Goal: Task Accomplishment & Management: Manage account settings

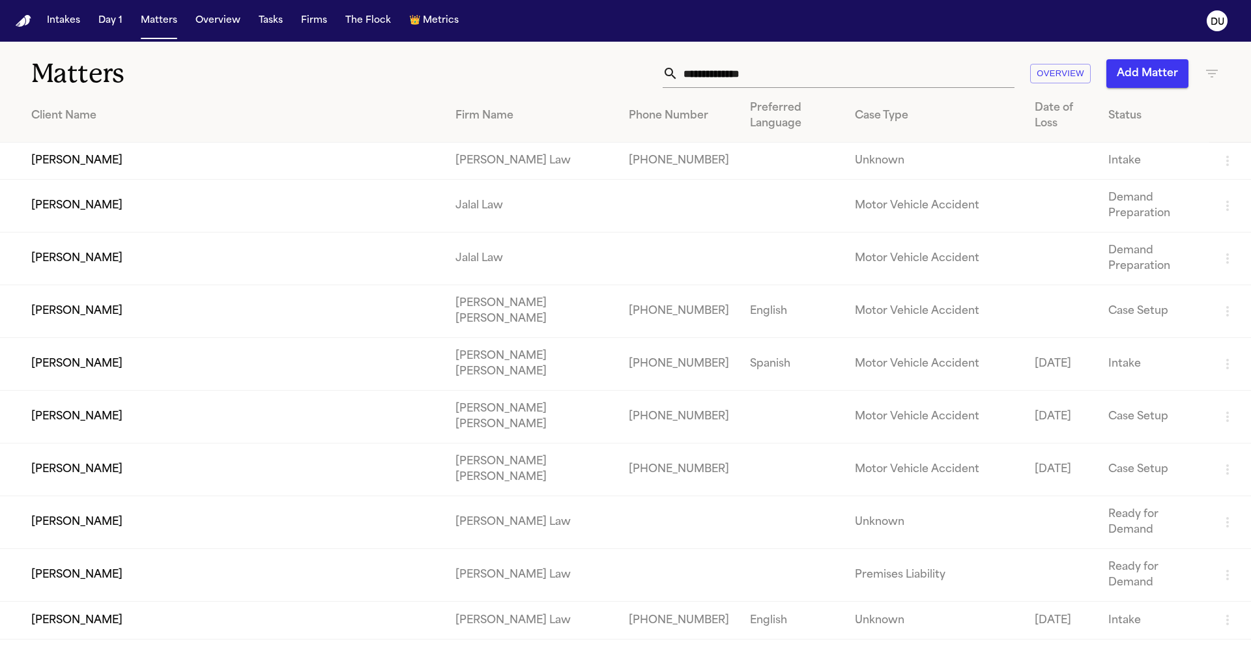
drag, startPoint x: 633, startPoint y: 184, endPoint x: 1238, endPoint y: 218, distance: 605.7
click at [748, 74] on input "text" at bounding box center [846, 73] width 336 height 29
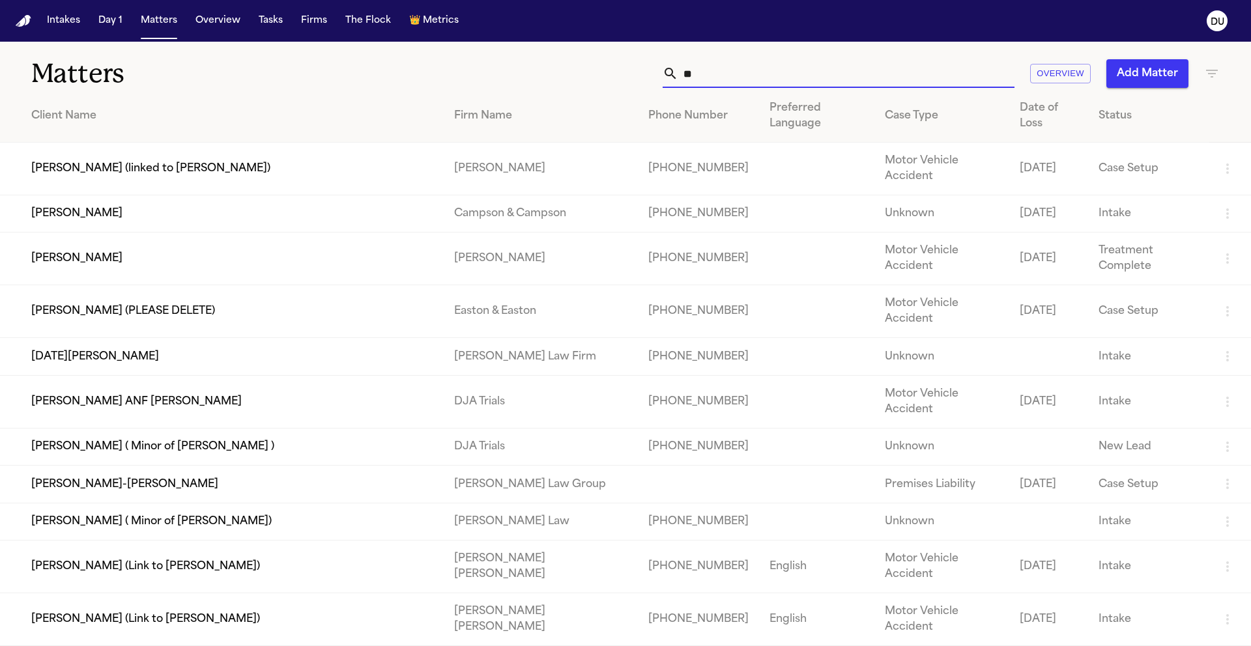
type input "*"
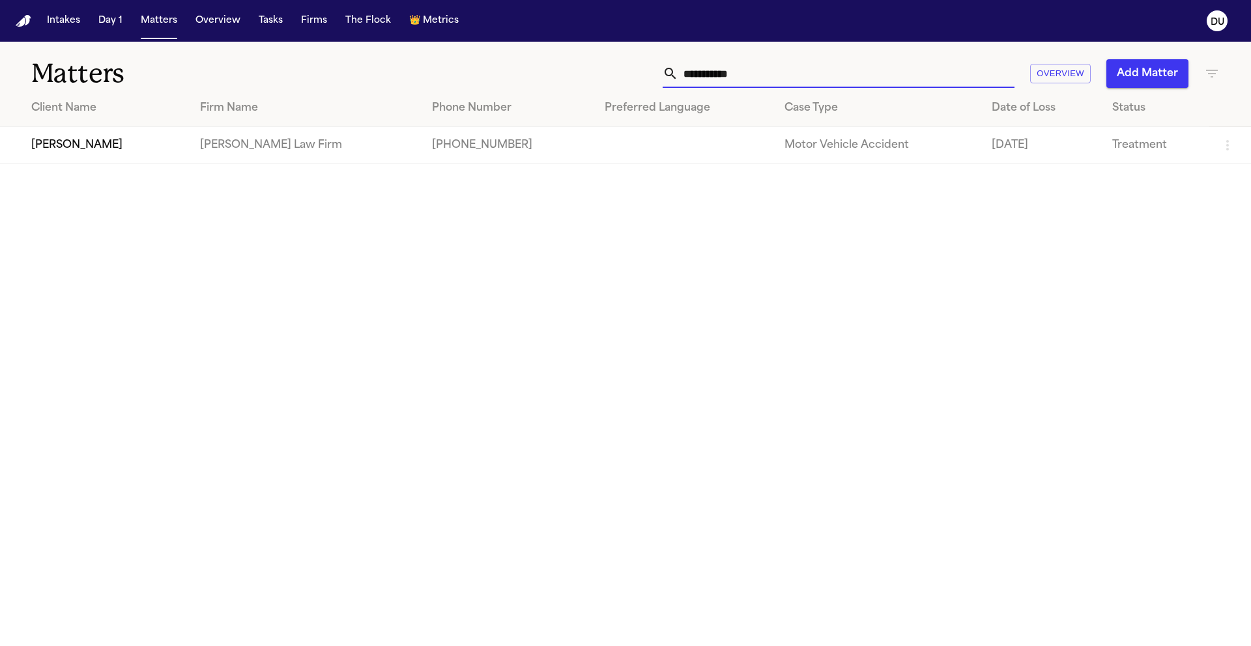
type input "**********"
click at [113, 145] on td "[PERSON_NAME]" at bounding box center [95, 145] width 190 height 37
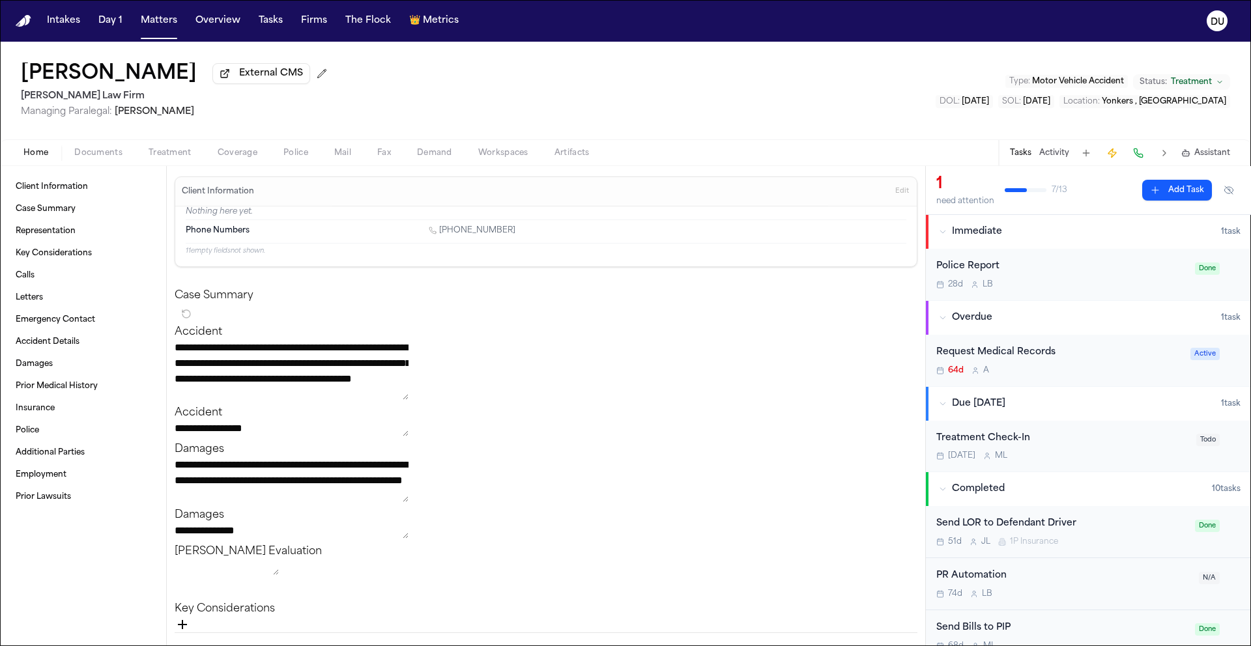
click at [974, 354] on div "Request Medical Records" at bounding box center [1059, 352] width 246 height 15
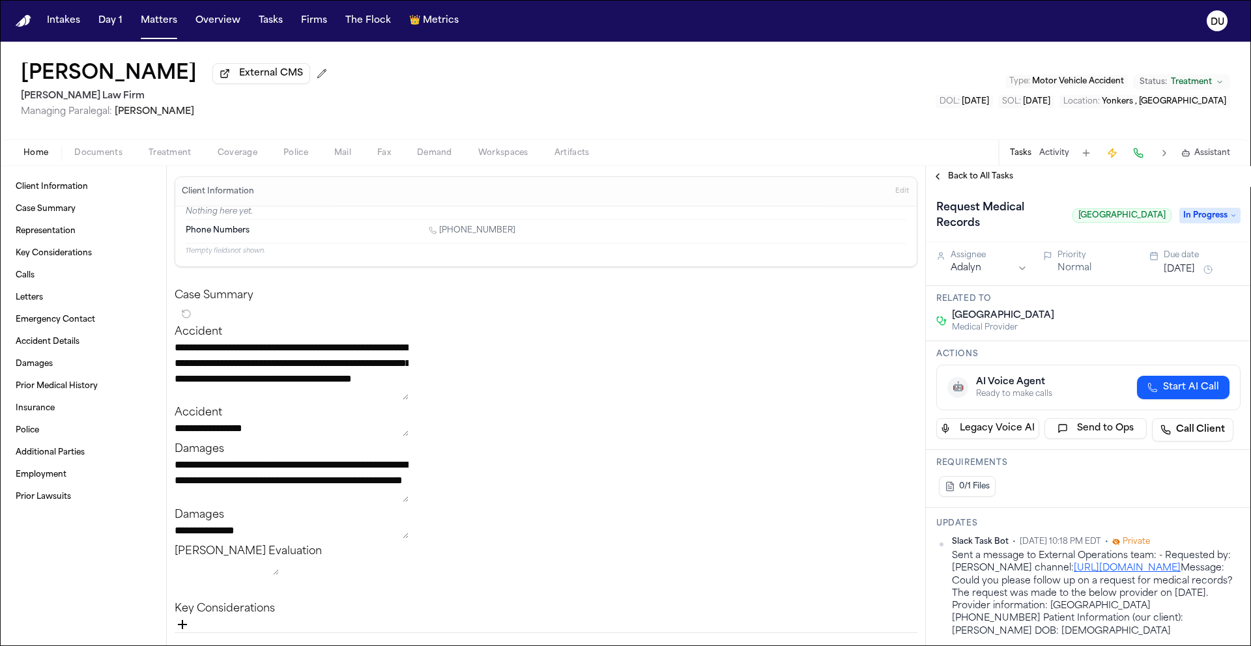
click at [976, 179] on span "Back to All Tasks" at bounding box center [980, 176] width 65 height 10
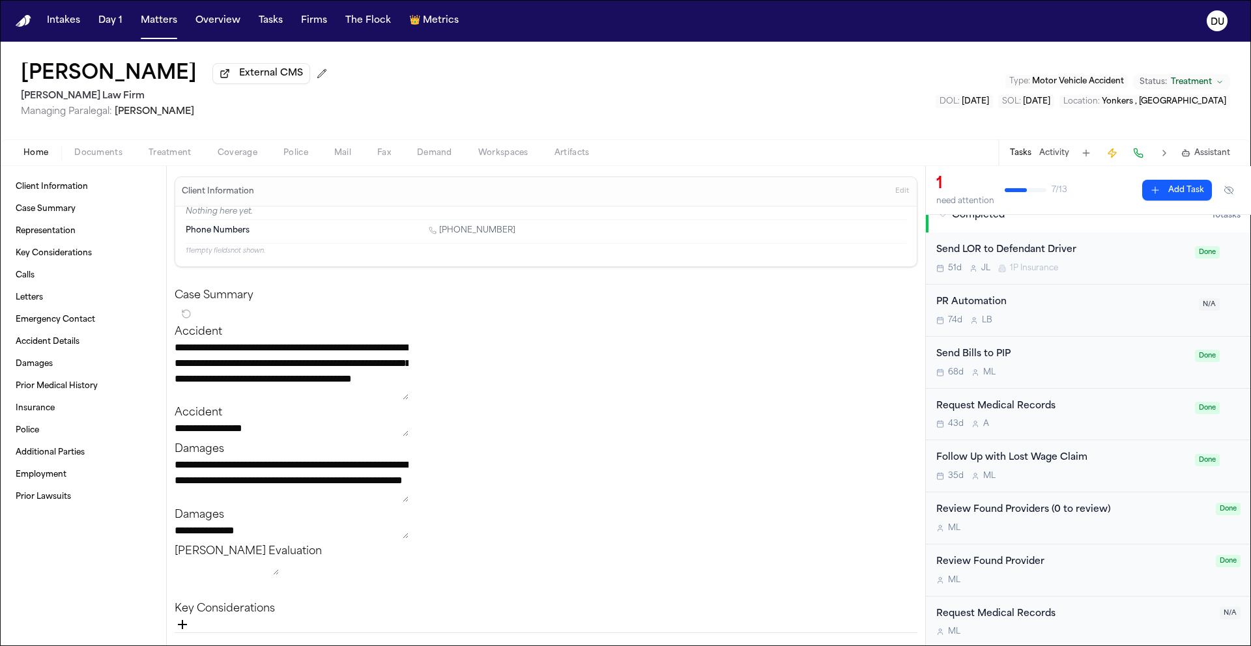
scroll to position [31, 0]
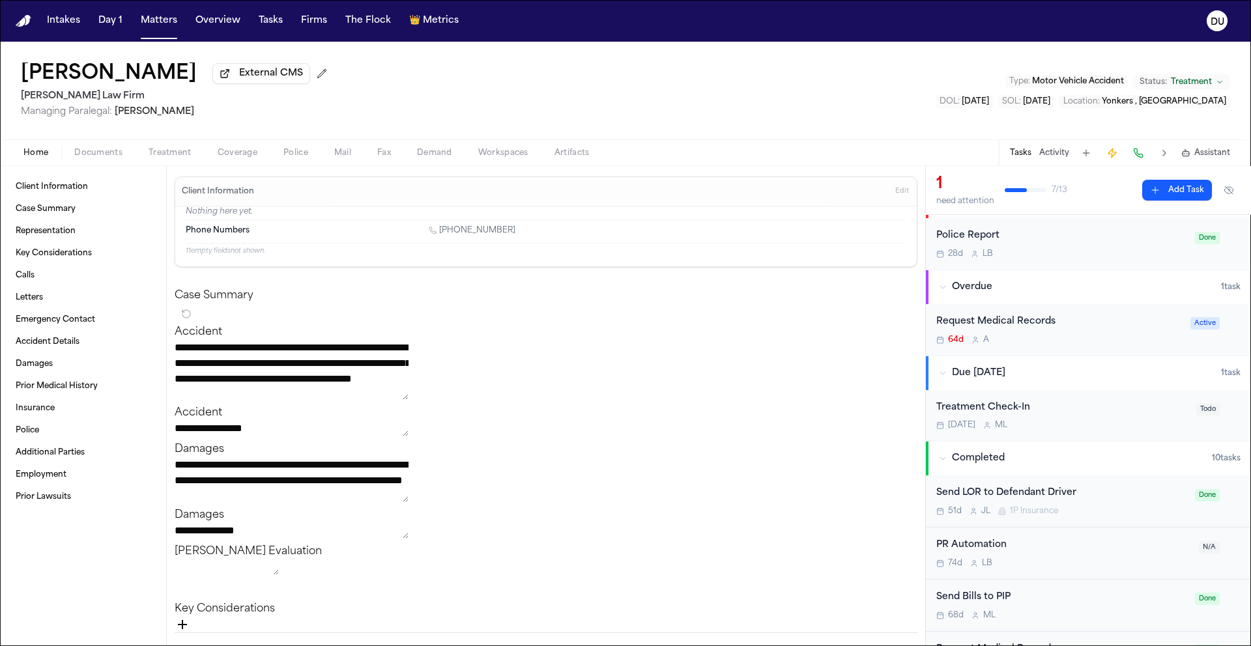
click at [1020, 326] on div "Request Medical Records" at bounding box center [1059, 322] width 246 height 15
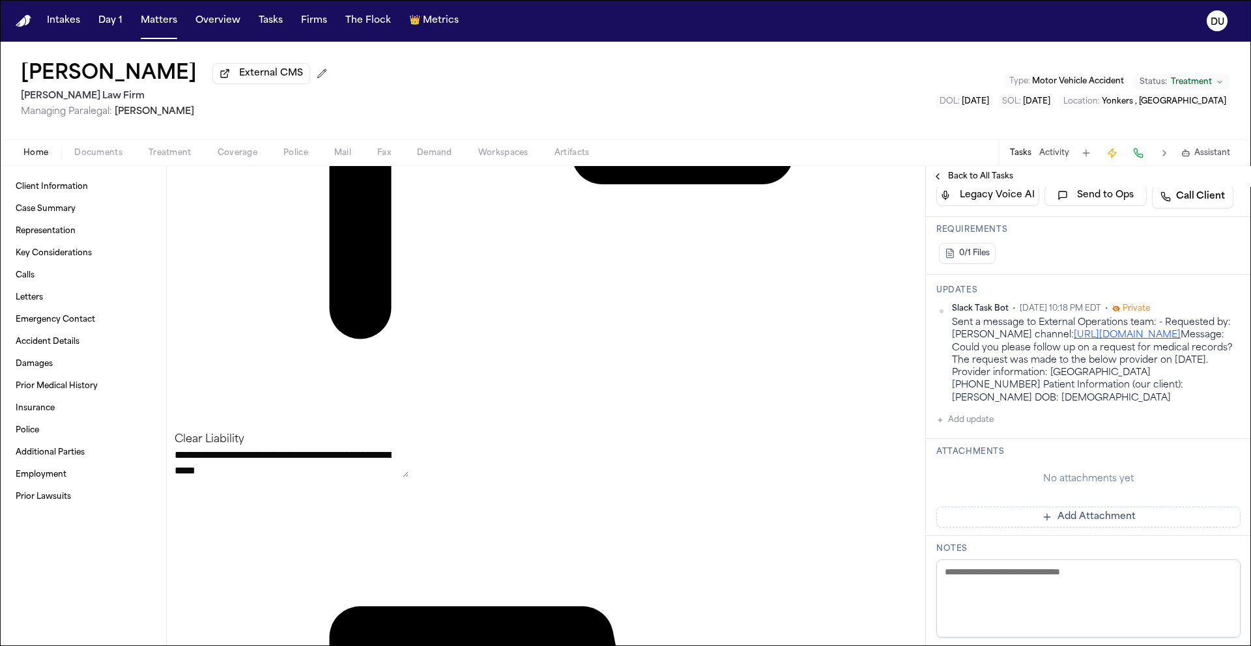
scroll to position [979, 0]
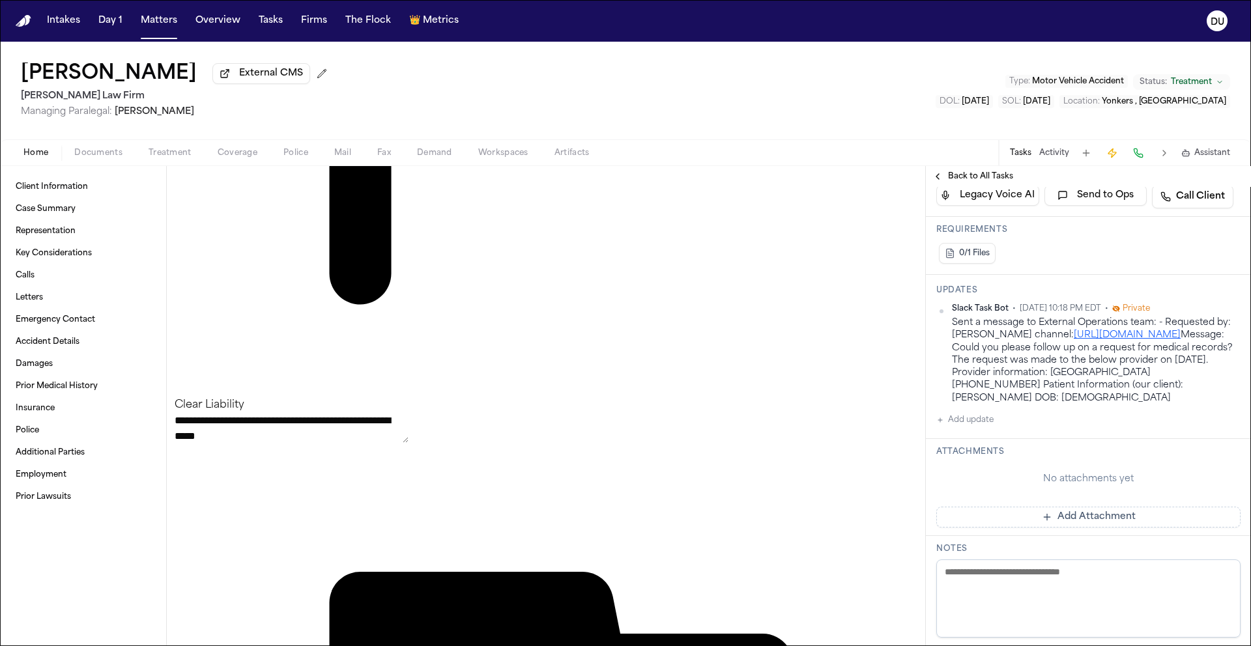
click at [239, 80] on span "External CMS" at bounding box center [271, 73] width 64 height 13
click at [974, 428] on button "Add update" at bounding box center [964, 421] width 57 height 16
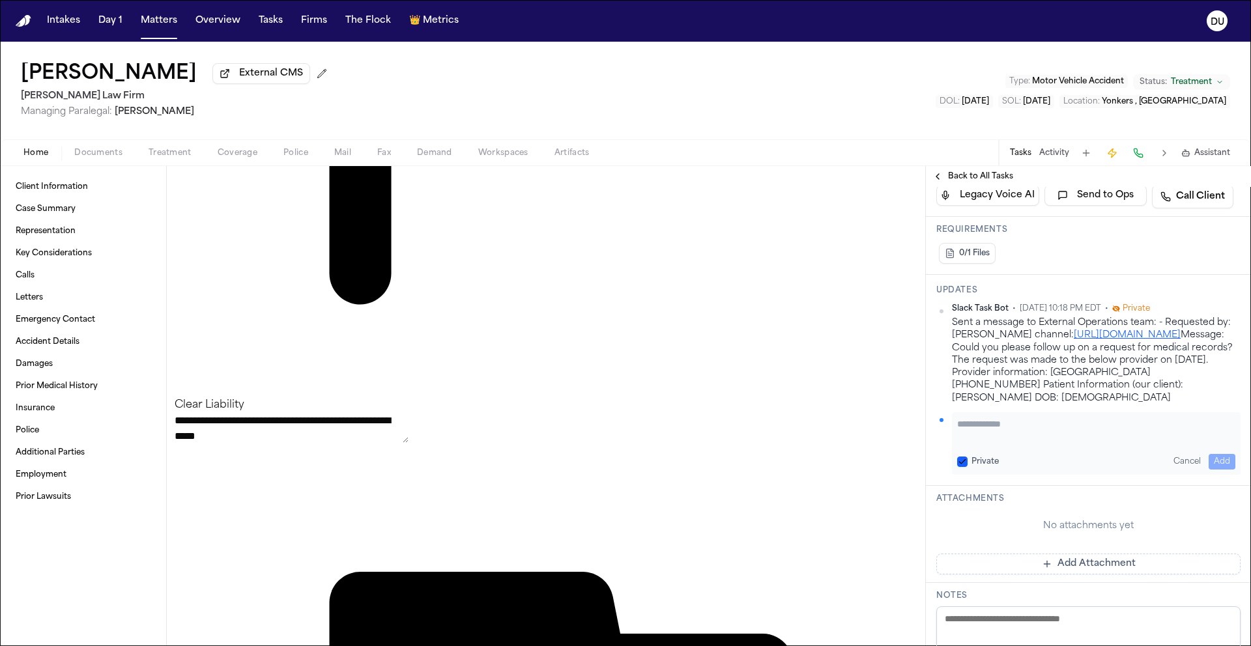
click at [993, 444] on textarea "Add your update" at bounding box center [1096, 431] width 278 height 26
type textarea "**********"
click at [1219, 470] on button "Add" at bounding box center [1222, 462] width 27 height 16
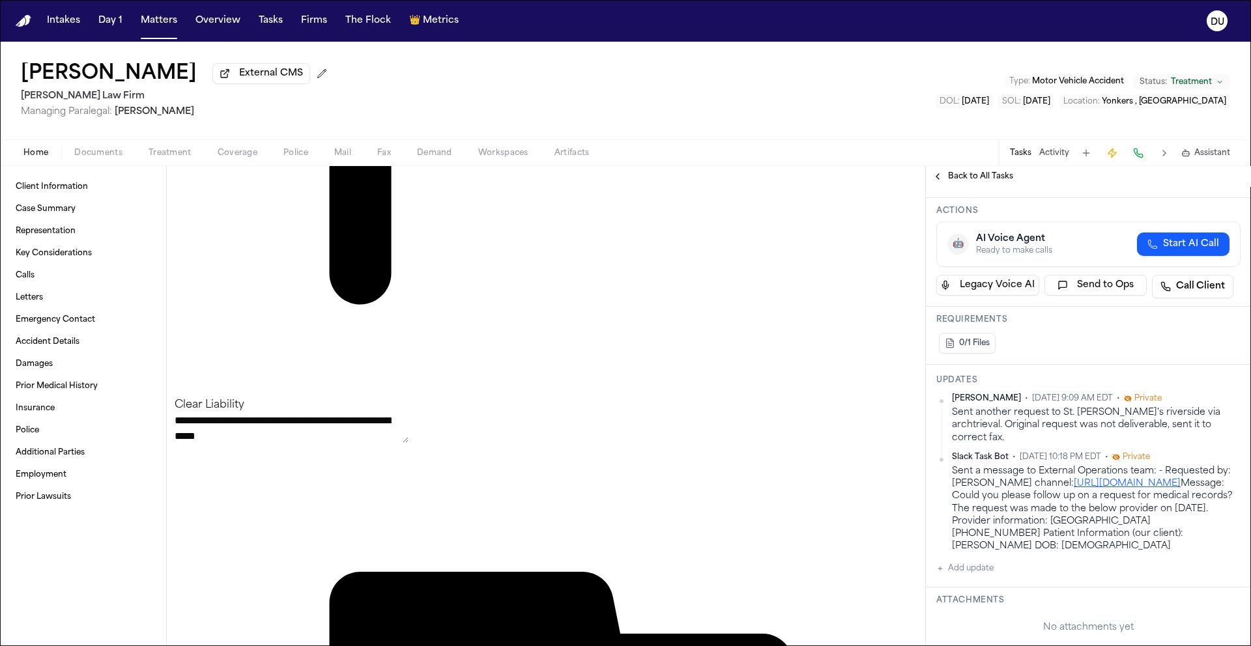
scroll to position [0, 0]
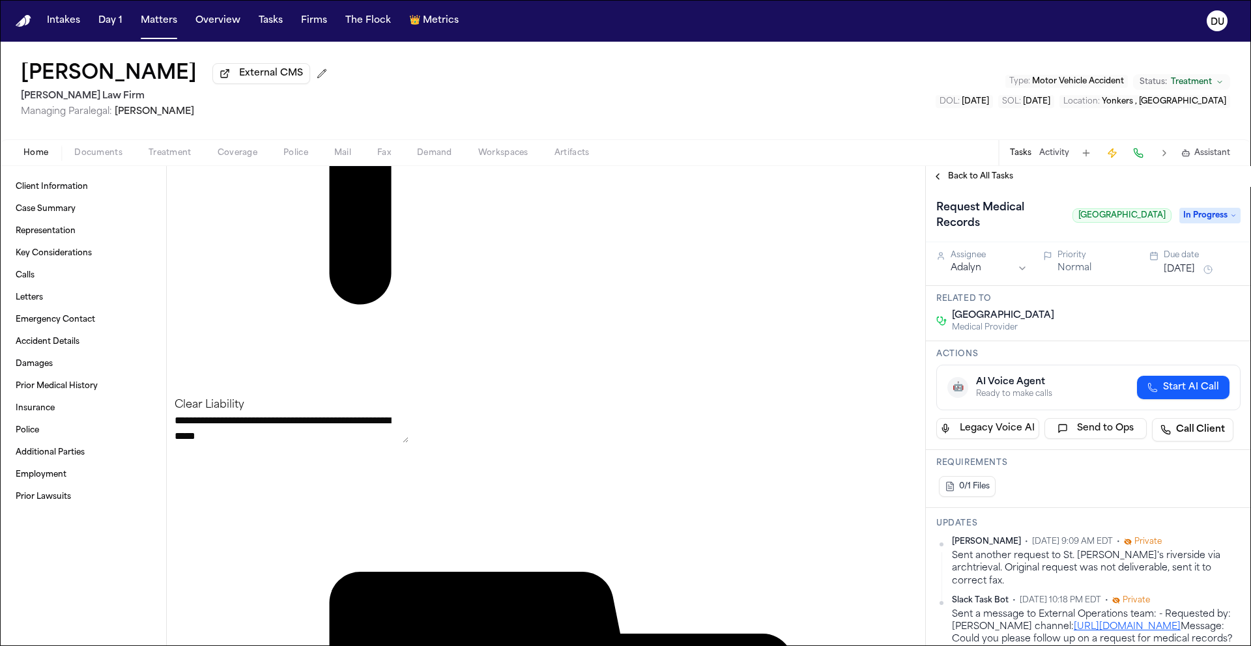
click at [1189, 274] on button "[DATE]" at bounding box center [1179, 269] width 31 height 13
click at [1230, 218] on icon at bounding box center [1233, 215] width 7 height 7
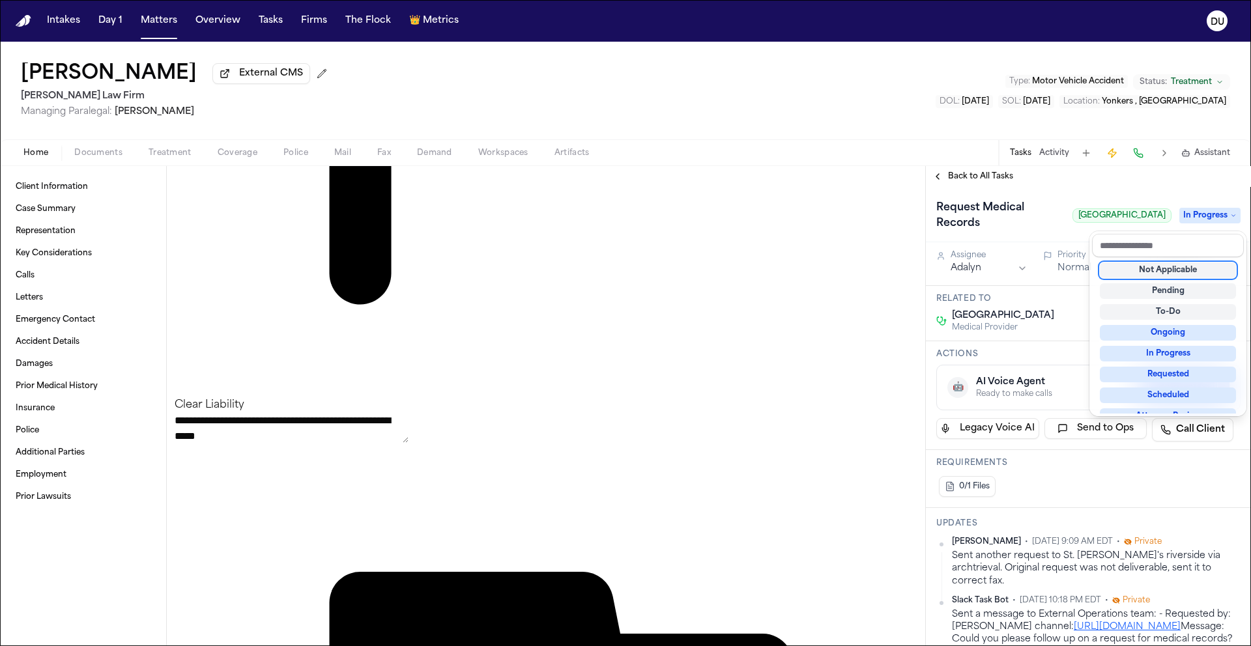
click at [1230, 218] on icon at bounding box center [1233, 215] width 7 height 7
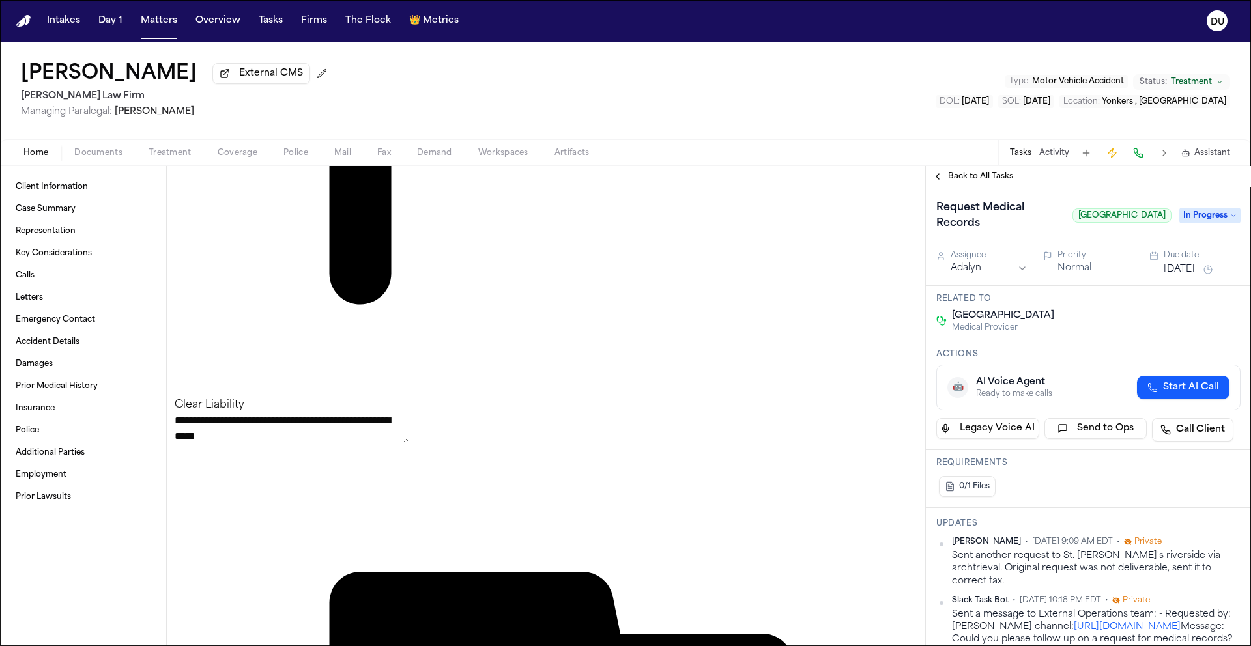
click at [1195, 276] on button "[DATE]" at bounding box center [1179, 269] width 31 height 13
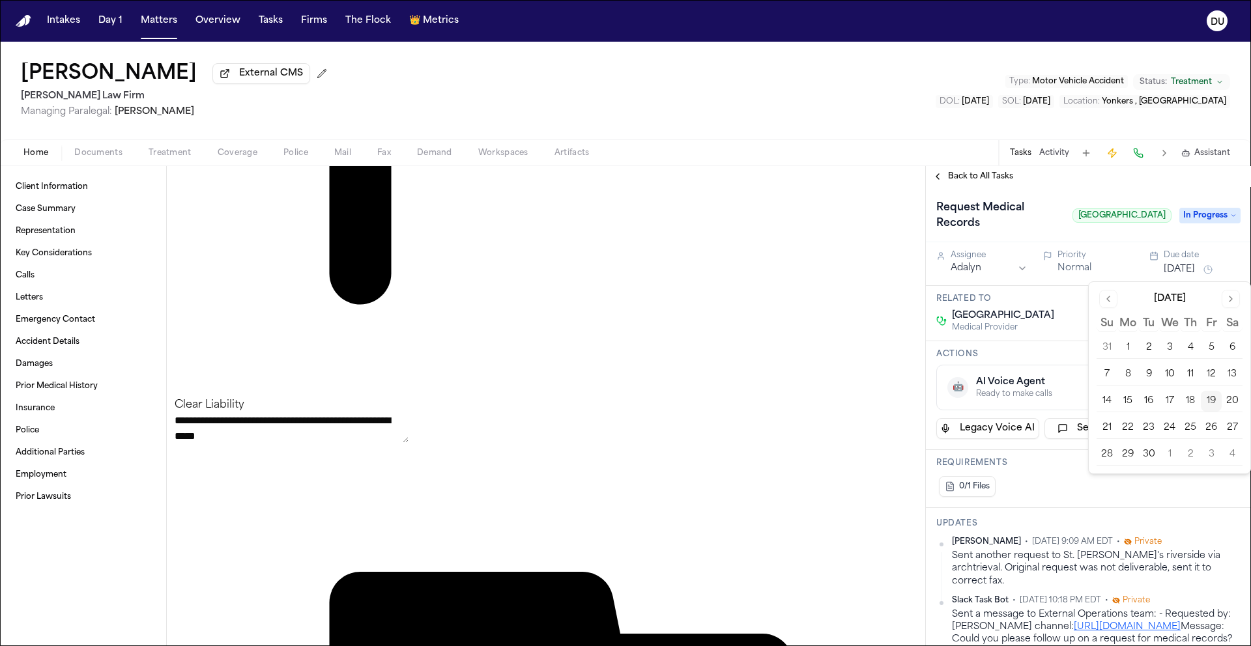
click at [1149, 430] on button "23" at bounding box center [1148, 428] width 21 height 21
click at [1089, 190] on div "Request Medical Records [GEOGRAPHIC_DATA] In Progress" at bounding box center [1088, 214] width 325 height 55
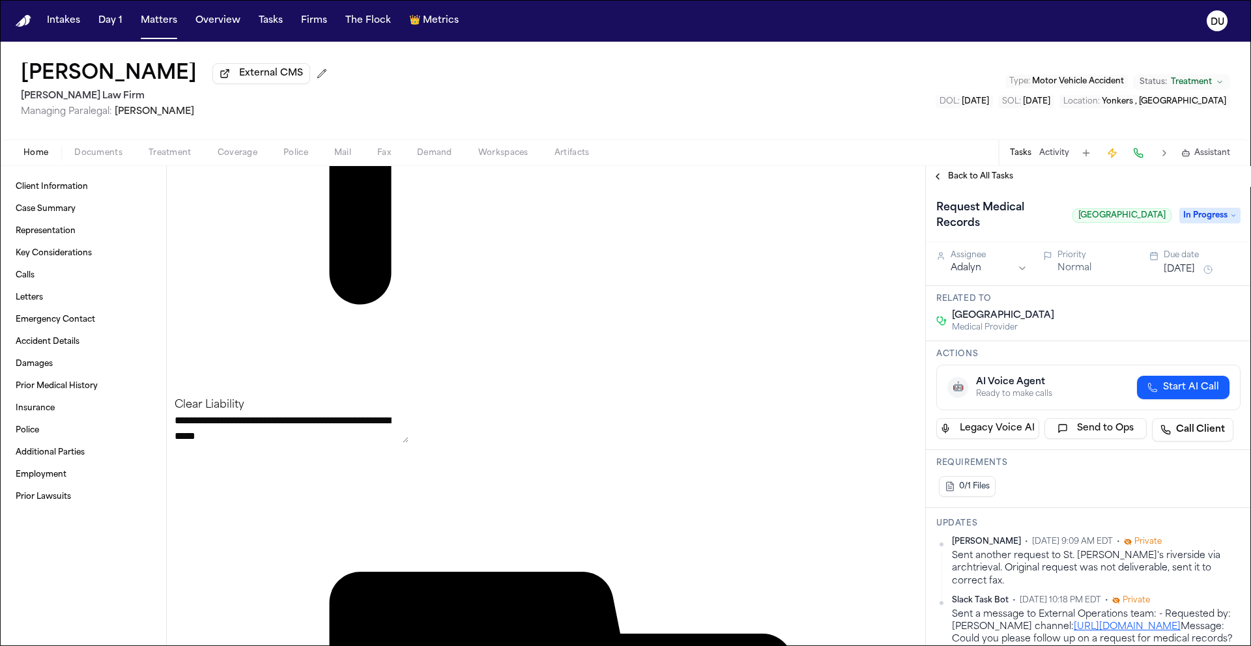
click at [26, 23] on img "Home" at bounding box center [24, 21] width 16 height 12
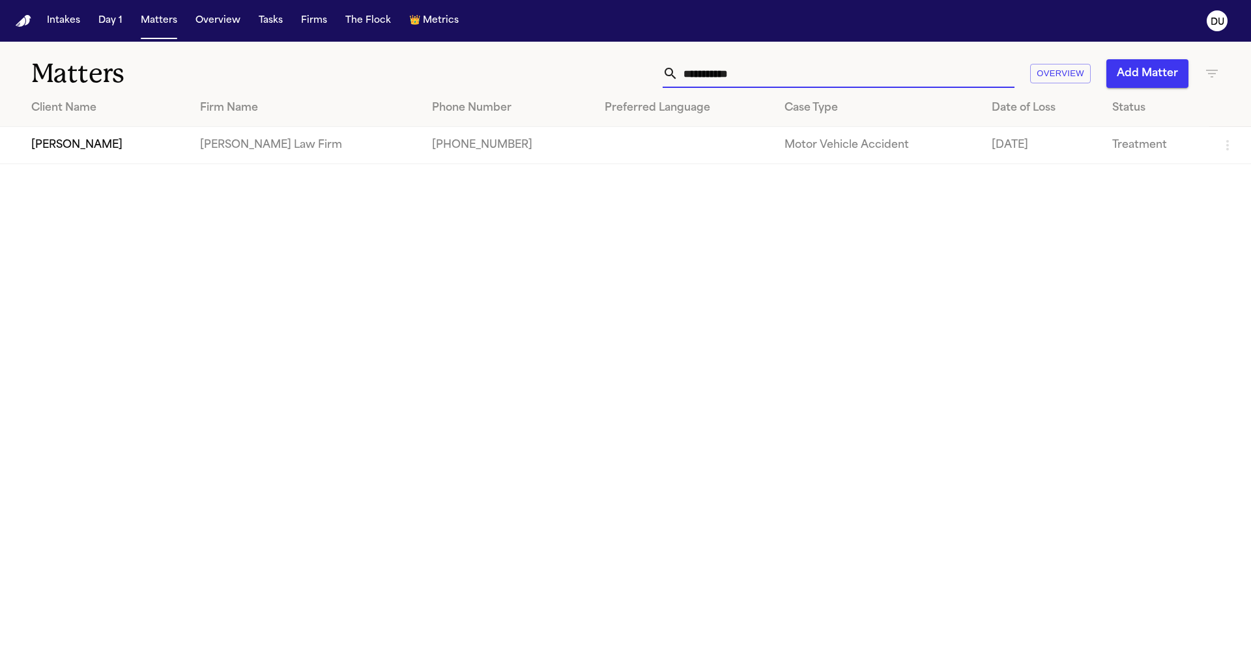
drag, startPoint x: 783, startPoint y: 78, endPoint x: 641, endPoint y: 73, distance: 142.2
click at [641, 73] on div "**********" at bounding box center [798, 73] width 843 height 29
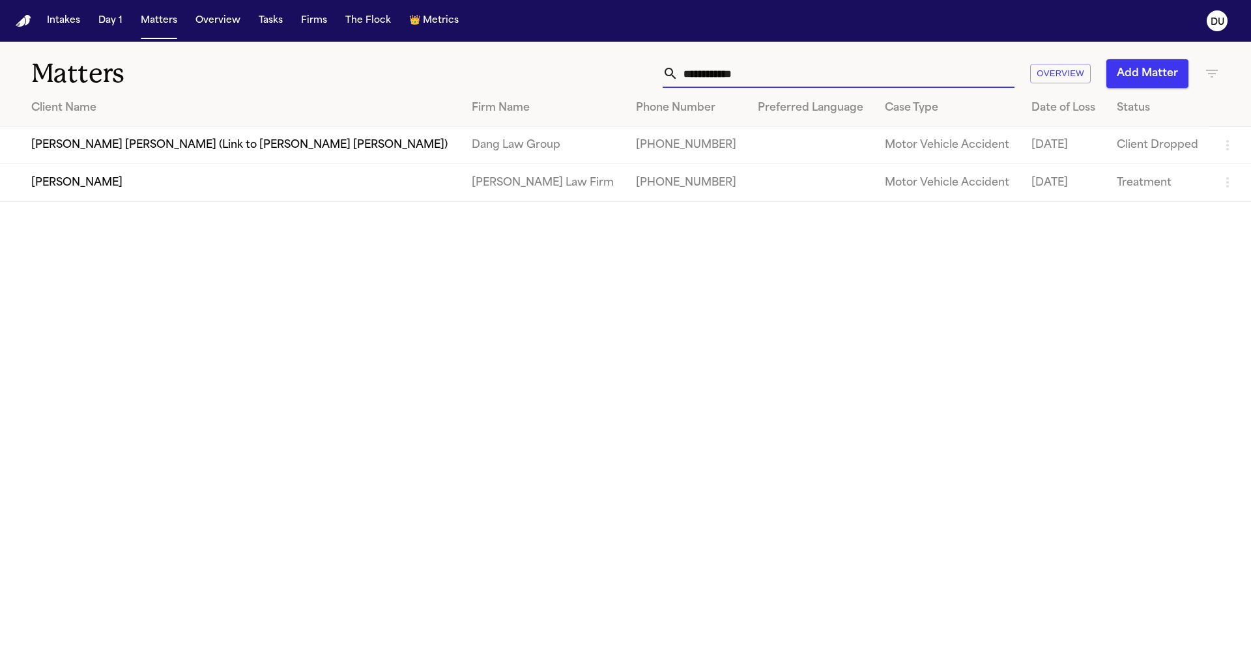
type input "**********"
click at [250, 183] on td "[PERSON_NAME]" at bounding box center [230, 182] width 461 height 37
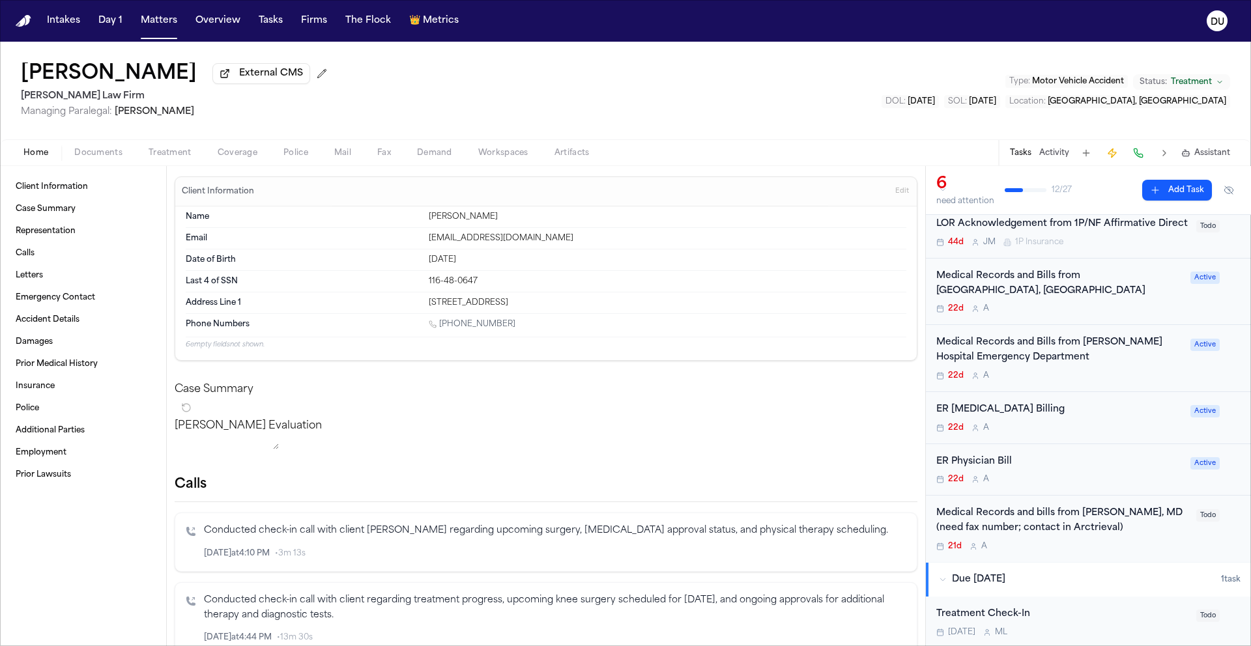
scroll to position [36, 0]
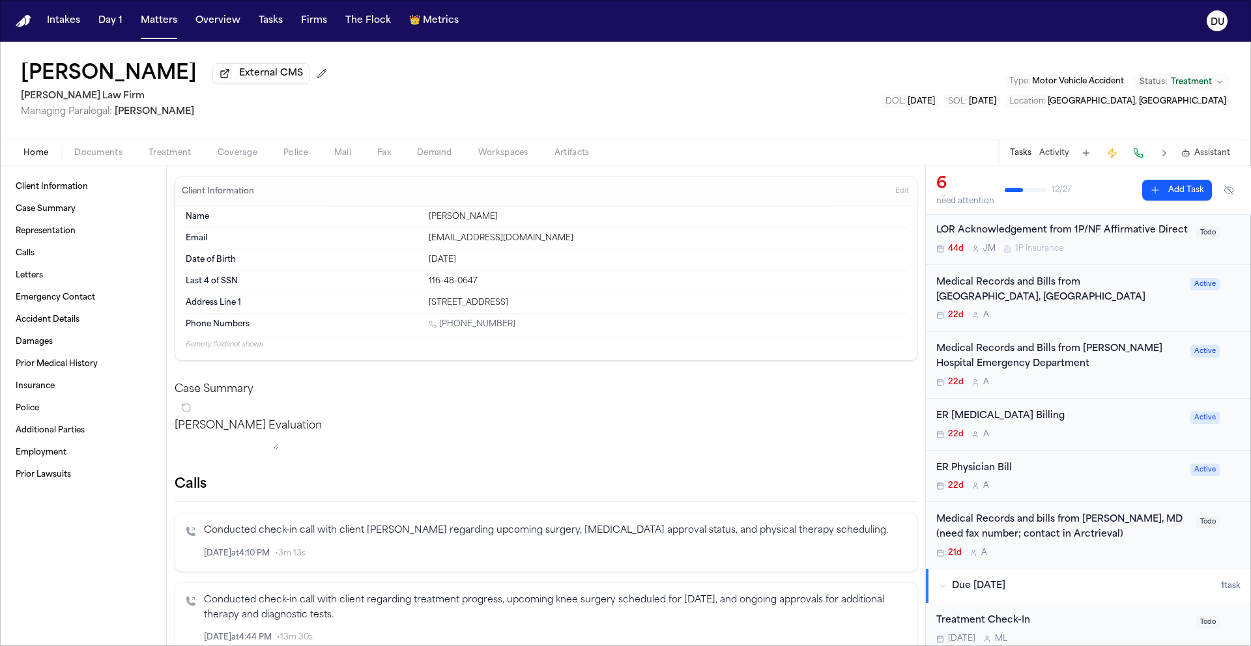
click at [1044, 306] on div "Medical Records and Bills from [GEOGRAPHIC_DATA], [GEOGRAPHIC_DATA]" at bounding box center [1059, 291] width 246 height 30
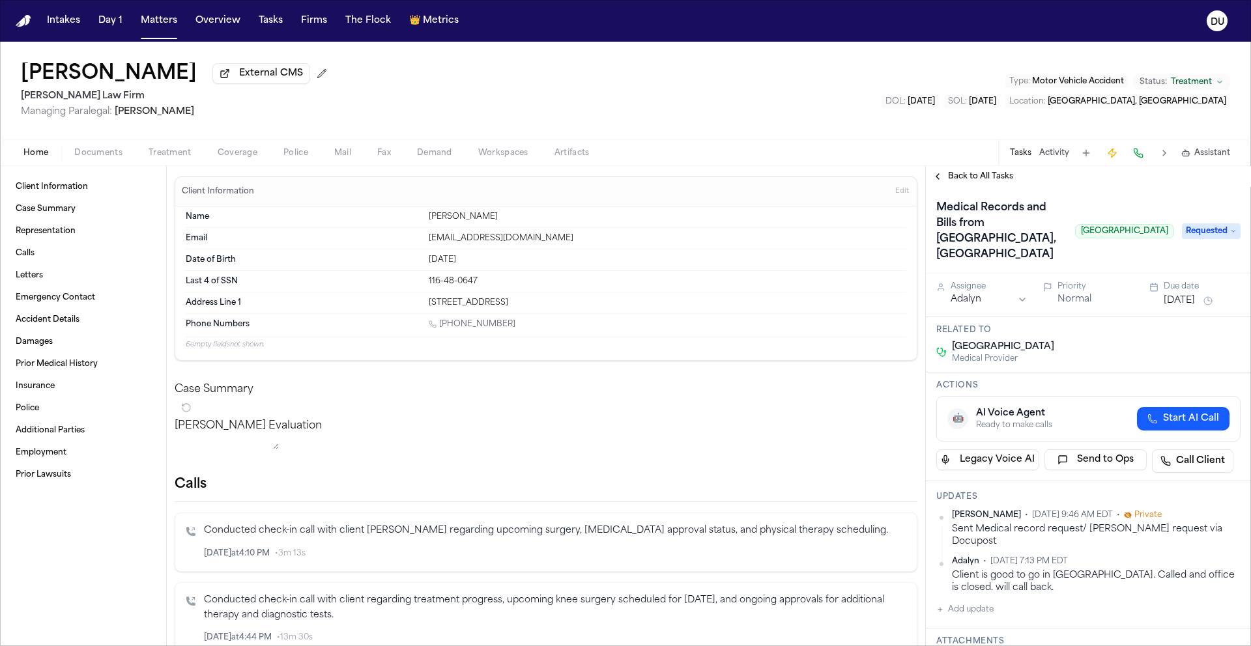
click at [968, 181] on span "Back to All Tasks" at bounding box center [980, 176] width 65 height 10
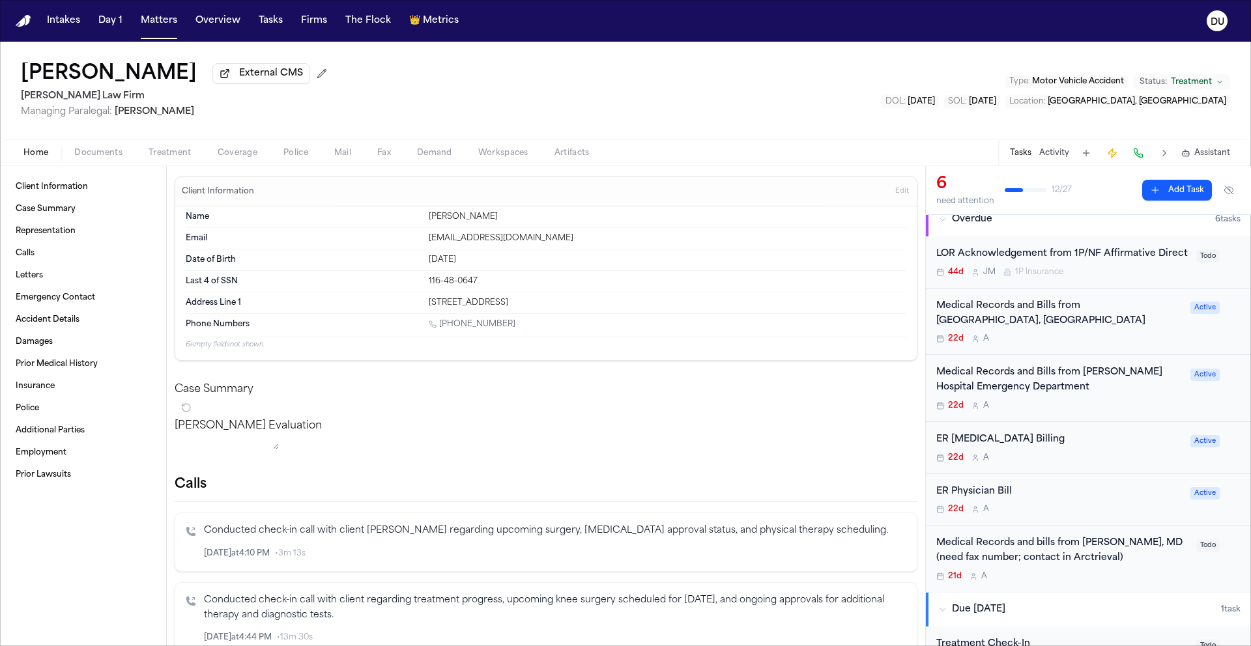
scroll to position [15, 0]
click at [1036, 392] on div "Medical Records and Bills from [PERSON_NAME] Hospital Emergency Department" at bounding box center [1059, 378] width 246 height 30
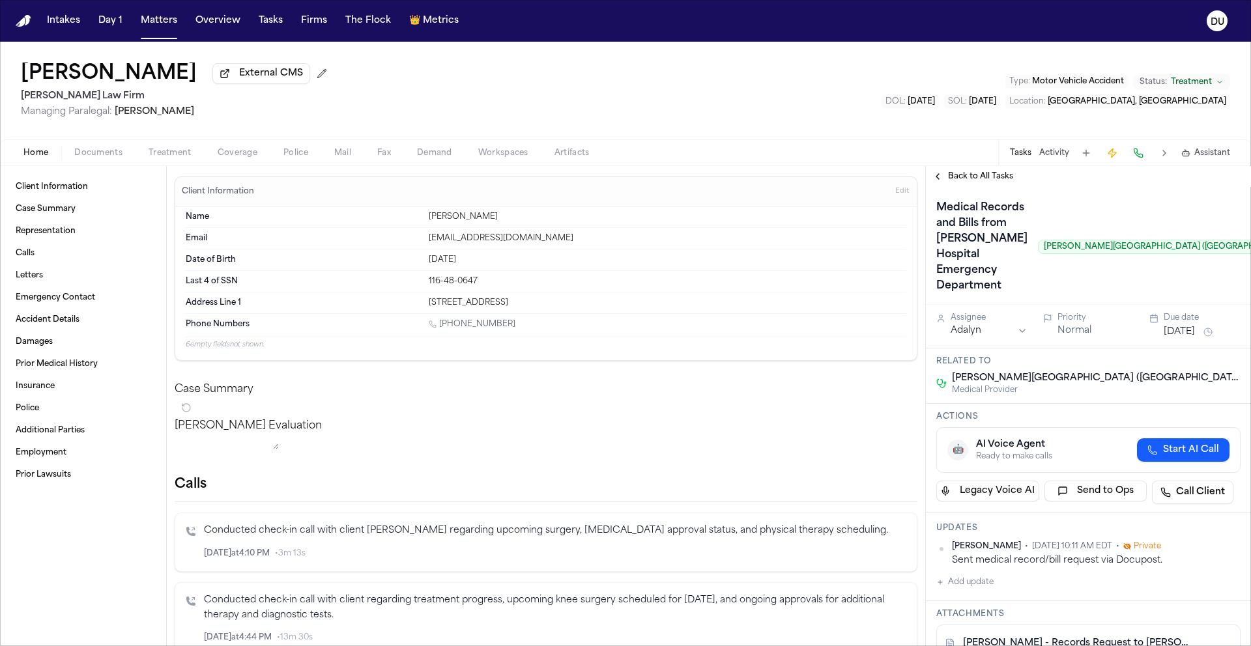
click at [961, 178] on span "Back to All Tasks" at bounding box center [980, 176] width 65 height 10
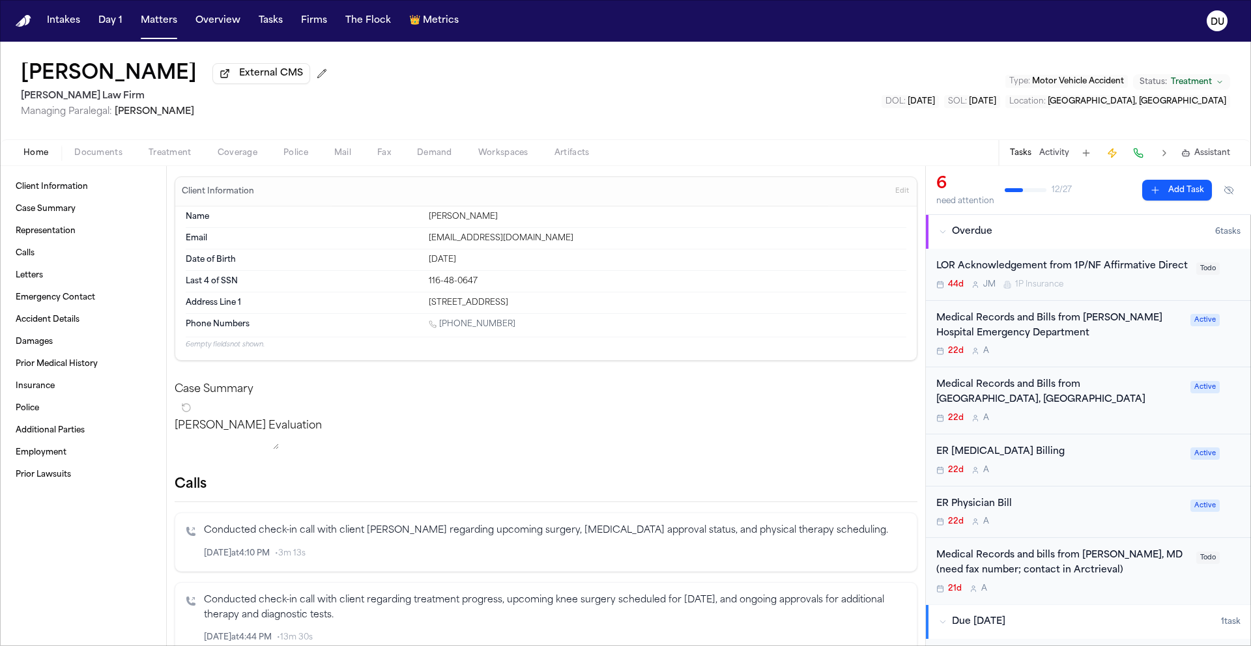
click at [1033, 340] on div "Medical Records and Bills from [PERSON_NAME] Hospital Emergency Department" at bounding box center [1059, 327] width 246 height 30
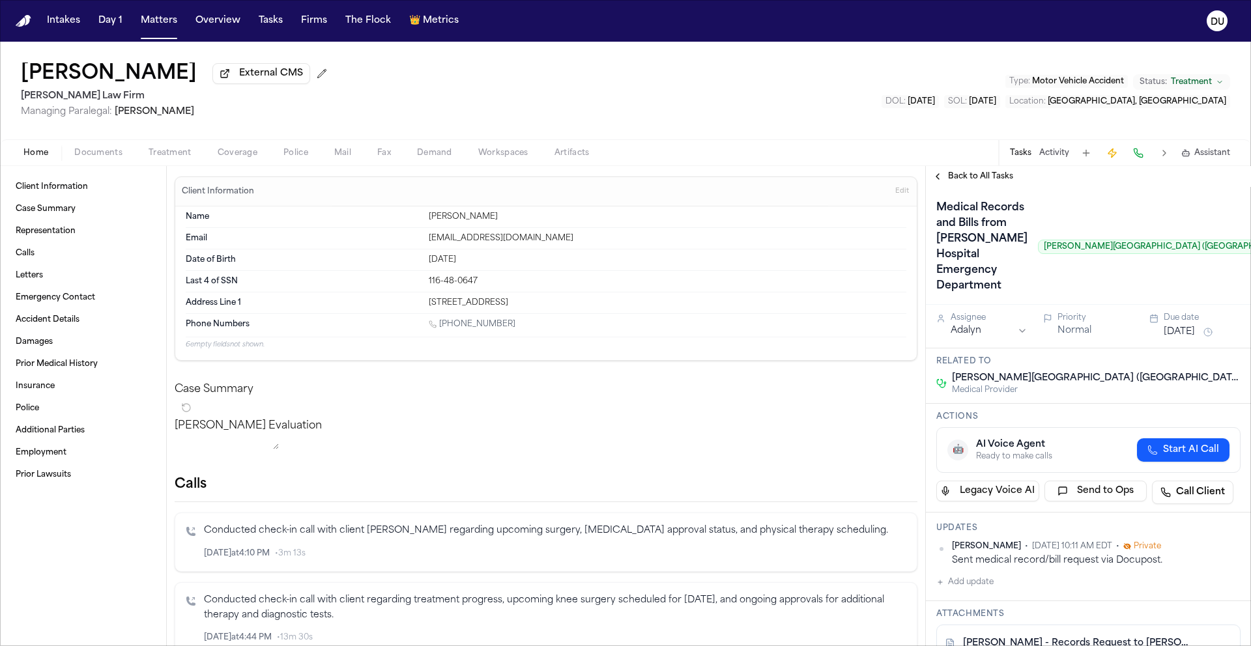
click at [966, 178] on span "Back to All Tasks" at bounding box center [980, 176] width 65 height 10
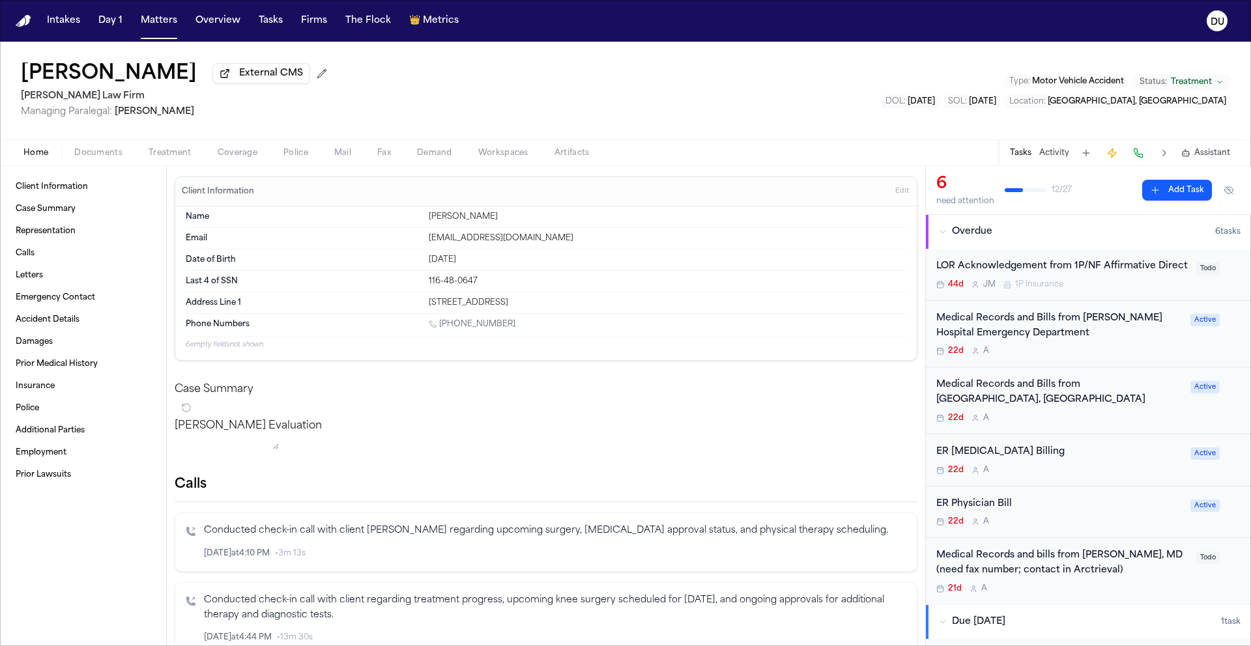
click at [1024, 341] on div "Medical Records and Bills from [PERSON_NAME] Hospital Emergency Department" at bounding box center [1059, 327] width 246 height 30
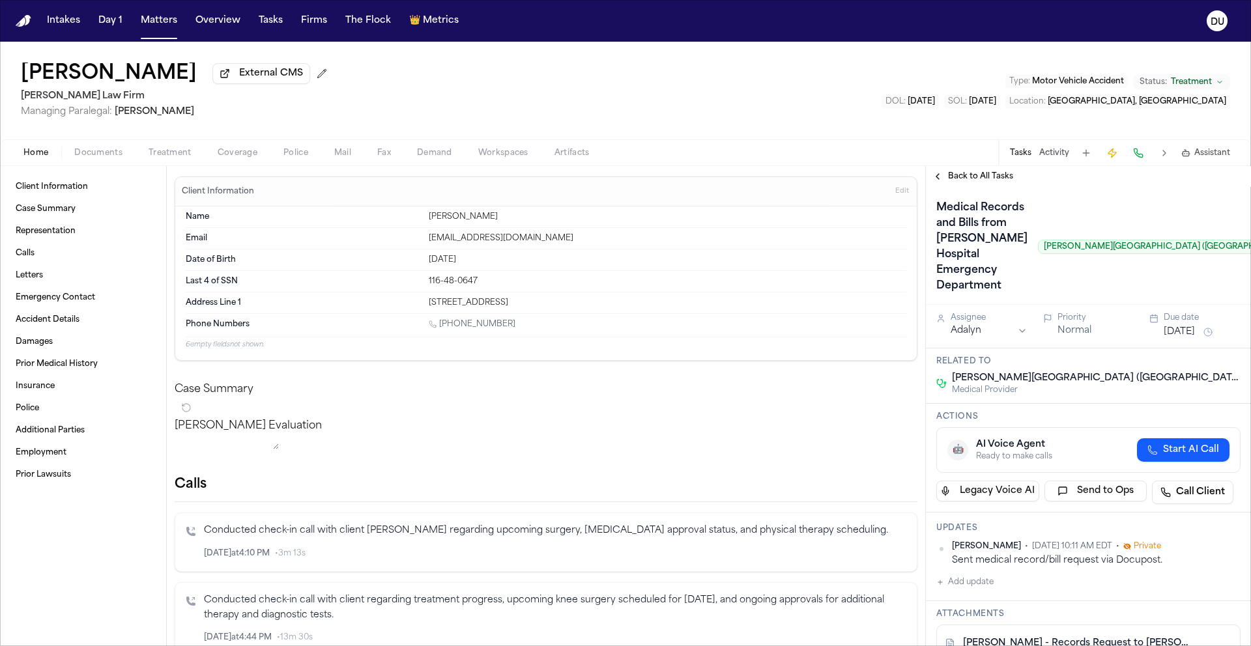
click at [31, 21] on nav "Intakes Day 1 Matters Overview Tasks Firms The Flock 👑 Metrics DU" at bounding box center [625, 21] width 1251 height 42
click at [25, 23] on img "Home" at bounding box center [24, 21] width 16 height 12
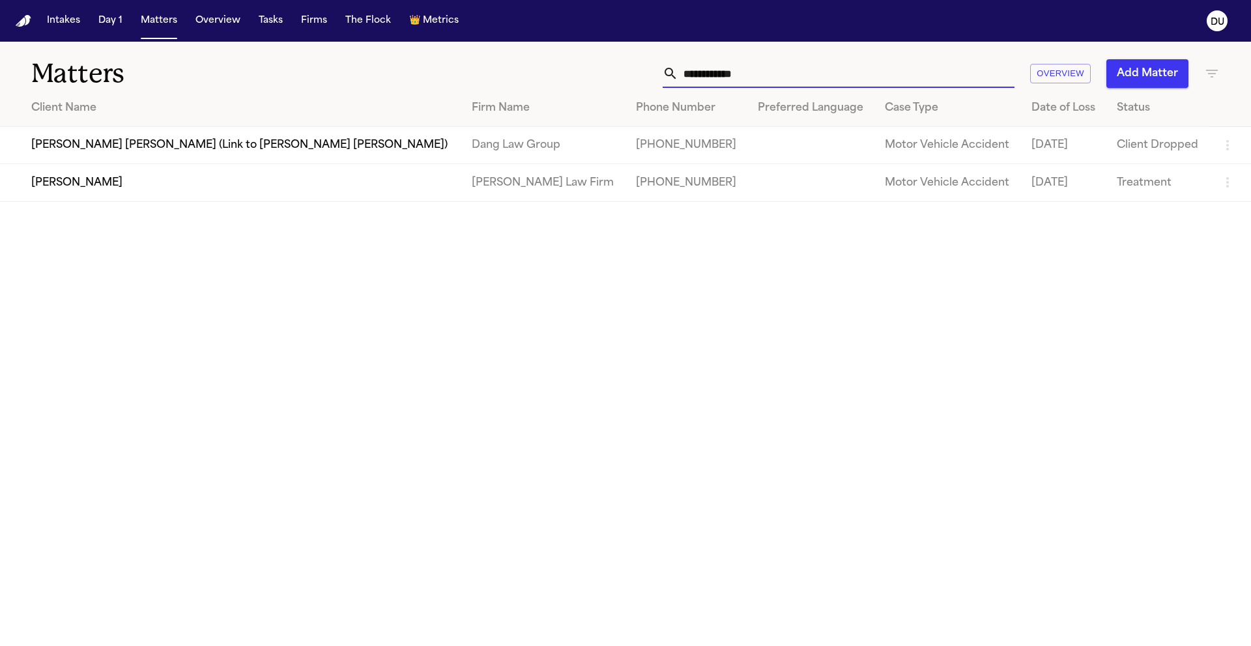
drag, startPoint x: 825, startPoint y: 76, endPoint x: 644, endPoint y: 70, distance: 181.3
click at [643, 70] on div "**********" at bounding box center [798, 73] width 843 height 29
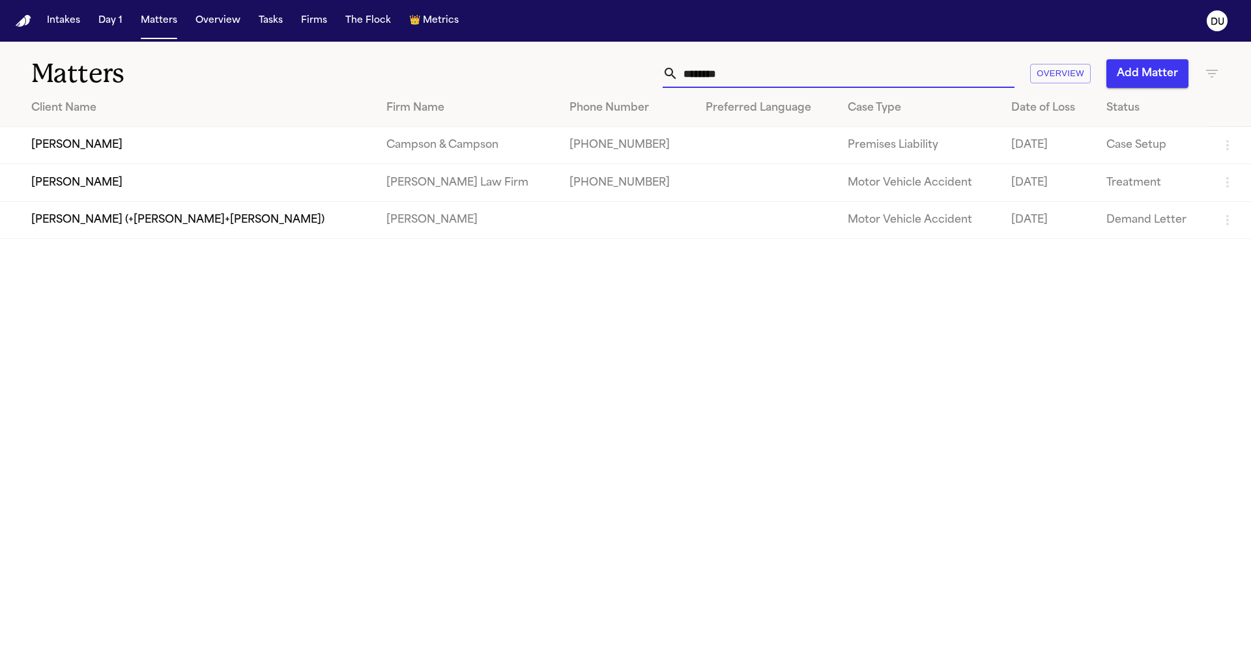
type input "********"
click at [321, 194] on td "[PERSON_NAME]" at bounding box center [188, 182] width 376 height 37
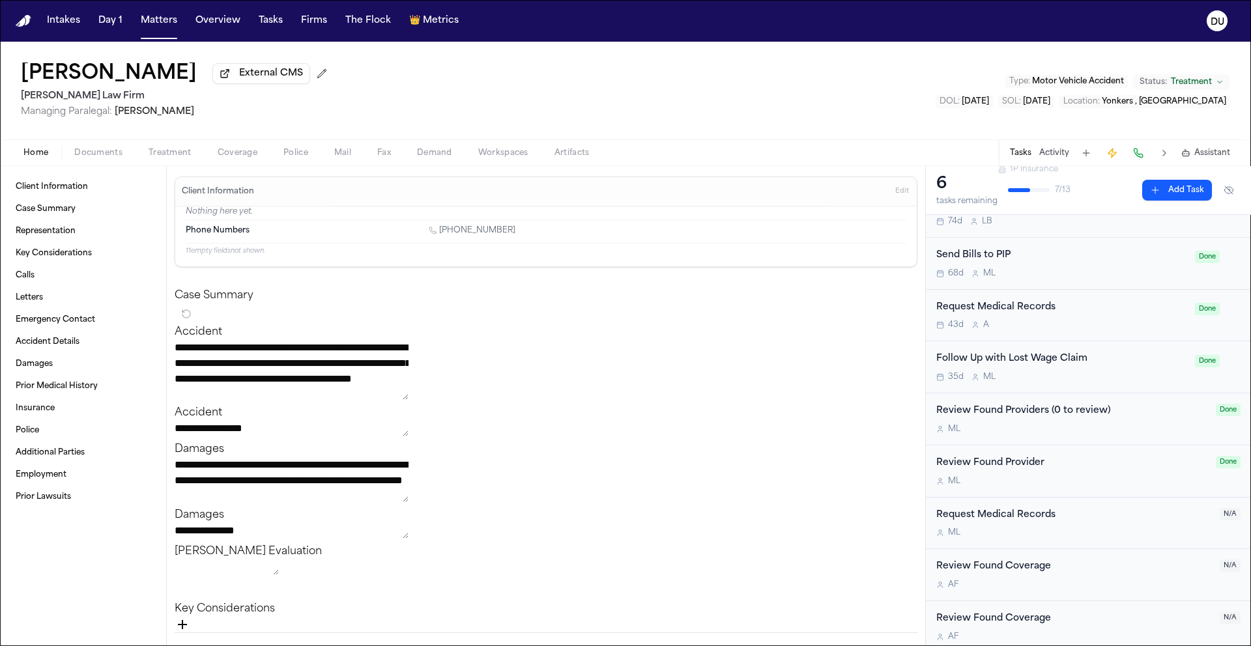
scroll to position [382, 0]
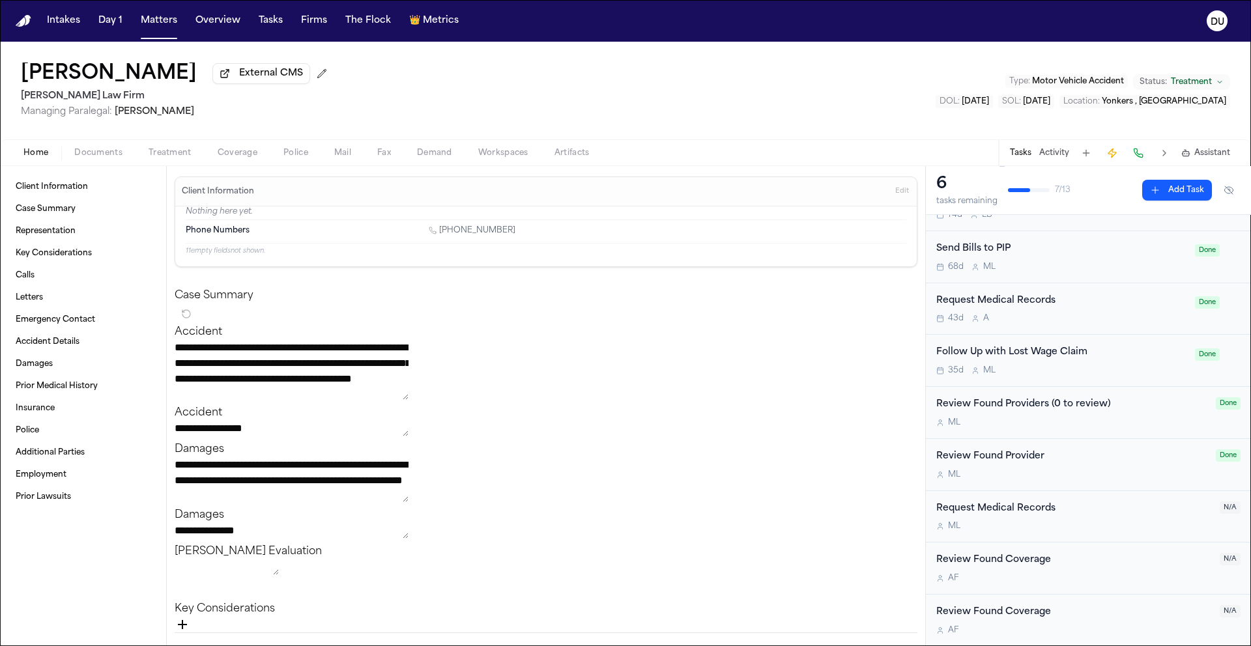
click at [998, 509] on div "Request Medical Records" at bounding box center [1074, 509] width 276 height 15
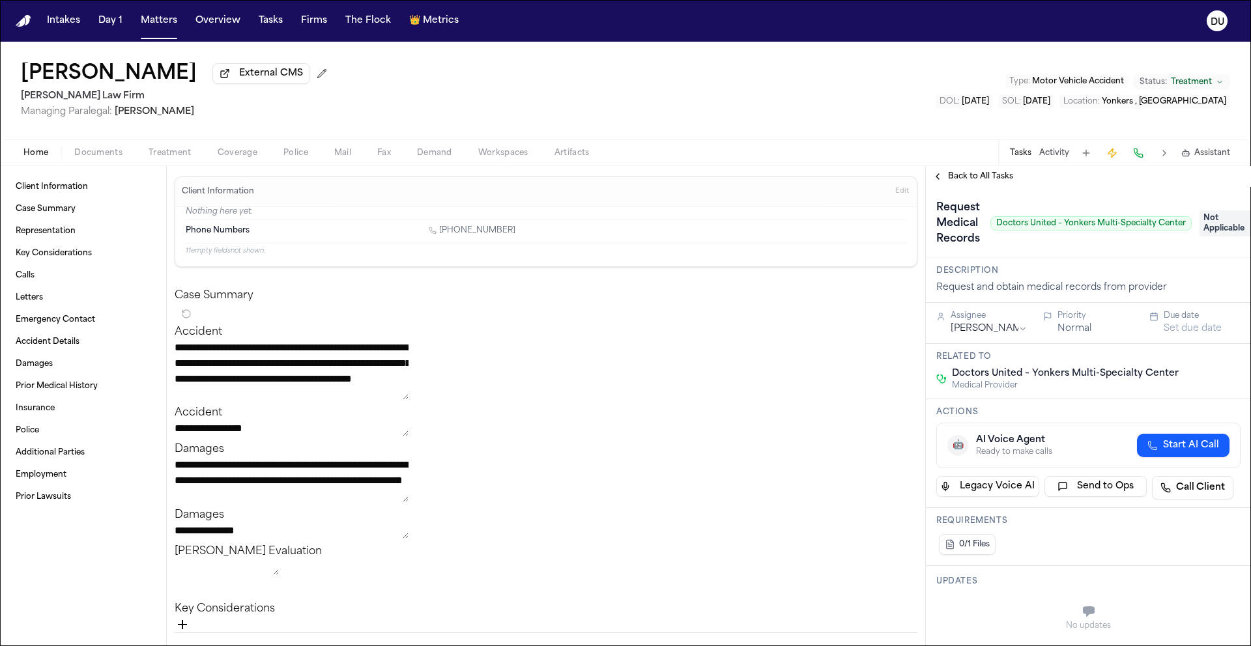
click at [958, 180] on span "Back to All Tasks" at bounding box center [980, 176] width 65 height 10
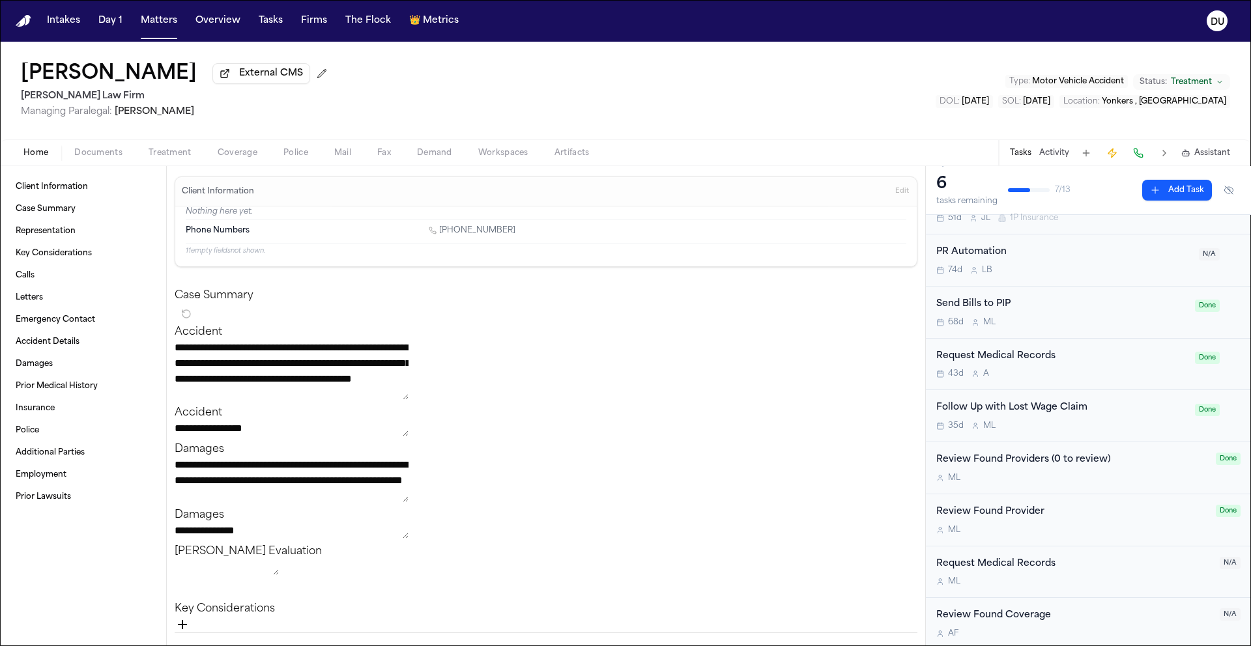
scroll to position [295, 0]
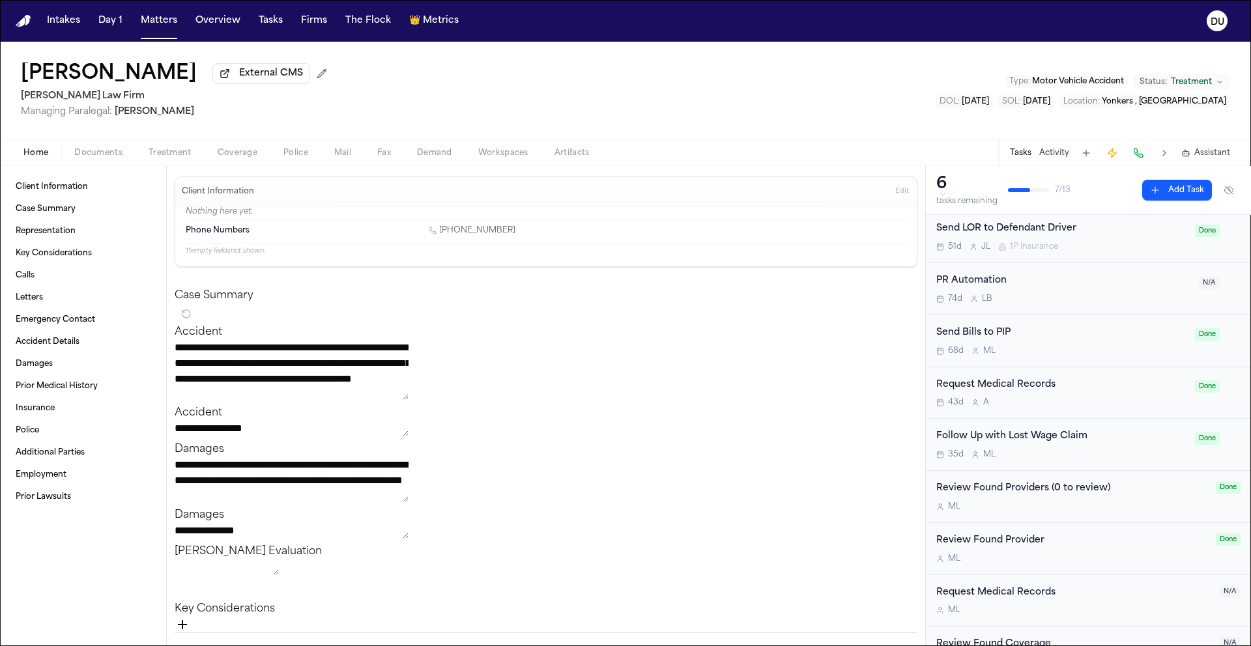
click at [1019, 393] on div "Request Medical Records" at bounding box center [1061, 385] width 251 height 15
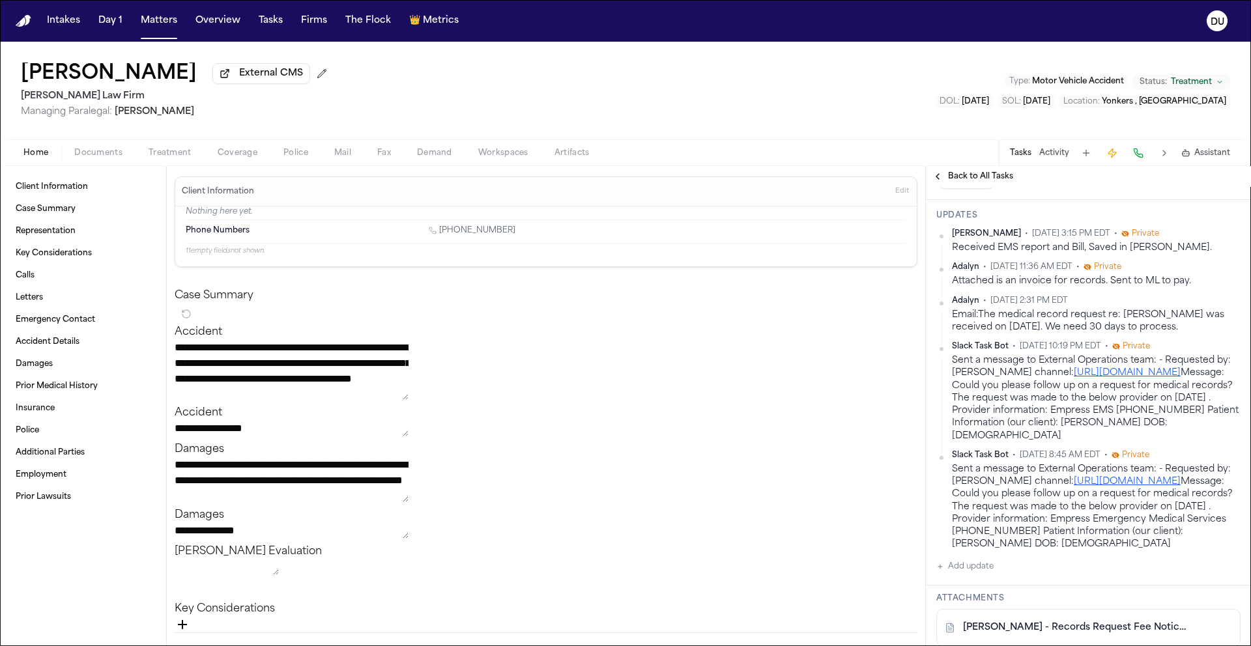
scroll to position [746, 0]
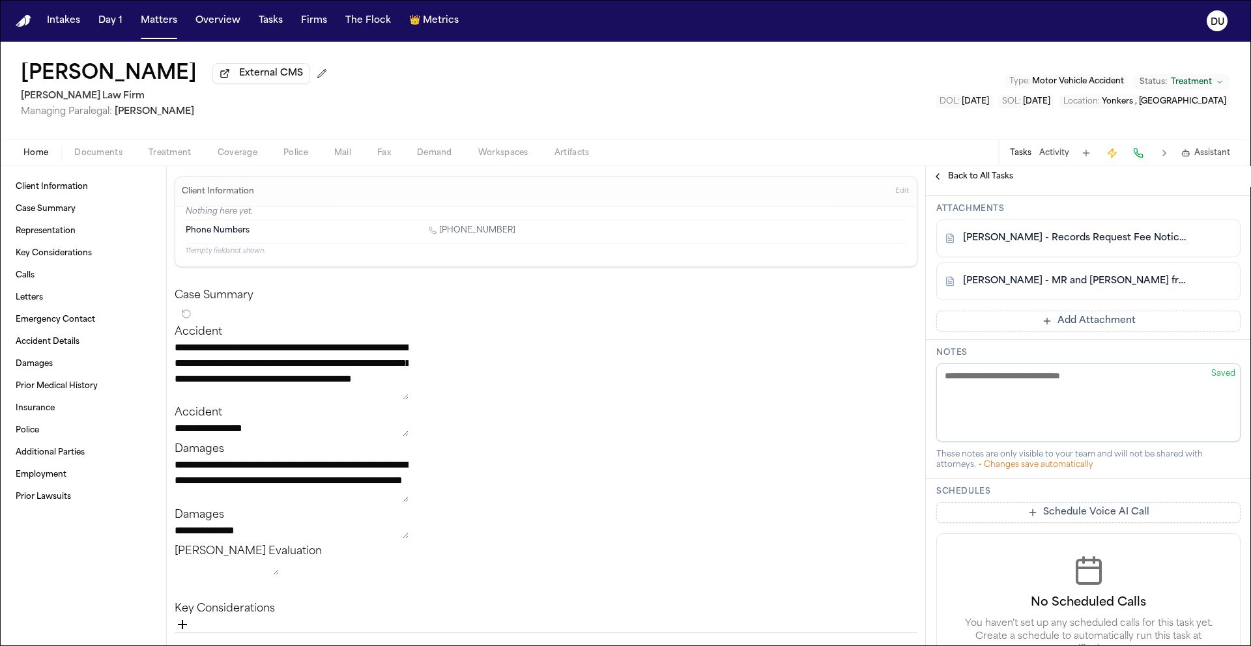
click at [1056, 245] on link "[PERSON_NAME] - Records Request Fee Notice from Empress Ambulance - [DATE]" at bounding box center [1075, 238] width 225 height 13
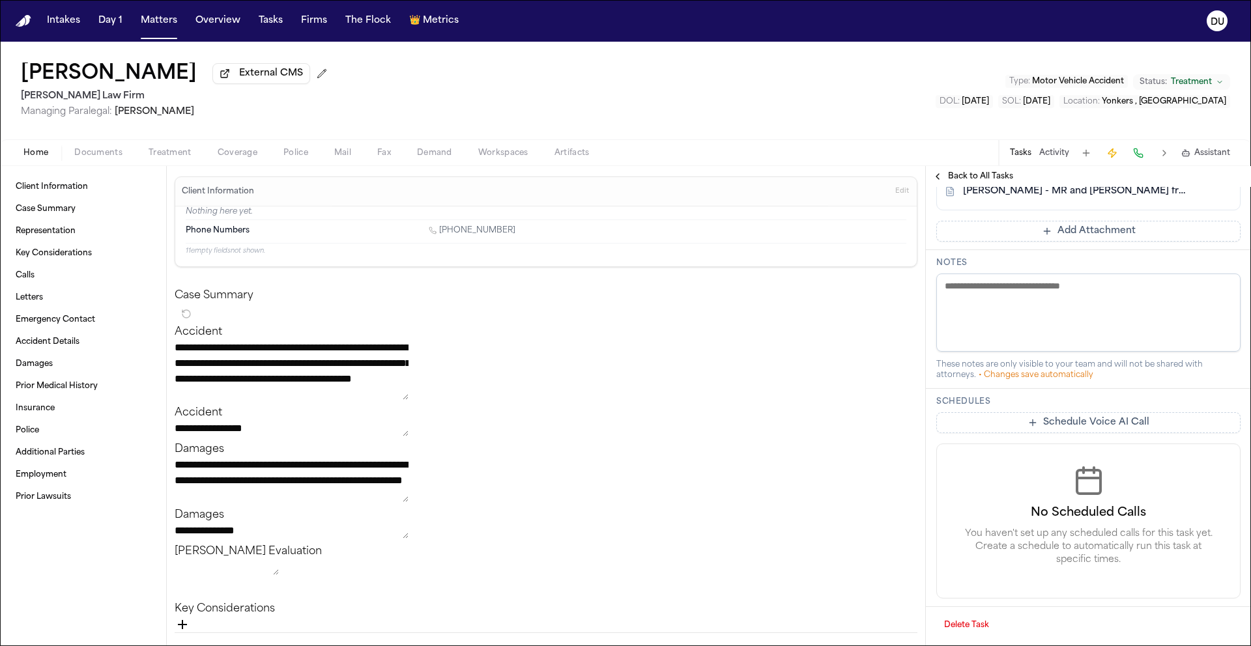
scroll to position [592, 0]
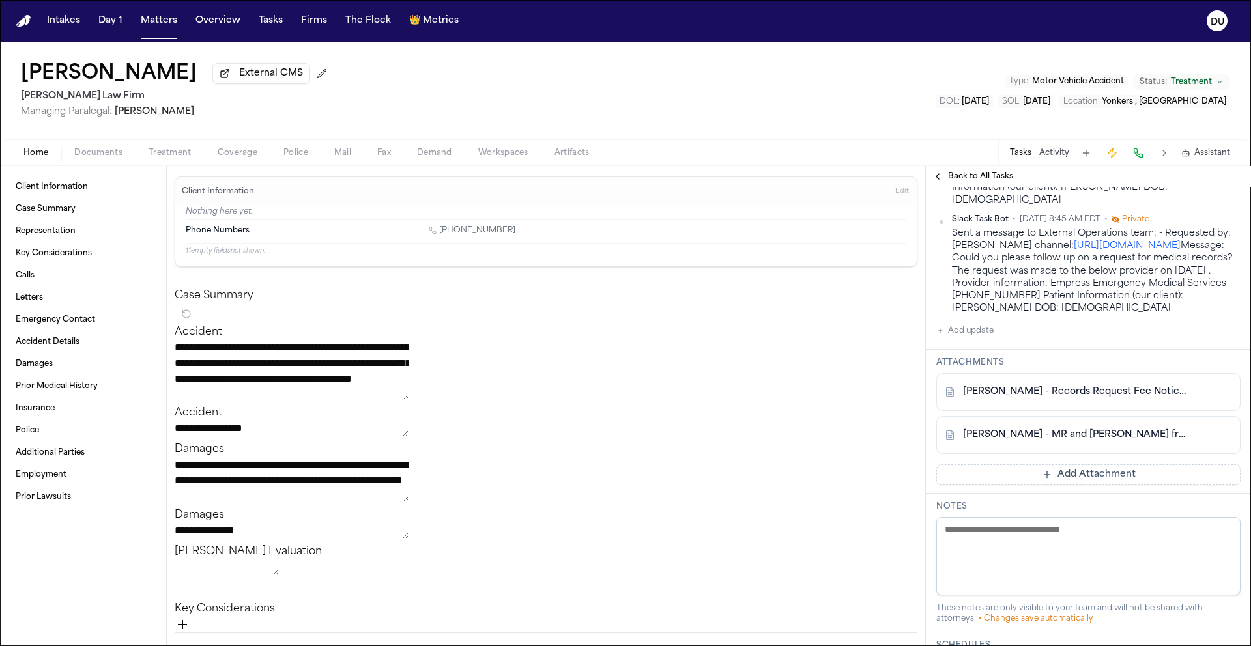
click at [1082, 442] on link "[PERSON_NAME] - MR and [PERSON_NAME] from Empress Ambulance - [DATE]" at bounding box center [1075, 435] width 225 height 13
click at [25, 21] on img "Home" at bounding box center [24, 21] width 16 height 12
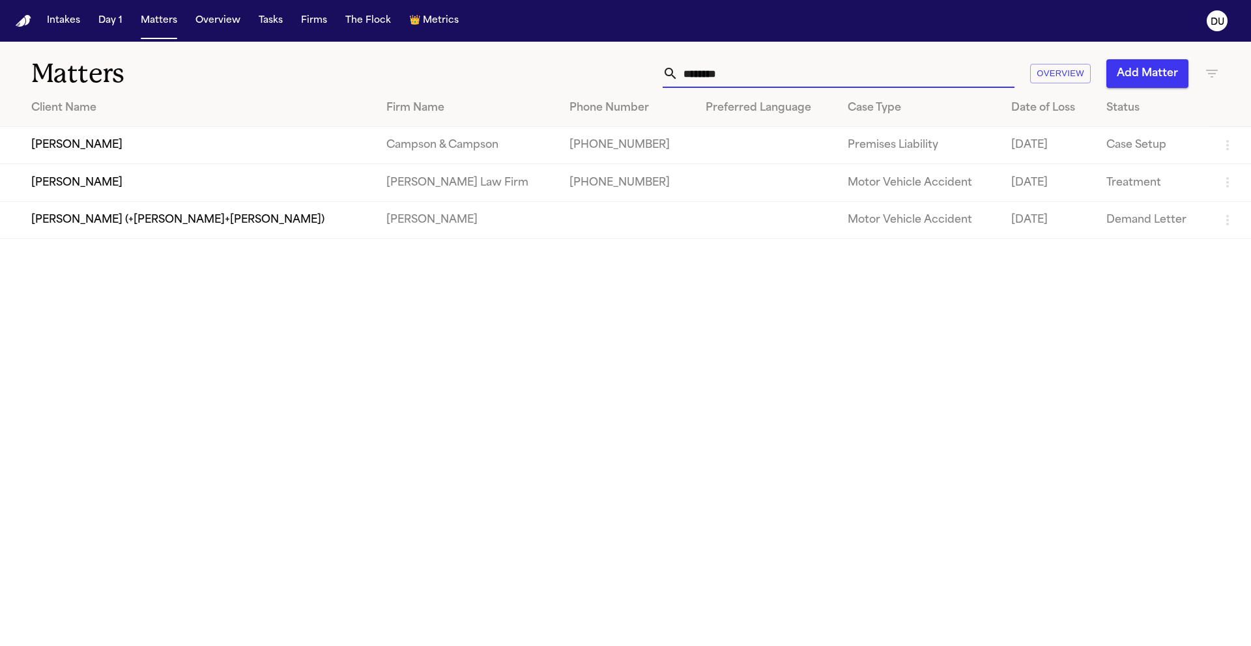
drag, startPoint x: 747, startPoint y: 75, endPoint x: 650, endPoint y: 61, distance: 97.4
click at [650, 61] on div "******** Overview Add Matter" at bounding box center [798, 73] width 843 height 29
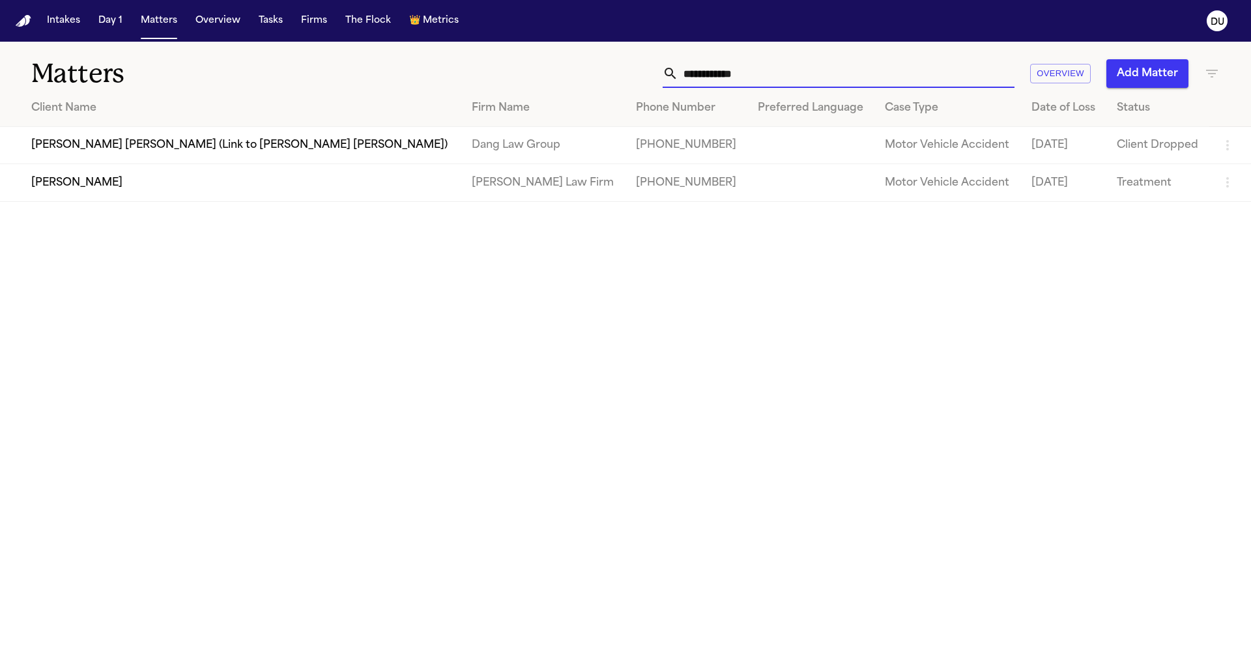
type input "**********"
click at [361, 178] on td "[PERSON_NAME]" at bounding box center [230, 182] width 461 height 37
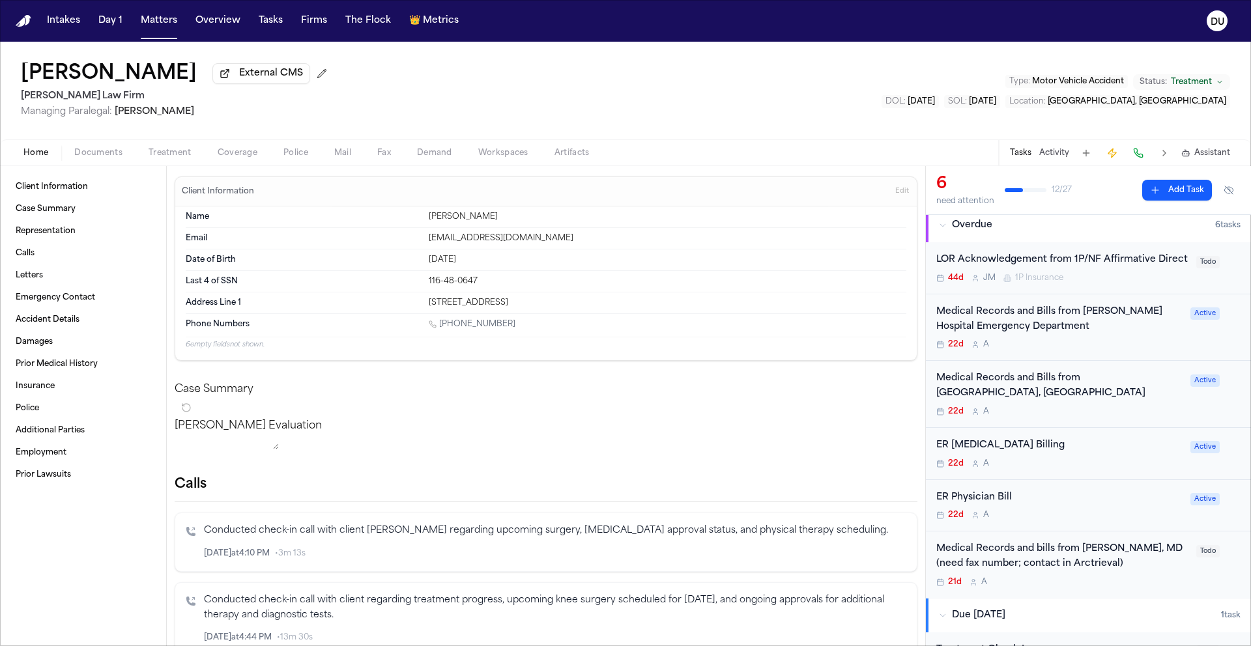
scroll to position [18, 0]
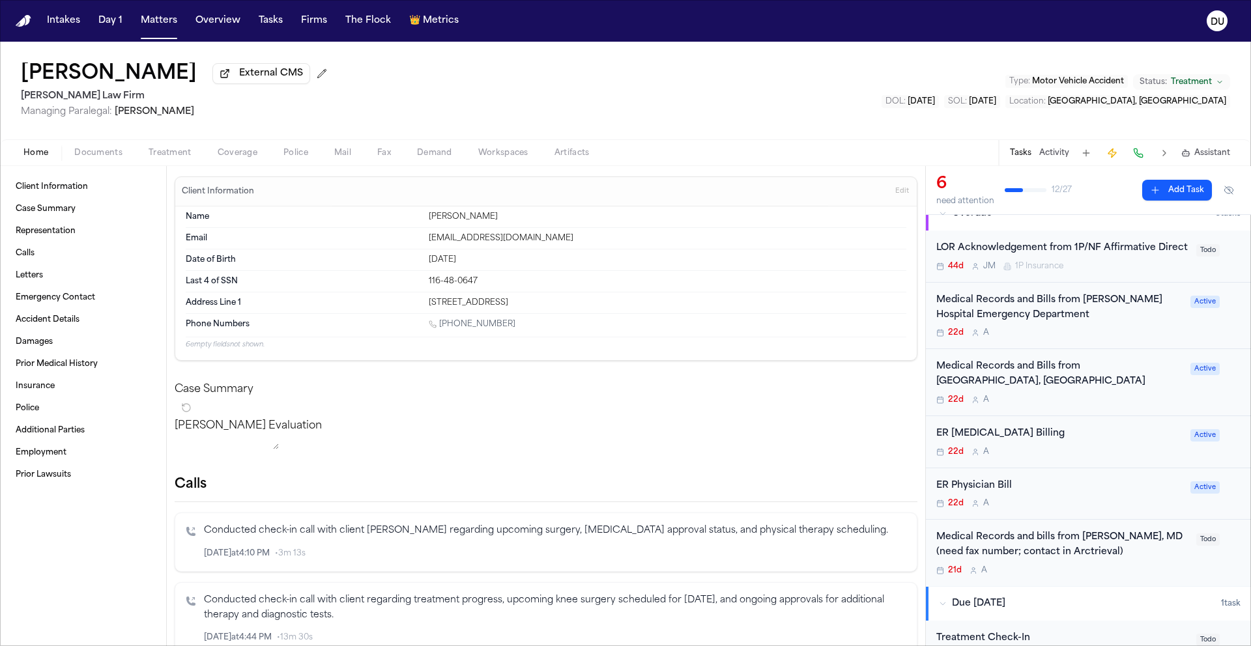
click at [1063, 323] on div "Medical Records and Bills from [PERSON_NAME] Hospital Emergency Department" at bounding box center [1059, 308] width 246 height 30
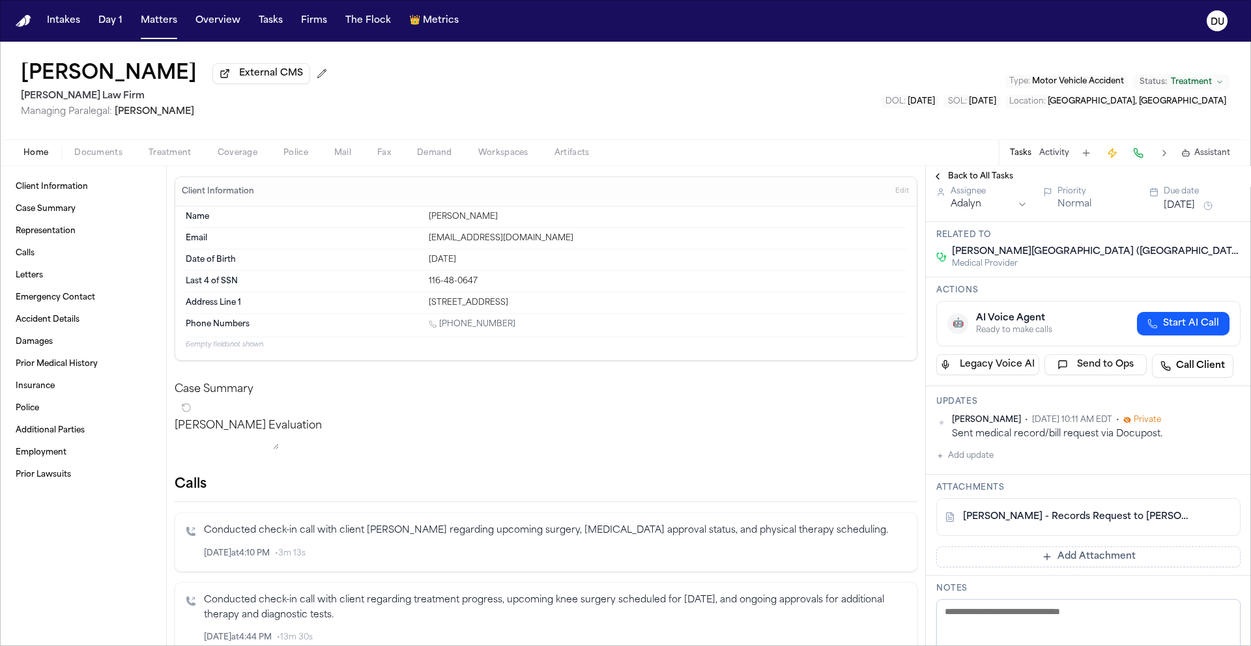
scroll to position [127, 0]
click at [966, 463] on button "Add update" at bounding box center [964, 456] width 57 height 16
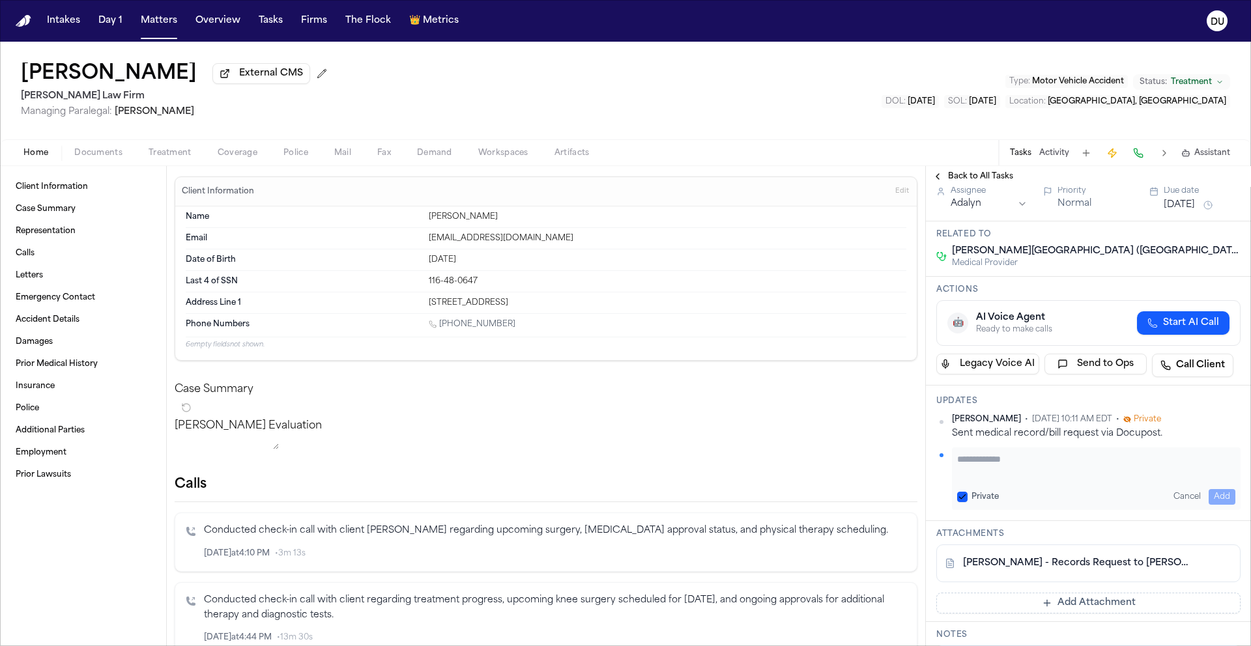
click at [993, 479] on textarea "Add your update" at bounding box center [1096, 466] width 278 height 26
type textarea "**********"
click at [1209, 505] on button "Add" at bounding box center [1222, 497] width 27 height 16
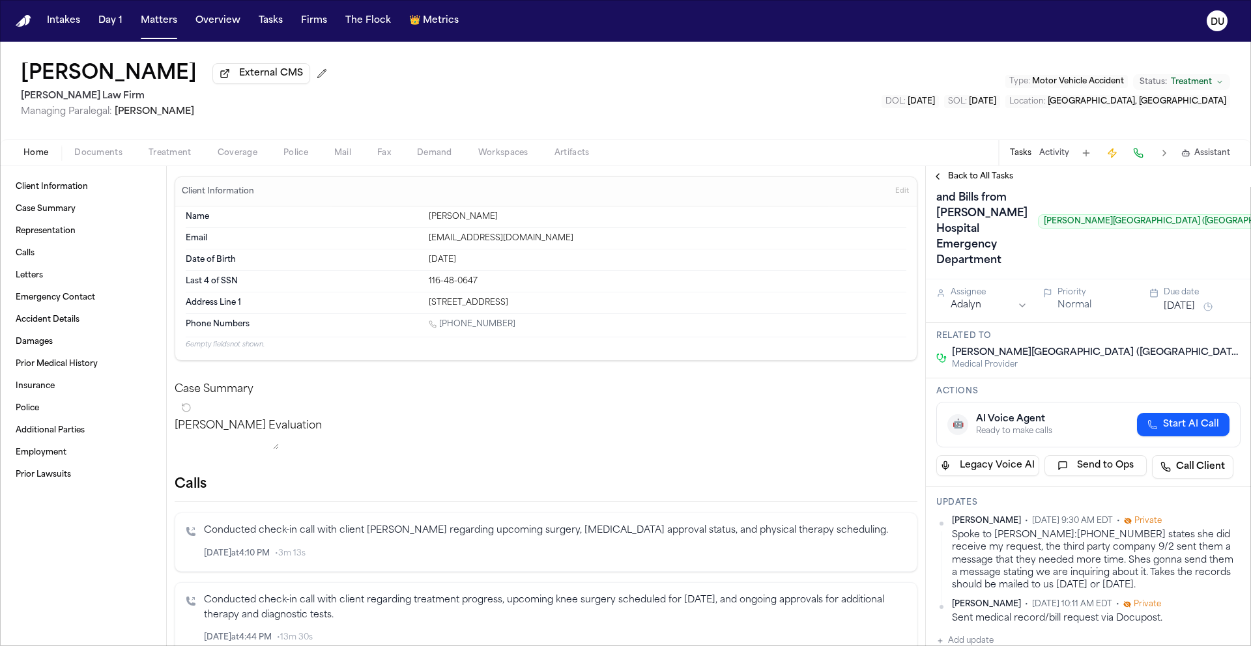
scroll to position [23, 0]
click at [1188, 315] on button "[DATE]" at bounding box center [1179, 308] width 31 height 13
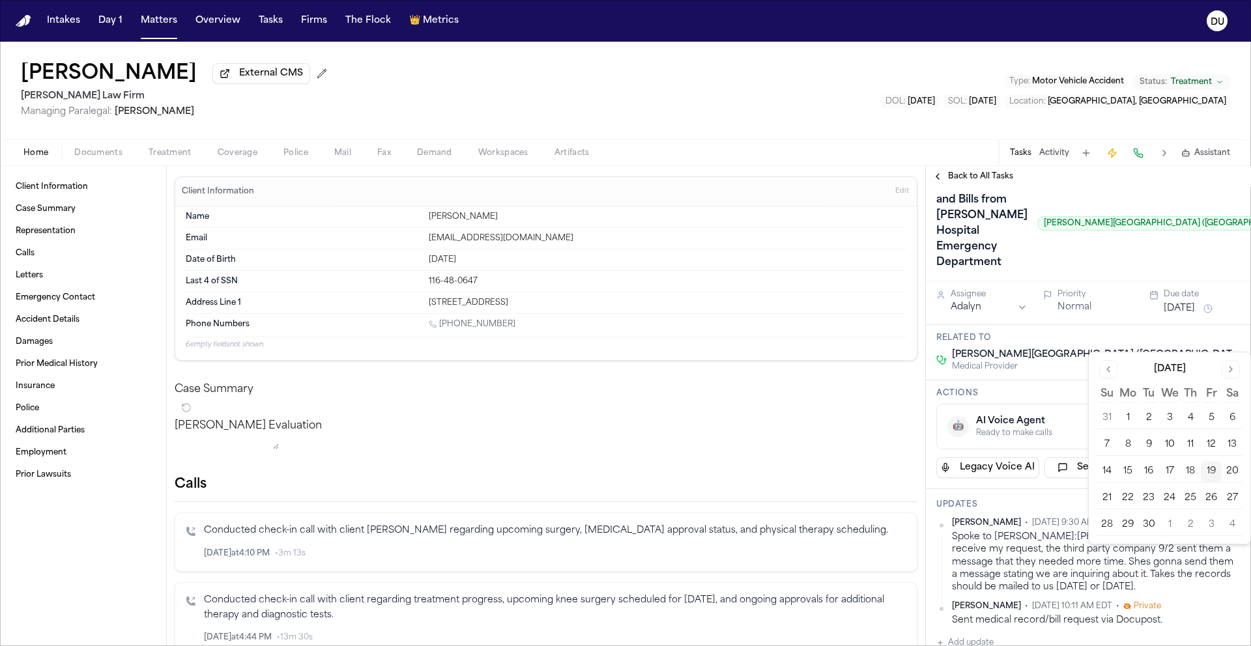
click at [1170, 498] on button "24" at bounding box center [1169, 498] width 21 height 21
click at [1048, 273] on div "Medical Records and Bills from [PERSON_NAME] Hospital Emergency Department [PER…" at bounding box center [1118, 223] width 364 height 99
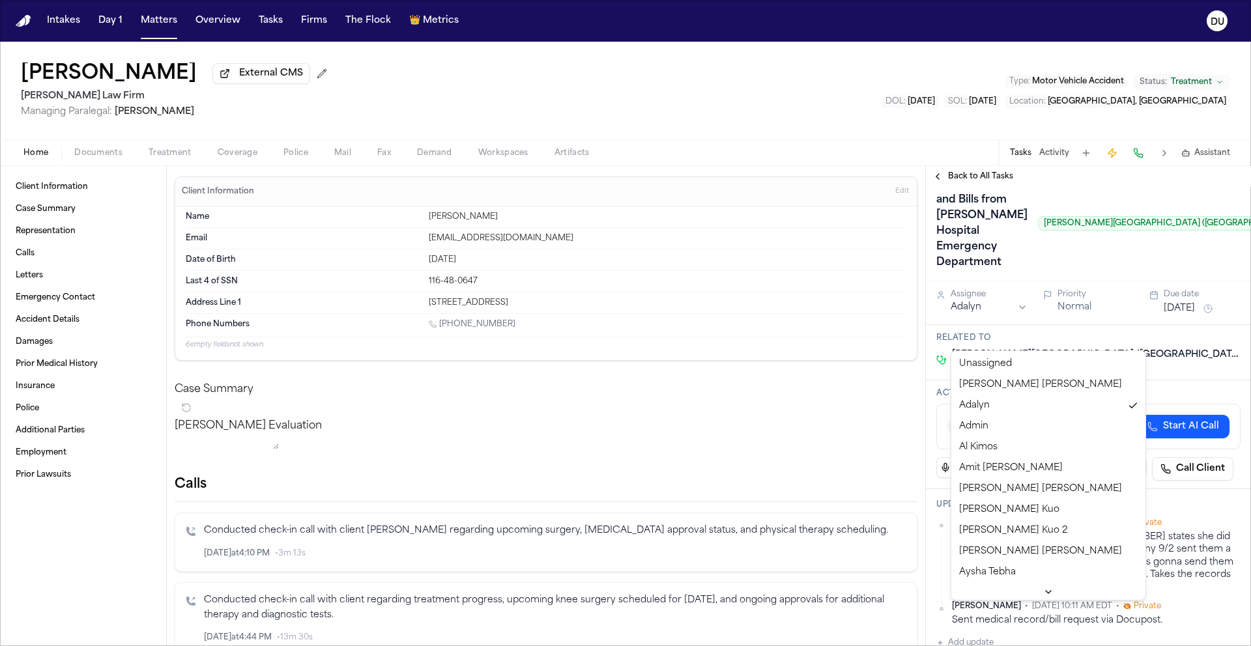
click at [985, 342] on html "Intakes Day 1 Matters Overview Tasks Firms The Flock 👑 Metrics DU [PERSON_NAME]…" at bounding box center [625, 323] width 1251 height 646
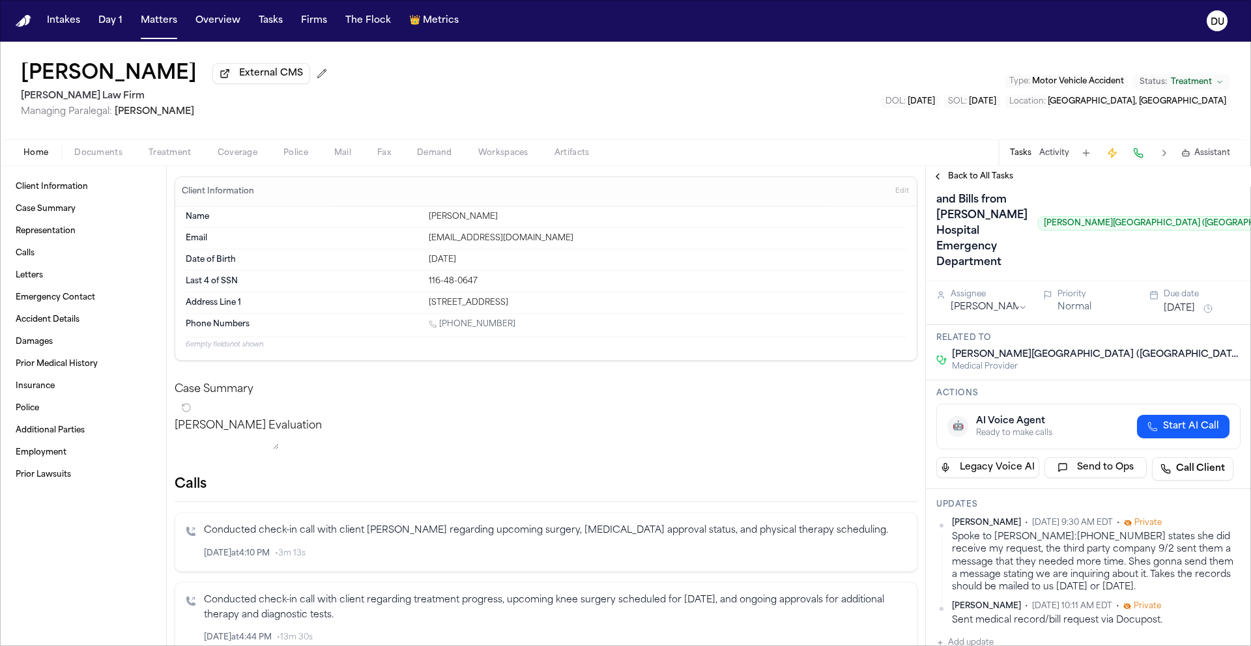
click at [1072, 273] on div "Medical Records and Bills from [PERSON_NAME] Hospital Emergency Department [PER…" at bounding box center [1118, 223] width 364 height 99
click at [984, 182] on span "Back to All Tasks" at bounding box center [980, 176] width 65 height 10
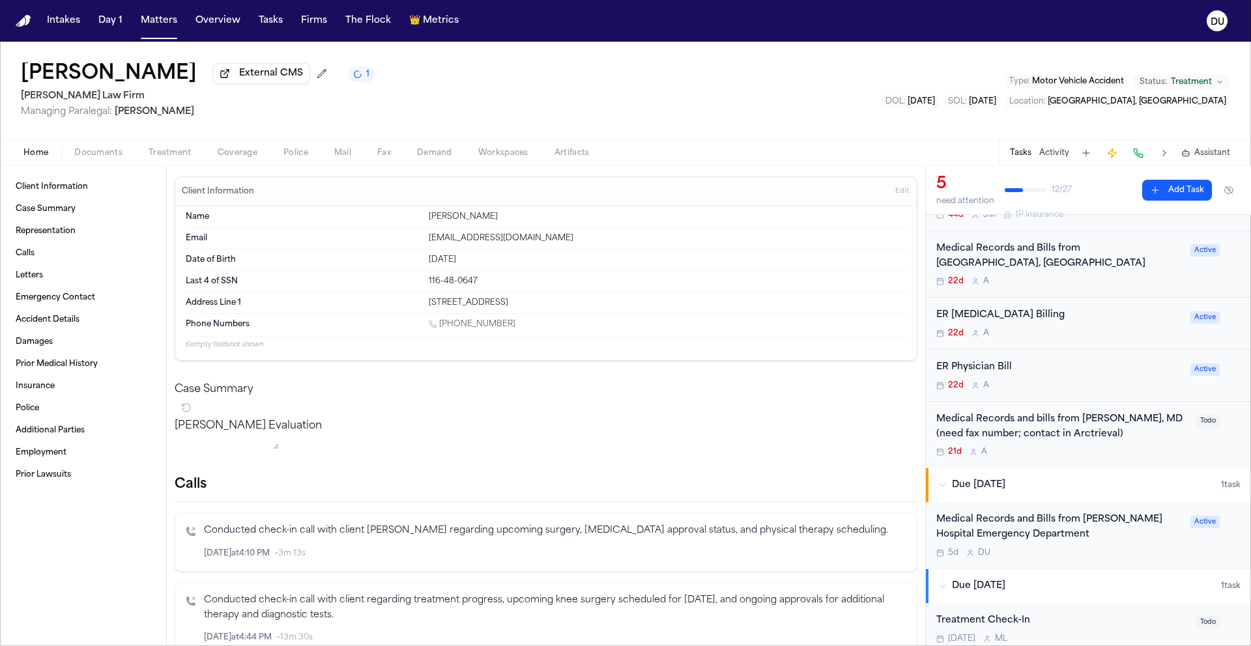
scroll to position [70, 0]
click at [985, 323] on div "ER [MEDICAL_DATA] Billing" at bounding box center [1059, 315] width 246 height 15
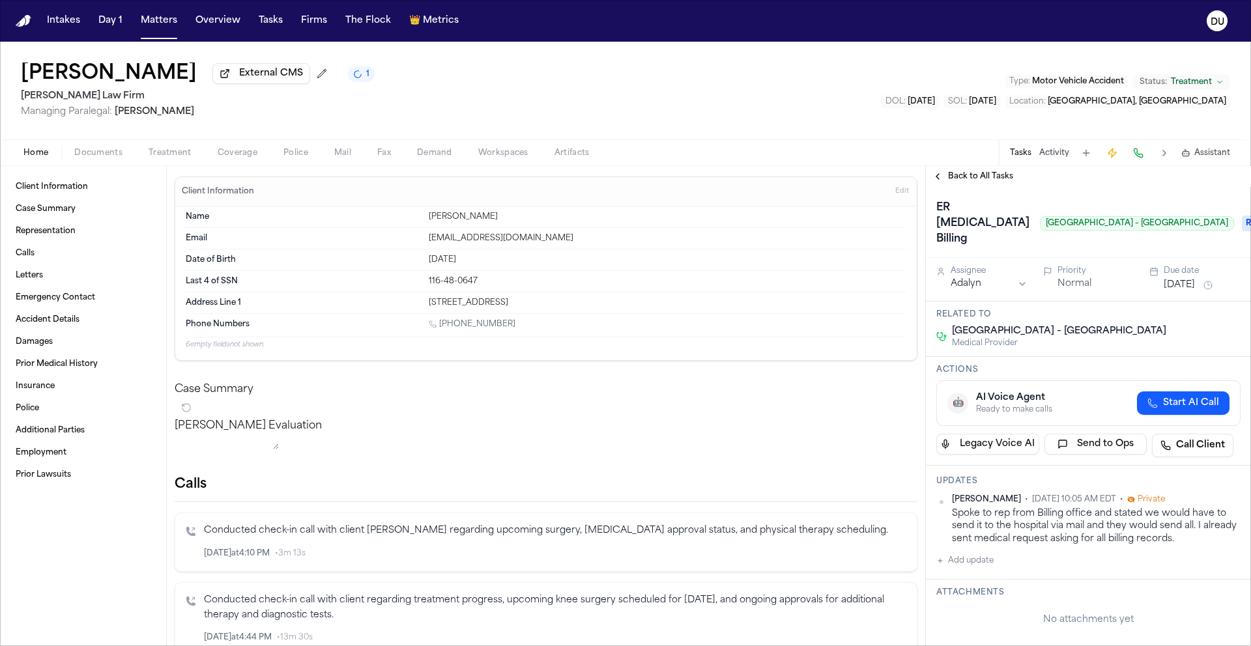
click at [986, 177] on span "Back to All Tasks" at bounding box center [980, 176] width 65 height 10
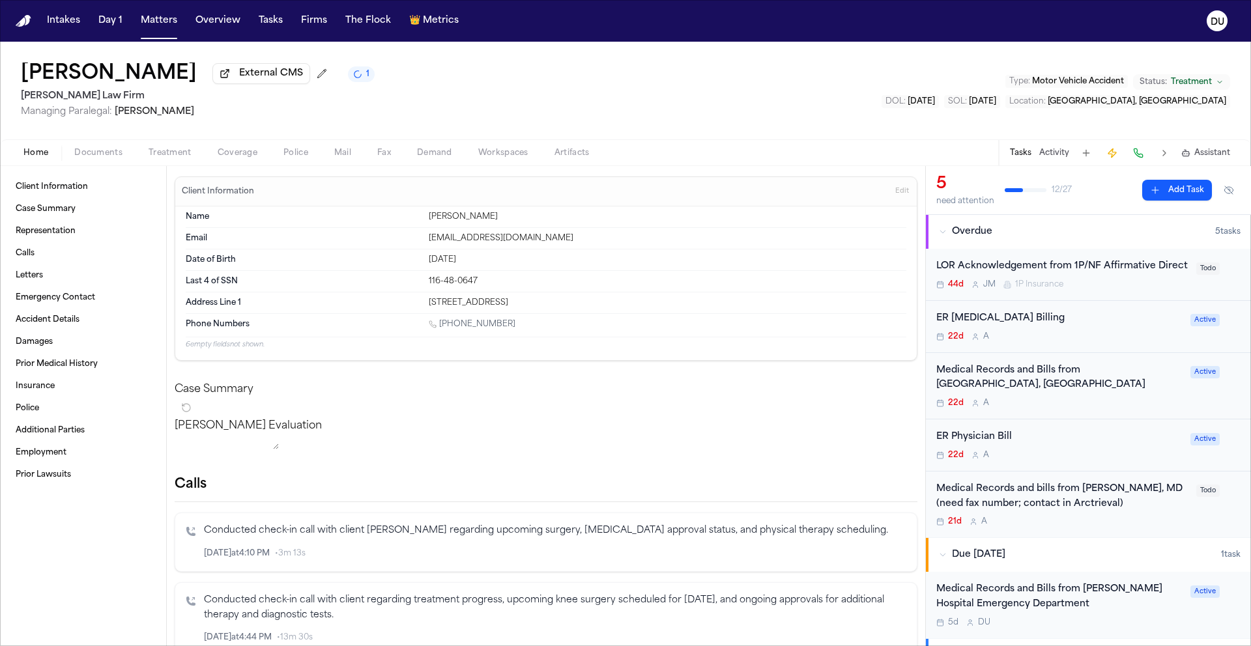
click at [986, 461] on div "ER Physician Bill 22d A" at bounding box center [1059, 445] width 246 height 31
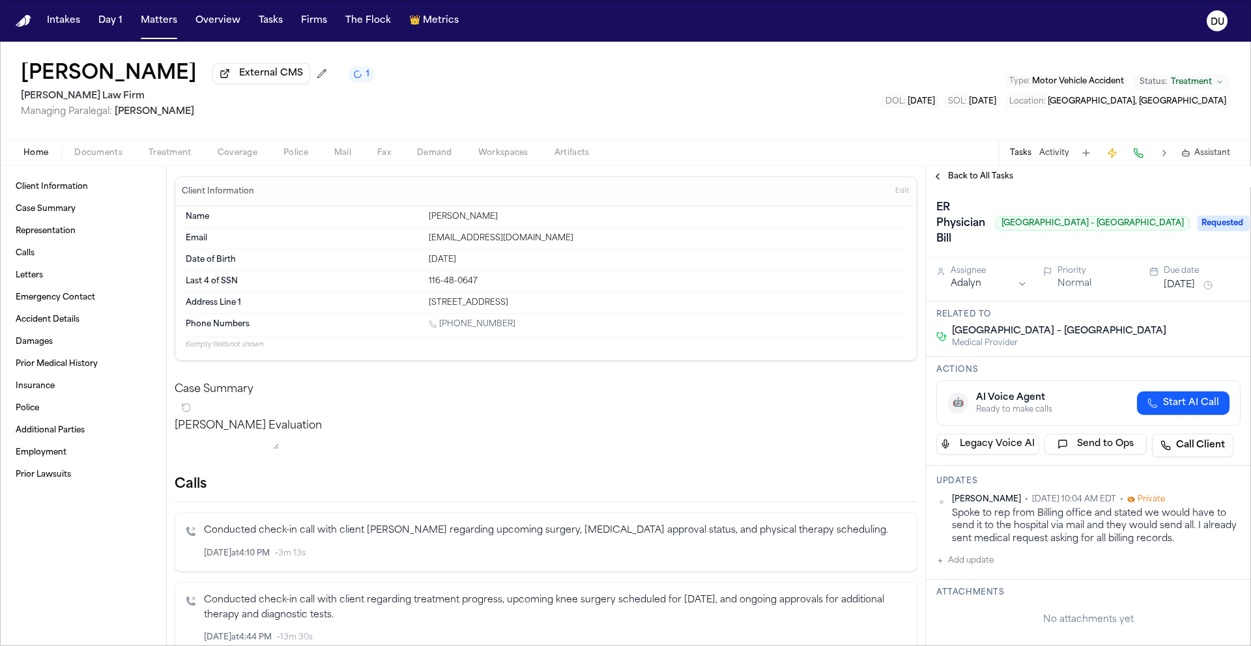
click at [980, 181] on span "Back to All Tasks" at bounding box center [980, 176] width 65 height 10
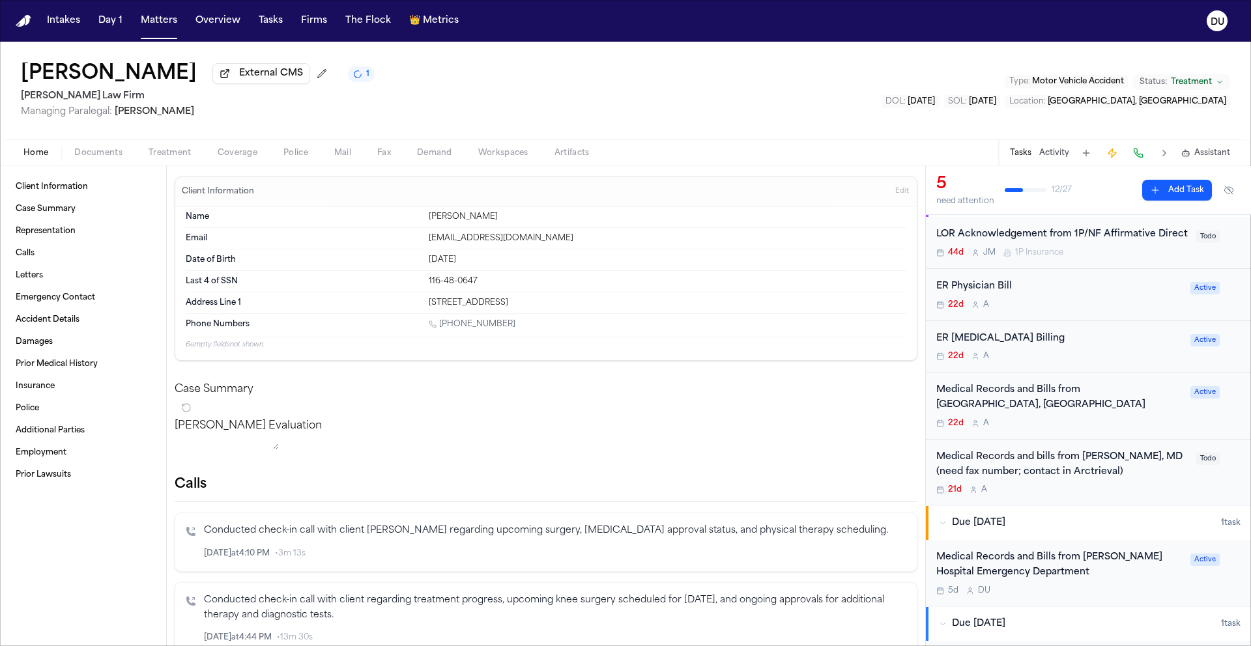
scroll to position [50, 0]
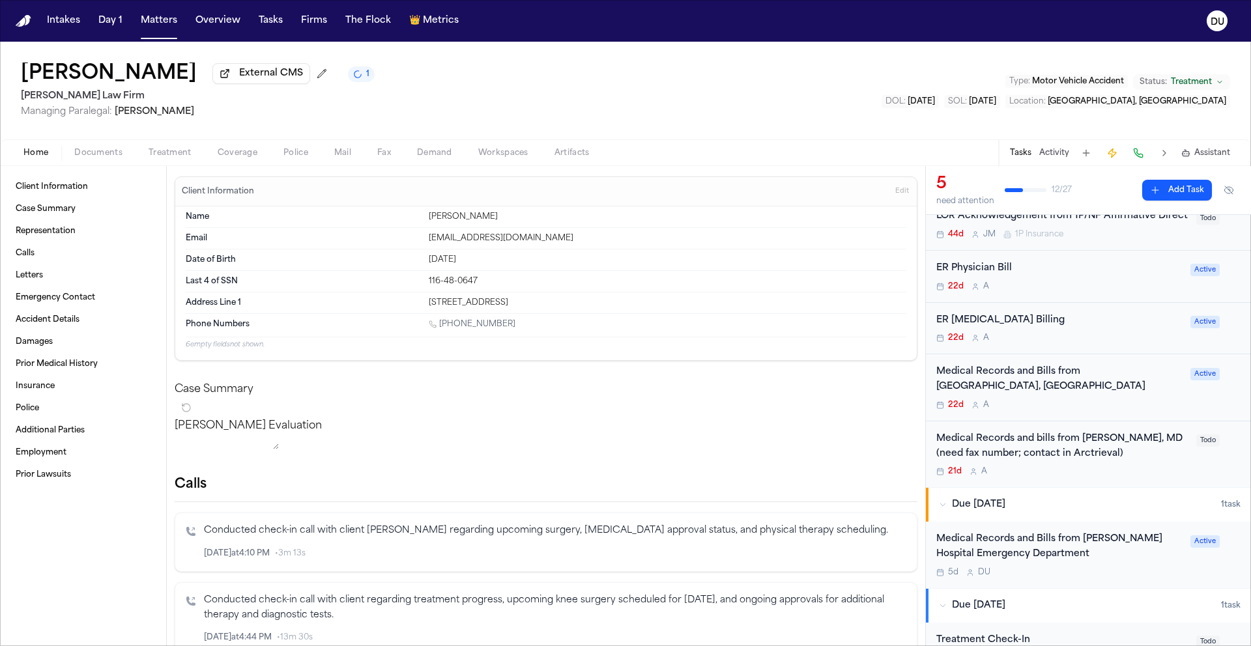
click at [1026, 462] on div "Medical Records and bills from [PERSON_NAME], MD (need fax number; contact in A…" at bounding box center [1062, 447] width 252 height 30
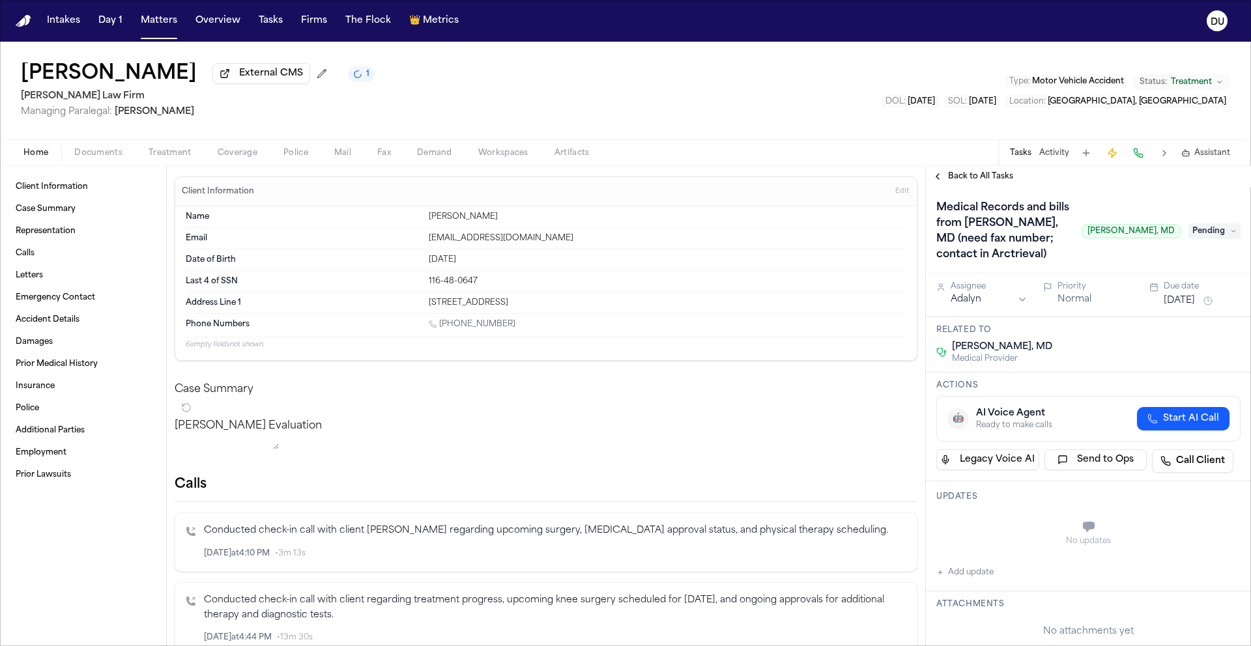
click at [1011, 242] on h1 "Medical Records and bills from [PERSON_NAME], MD (need fax number; contact in A…" at bounding box center [1003, 231] width 145 height 68
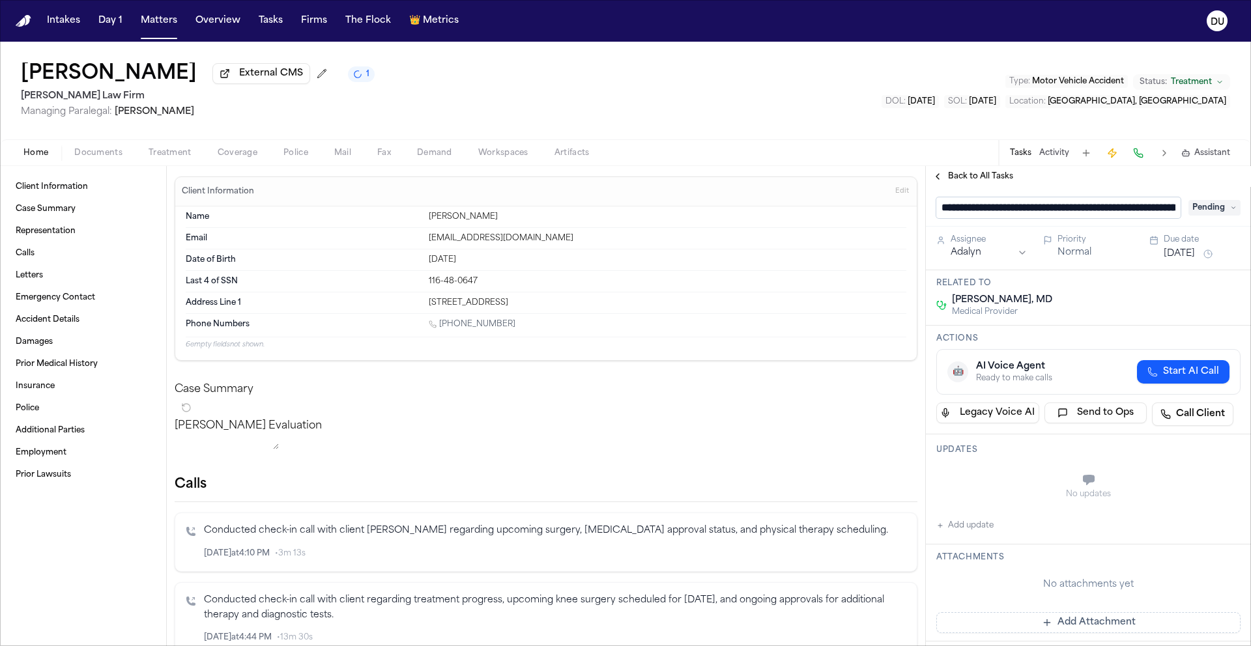
scroll to position [0, 254]
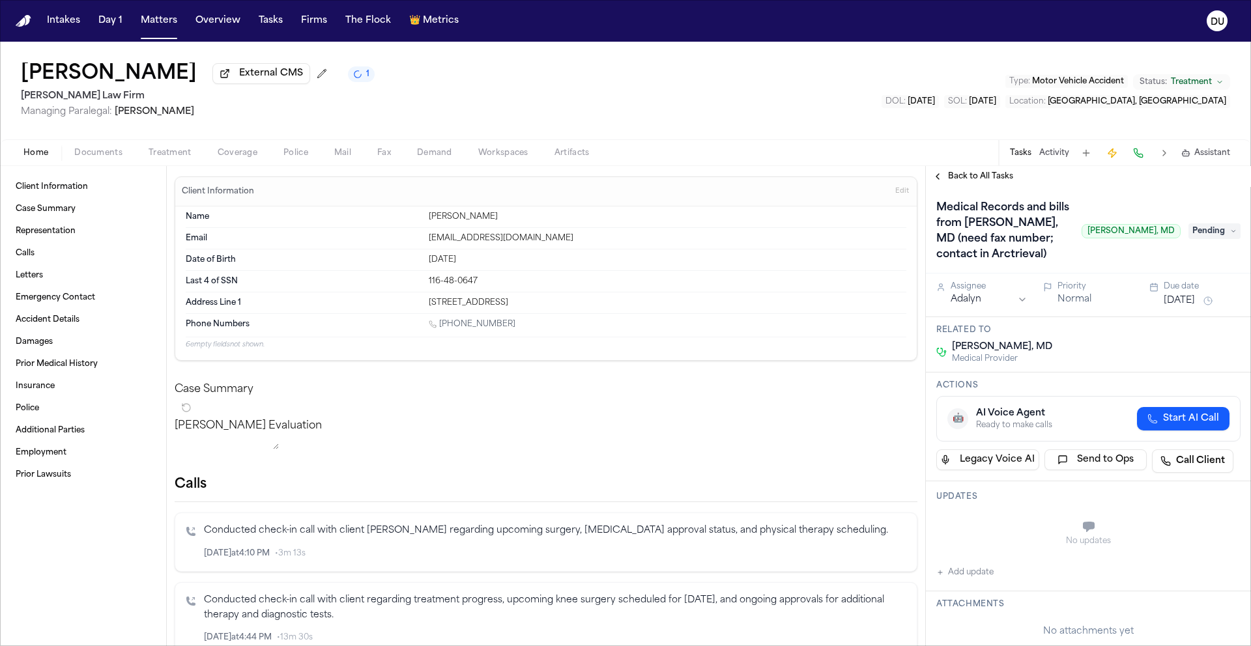
click at [976, 179] on span "Back to All Tasks" at bounding box center [980, 176] width 65 height 10
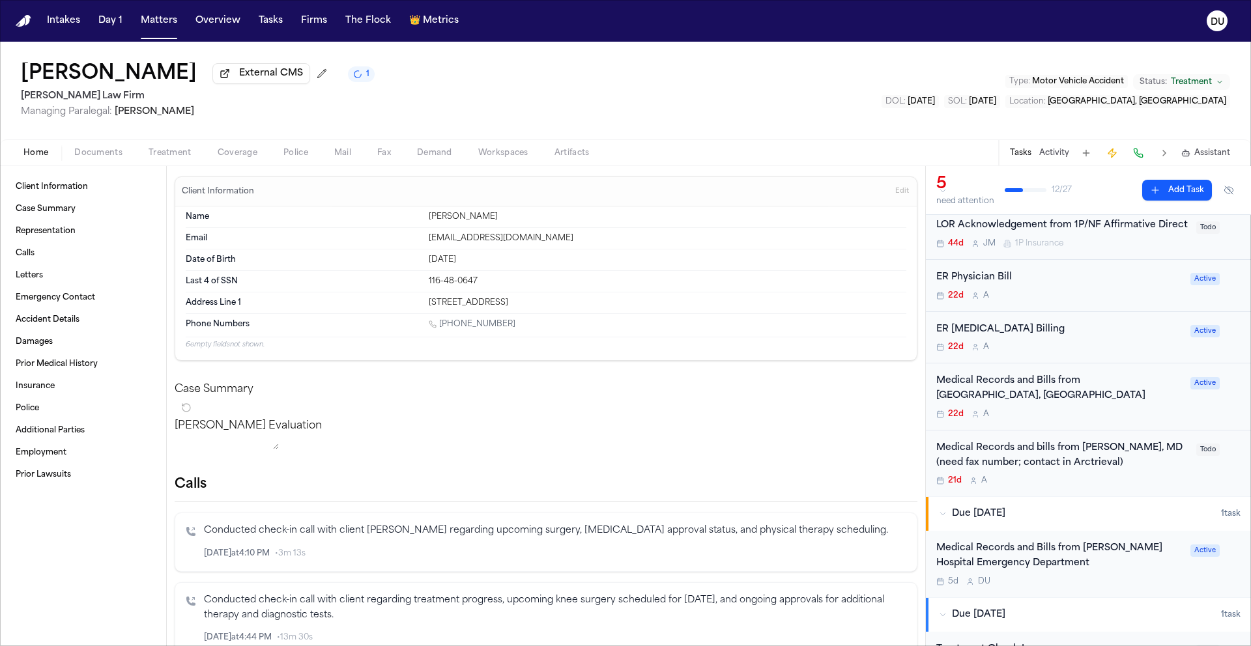
scroll to position [30, 0]
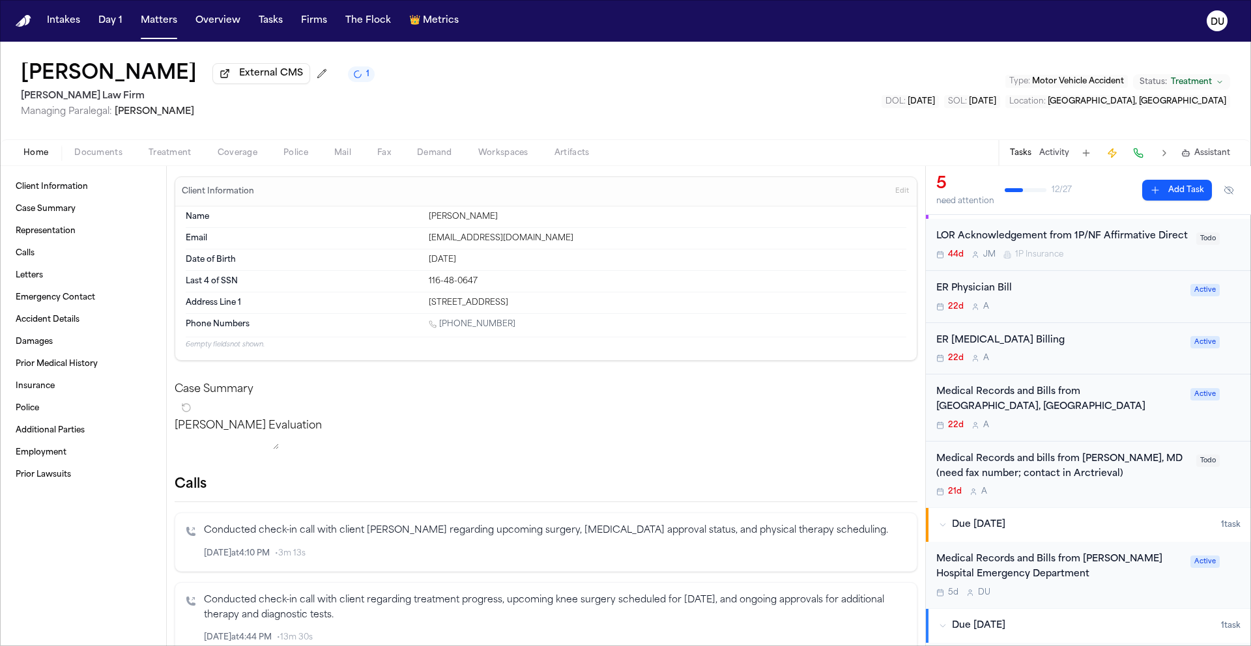
click at [1077, 482] on div "Medical Records and bills from [PERSON_NAME], MD (need fax number; contact in A…" at bounding box center [1062, 467] width 252 height 30
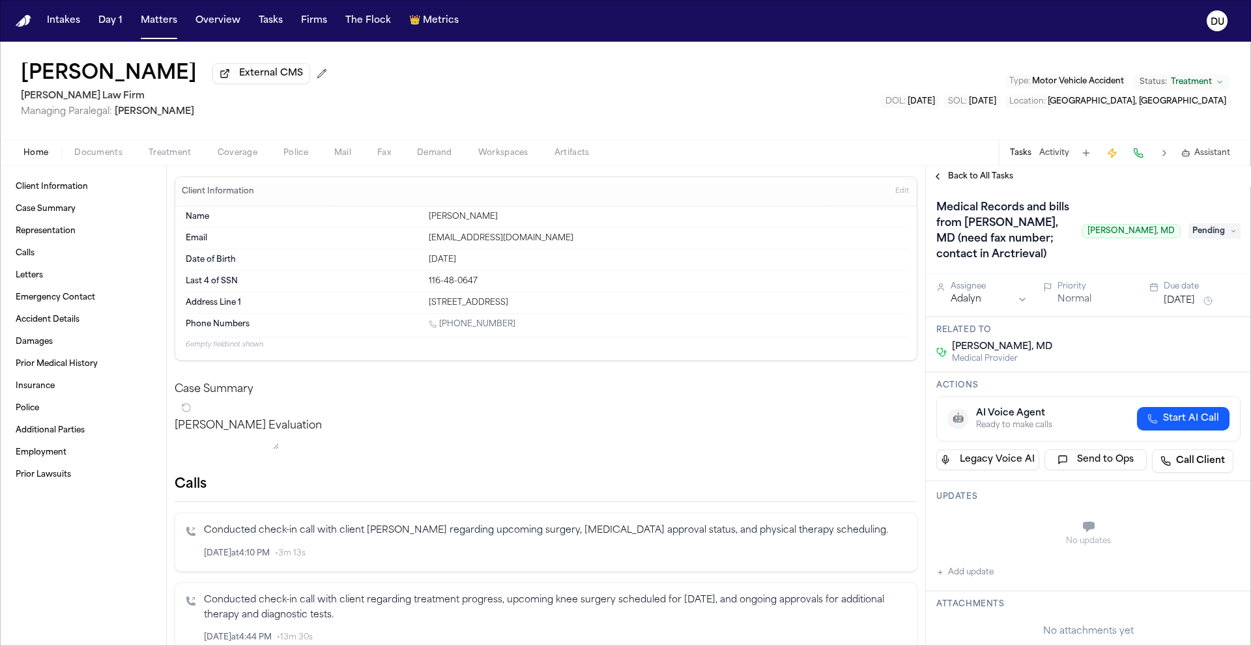
click at [978, 573] on button "Add update" at bounding box center [964, 573] width 57 height 16
click at [1017, 526] on textarea "Add your update" at bounding box center [1096, 528] width 278 height 26
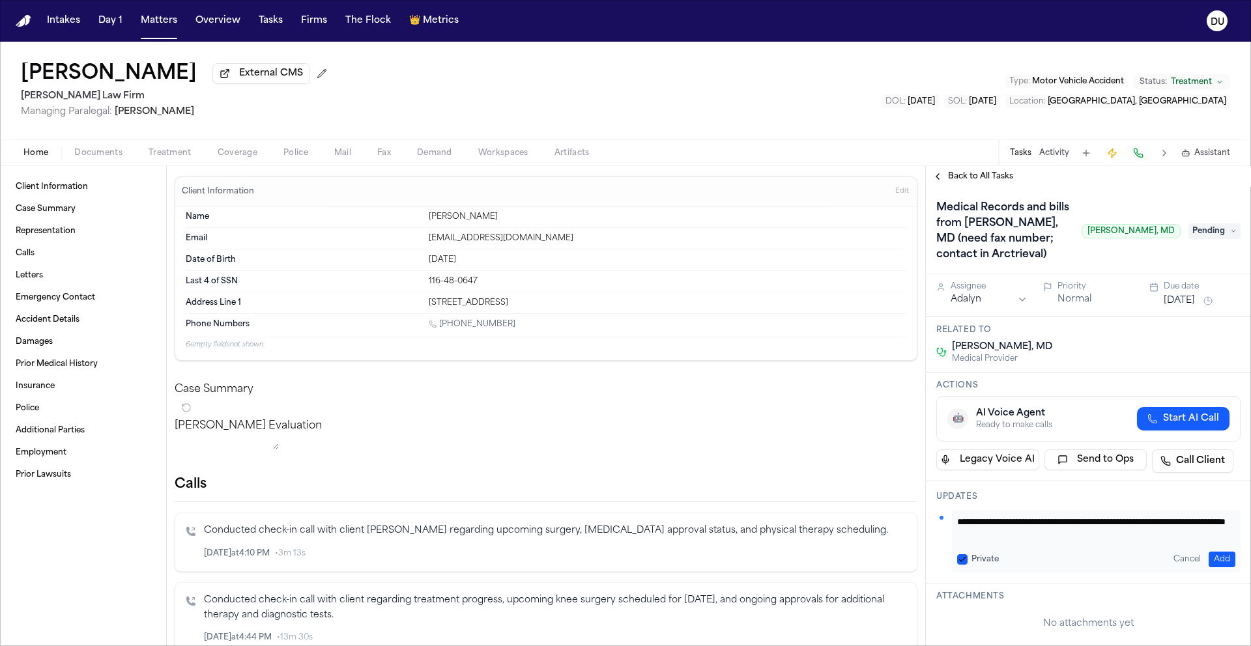
type textarea "**********"
click at [1214, 554] on button "Add" at bounding box center [1222, 560] width 27 height 16
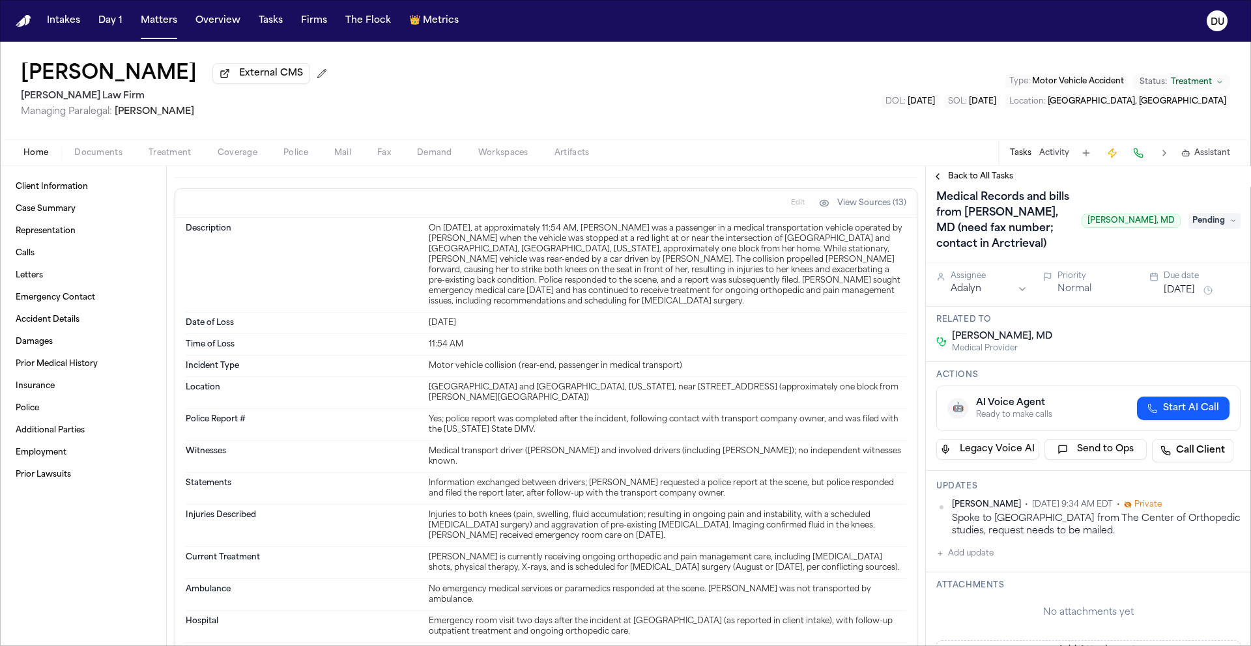
scroll to position [86, 0]
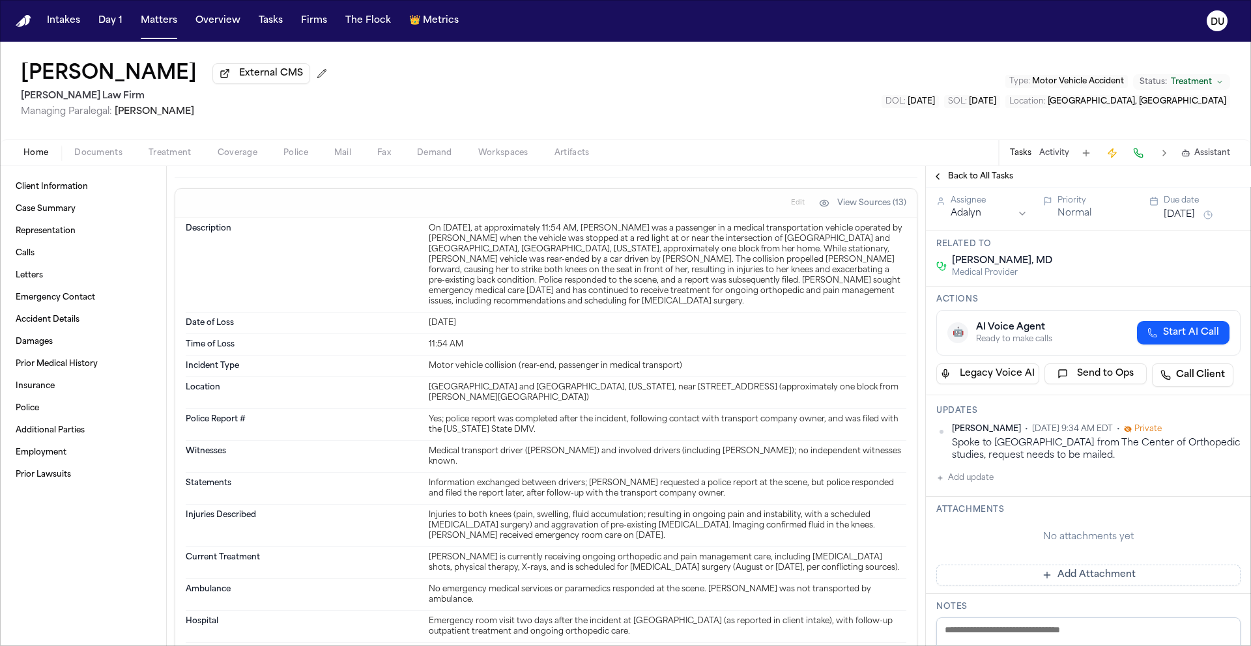
click at [976, 481] on button "Add update" at bounding box center [964, 479] width 57 height 16
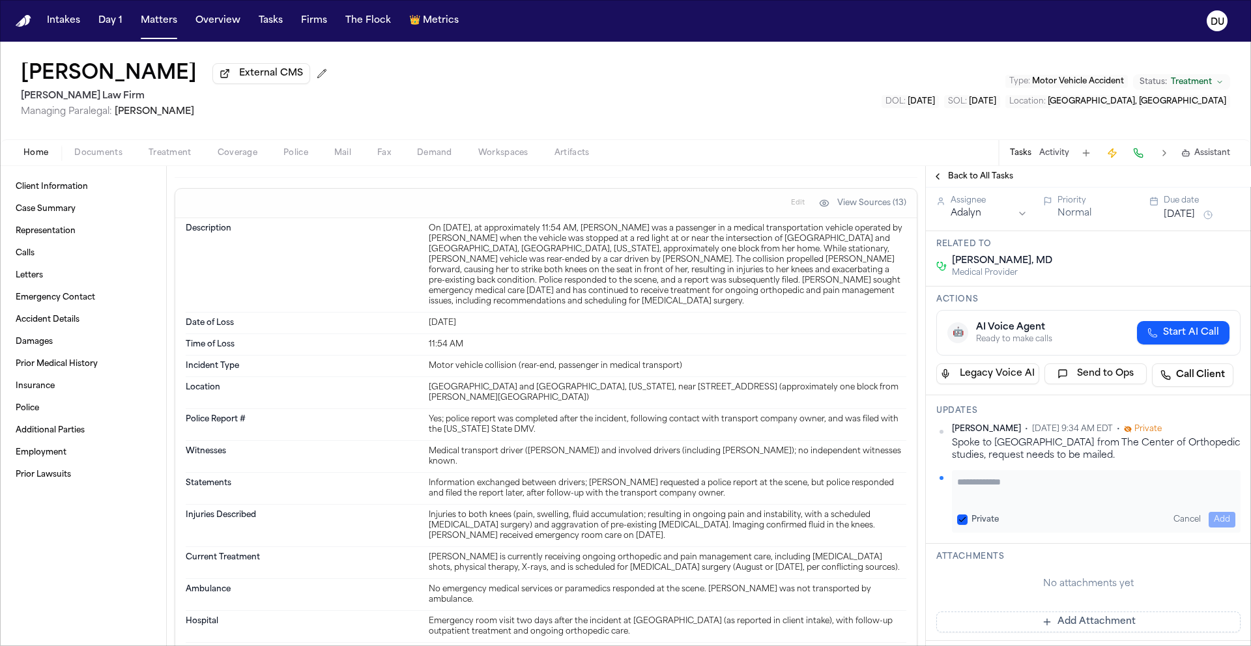
click at [1009, 491] on textarea "Add your update" at bounding box center [1096, 489] width 278 height 26
type textarea "**********"
click at [1209, 521] on button "Add" at bounding box center [1222, 520] width 27 height 16
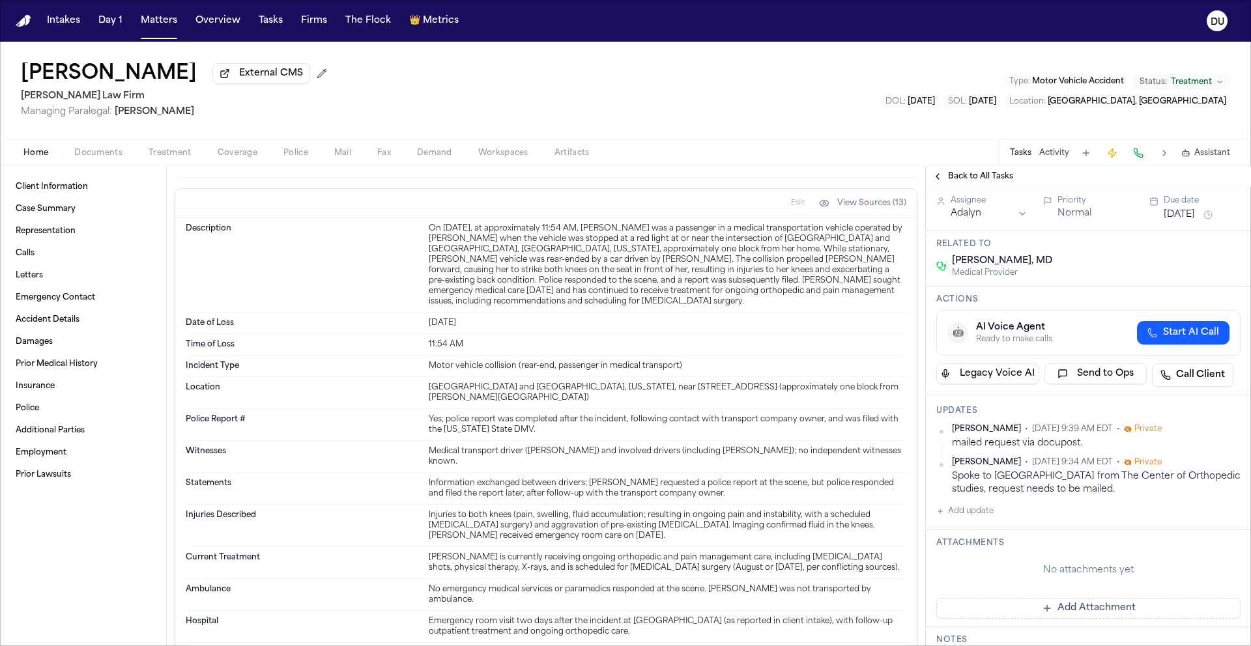
click at [1189, 214] on button "[DATE]" at bounding box center [1179, 215] width 31 height 13
click at [1217, 378] on button "26" at bounding box center [1211, 373] width 21 height 21
click at [1026, 182] on div "Back to All Tasks" at bounding box center [1088, 176] width 325 height 10
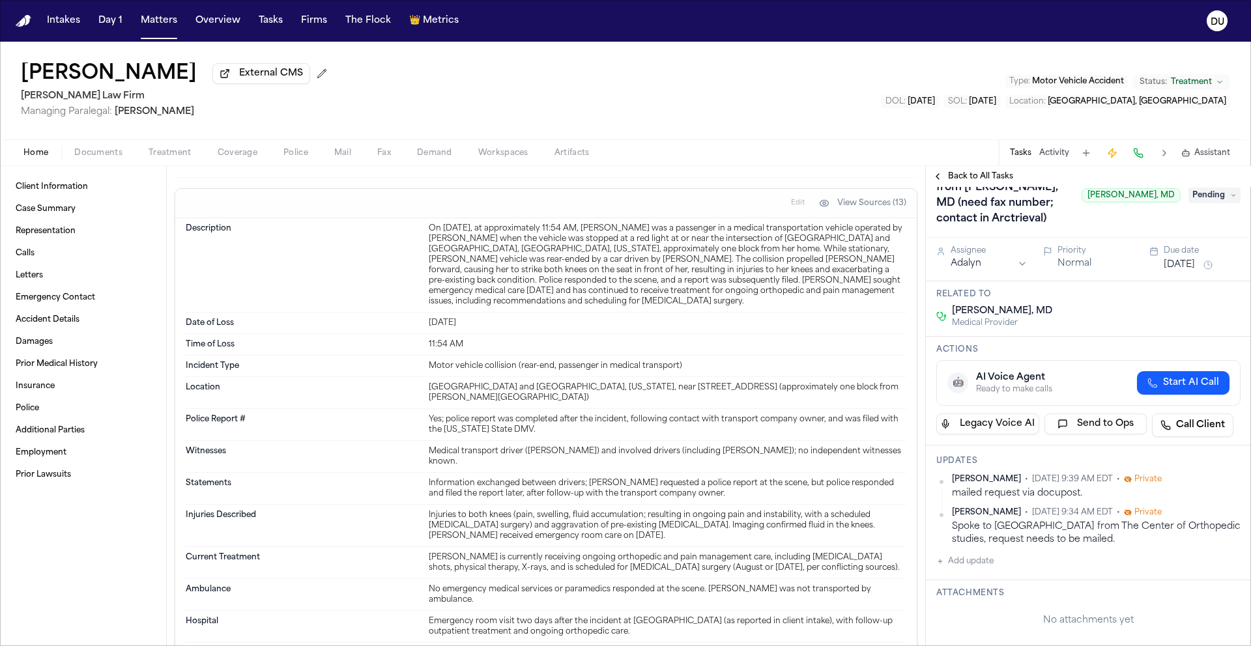
scroll to position [0, 0]
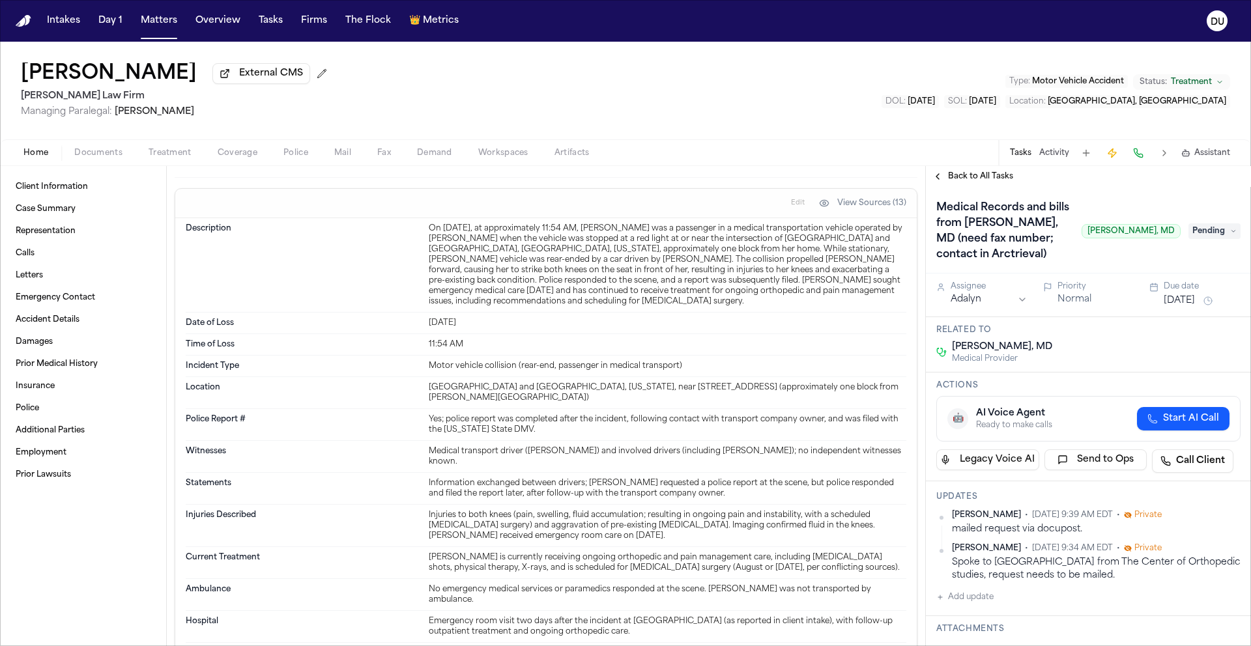
click at [946, 111] on div "[PERSON_NAME] External CMS [PERSON_NAME] Law Firm Managing Paralegal: [PERSON_N…" at bounding box center [625, 91] width 1251 height 98
click at [987, 182] on span "Back to All Tasks" at bounding box center [980, 176] width 65 height 10
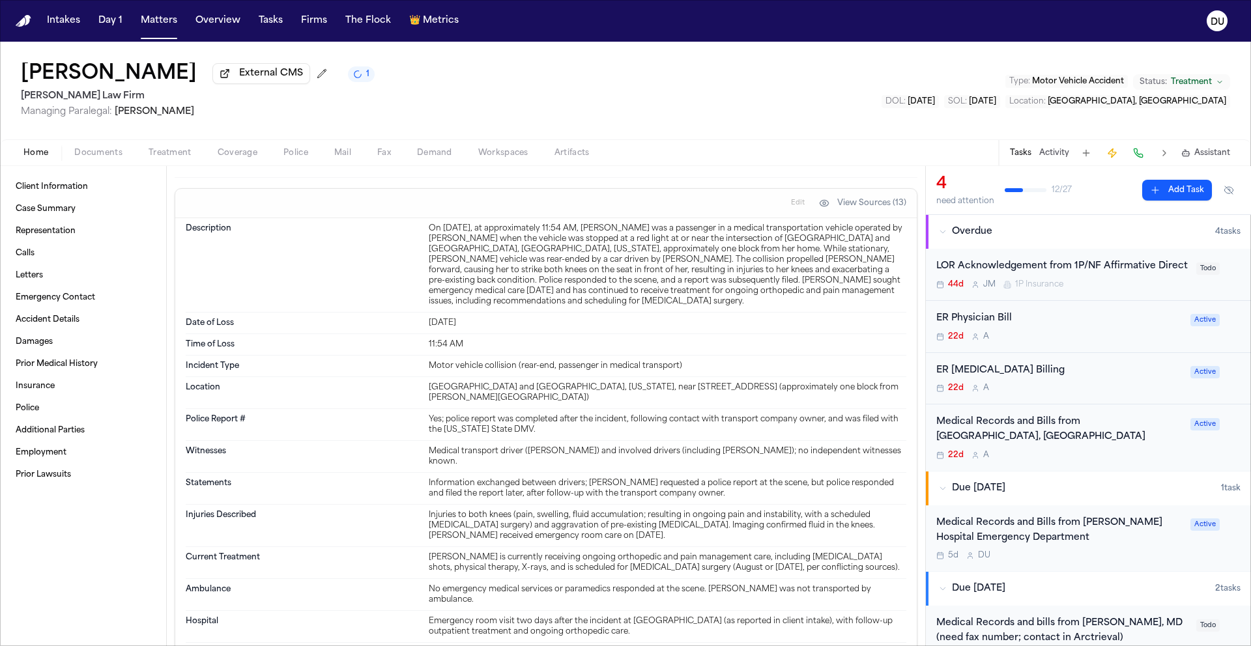
click at [976, 326] on div "ER Physician Bill" at bounding box center [1059, 319] width 246 height 15
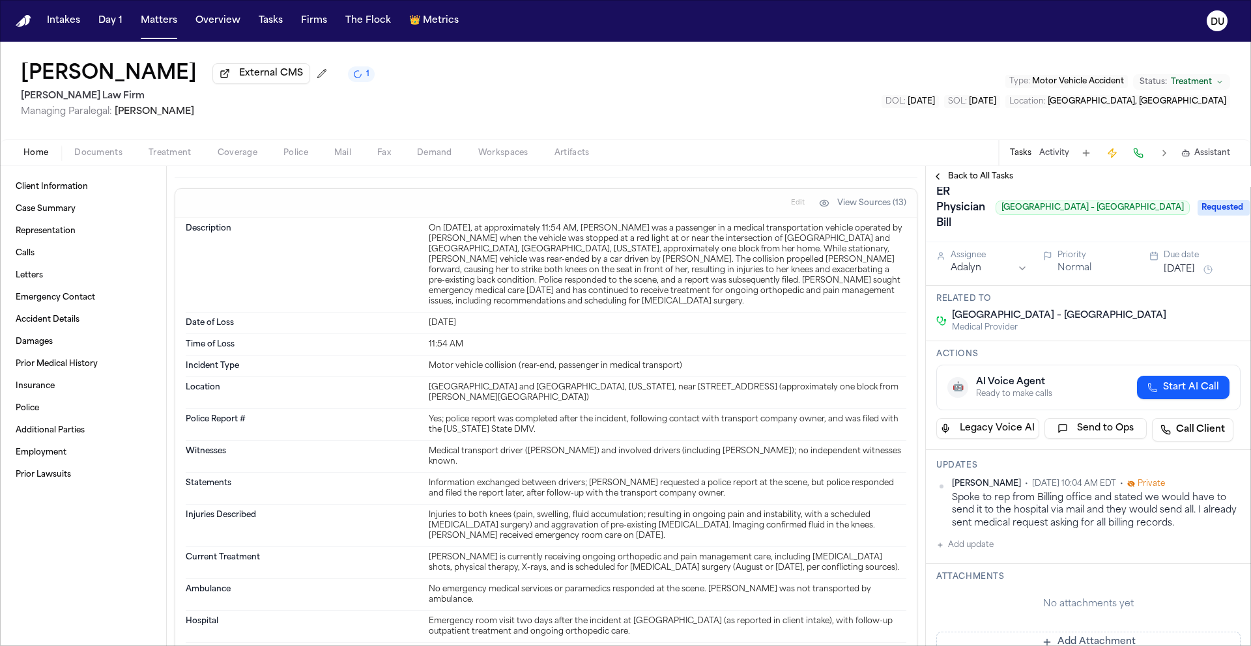
scroll to position [16, 0]
click at [1195, 270] on button "[DATE]" at bounding box center [1179, 269] width 31 height 13
click at [1213, 433] on button "26" at bounding box center [1211, 427] width 21 height 21
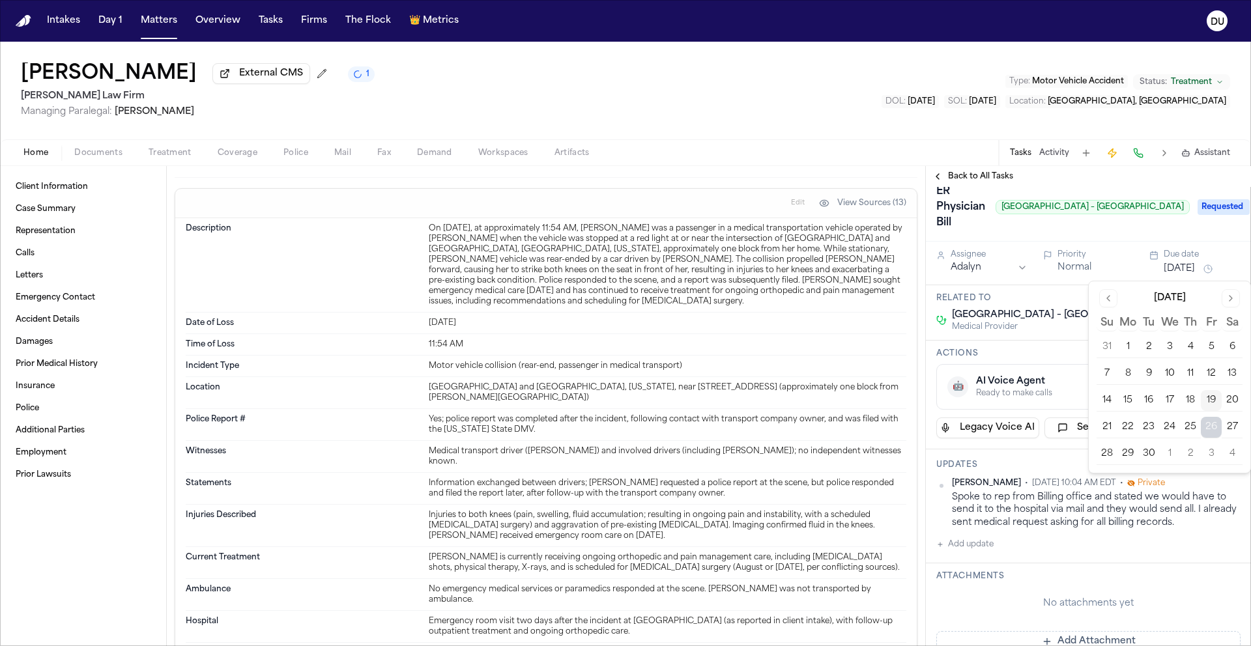
click at [987, 173] on span "Back to All Tasks" at bounding box center [980, 176] width 65 height 10
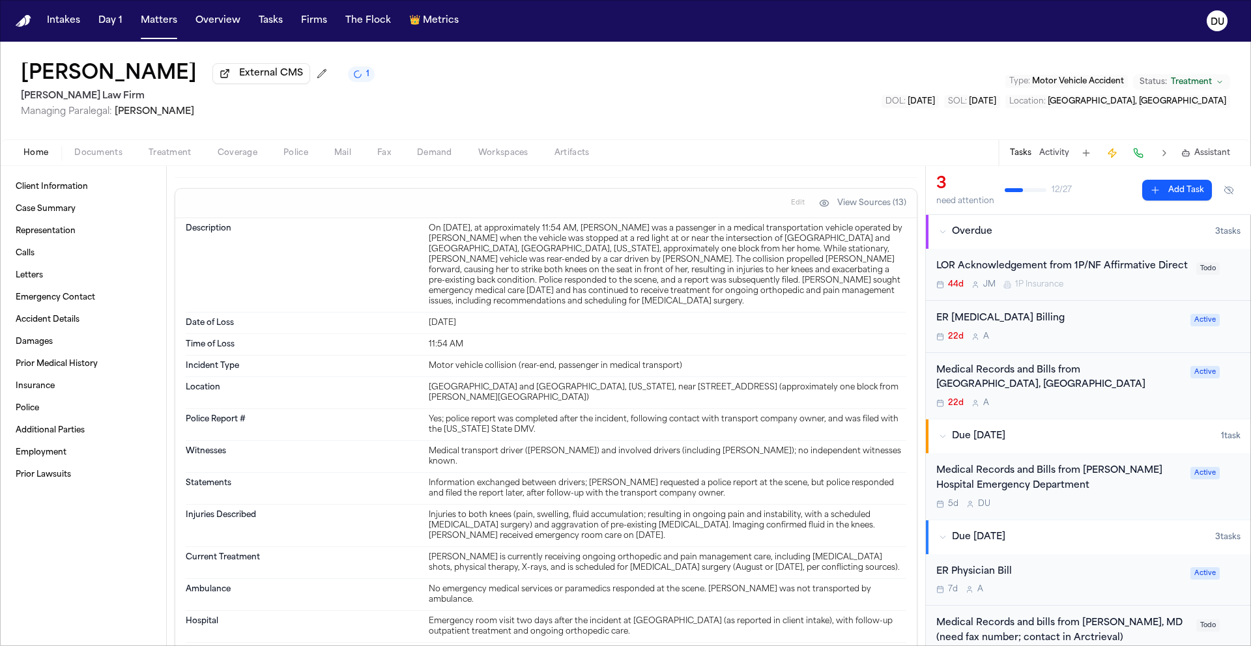
click at [998, 326] on div "ER [MEDICAL_DATA] Billing" at bounding box center [1059, 319] width 246 height 15
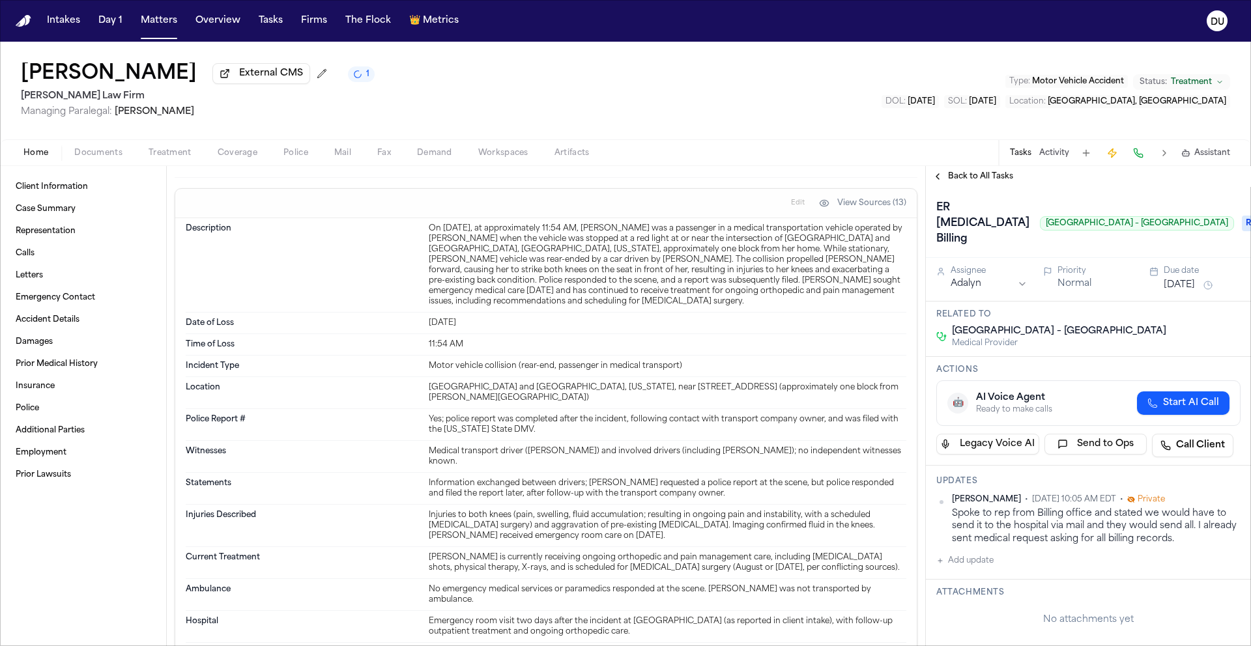
click at [1242, 220] on span "Requested" at bounding box center [1268, 224] width 52 height 16
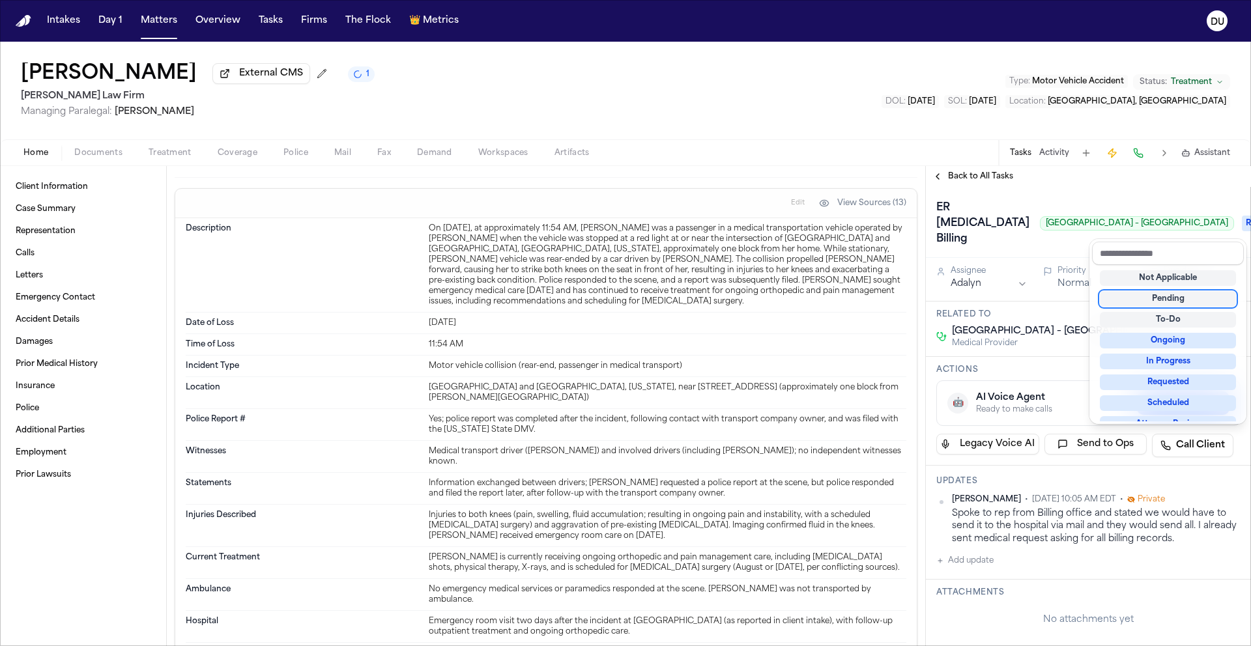
click at [1125, 181] on div "Back to All Tasks ER [MEDICAL_DATA] Billing [GEOGRAPHIC_DATA] – [GEOGRAPHIC_DAT…" at bounding box center [1088, 406] width 325 height 480
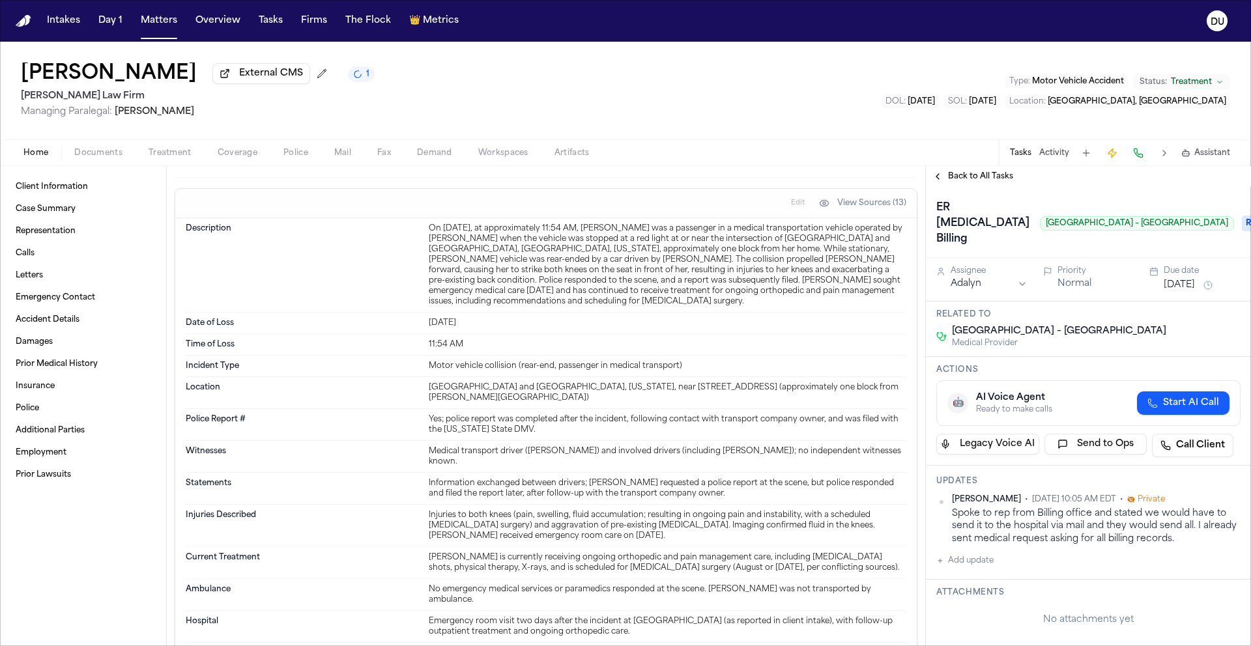
click at [1195, 290] on button "[DATE]" at bounding box center [1179, 285] width 31 height 13
click at [1215, 450] on button "26" at bounding box center [1211, 443] width 21 height 21
click at [1118, 201] on div "ER [MEDICAL_DATA] Billing [GEOGRAPHIC_DATA] – [GEOGRAPHIC_DATA]" at bounding box center [1085, 223] width 298 height 52
click at [978, 178] on span "Back to All Tasks" at bounding box center [980, 176] width 65 height 10
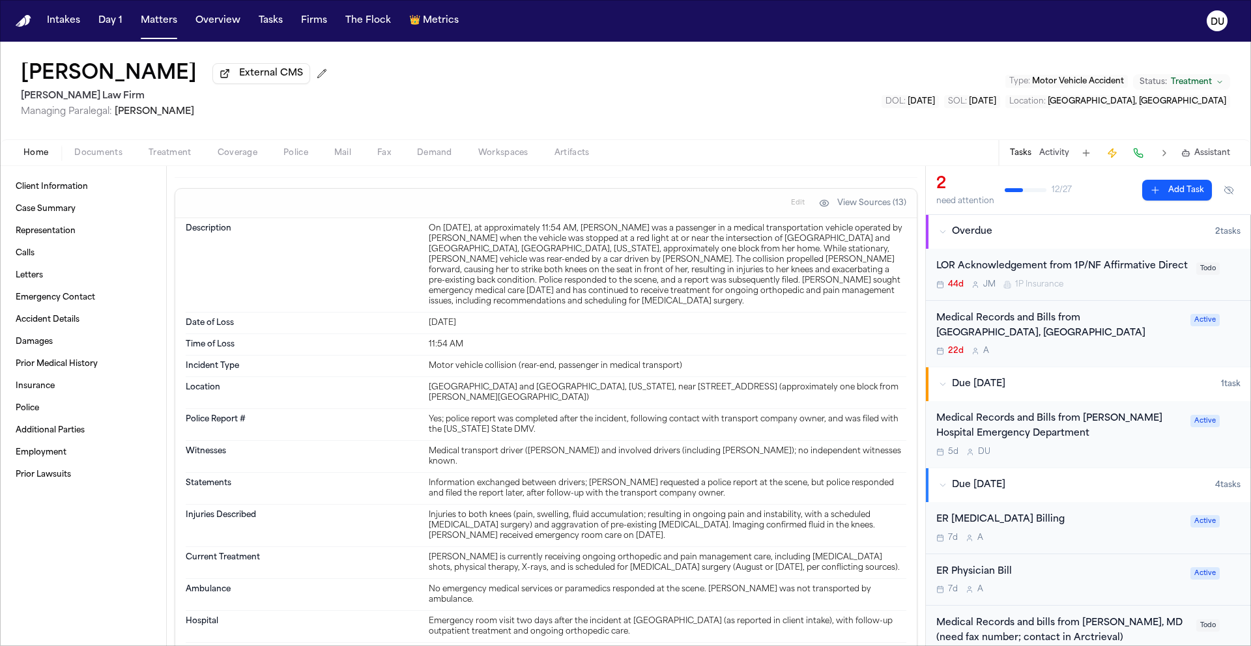
click at [1043, 341] on div "Medical Records and Bills from [GEOGRAPHIC_DATA], [GEOGRAPHIC_DATA]" at bounding box center [1059, 327] width 246 height 30
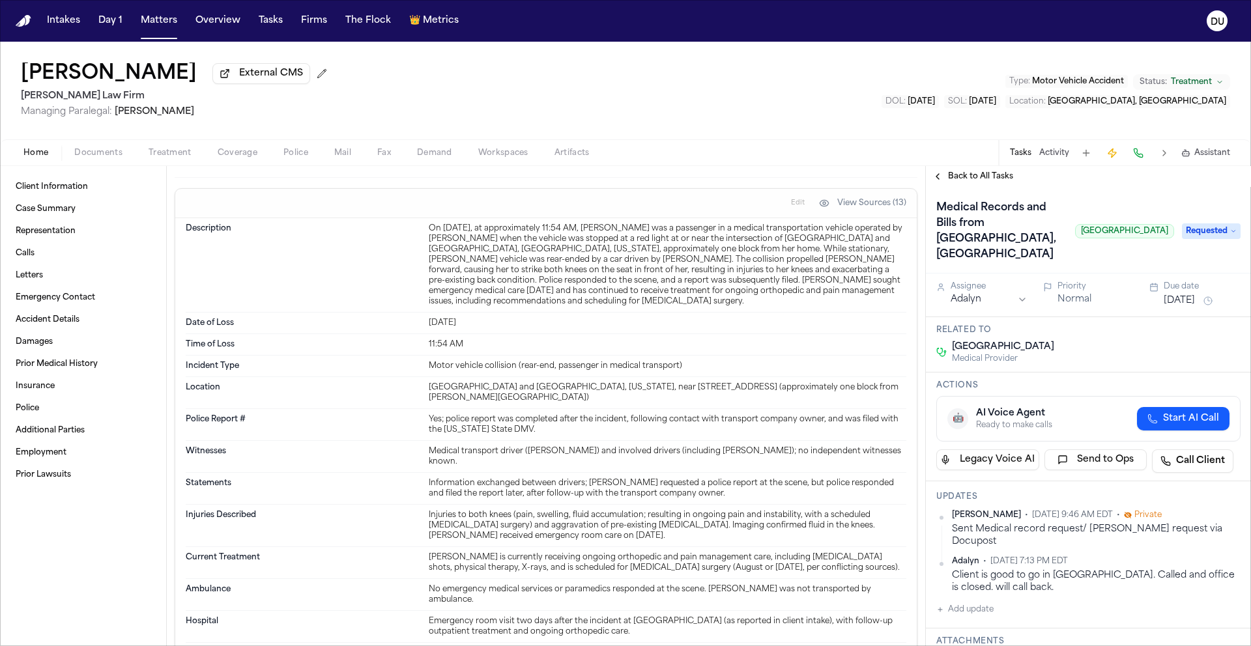
click at [24, 24] on img "Home" at bounding box center [24, 21] width 16 height 12
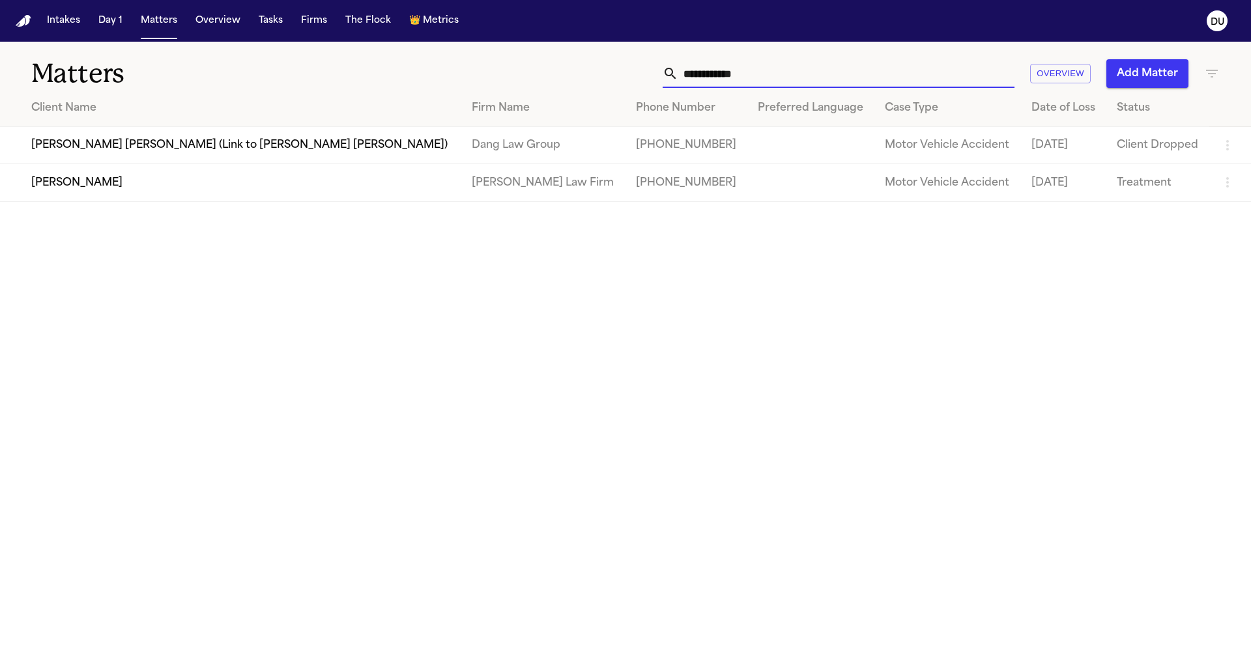
drag, startPoint x: 786, startPoint y: 78, endPoint x: 647, endPoint y: 75, distance: 138.8
click at [648, 75] on div "**********" at bounding box center [798, 73] width 843 height 29
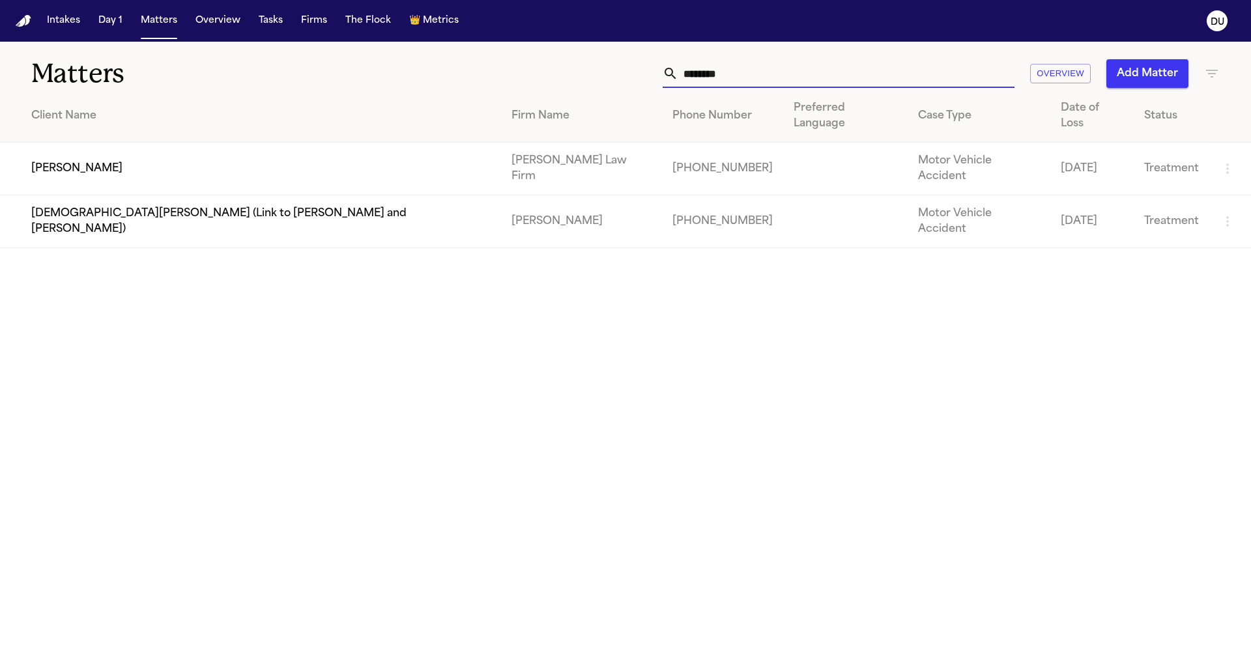
type input "********"
click at [514, 156] on td "[PERSON_NAME] Law Firm" at bounding box center [581, 169] width 161 height 53
click at [381, 156] on td "[PERSON_NAME]" at bounding box center [250, 169] width 501 height 53
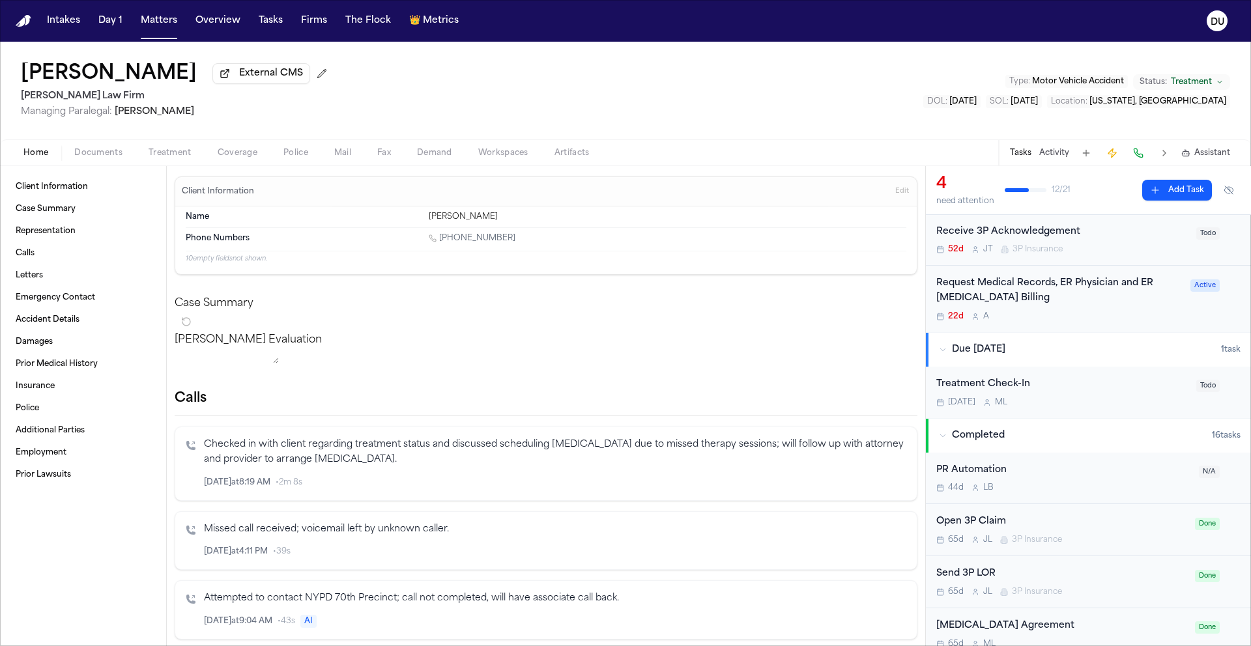
scroll to position [108, 0]
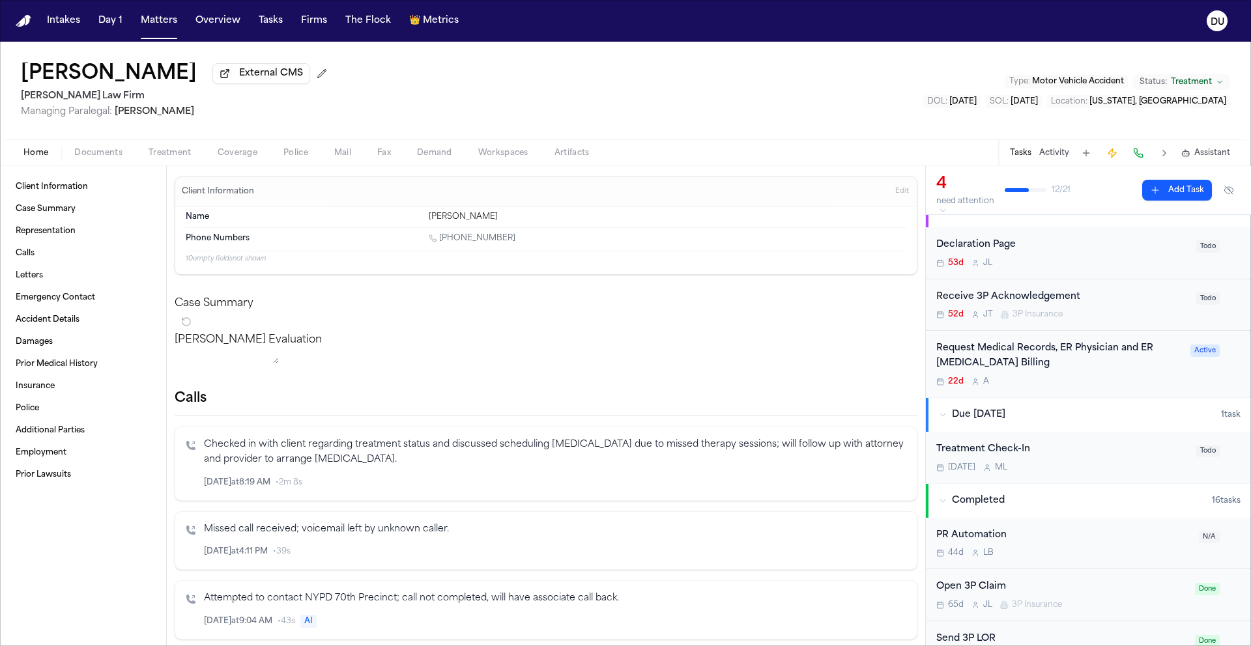
click at [1000, 366] on div "Request Medical Records, ER Physician and ER [MEDICAL_DATA] Billing" at bounding box center [1059, 356] width 246 height 30
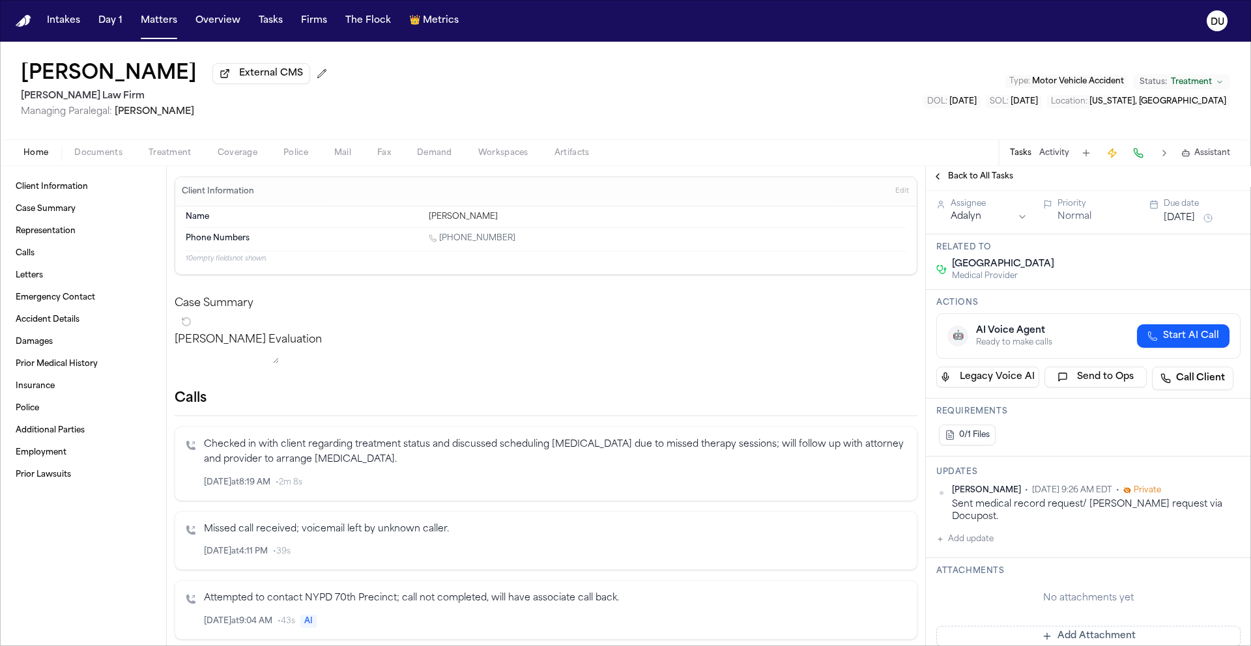
scroll to position [104, 0]
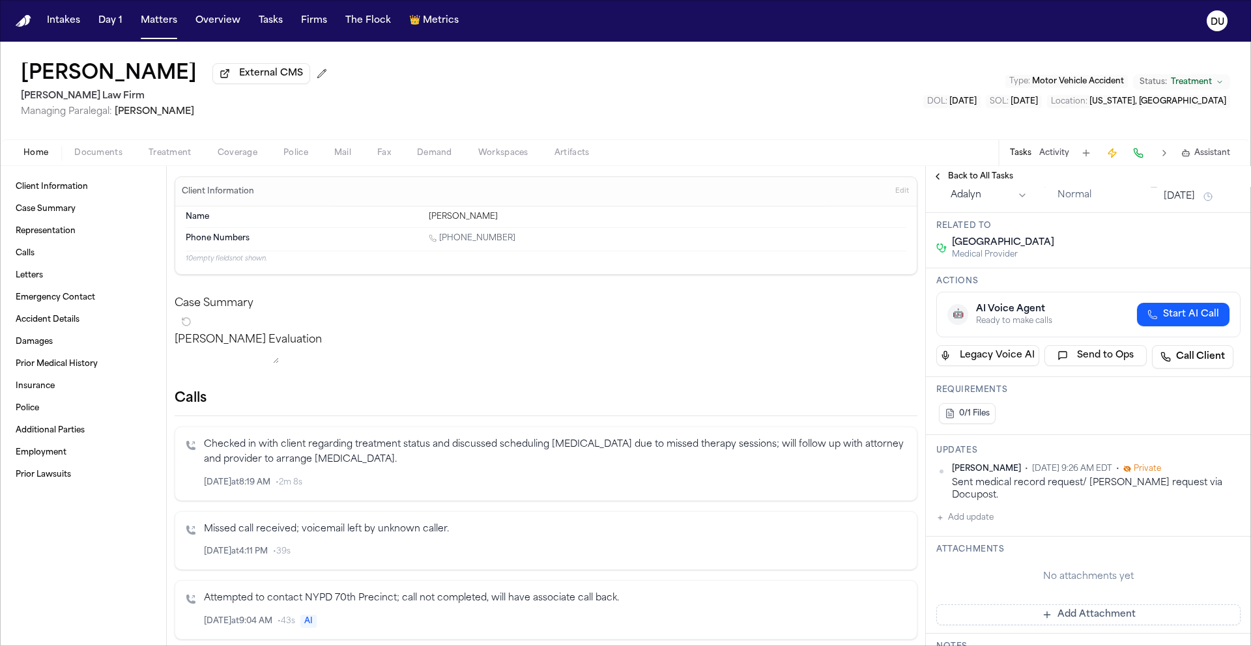
click at [967, 526] on button "Add update" at bounding box center [964, 518] width 57 height 16
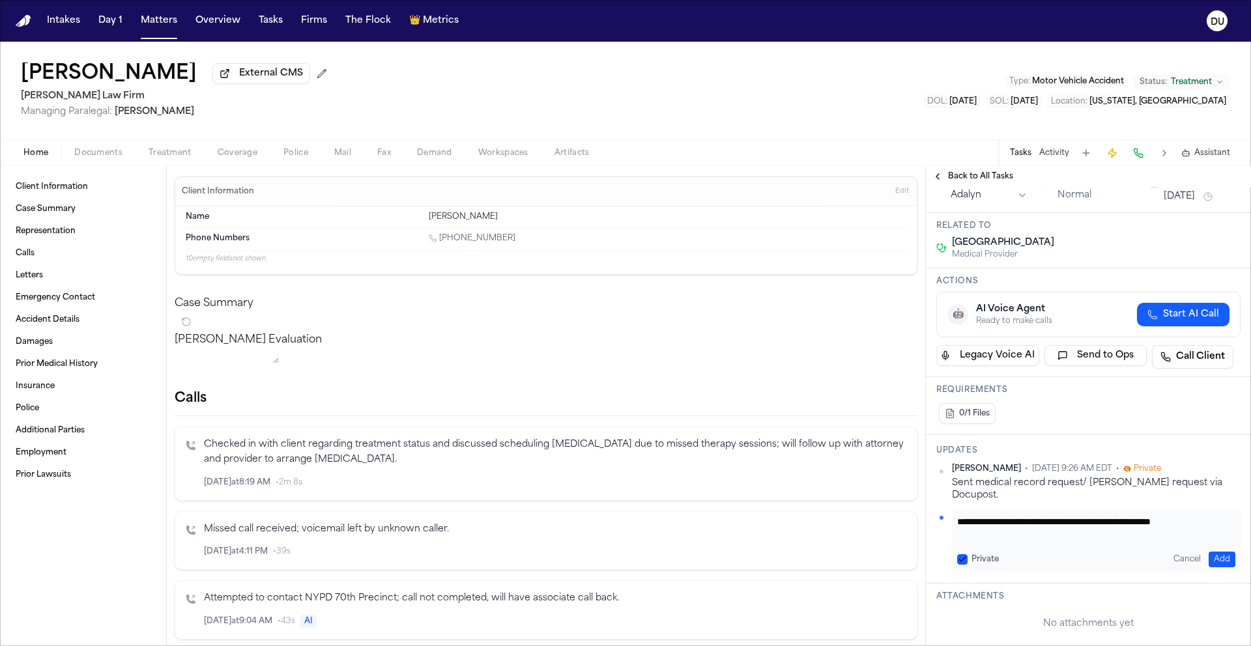
scroll to position [1, 0]
type textarea "**********"
click at [1216, 568] on button "Add" at bounding box center [1222, 560] width 27 height 16
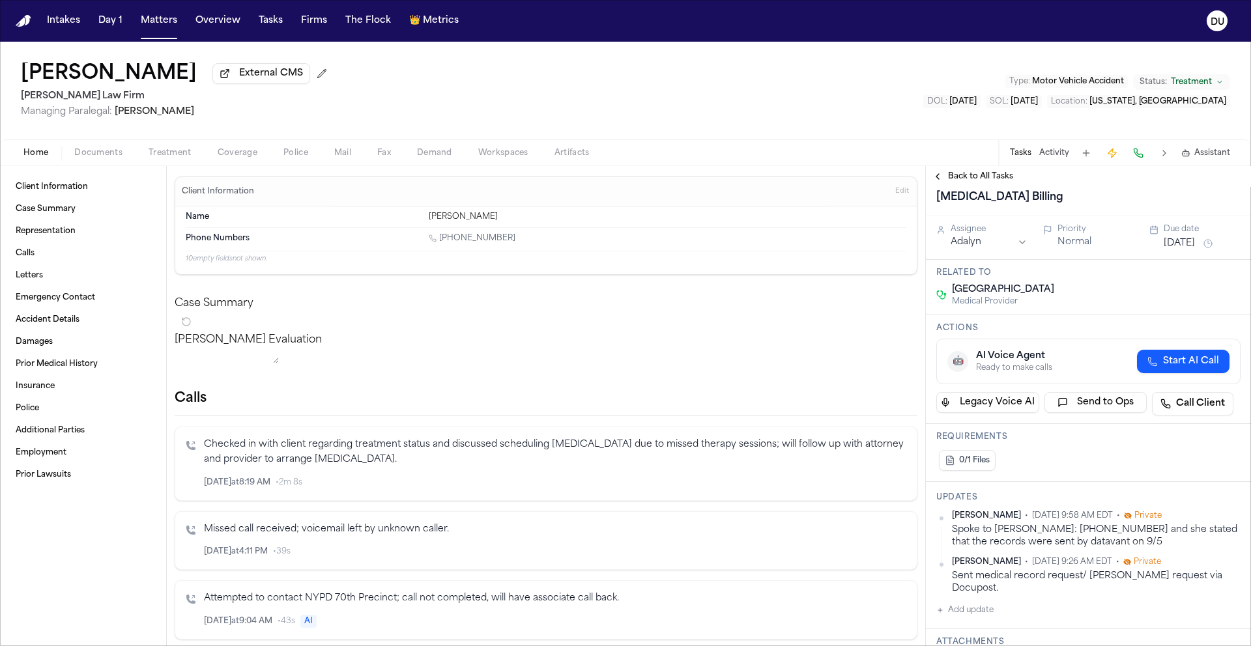
scroll to position [0, 0]
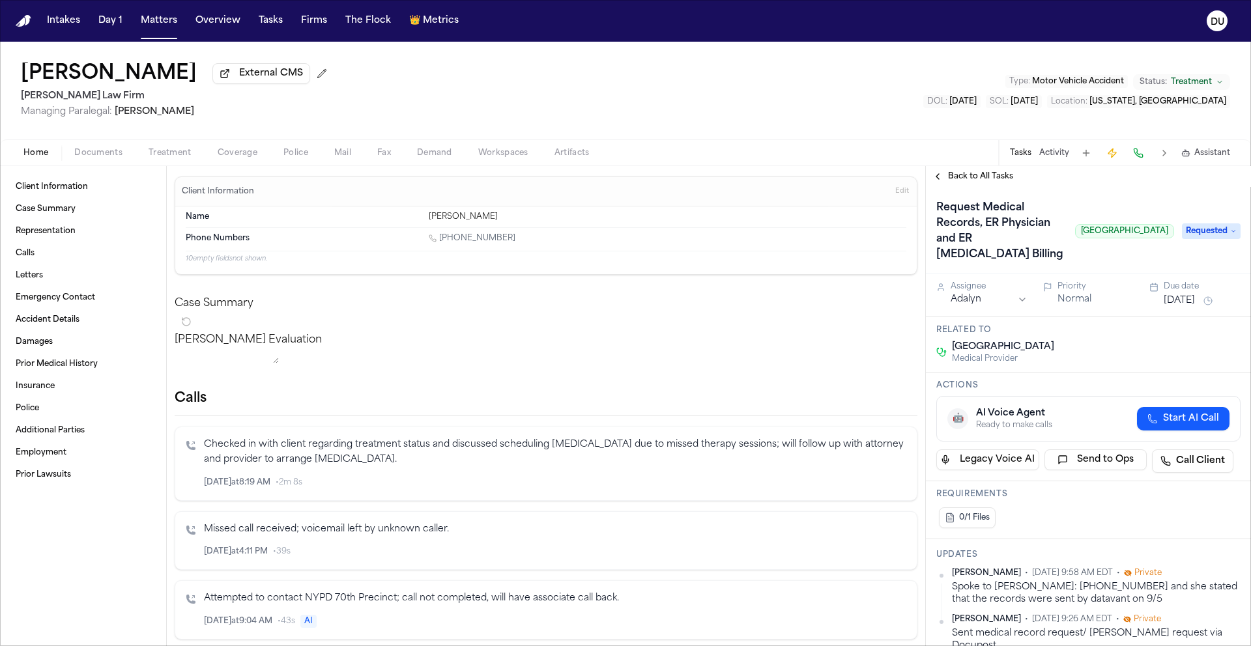
click at [1213, 240] on div "Request Medical Records, ER Physician and ER [MEDICAL_DATA] Billing [GEOGRAPHIC…" at bounding box center [1088, 231] width 304 height 68
click at [1209, 239] on span "Requested" at bounding box center [1211, 232] width 59 height 16
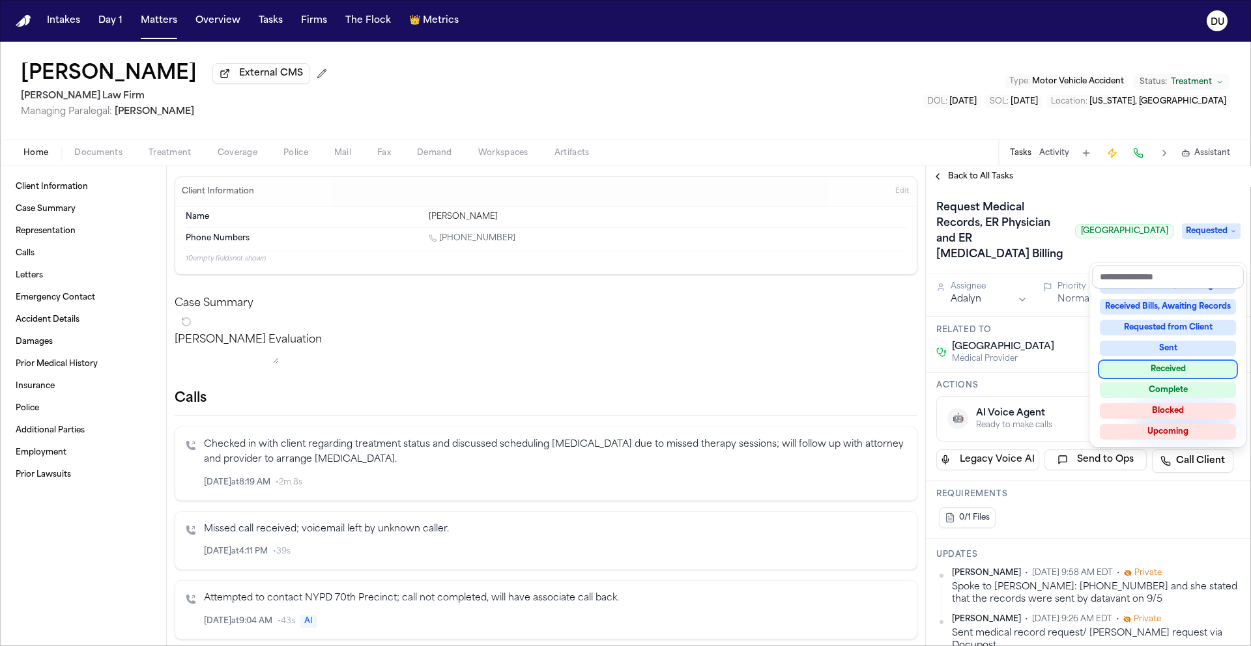
click at [1188, 371] on div "Received" at bounding box center [1168, 370] width 136 height 16
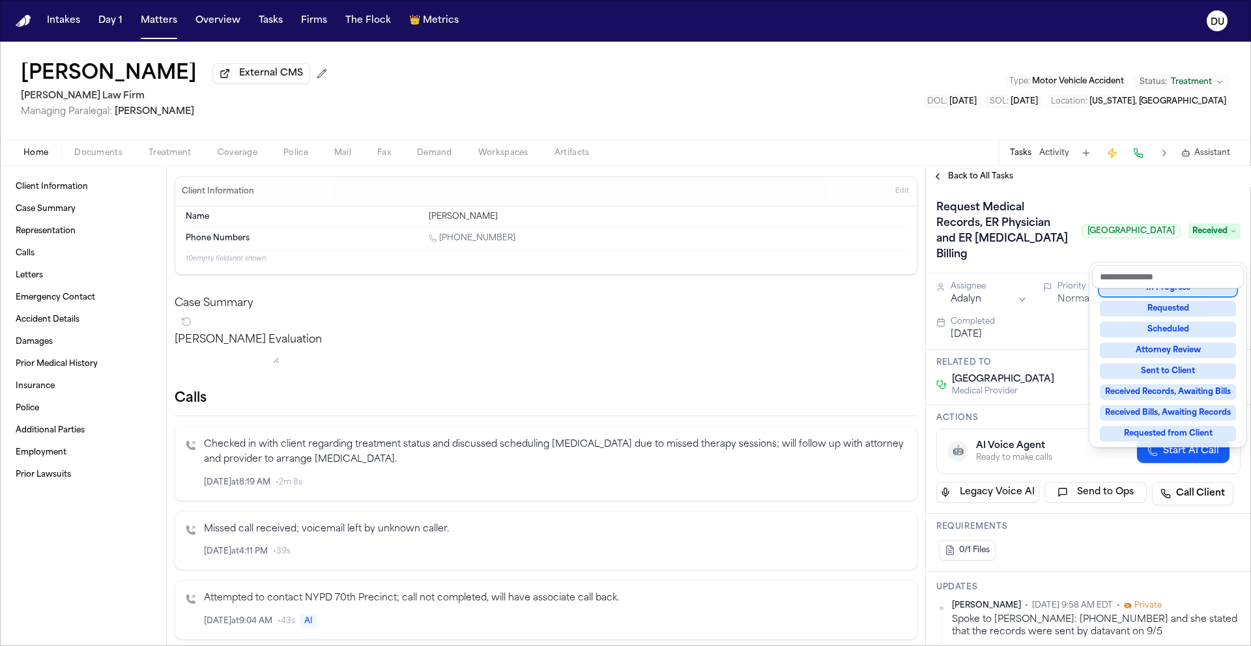
scroll to position [89, 0]
click at [1131, 208] on div "Request Medical Records, ER Physician and ER [MEDICAL_DATA] Billing [GEOGRAPHIC…" at bounding box center [1088, 231] width 304 height 68
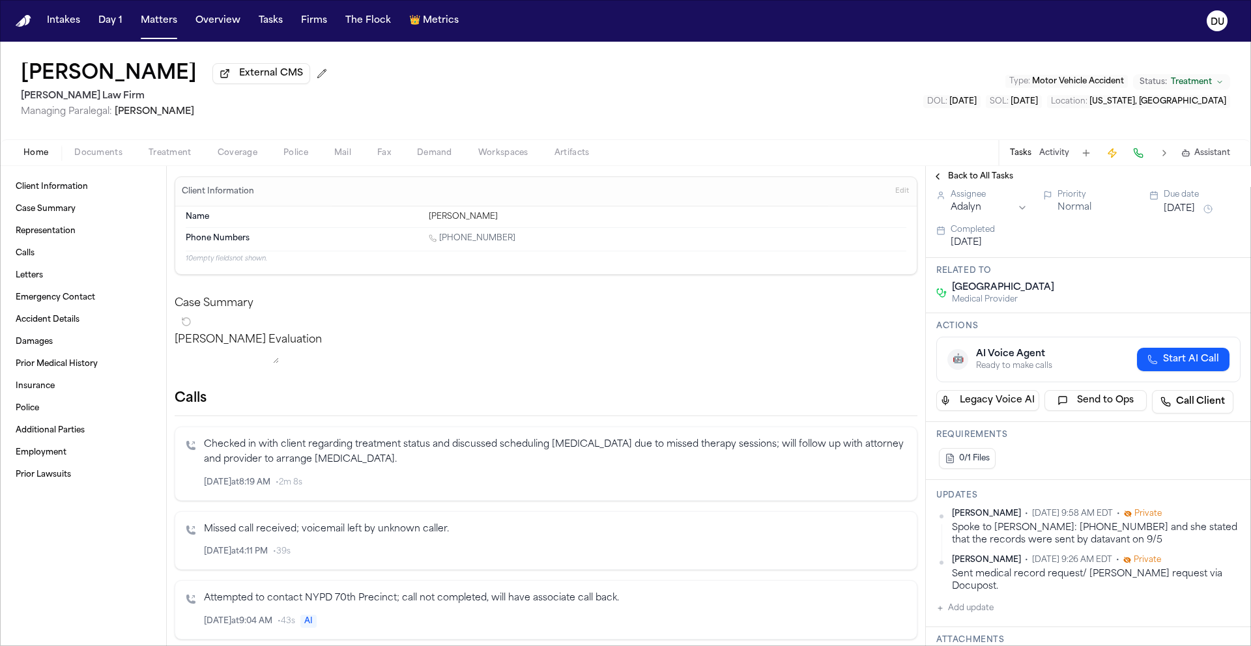
scroll to position [102, 0]
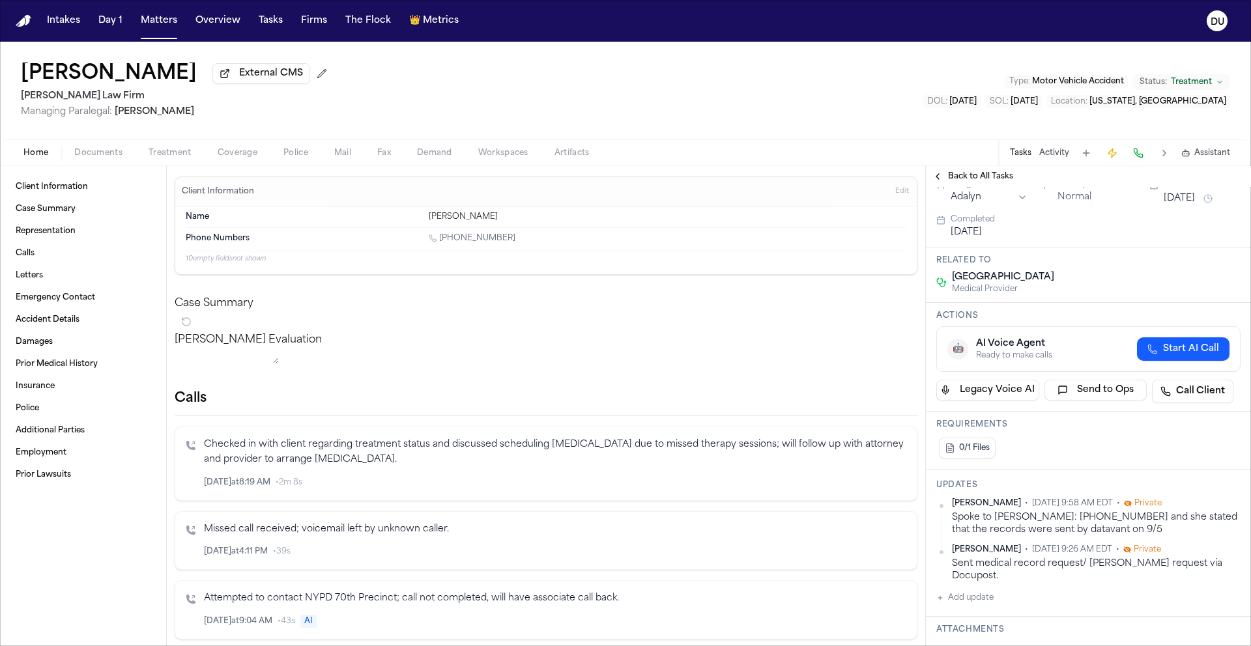
click at [1001, 182] on span "Back to All Tasks" at bounding box center [980, 176] width 65 height 10
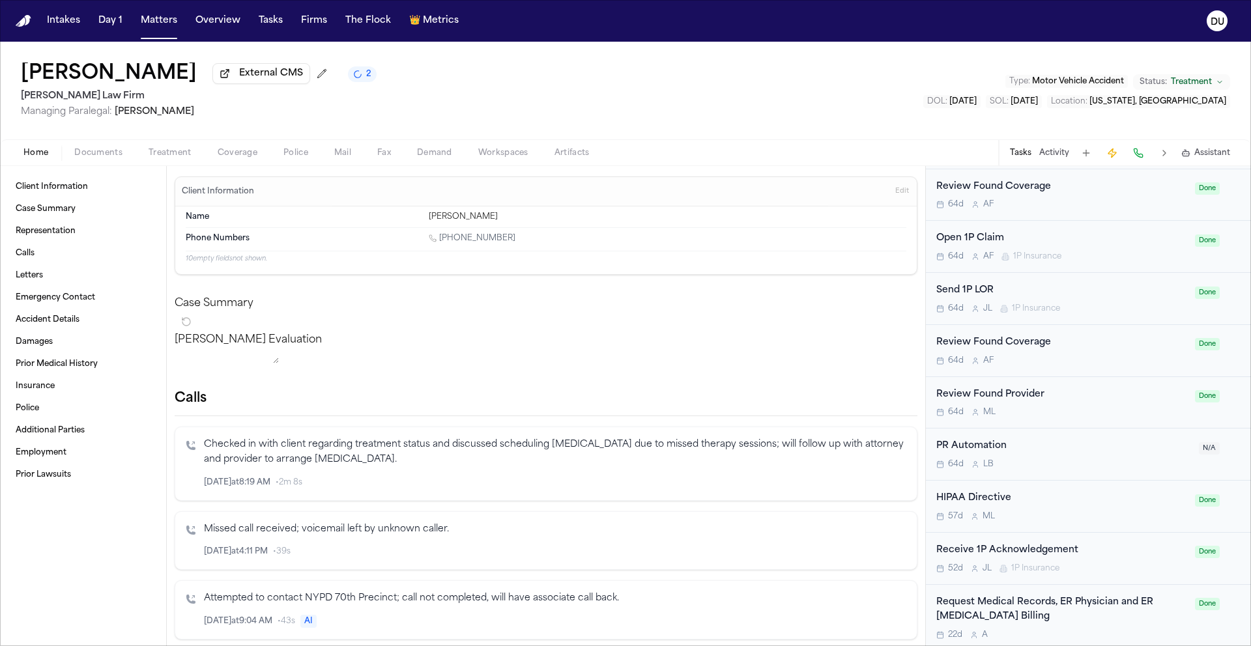
scroll to position [813, 0]
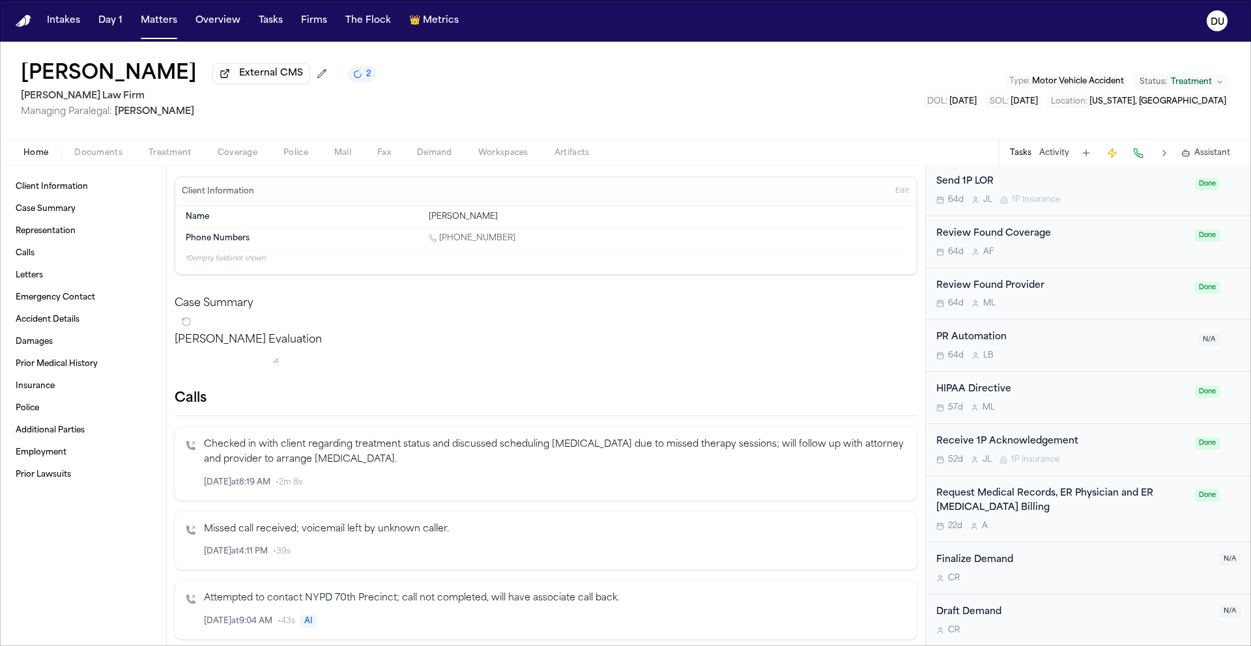
click at [1024, 493] on div "Request Medical Records, ER Physician and ER [MEDICAL_DATA] Billing" at bounding box center [1061, 502] width 251 height 30
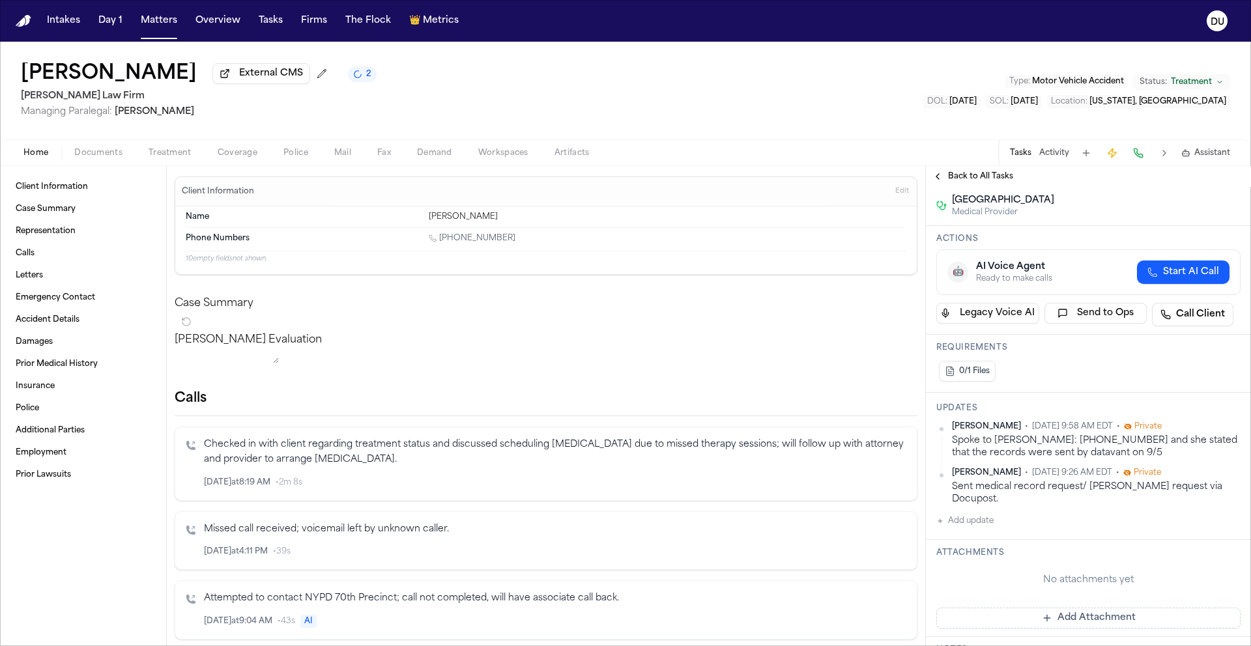
scroll to position [124, 0]
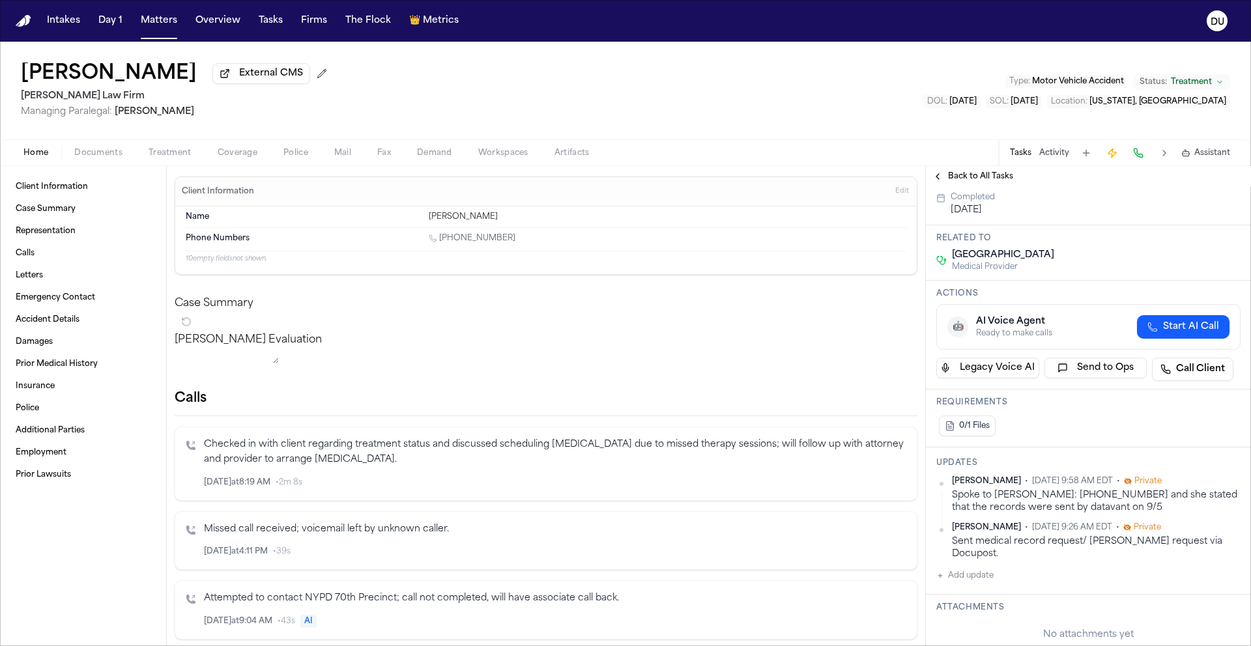
click at [20, 23] on img "Home" at bounding box center [24, 21] width 16 height 12
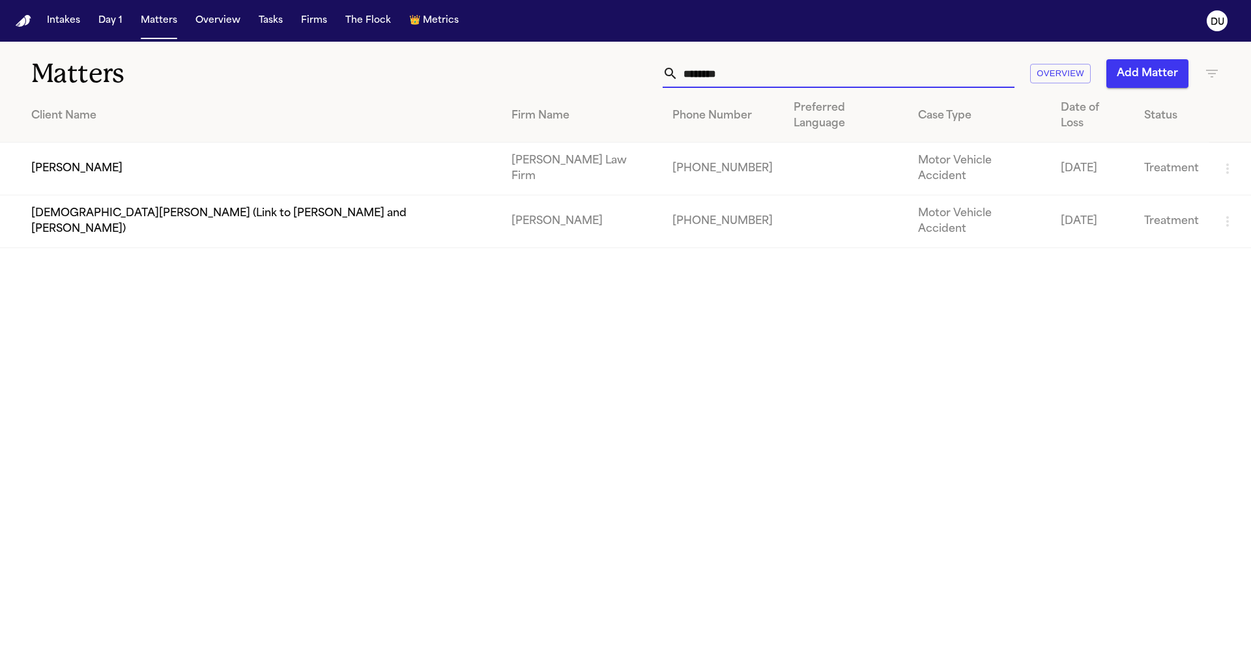
drag, startPoint x: 784, startPoint y: 82, endPoint x: 641, endPoint y: 75, distance: 142.9
click at [641, 75] on div "******** Overview Add Matter" at bounding box center [798, 73] width 843 height 29
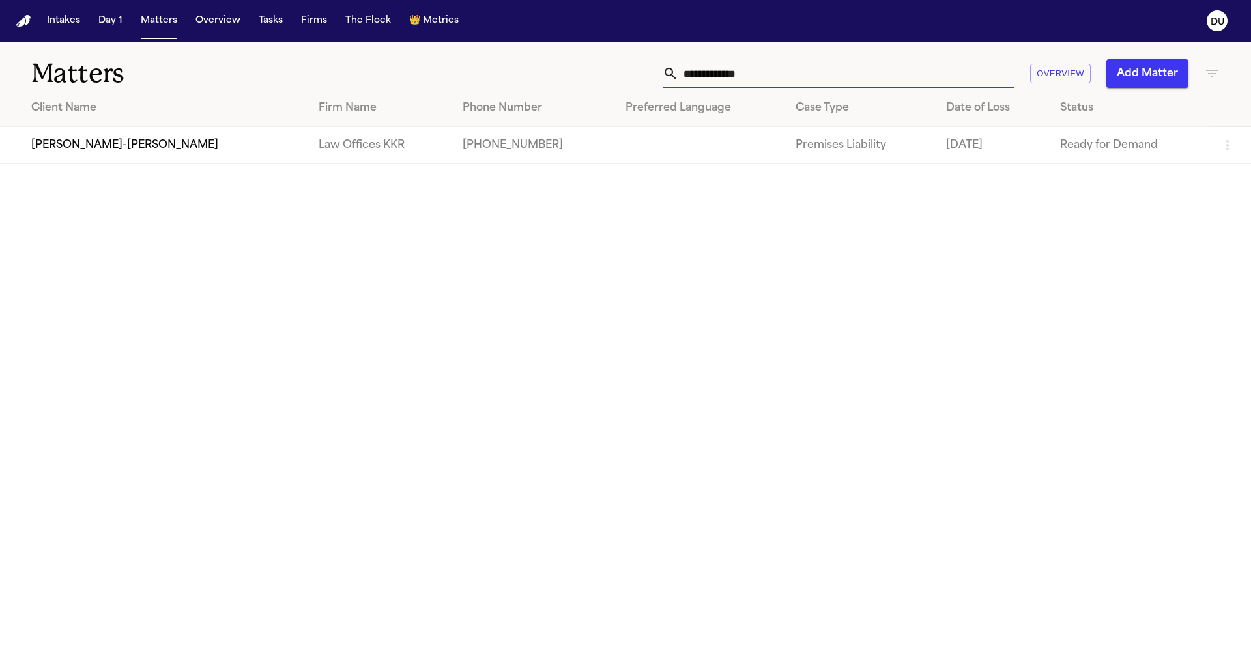
type input "**********"
click at [308, 136] on td "Law Offices KKR" at bounding box center [380, 145] width 144 height 37
click at [488, 160] on td "[PHONE_NUMBER]" at bounding box center [534, 145] width 164 height 37
click at [151, 147] on td "[PERSON_NAME]-[PERSON_NAME]" at bounding box center [154, 145] width 308 height 37
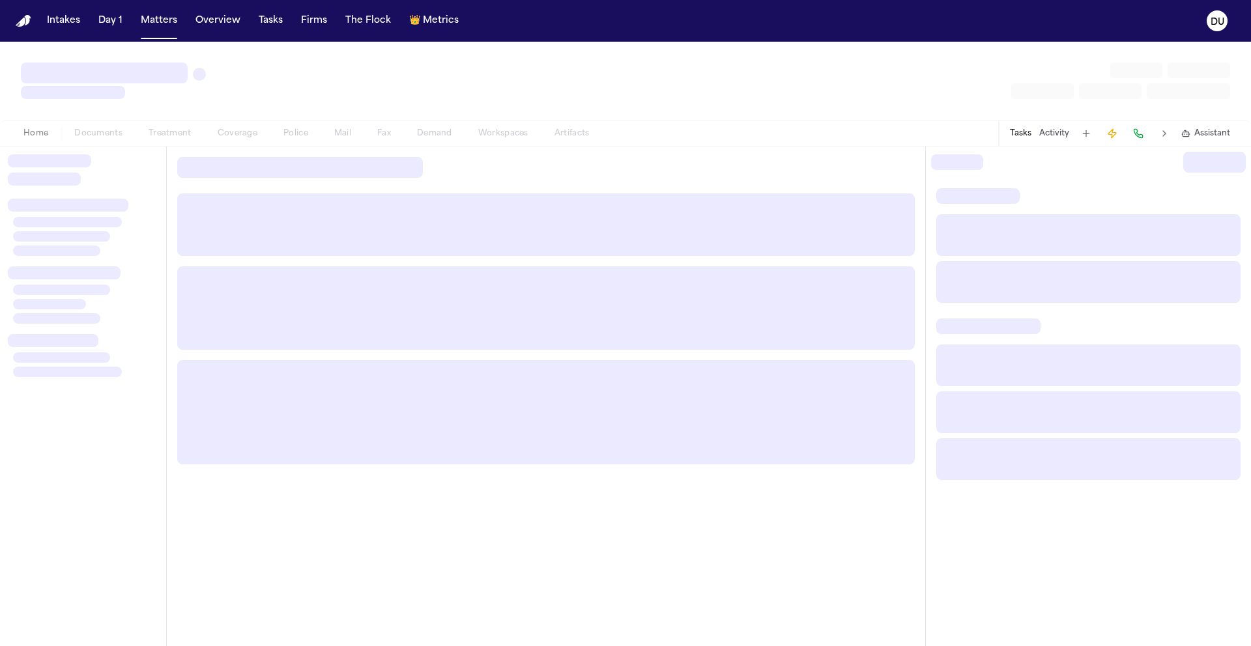
click at [151, 147] on div at bounding box center [83, 397] width 166 height 500
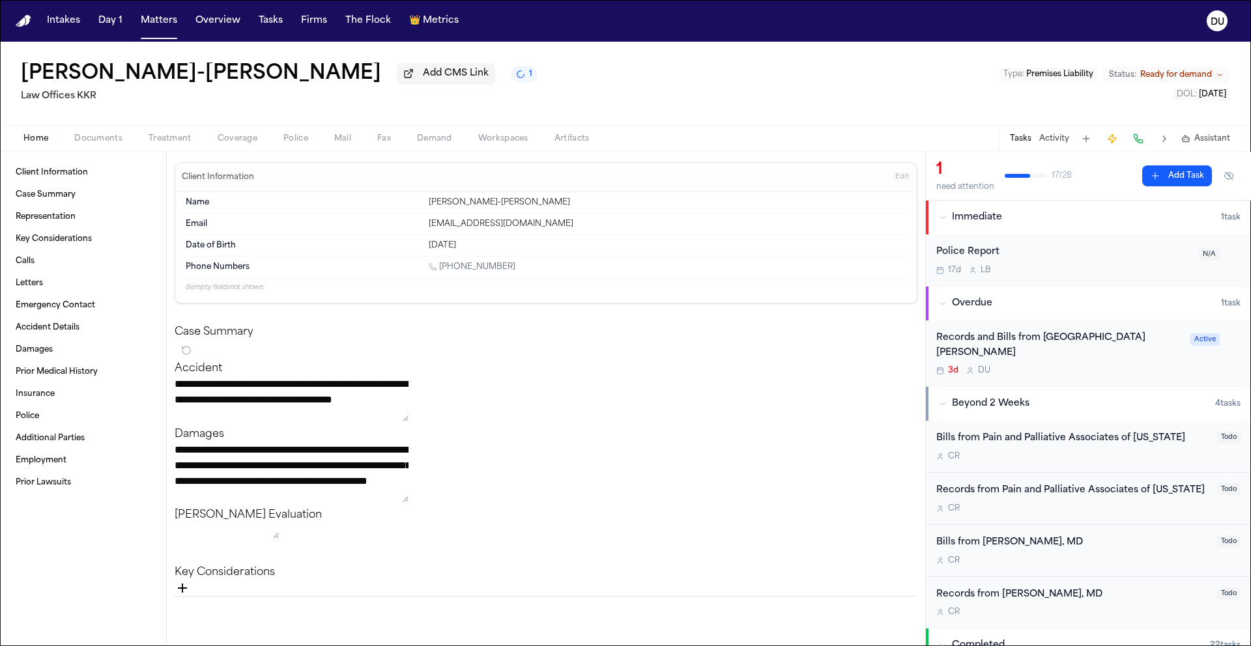
click at [1043, 337] on div "Records and Bills from [GEOGRAPHIC_DATA][PERSON_NAME]" at bounding box center [1059, 346] width 246 height 30
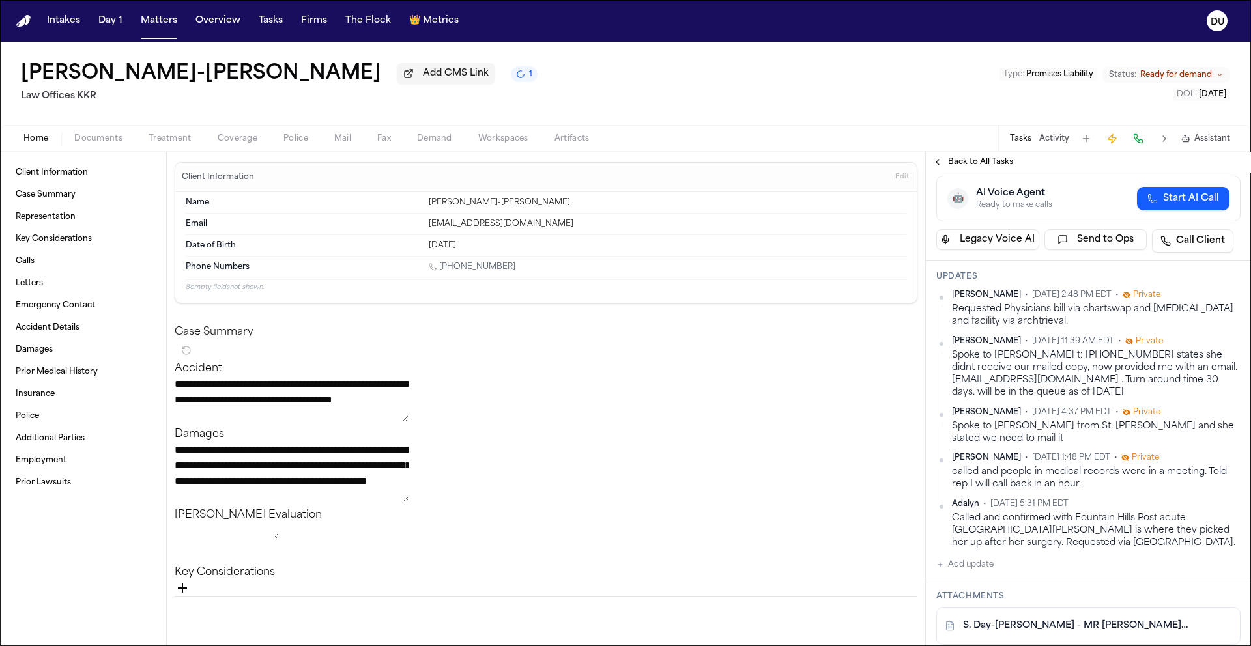
scroll to position [246, 0]
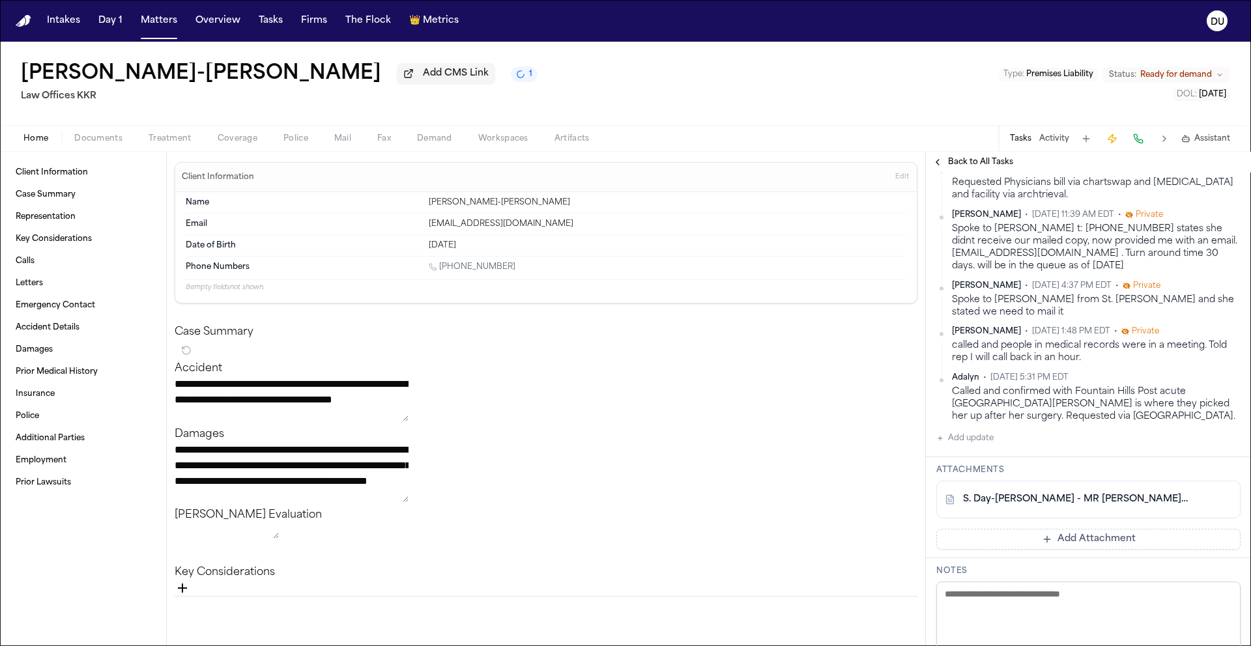
click at [972, 442] on button "Add update" at bounding box center [964, 439] width 57 height 16
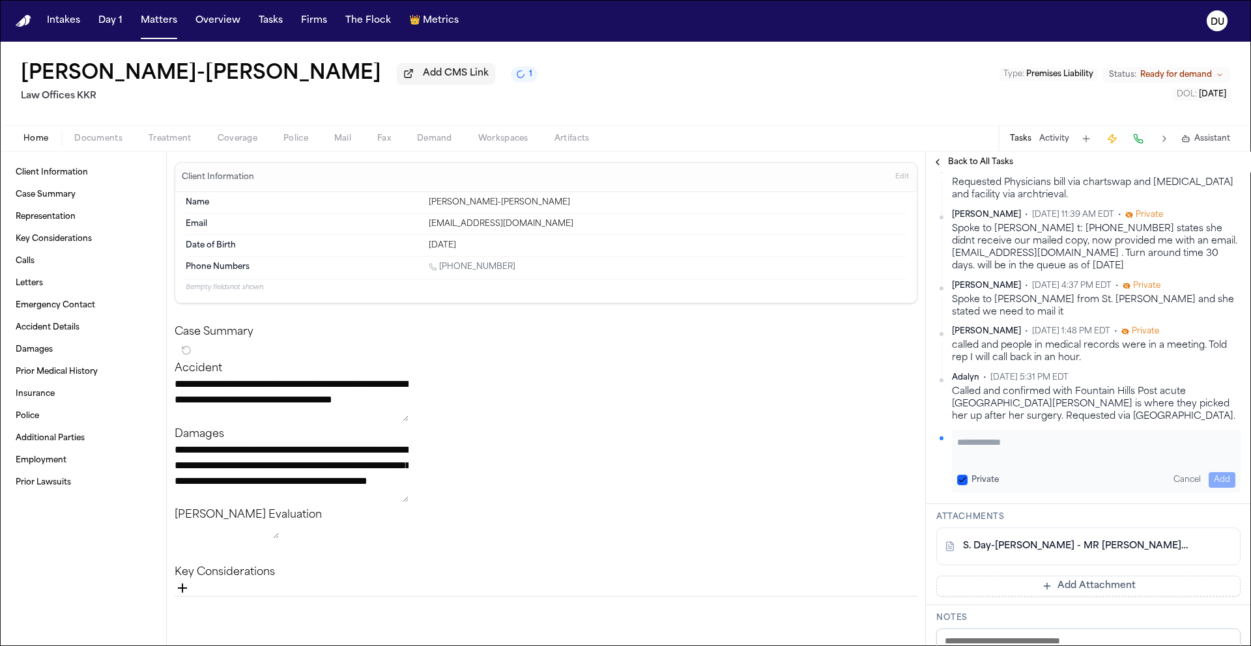
click at [1035, 451] on textarea "Add your update" at bounding box center [1096, 449] width 278 height 26
type textarea "**********"
click at [1209, 482] on button "Add" at bounding box center [1222, 480] width 27 height 16
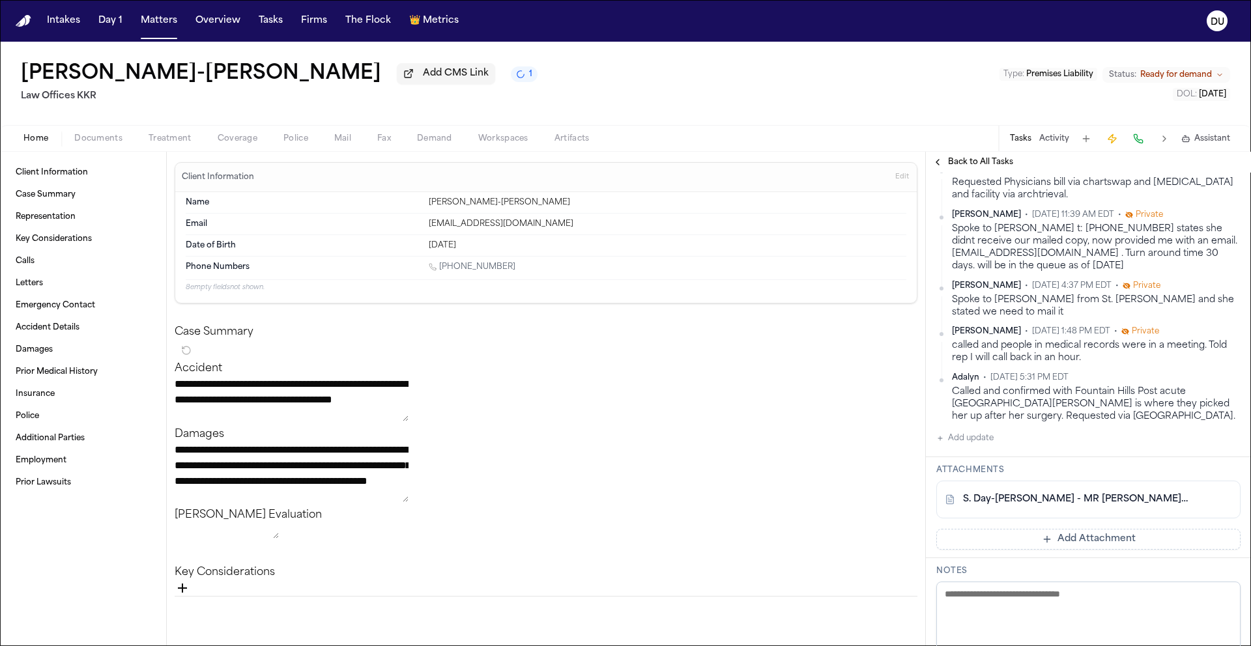
scroll to position [279, 0]
click at [1082, 544] on button "Add Attachment" at bounding box center [1088, 540] width 304 height 21
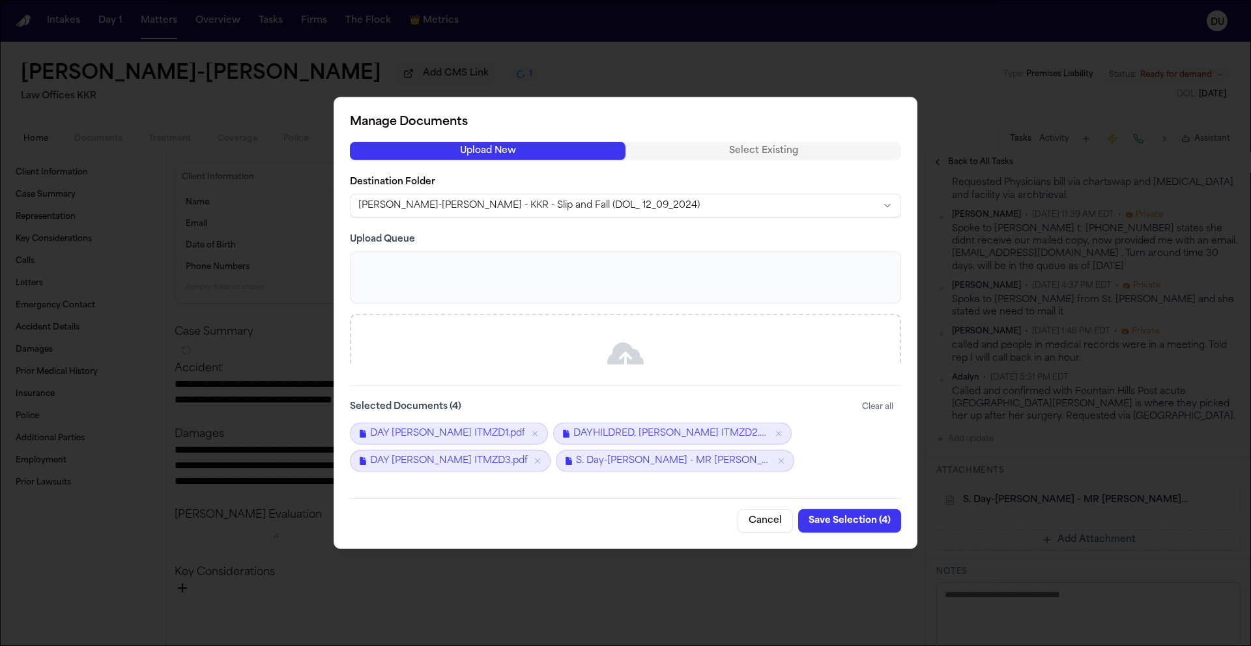
click at [860, 523] on button "Save Selection ( 4 )" at bounding box center [849, 521] width 103 height 23
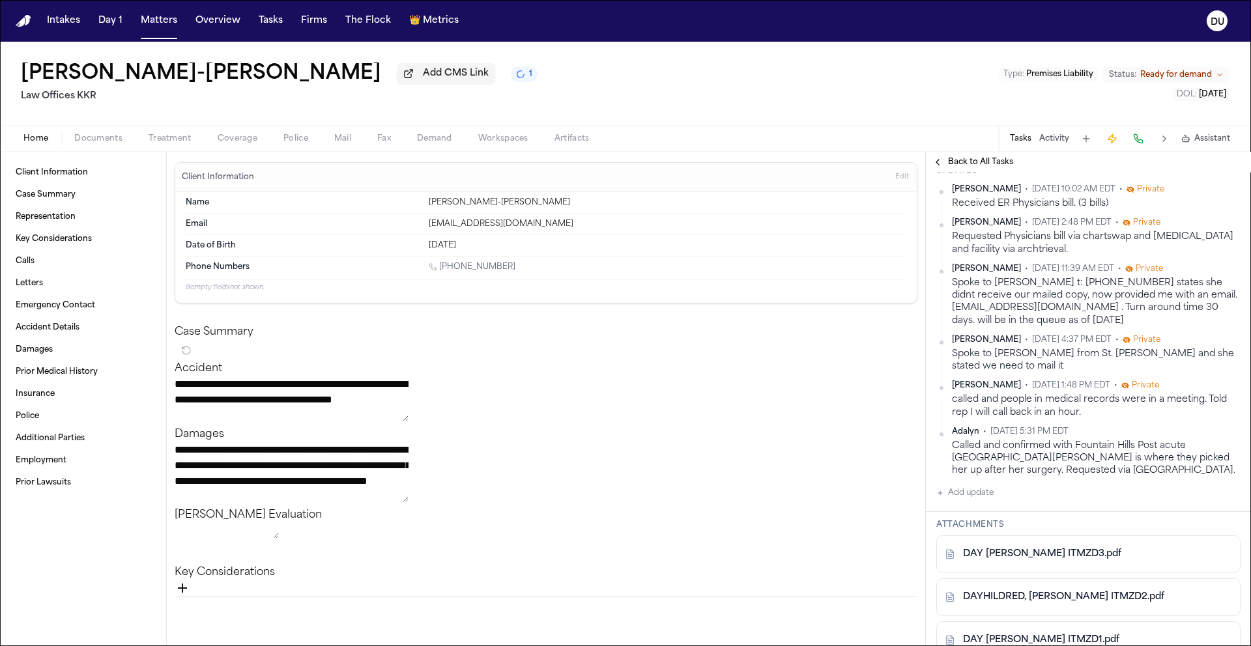
scroll to position [0, 0]
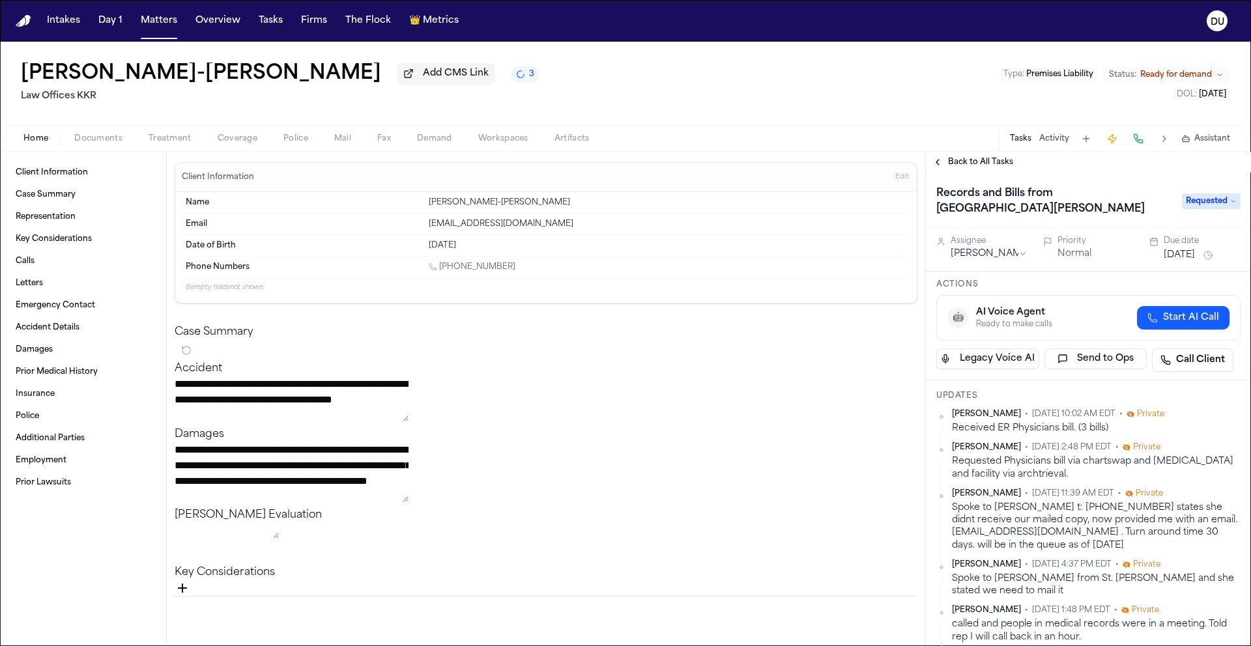
click at [21, 20] on img "Home" at bounding box center [24, 21] width 16 height 12
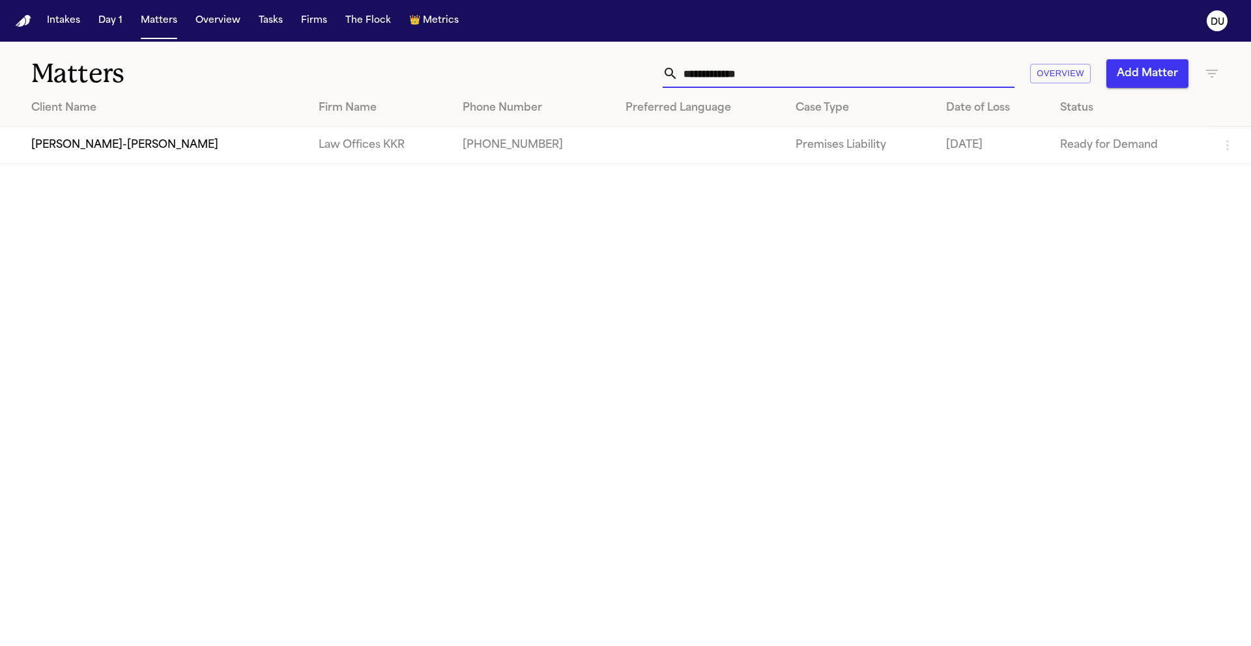
drag, startPoint x: 829, startPoint y: 70, endPoint x: 609, endPoint y: 70, distance: 219.6
click at [609, 70] on div "**********" at bounding box center [798, 73] width 843 height 29
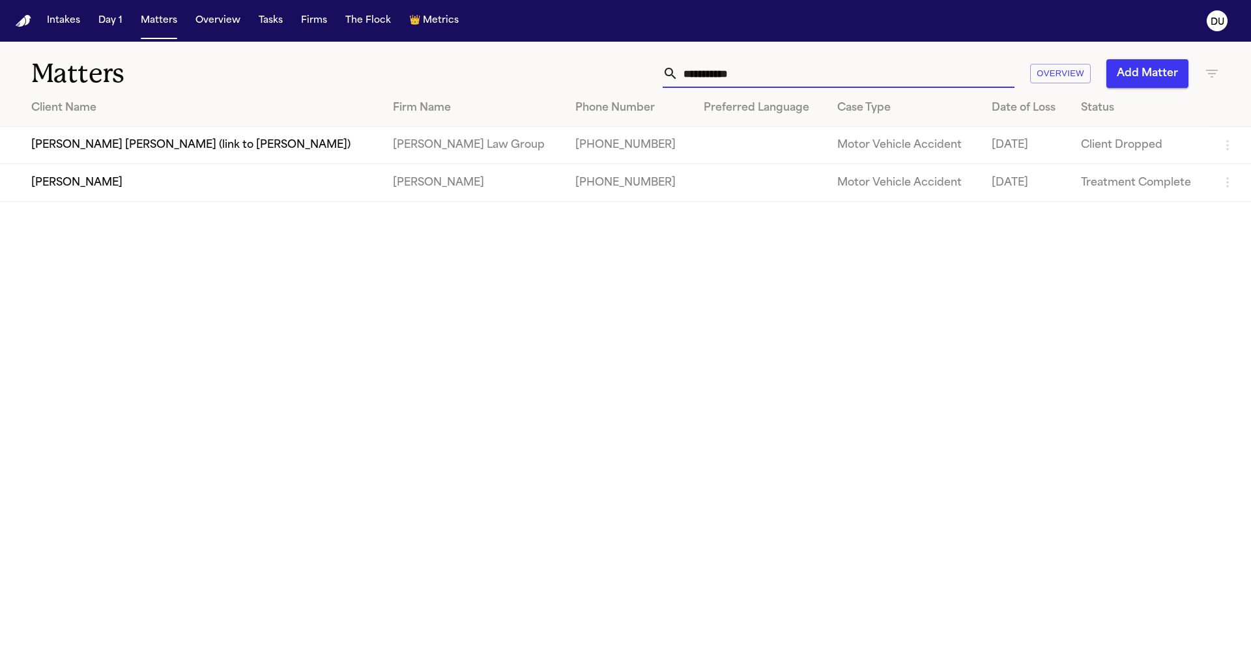
type input "**********"
click at [297, 191] on td "[PERSON_NAME]" at bounding box center [191, 182] width 383 height 37
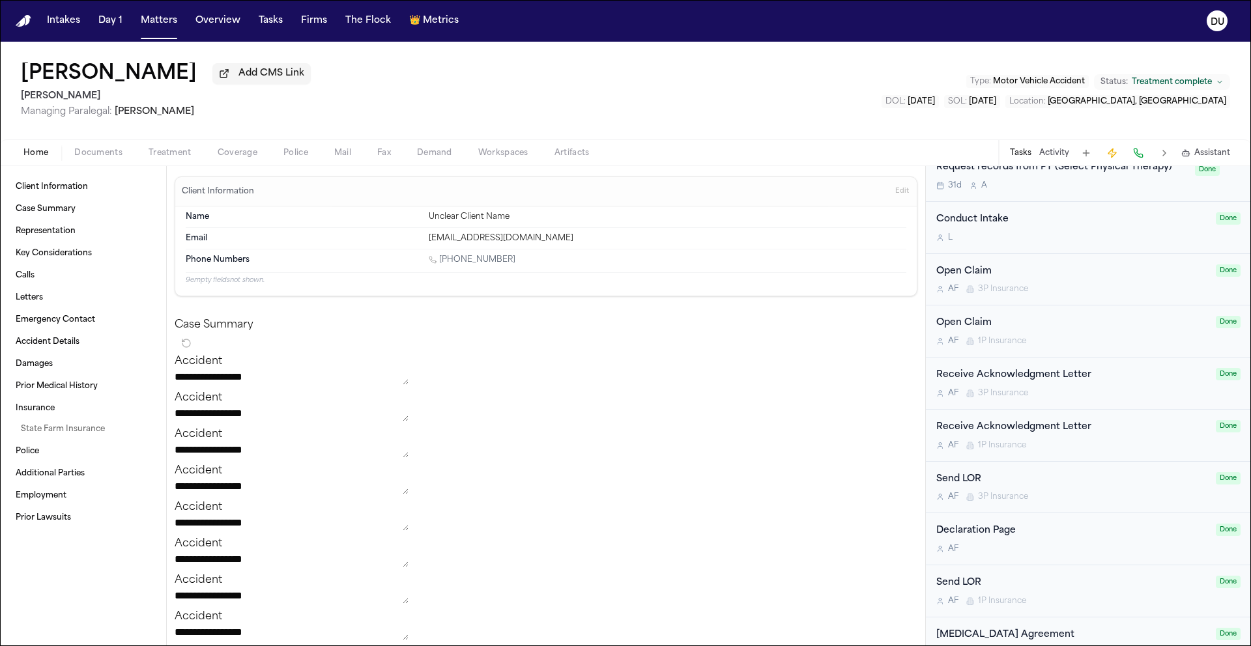
scroll to position [477, 0]
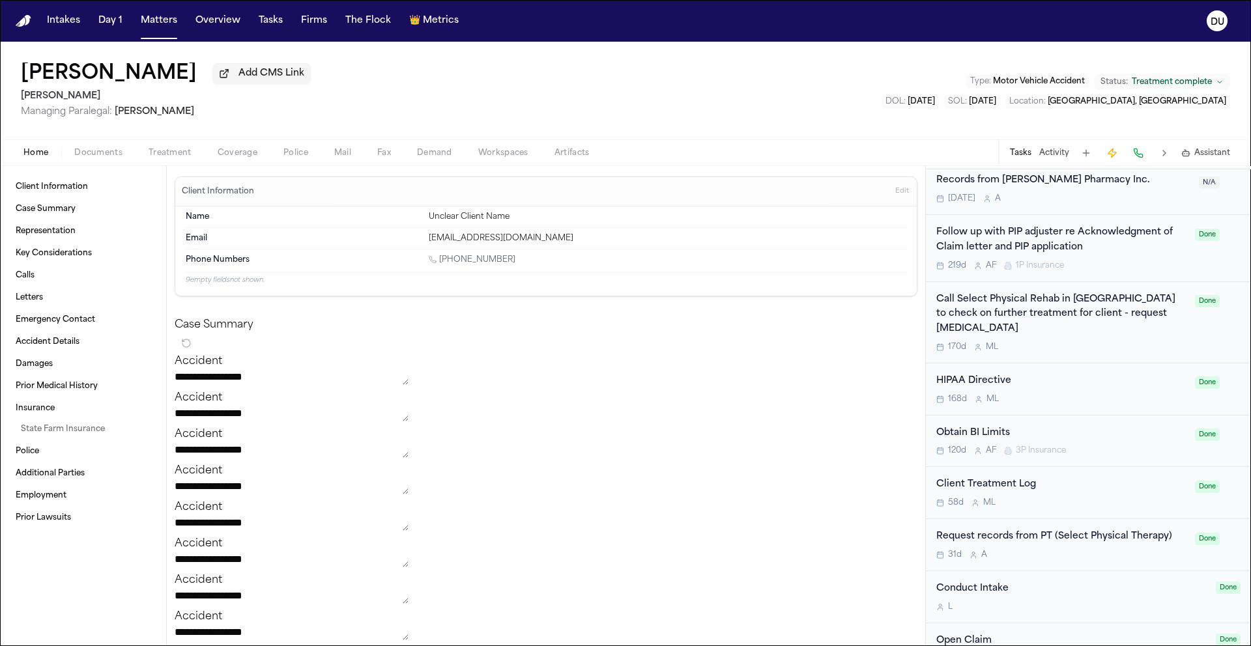
click at [1069, 530] on div "Request records from PT (Select Physical Therapy)" at bounding box center [1061, 537] width 251 height 15
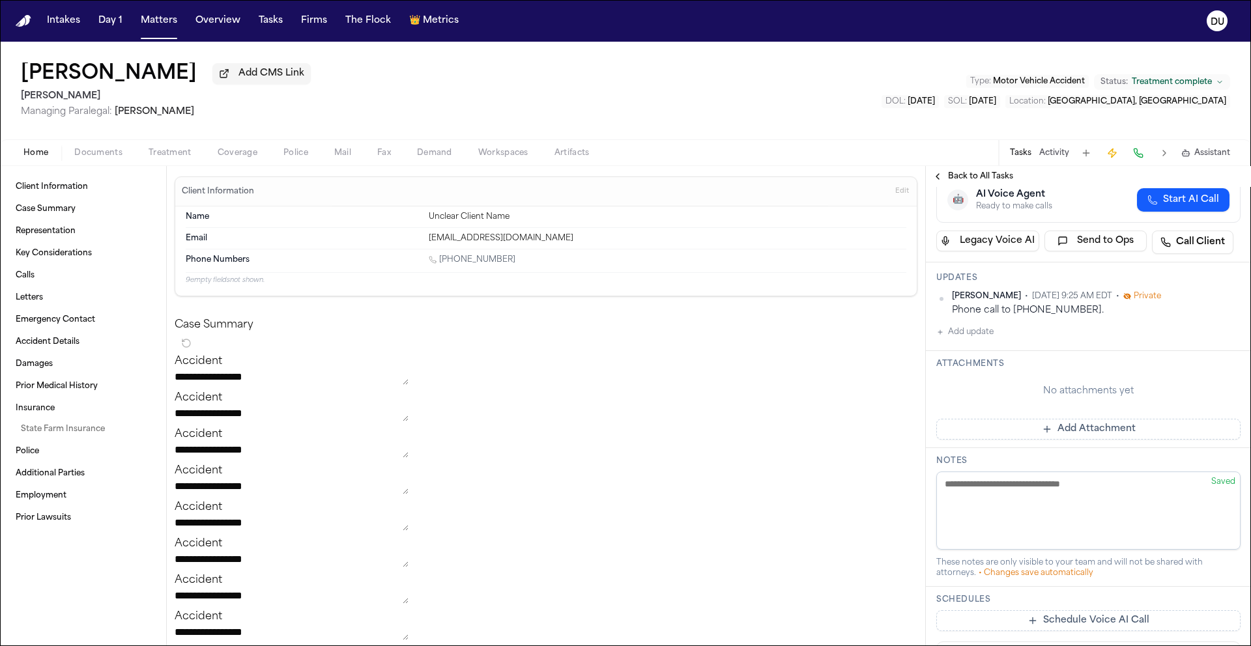
scroll to position [255, 0]
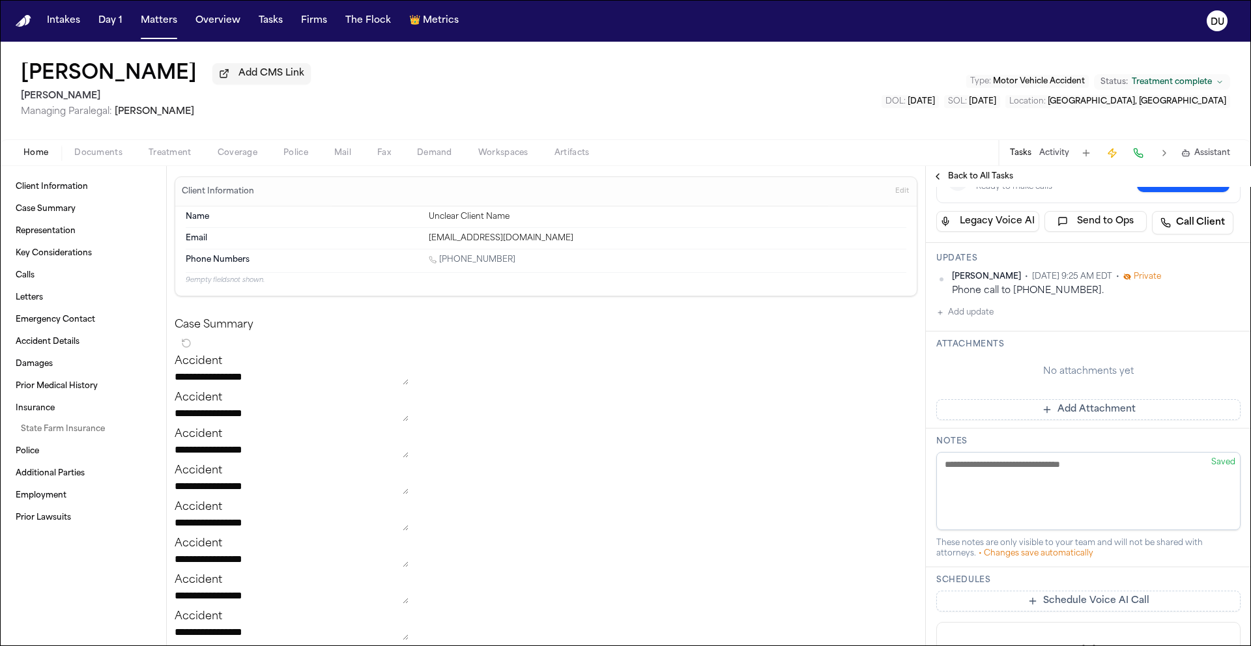
click at [1079, 413] on button "Add Attachment" at bounding box center [1088, 409] width 304 height 21
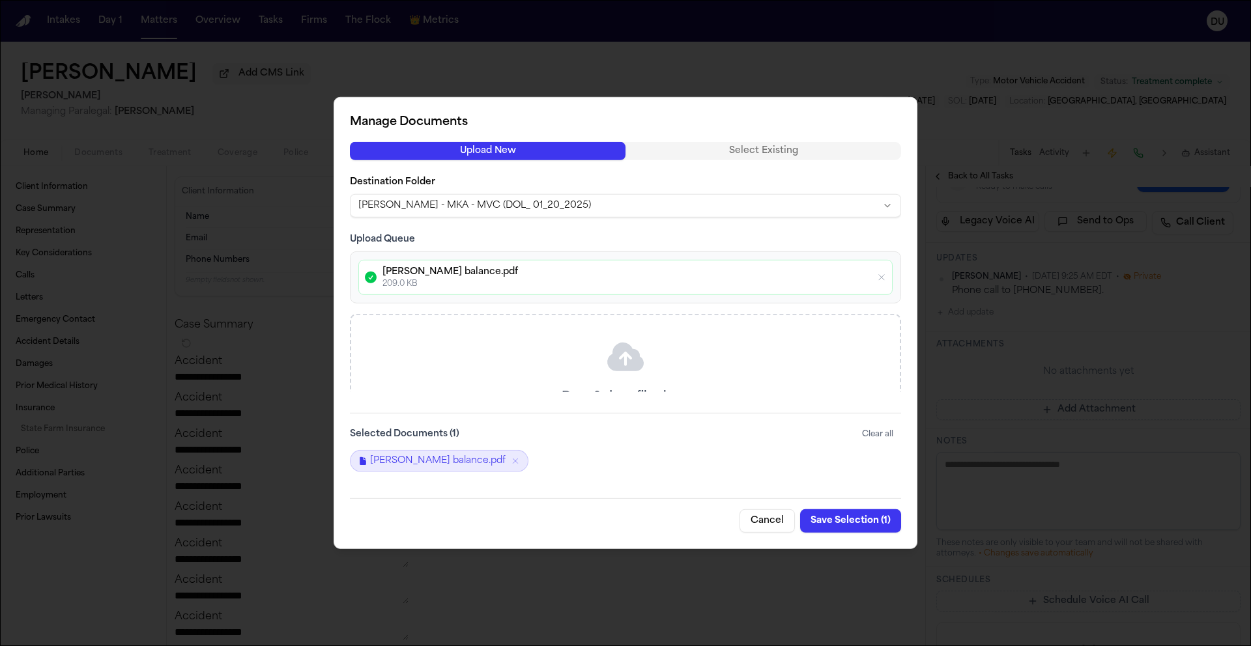
click at [846, 522] on button "Save Selection ( 1 )" at bounding box center [850, 521] width 101 height 23
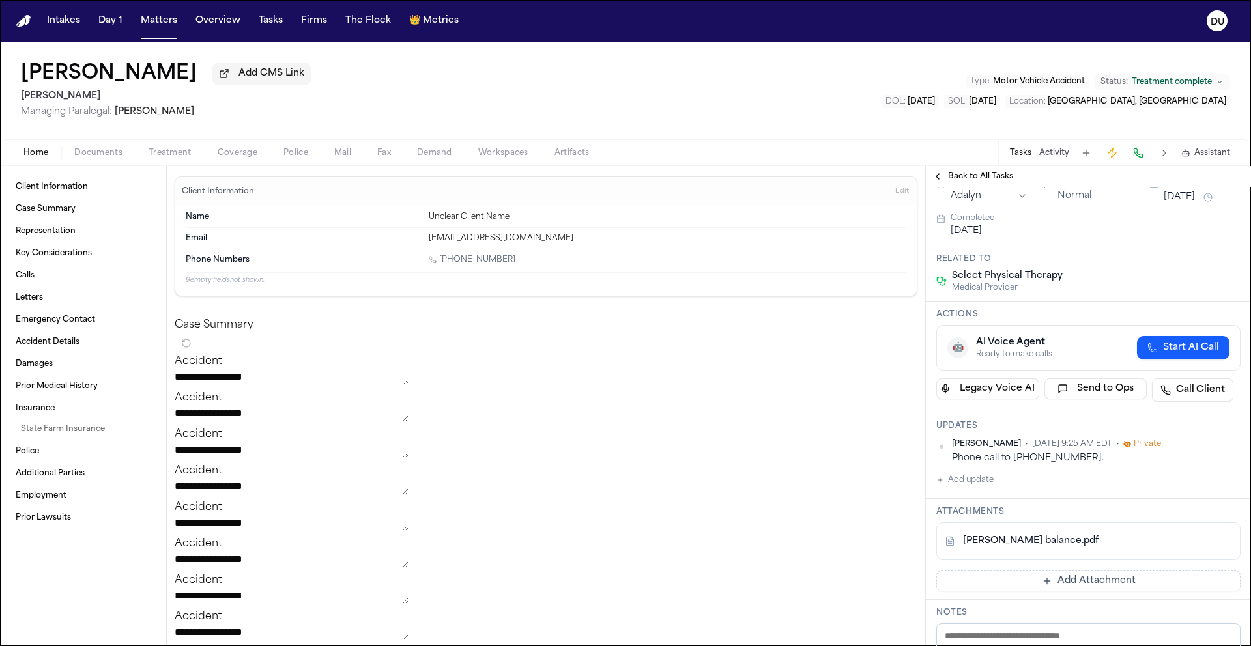
scroll to position [104, 0]
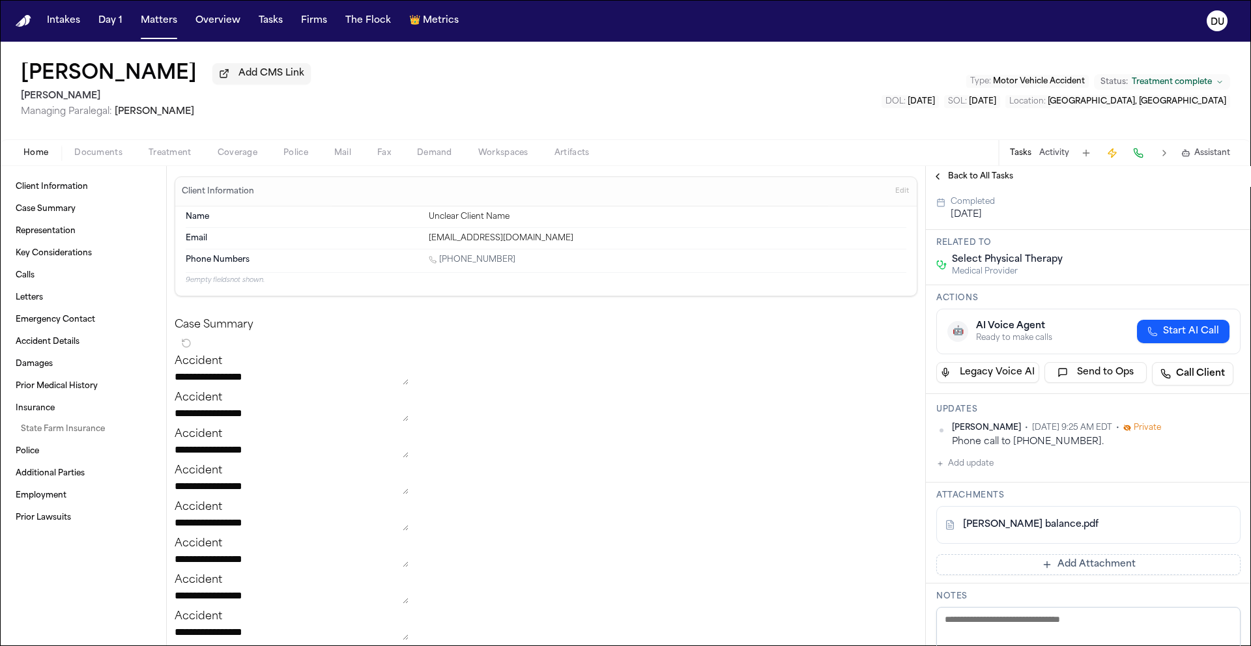
click at [982, 464] on button "Add update" at bounding box center [964, 464] width 57 height 16
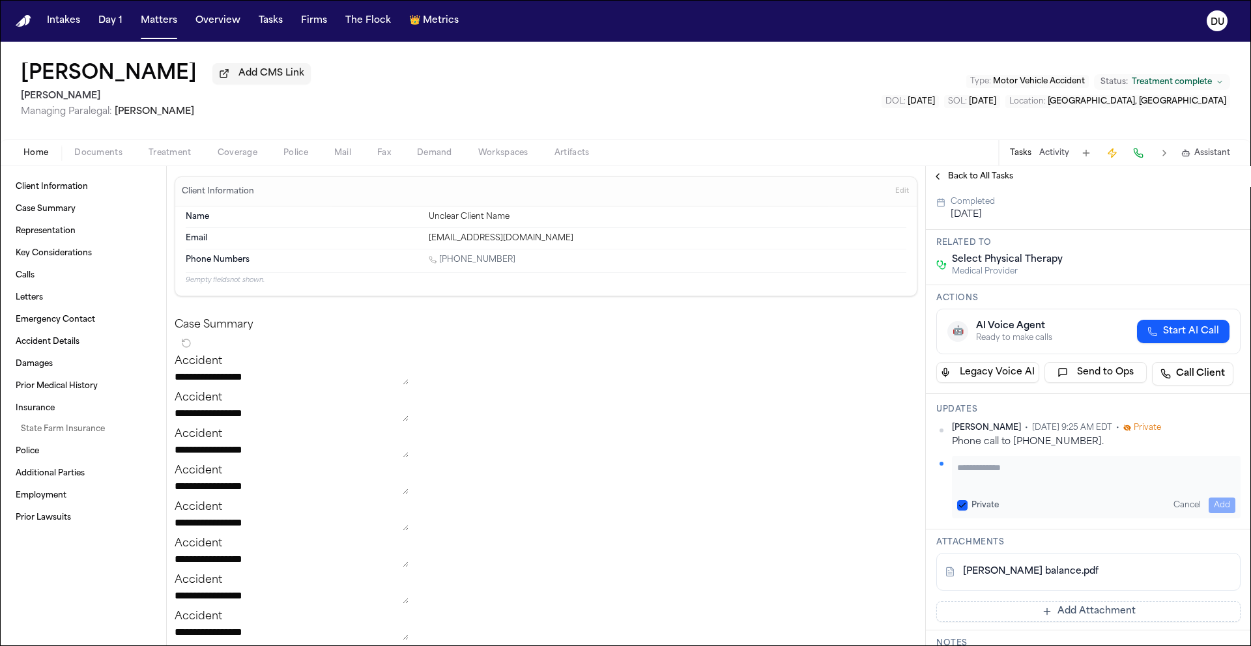
click at [991, 471] on textarea "Add your update" at bounding box center [1096, 474] width 278 height 26
type textarea "**********"
click at [1219, 502] on button "Add" at bounding box center [1222, 506] width 27 height 16
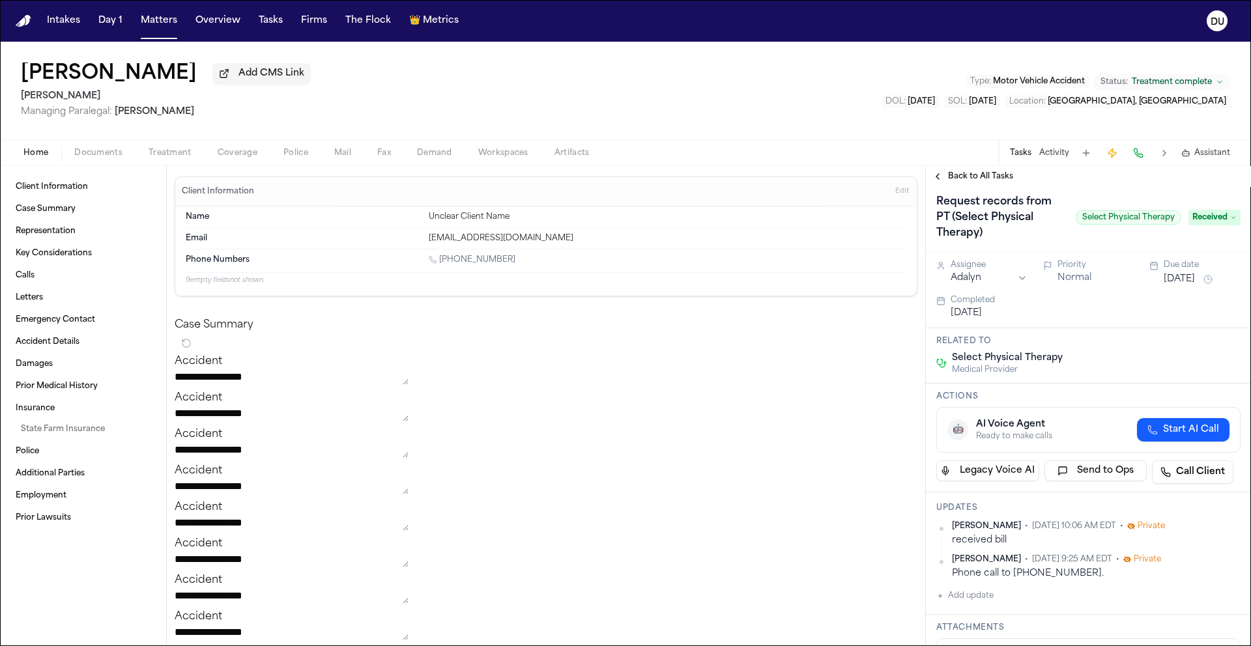
scroll to position [0, 0]
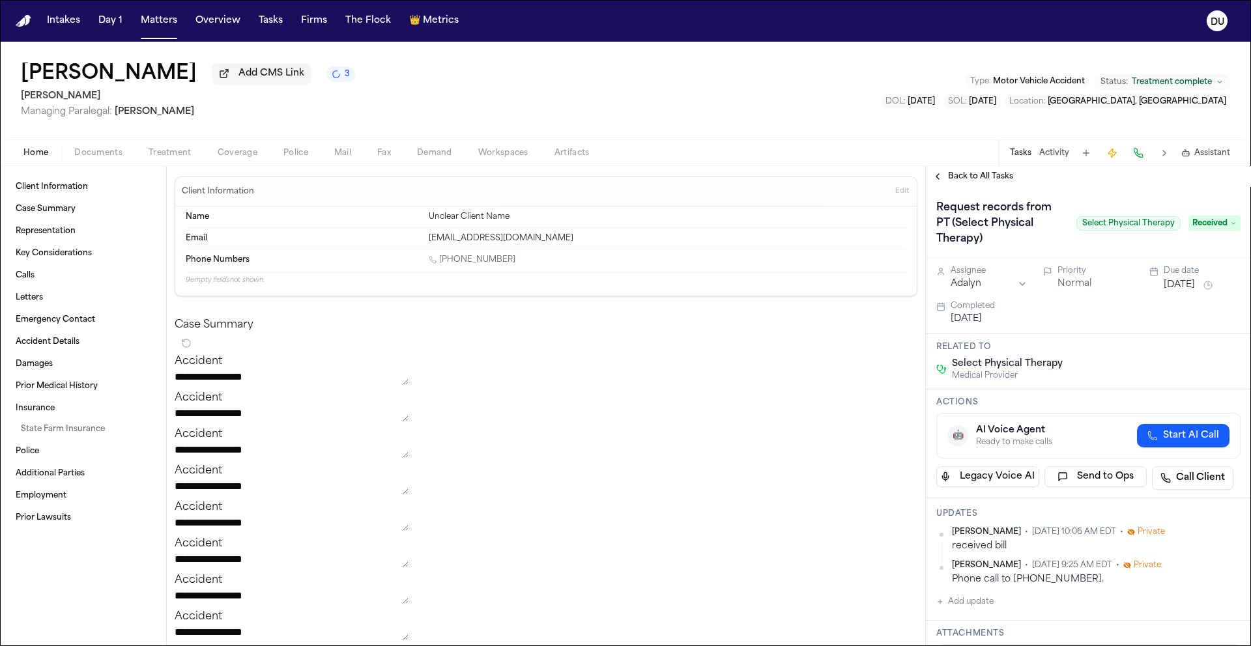
click at [980, 182] on span "Back to All Tasks" at bounding box center [980, 176] width 65 height 10
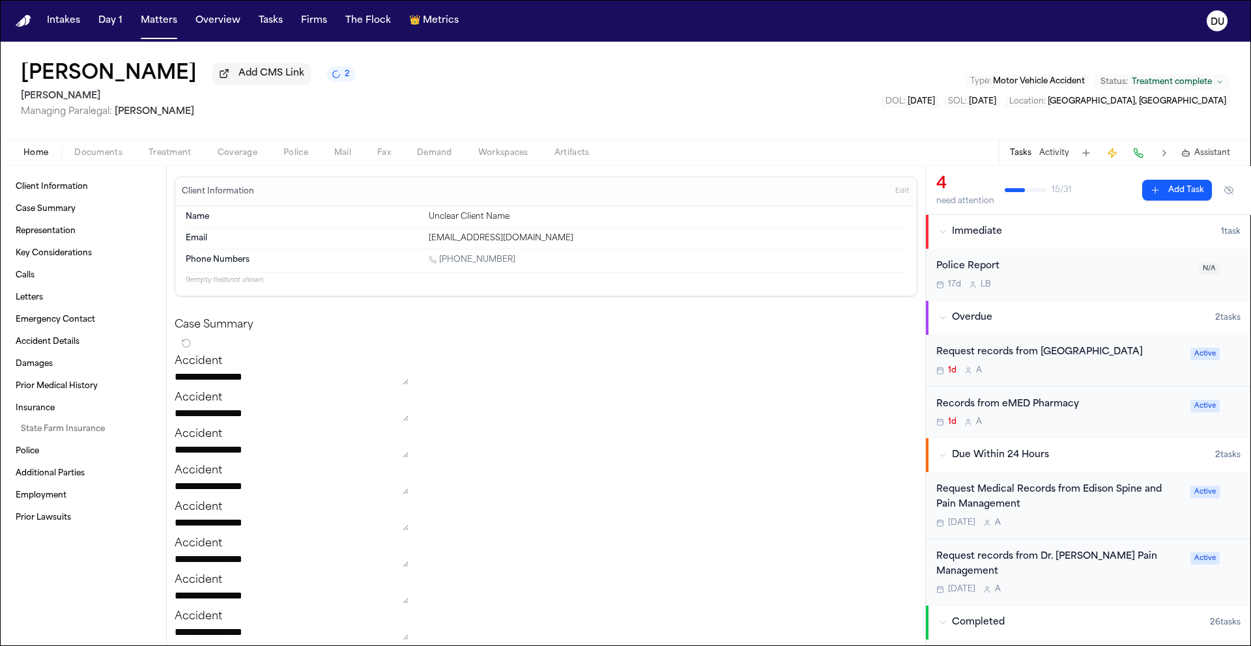
click at [1178, 188] on button "Add Task" at bounding box center [1177, 190] width 70 height 21
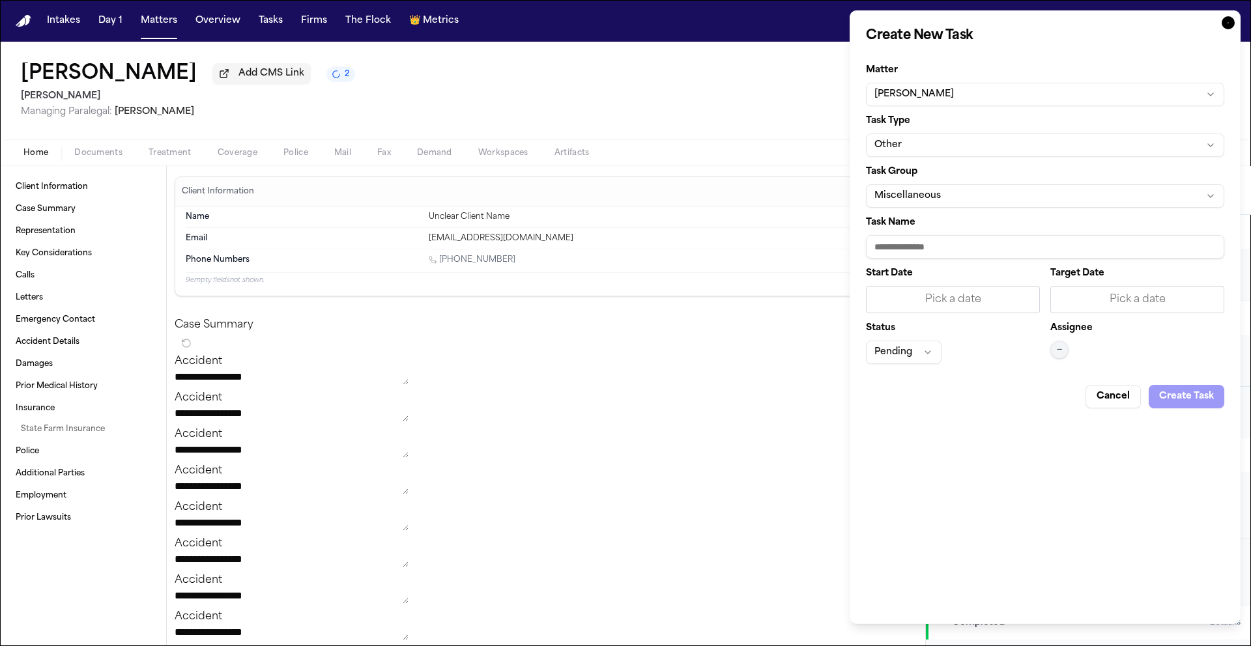
click at [993, 142] on button "Other" at bounding box center [1045, 145] width 358 height 23
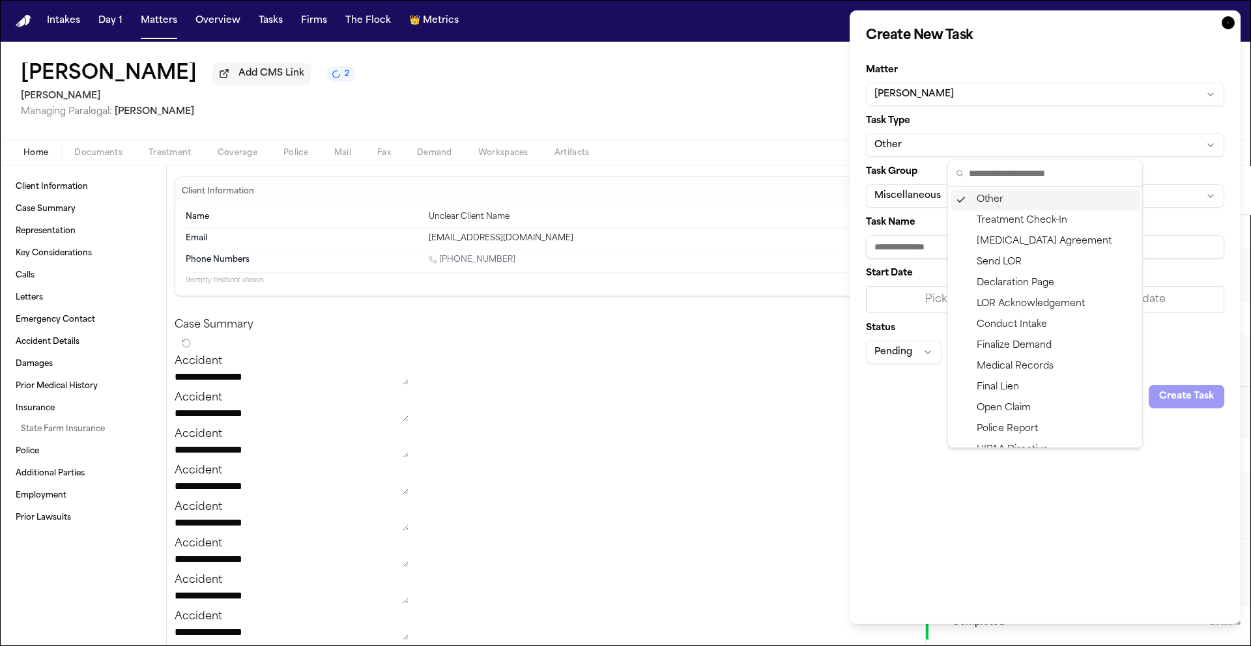
click at [909, 254] on body "**********" at bounding box center [625, 323] width 1251 height 646
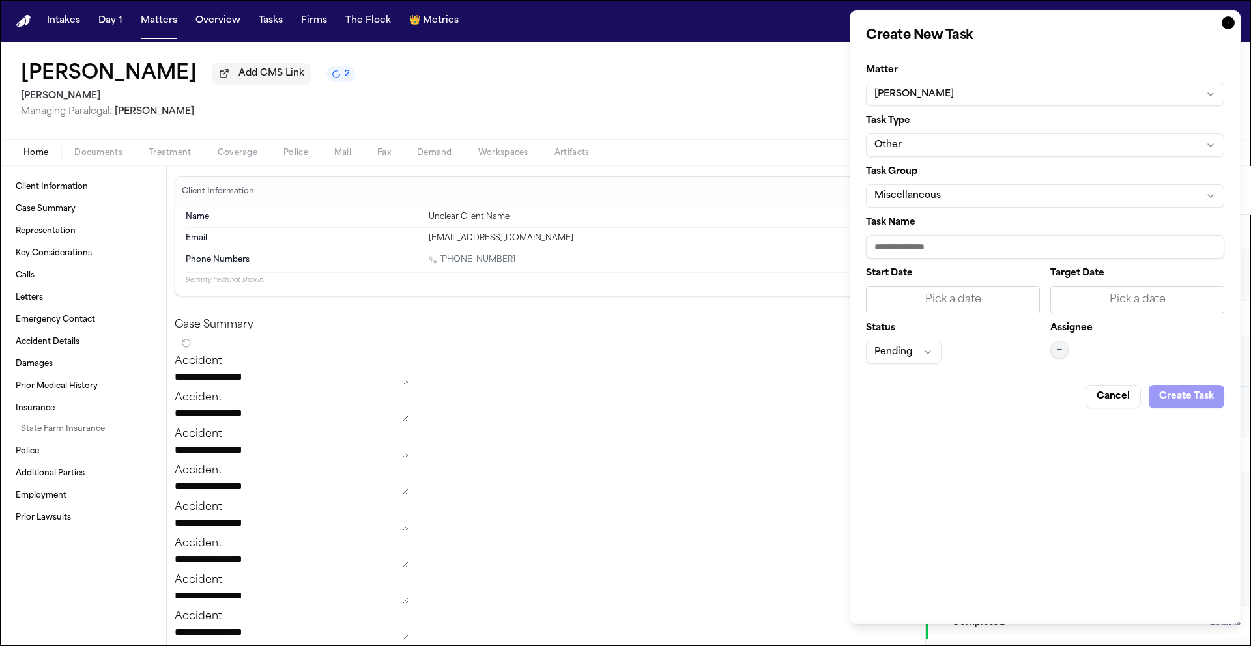
click at [928, 245] on input "Task Name" at bounding box center [1045, 246] width 358 height 23
type input "**********"
click at [970, 304] on div "Pick a date" at bounding box center [953, 300] width 157 height 16
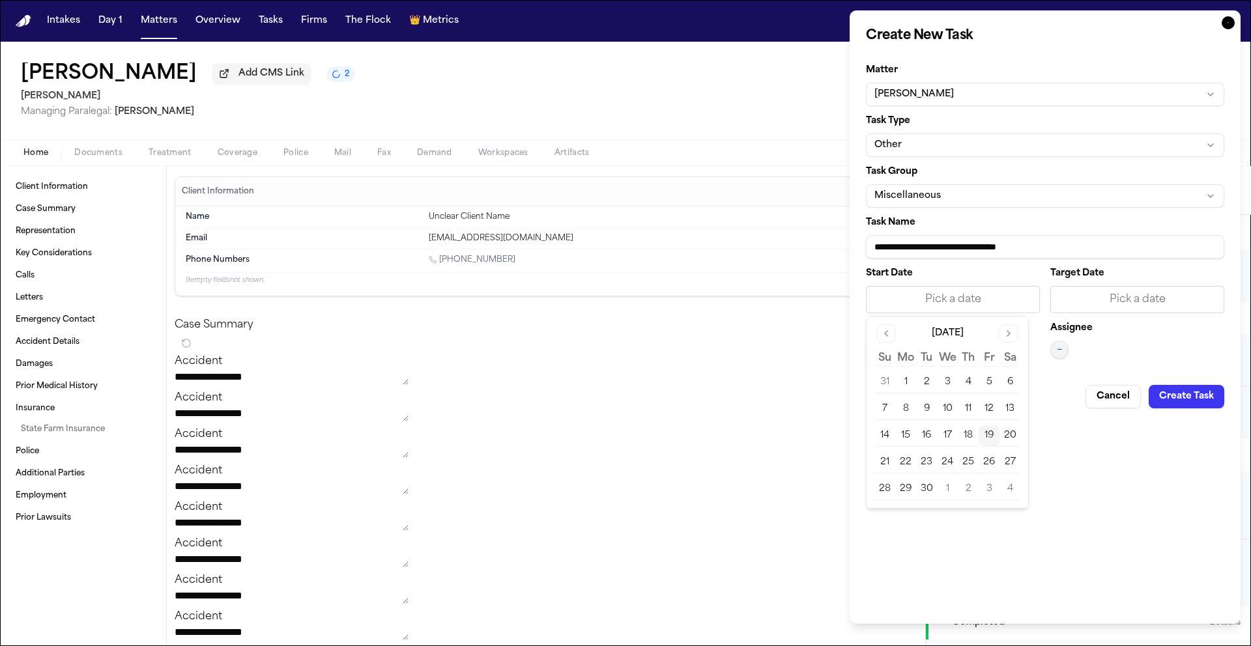
drag, startPoint x: 987, startPoint y: 440, endPoint x: 1032, endPoint y: 359, distance: 92.5
click at [987, 440] on button "19" at bounding box center [989, 436] width 21 height 21
click at [1086, 304] on div "Pick a date" at bounding box center [1137, 300] width 157 height 16
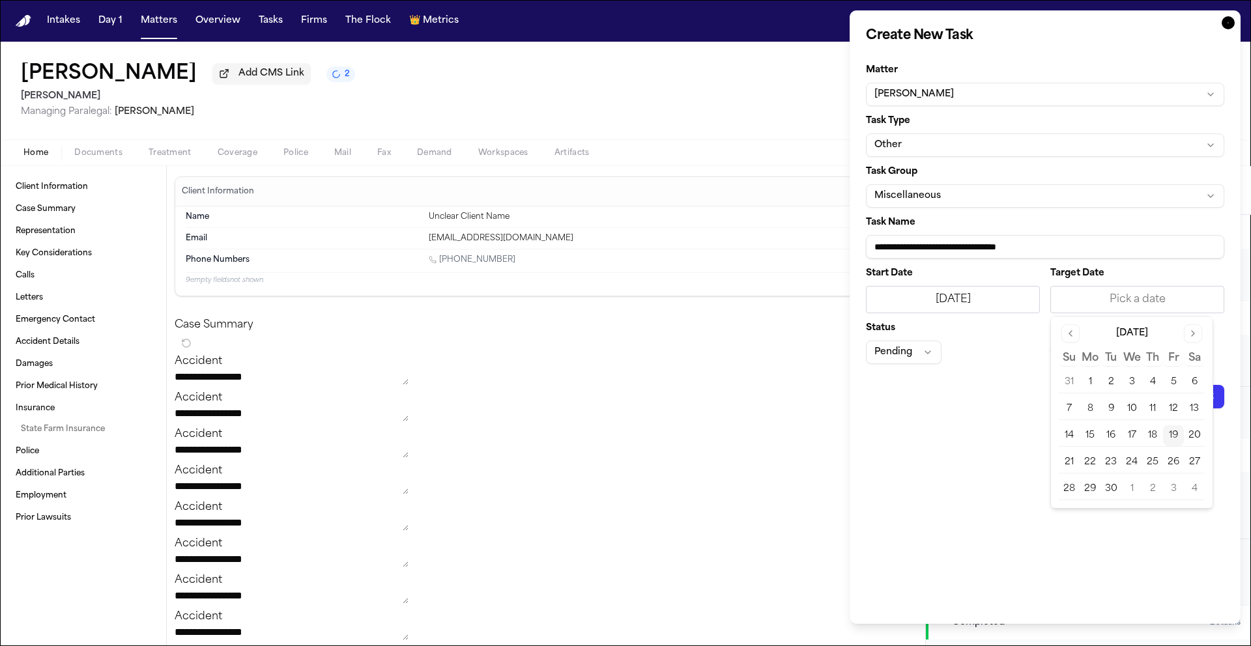
click at [1178, 439] on button "19" at bounding box center [1173, 436] width 21 height 21
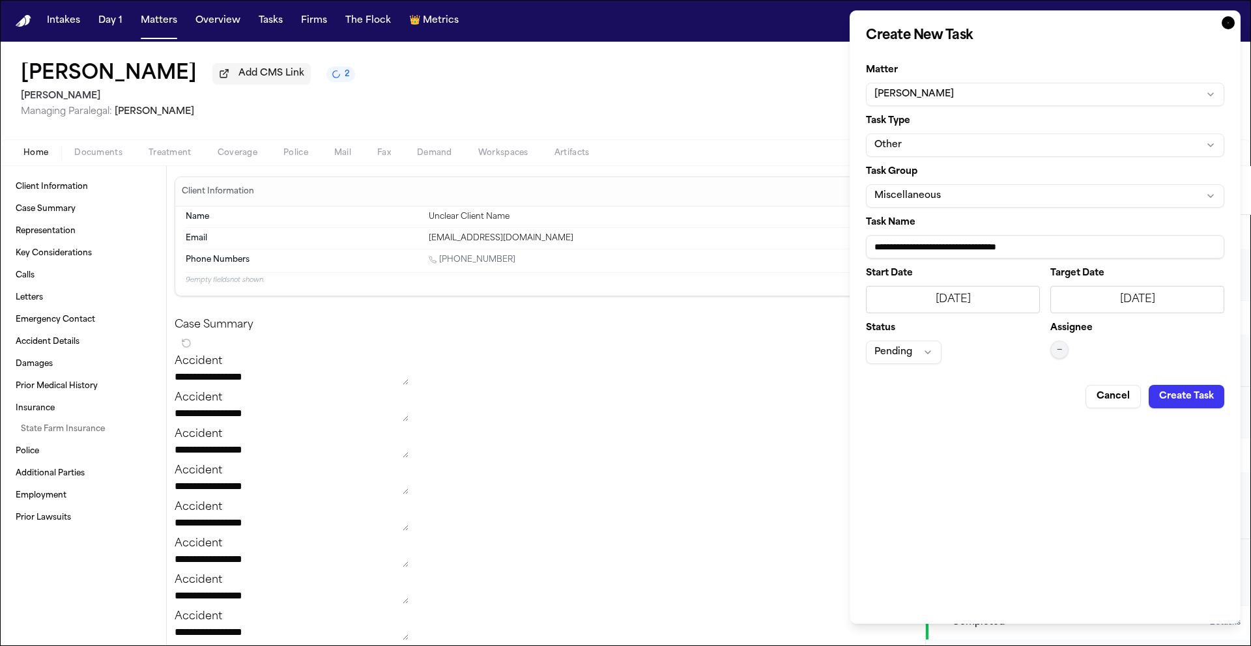
click at [1065, 349] on button "—" at bounding box center [1060, 350] width 18 height 18
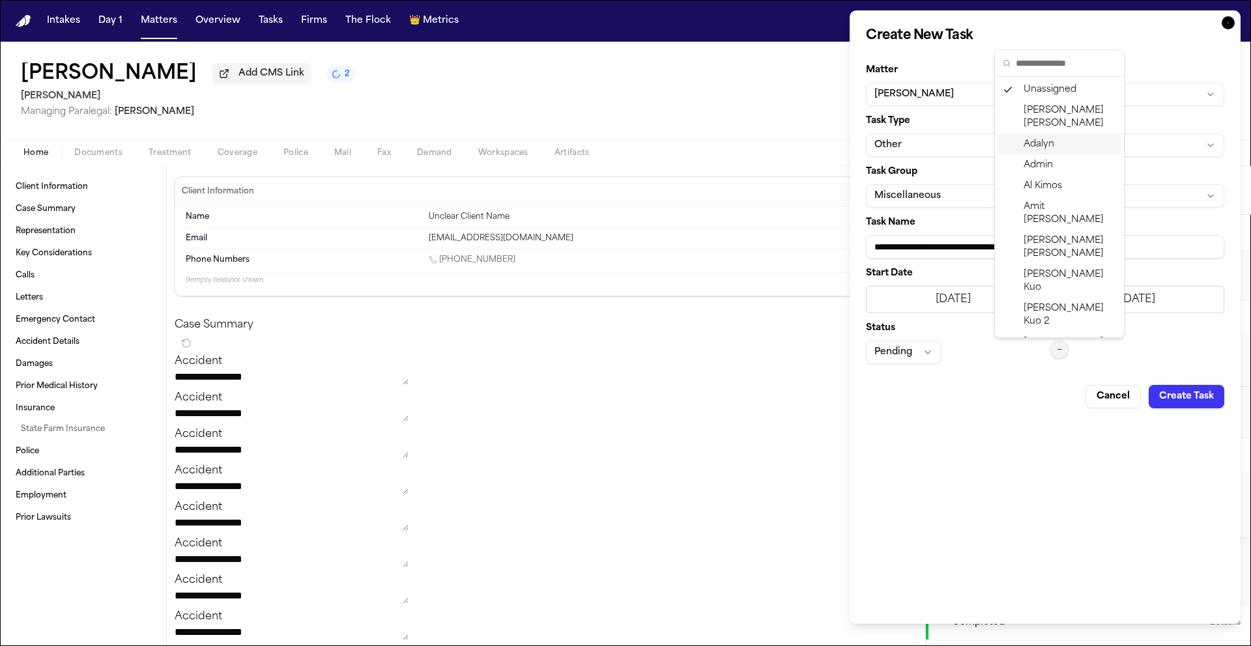
click at [1053, 138] on span "Adalyn" at bounding box center [1039, 144] width 31 height 13
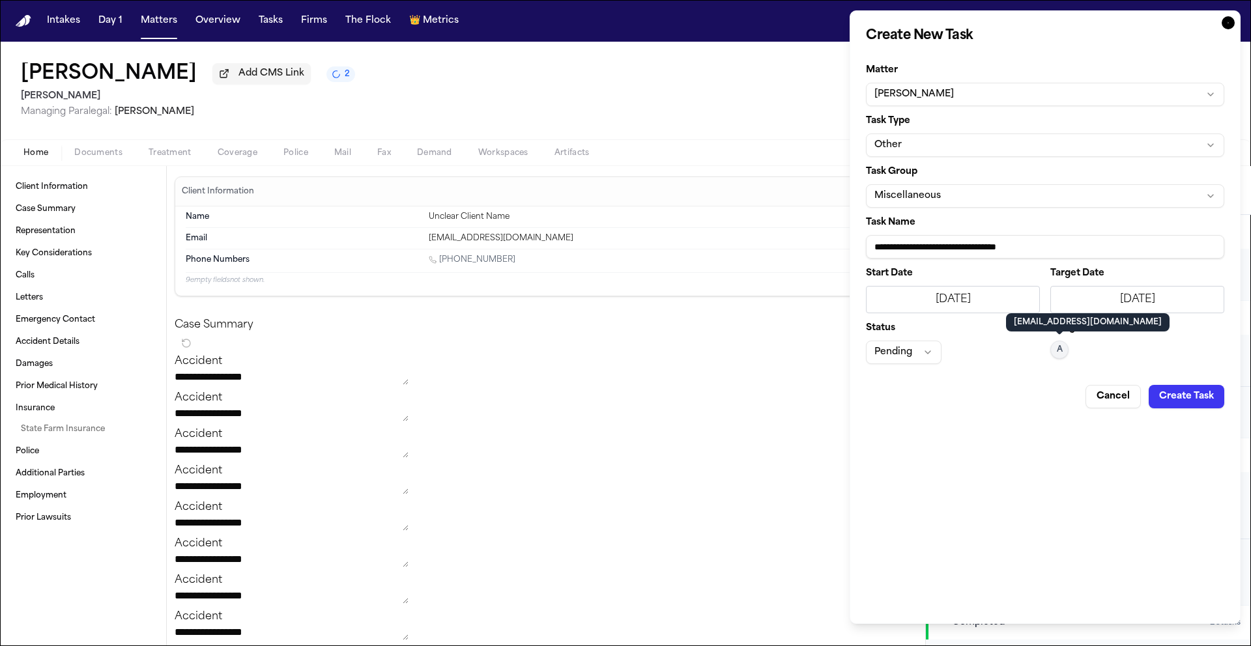
click at [923, 351] on button "Pending" at bounding box center [904, 352] width 76 height 23
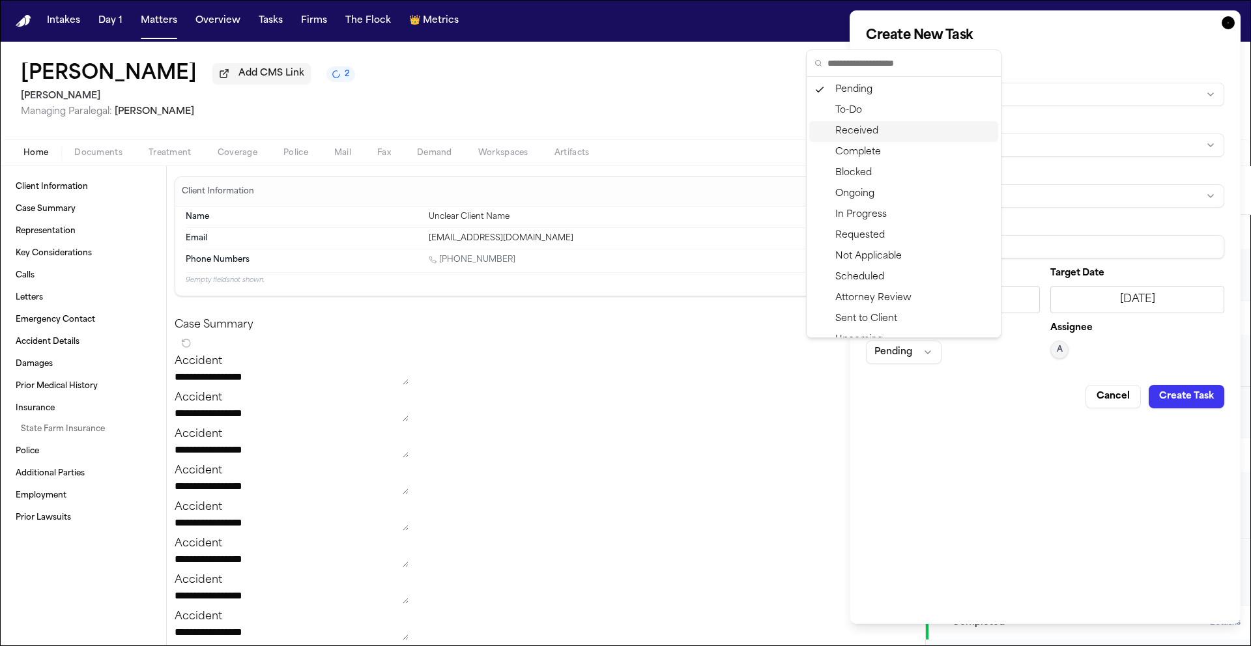
drag, startPoint x: 888, startPoint y: 128, endPoint x: 890, endPoint y: 152, distance: 23.5
click at [888, 128] on div "Received" at bounding box center [903, 131] width 189 height 21
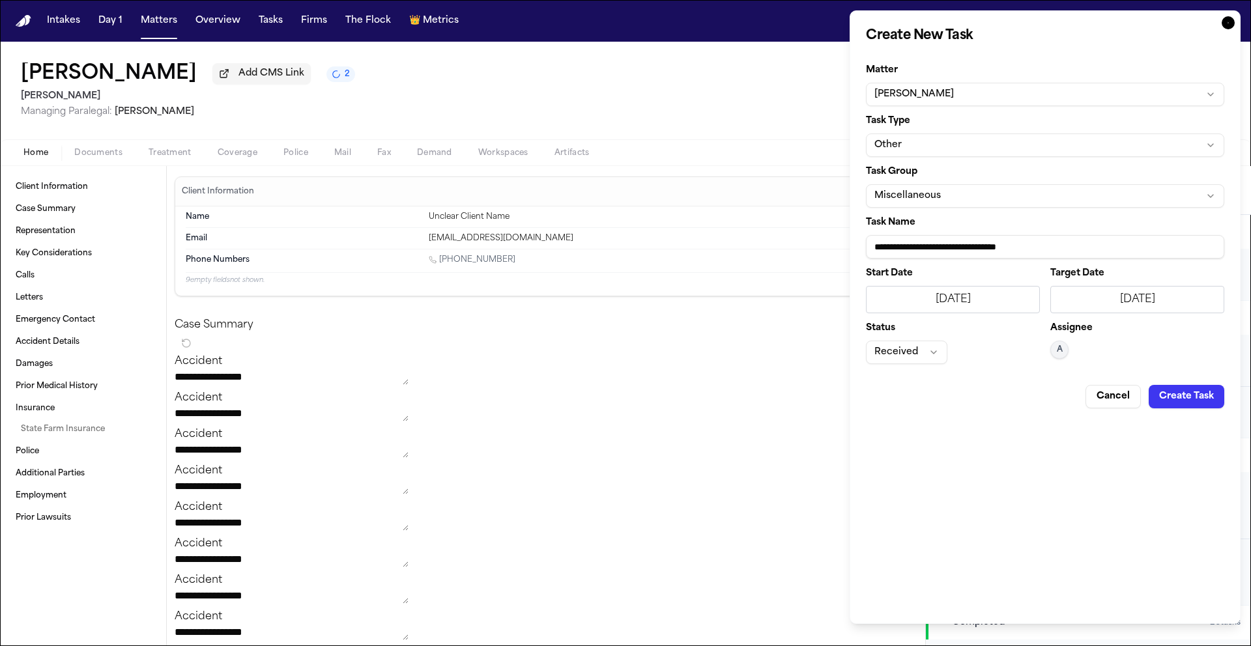
click at [1188, 401] on button "Create Task" at bounding box center [1187, 396] width 76 height 23
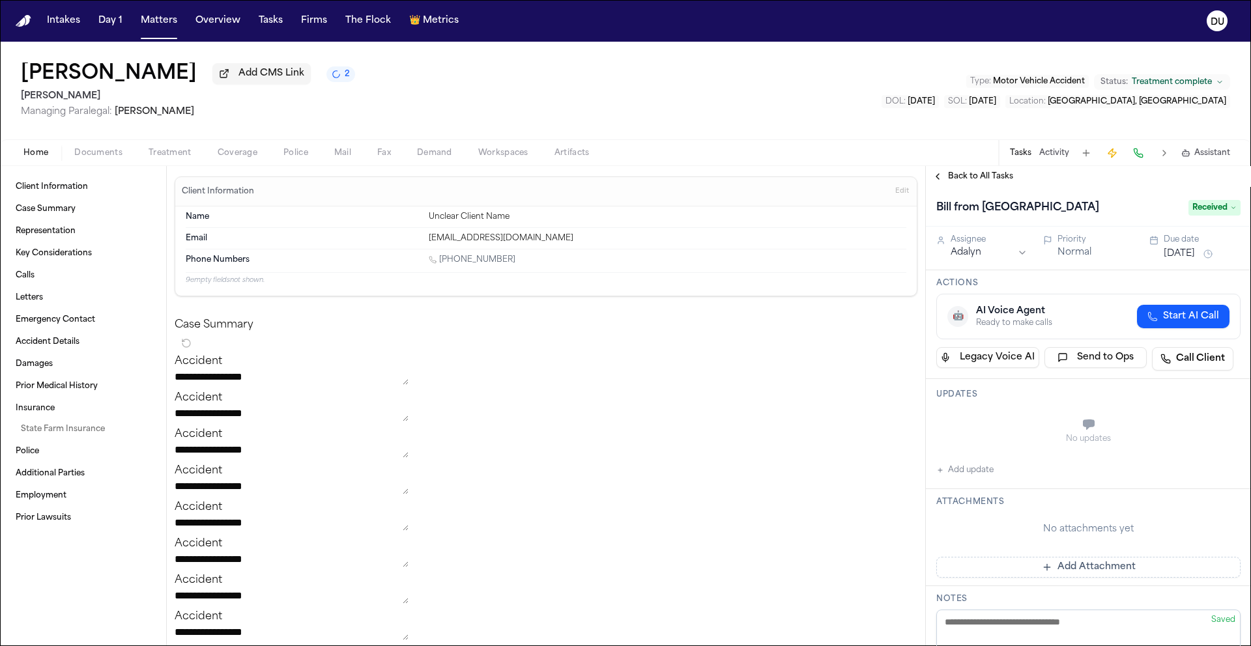
click at [1076, 575] on button "Add Attachment" at bounding box center [1088, 567] width 304 height 21
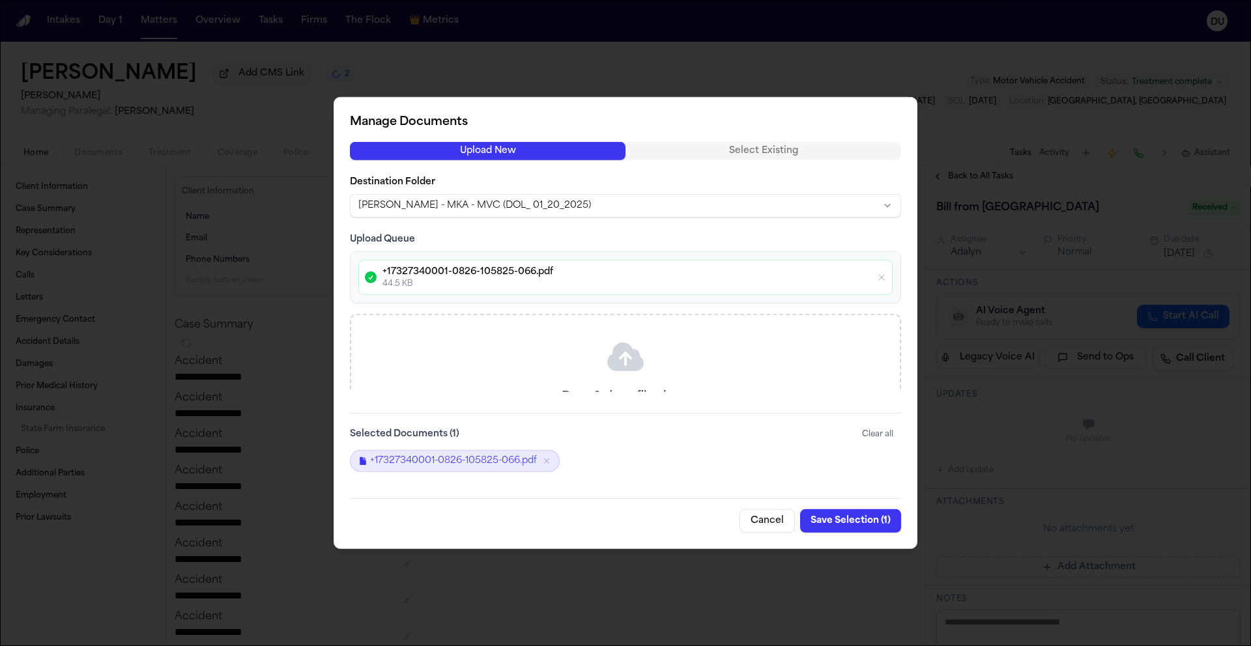
click at [831, 522] on button "Save Selection ( 1 )" at bounding box center [850, 521] width 101 height 23
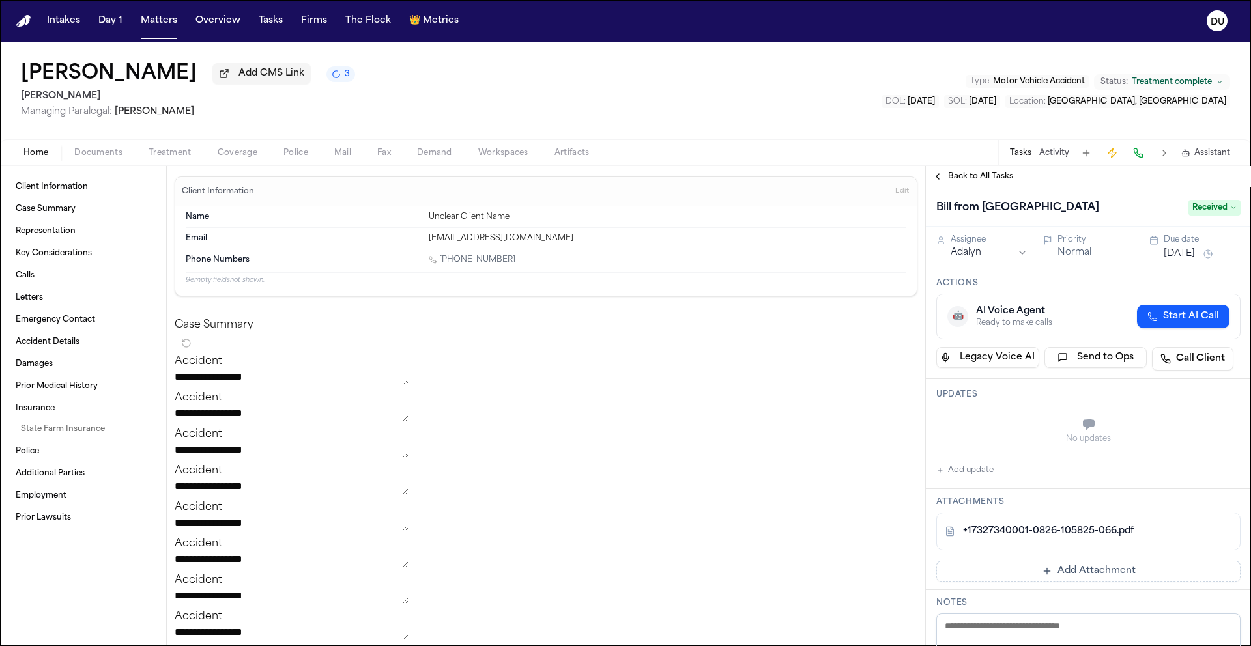
click at [23, 21] on img "Home" at bounding box center [24, 21] width 16 height 12
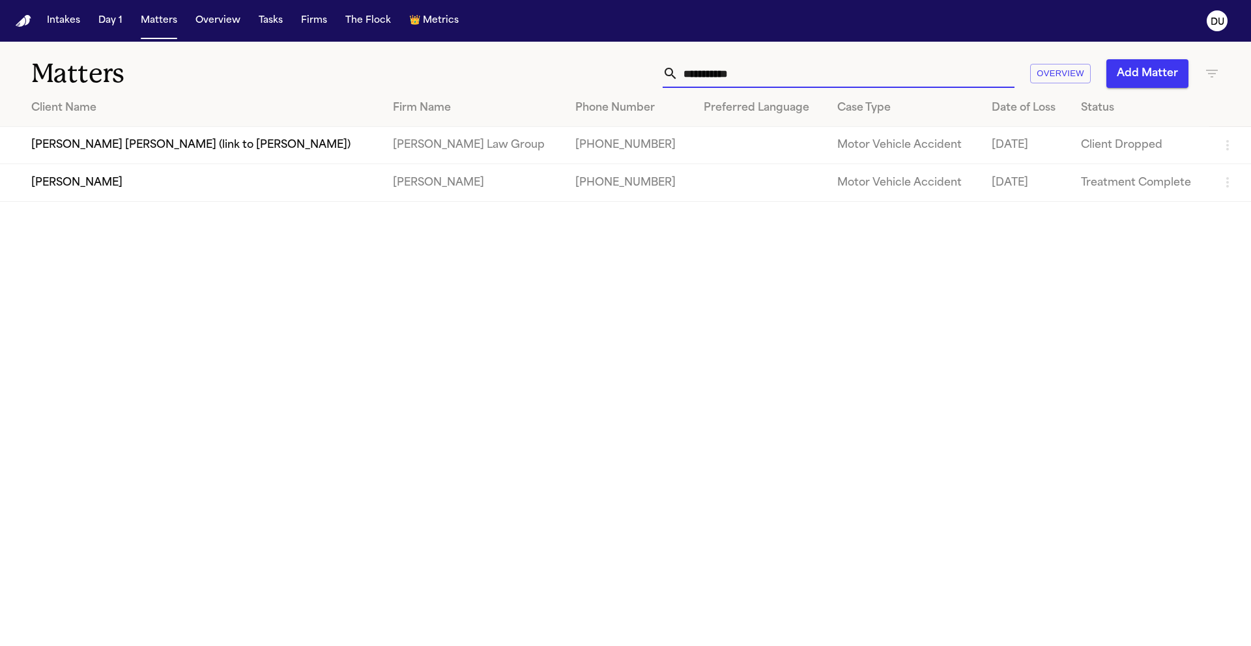
drag, startPoint x: 851, startPoint y: 80, endPoint x: 581, endPoint y: 78, distance: 270.5
click at [581, 78] on div "**********" at bounding box center [798, 73] width 843 height 29
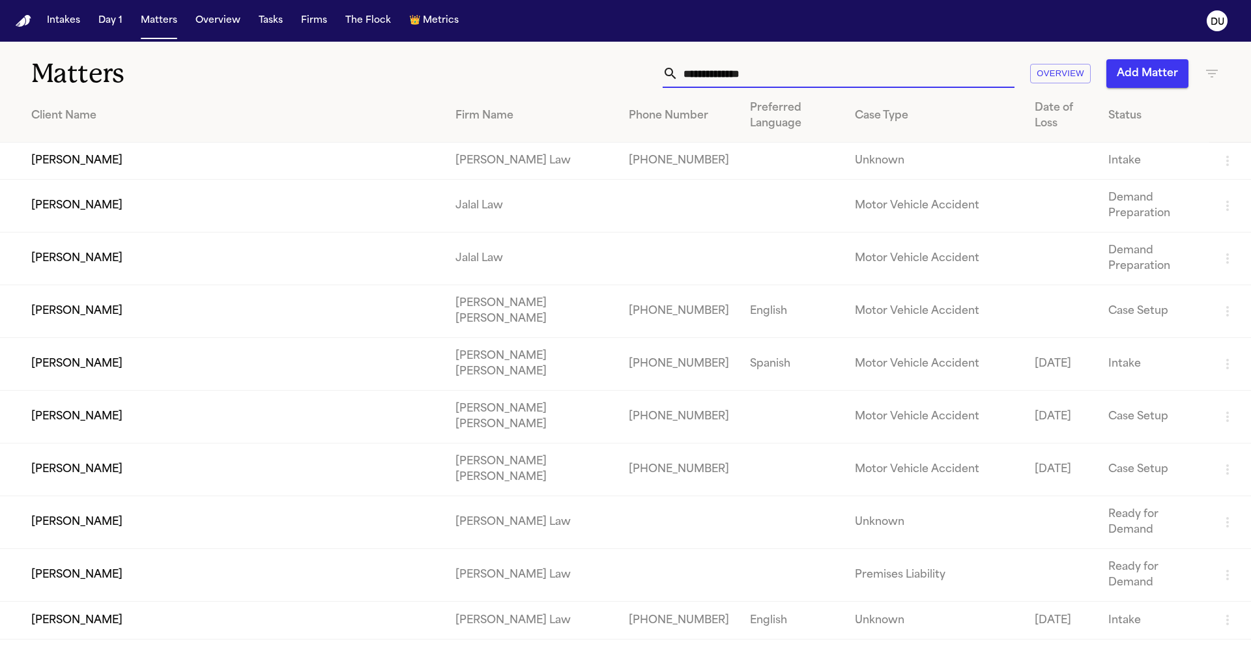
click at [708, 83] on input "text" at bounding box center [846, 73] width 336 height 29
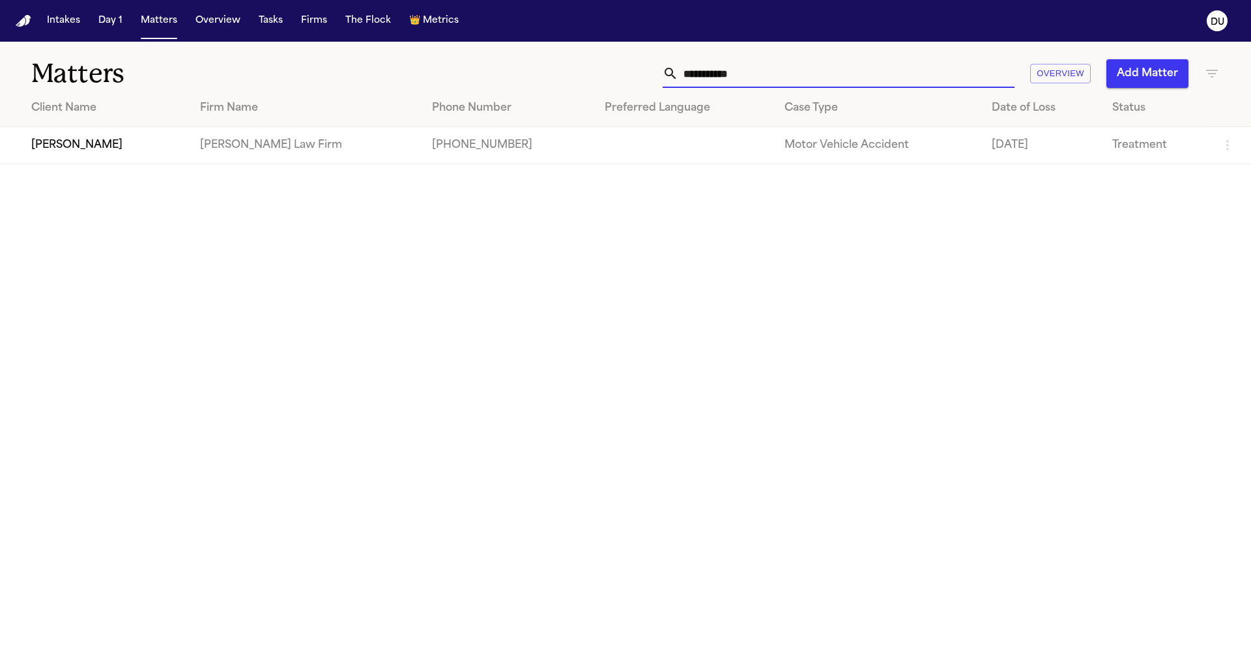
type input "**********"
click at [345, 144] on td "[PERSON_NAME] Law Firm" at bounding box center [306, 145] width 232 height 37
click at [59, 152] on td "[PERSON_NAME]" at bounding box center [95, 145] width 190 height 37
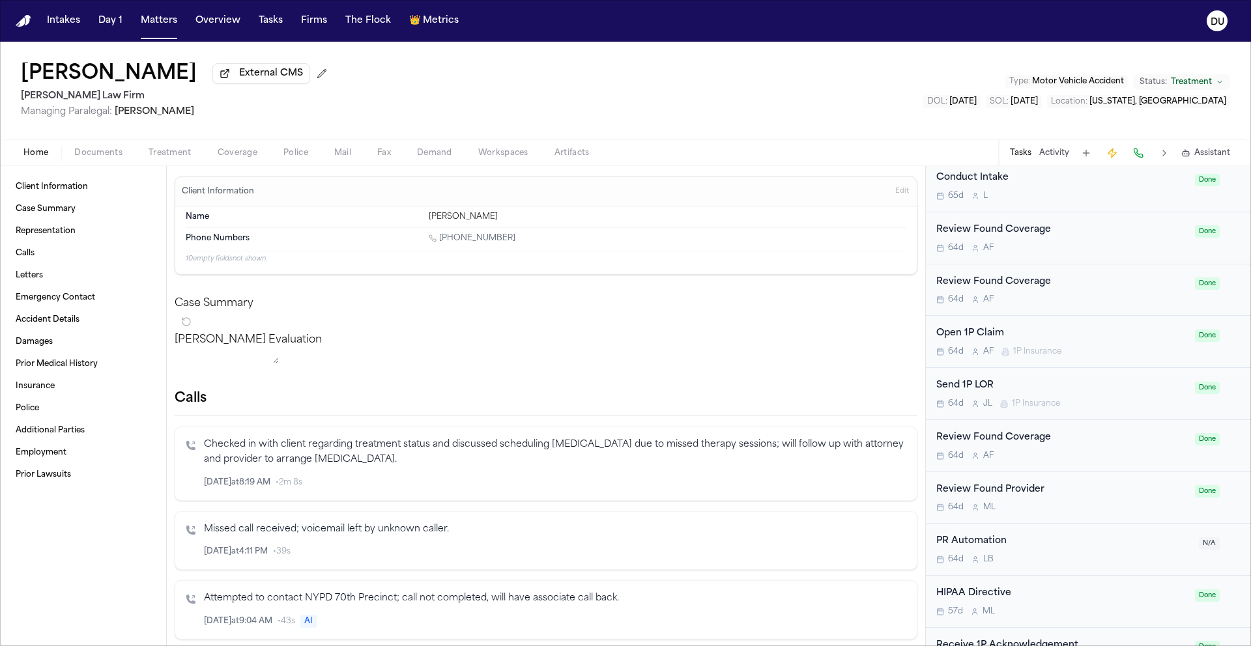
scroll to position [813, 0]
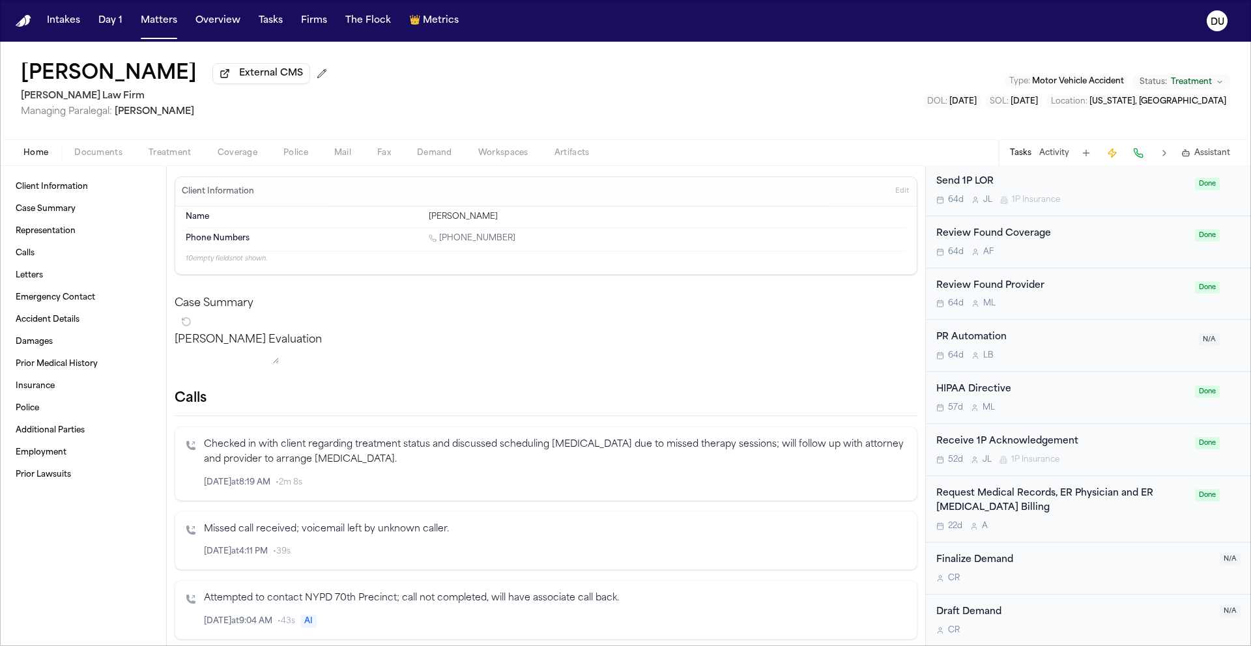
click at [1017, 492] on div "Request Medical Records, ER Physician and ER [MEDICAL_DATA] Billing" at bounding box center [1061, 502] width 251 height 30
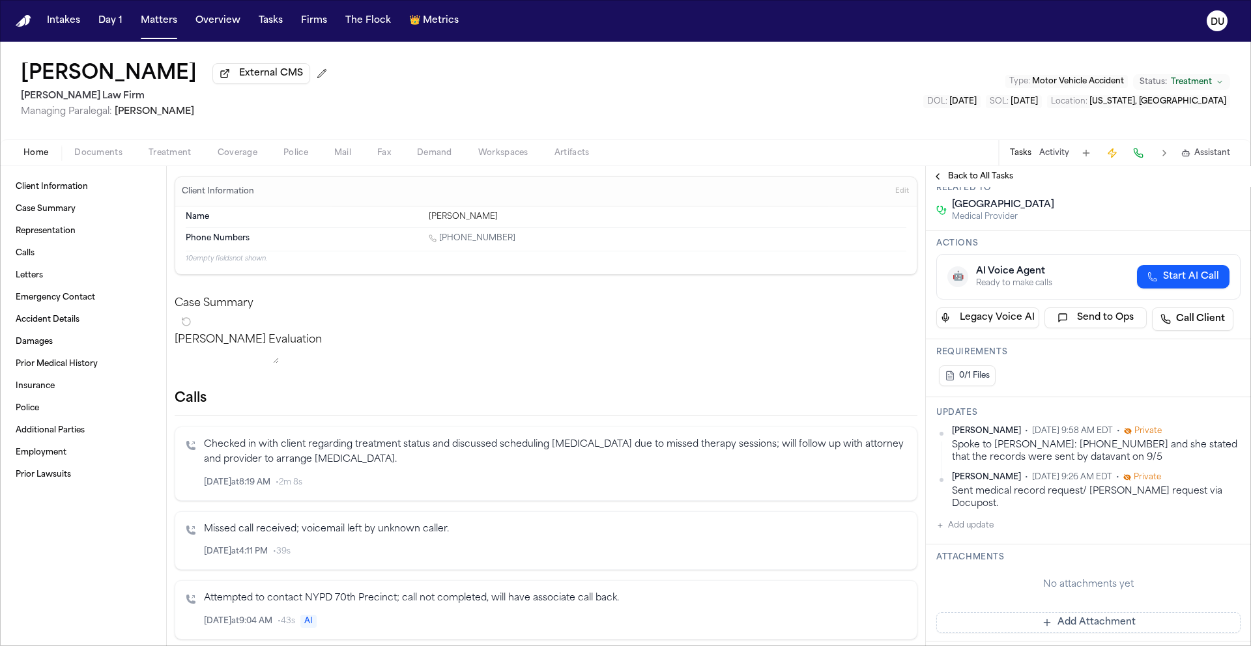
scroll to position [195, 0]
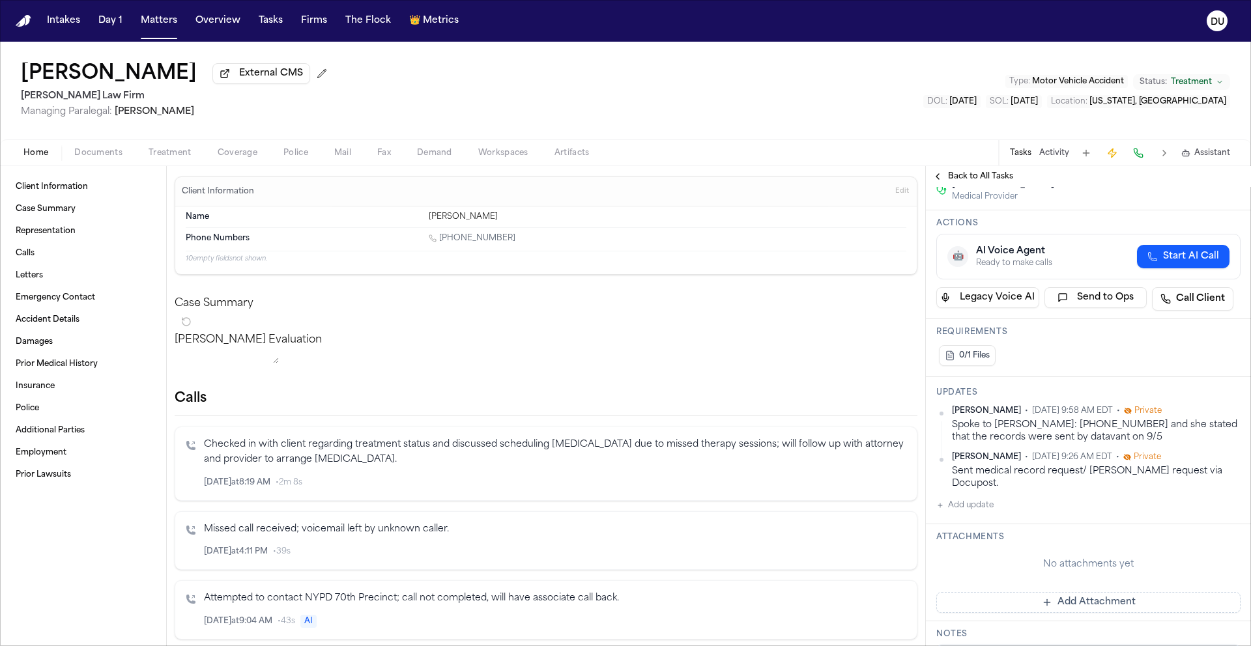
click at [30, 20] on img "Home" at bounding box center [24, 21] width 16 height 12
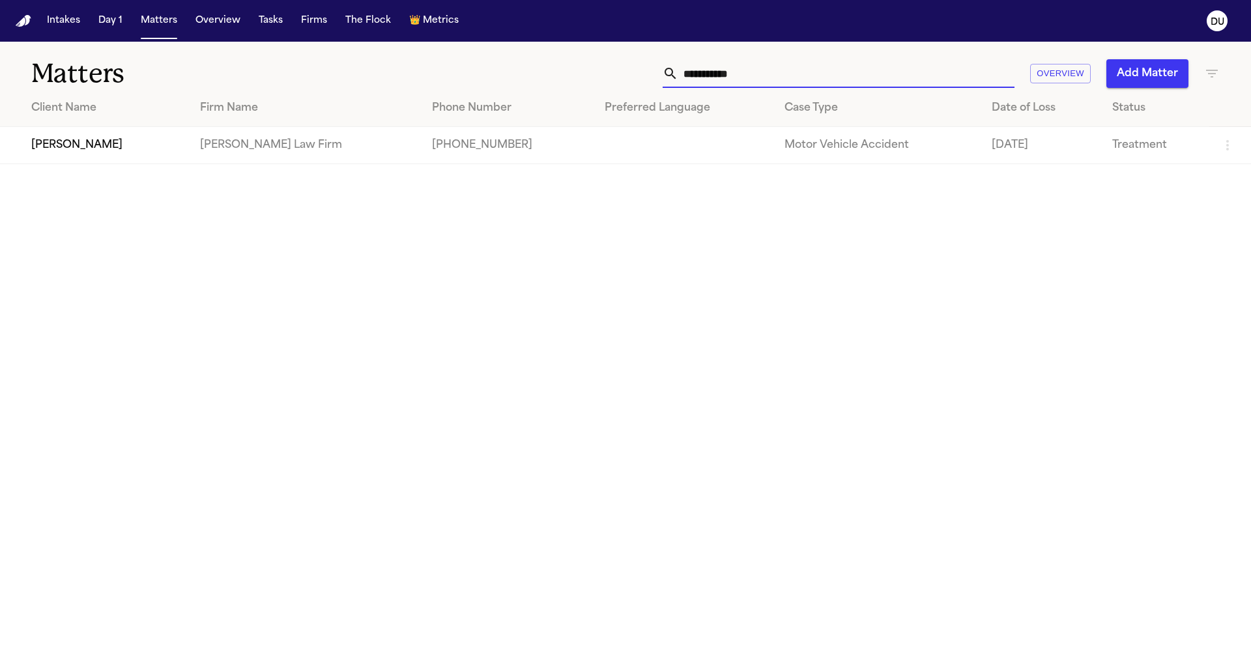
drag, startPoint x: 781, startPoint y: 70, endPoint x: 615, endPoint y: 65, distance: 165.6
click at [616, 65] on div "**********" at bounding box center [798, 73] width 843 height 29
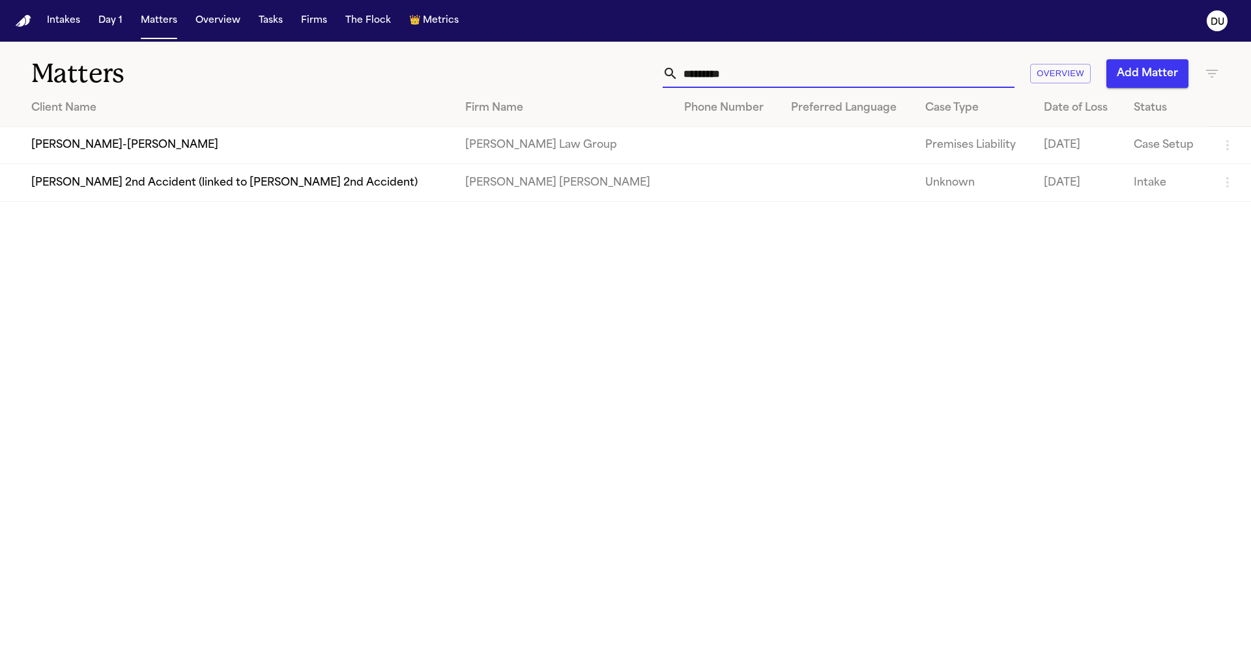
type input "*********"
click at [46, 145] on td "[PERSON_NAME]-[PERSON_NAME]" at bounding box center [227, 145] width 455 height 37
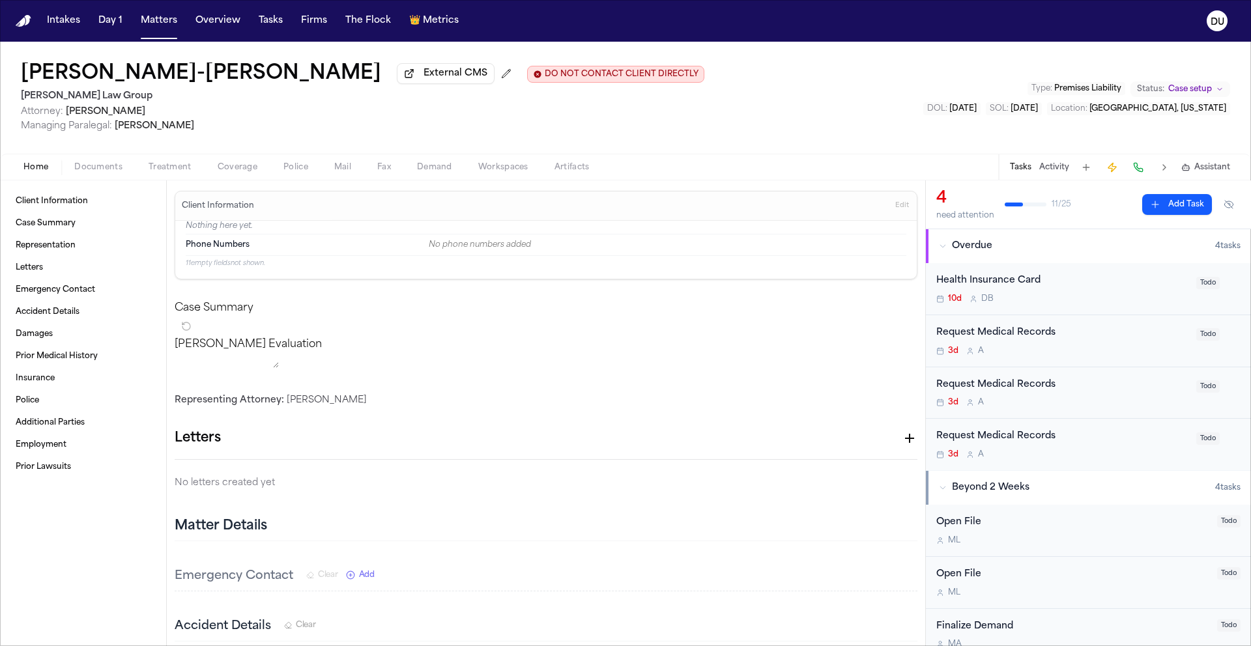
click at [1040, 339] on div "Request Medical Records" at bounding box center [1062, 333] width 252 height 15
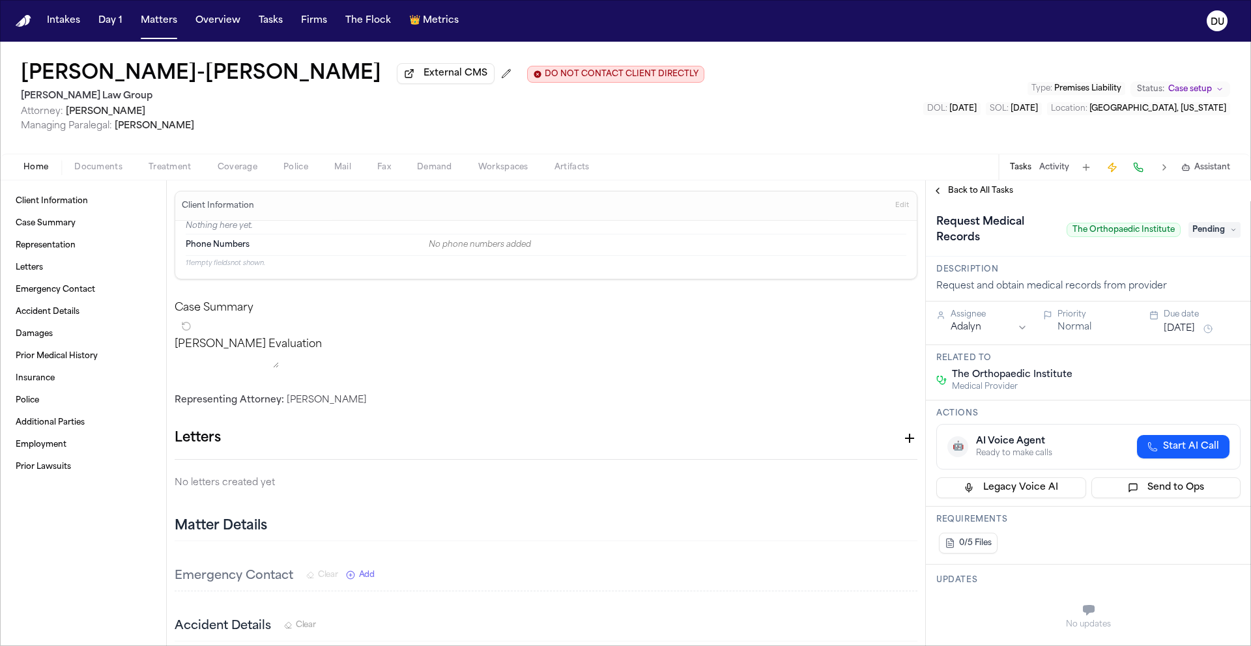
click at [1204, 229] on span "Pending" at bounding box center [1215, 230] width 52 height 16
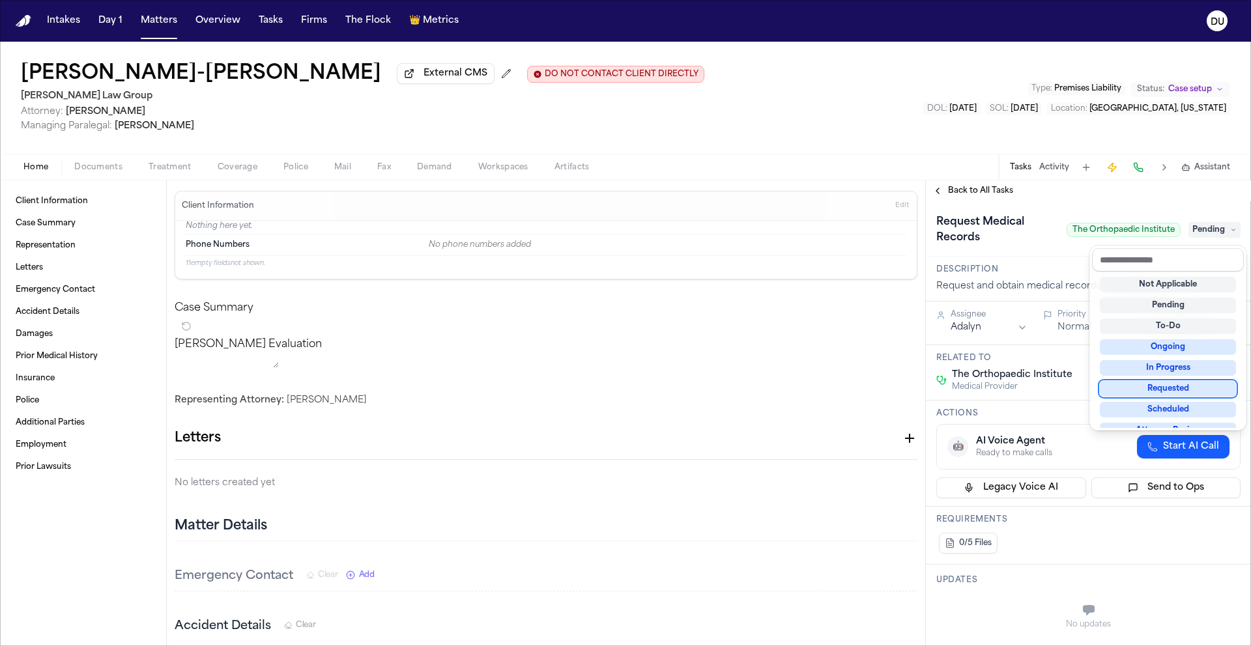
click at [1174, 389] on div "Requested" at bounding box center [1168, 389] width 136 height 16
click at [1060, 210] on div "Request Medical Records The Orthopaedic Institute Requested" at bounding box center [1088, 228] width 325 height 55
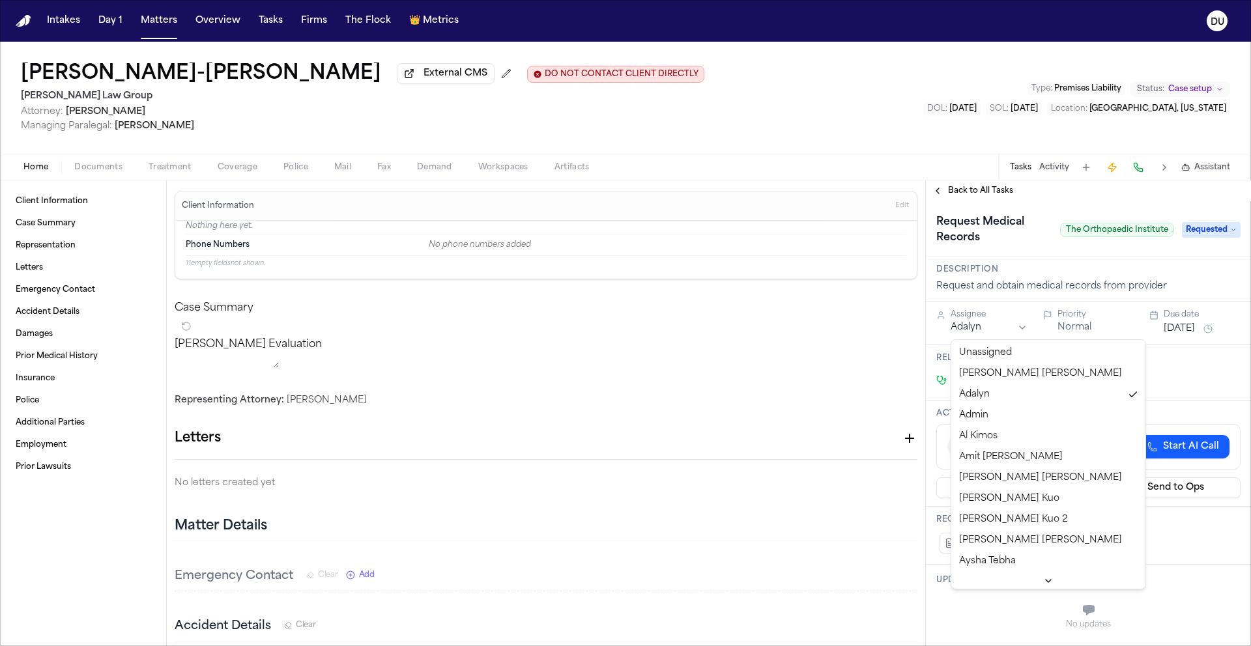
click at [987, 336] on html "Intakes Day 1 Matters Overview Tasks Firms The Flock 👑 Metrics DU [PERSON_NAME]…" at bounding box center [625, 323] width 1251 height 646
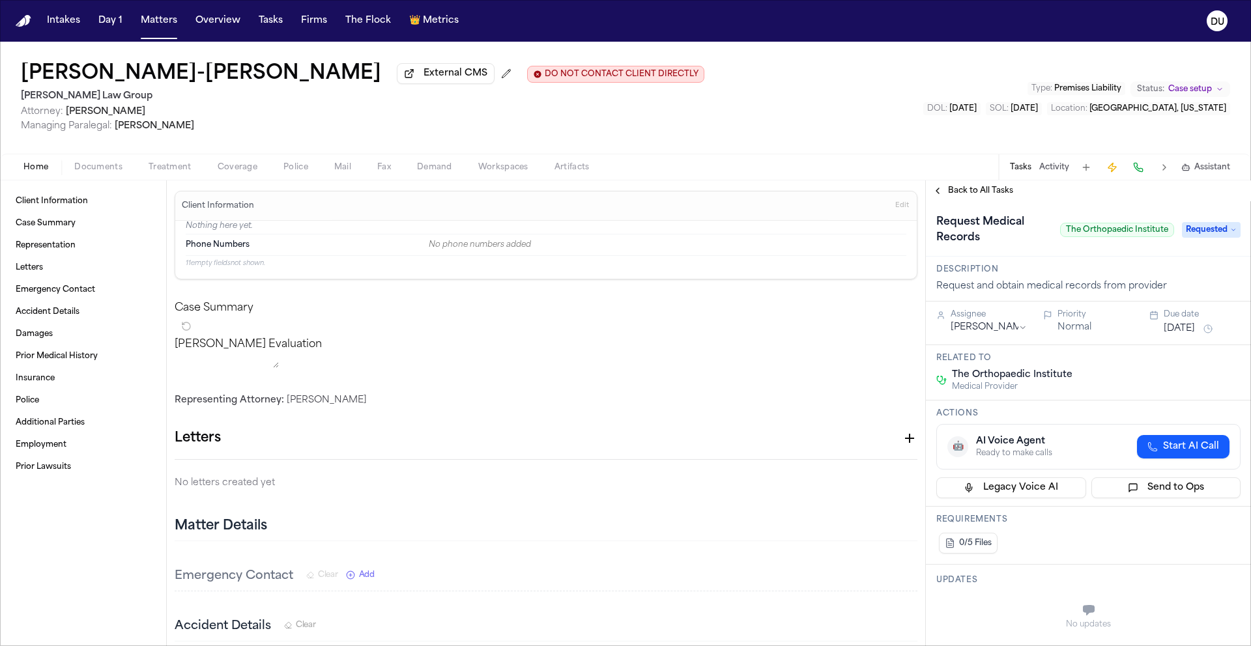
click at [1195, 334] on button "[DATE]" at bounding box center [1179, 329] width 31 height 13
click at [1153, 486] on button "23" at bounding box center [1148, 487] width 21 height 21
click at [974, 196] on span "Back to All Tasks" at bounding box center [980, 191] width 65 height 10
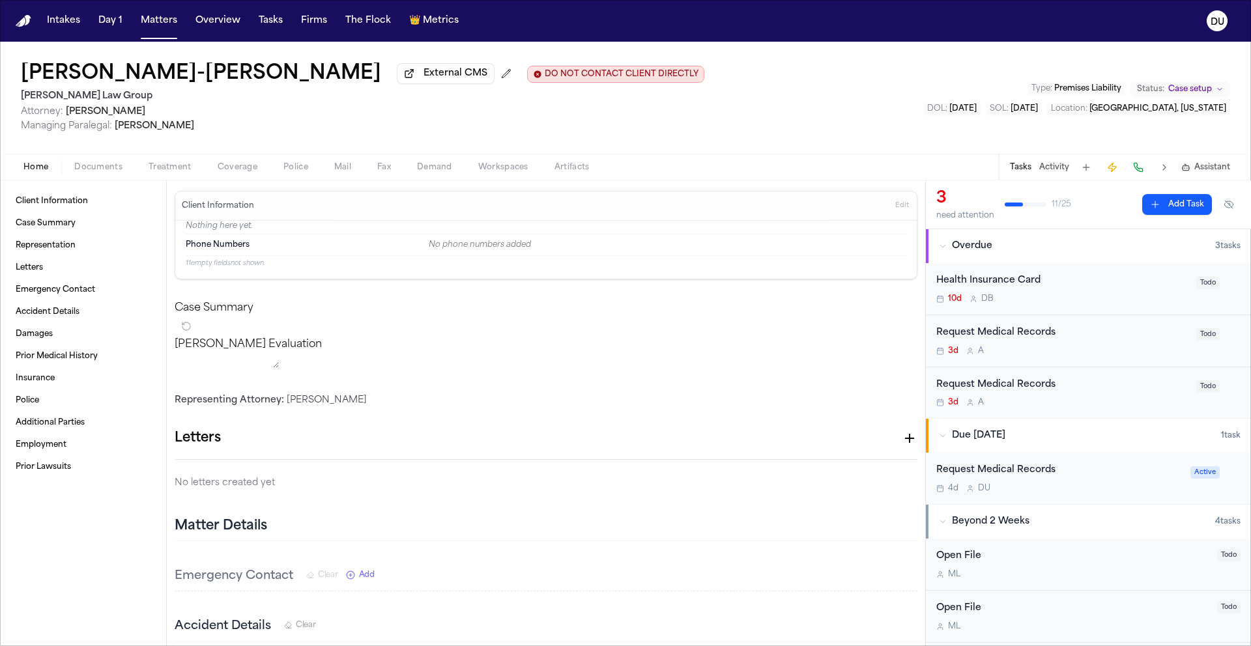
click at [1015, 336] on div "Request Medical Records" at bounding box center [1062, 333] width 252 height 15
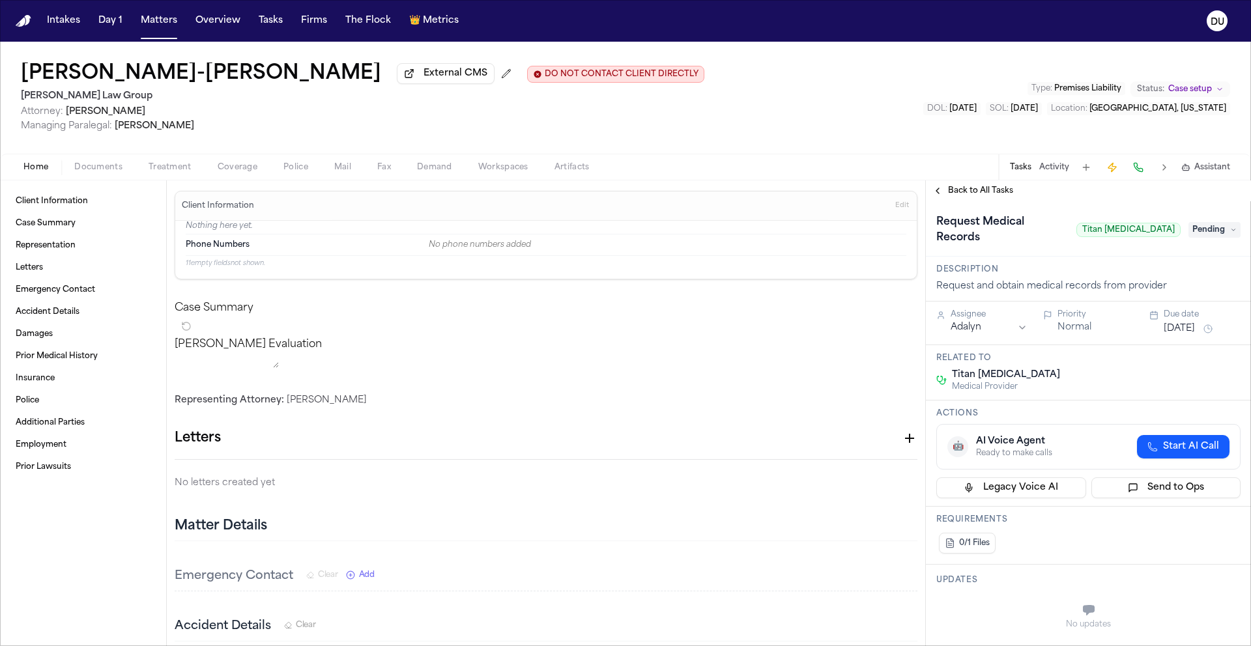
click at [1200, 233] on div "Request Medical Records Titan [MEDICAL_DATA] Pending" at bounding box center [1088, 230] width 304 height 36
click at [1203, 227] on span "Pending" at bounding box center [1215, 230] width 52 height 16
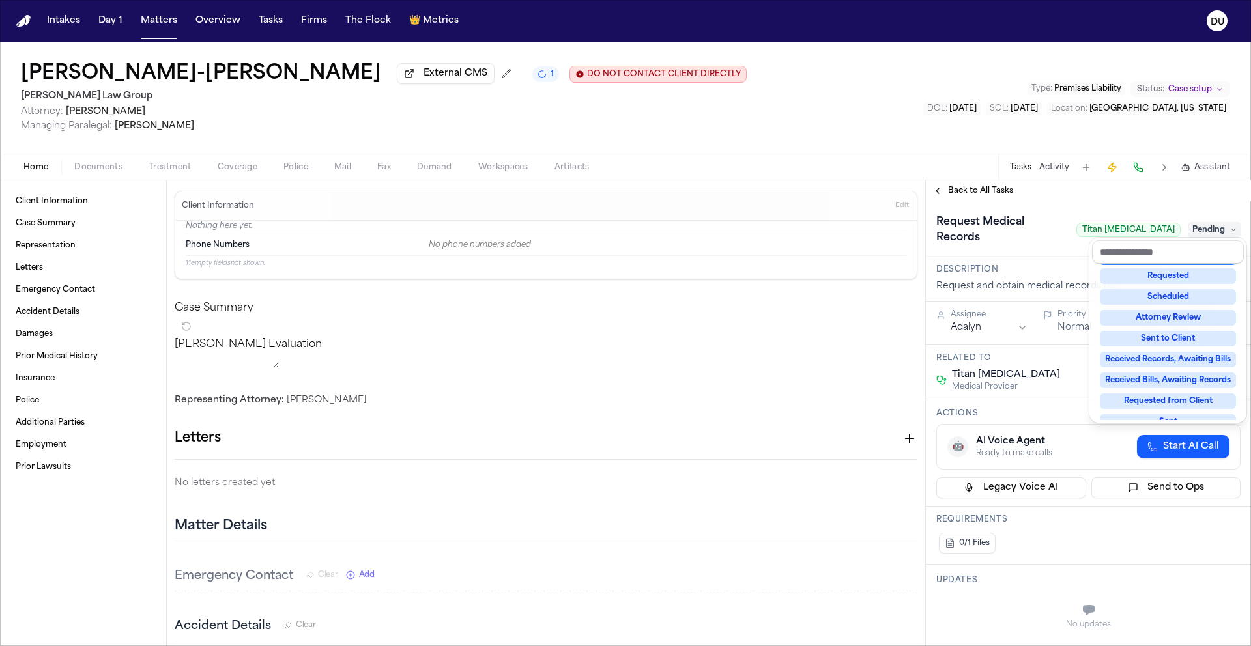
scroll to position [203, 0]
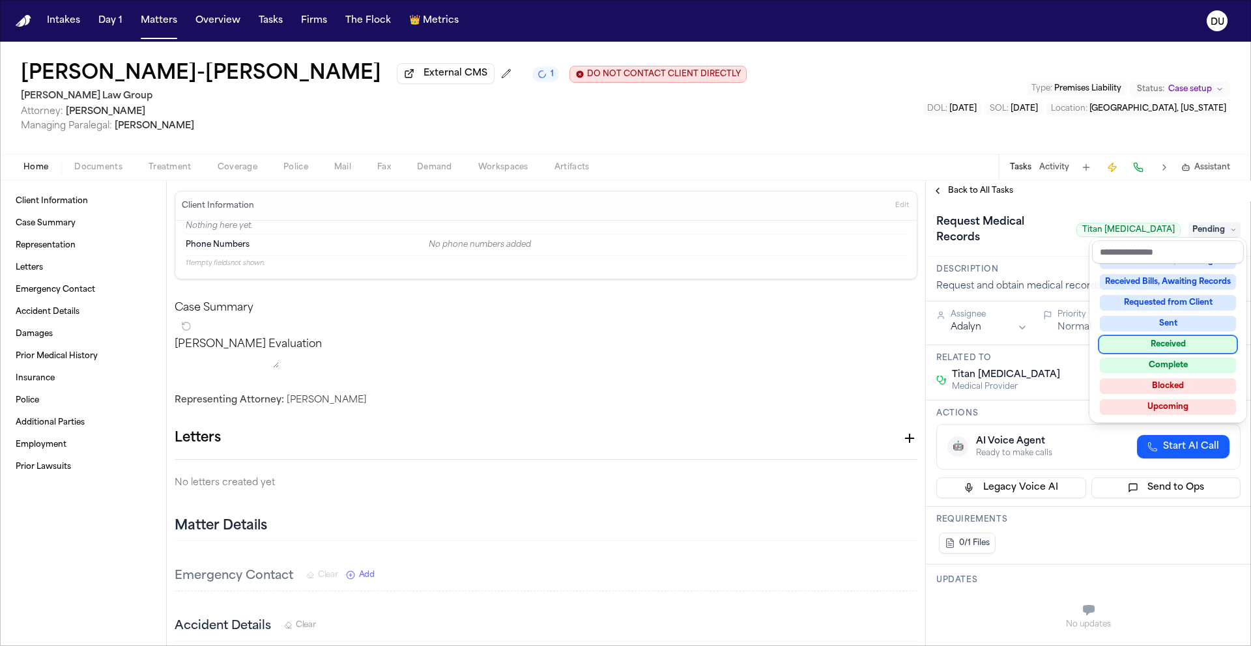
click at [1182, 347] on div "Received" at bounding box center [1168, 345] width 136 height 16
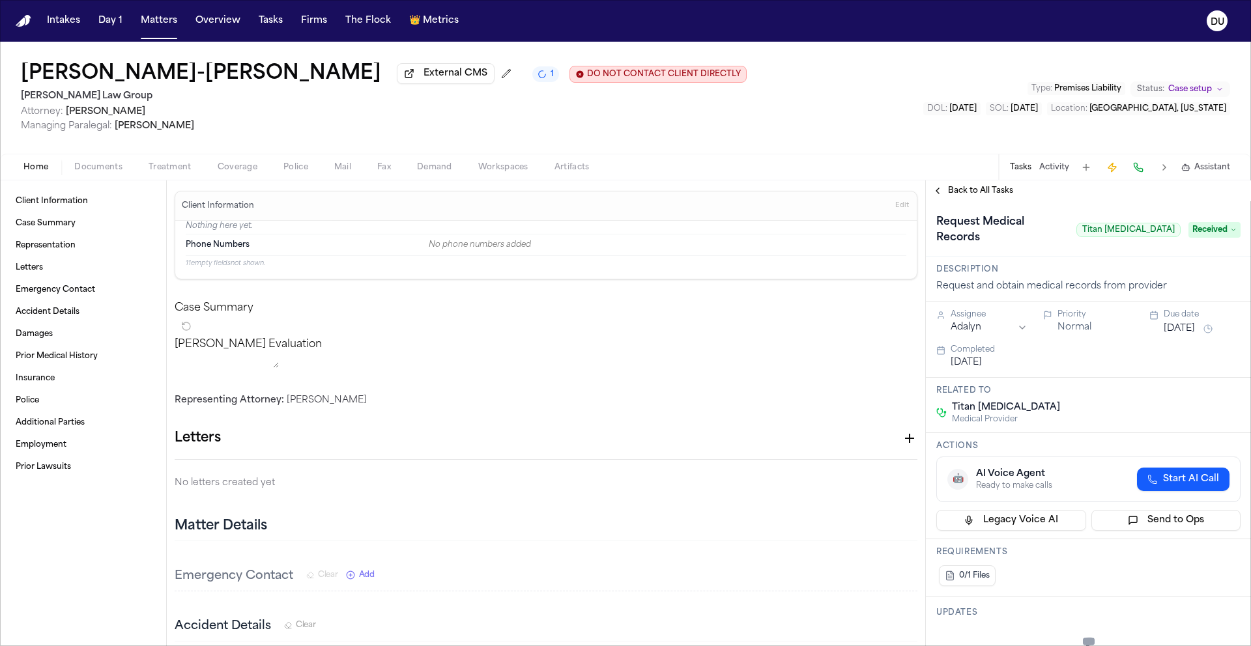
click at [1015, 313] on html "Intakes Day 1 Matters Overview Tasks Firms The Flock 👑 Metrics DU [PERSON_NAME]…" at bounding box center [625, 323] width 1251 height 646
click at [984, 191] on span "Back to All Tasks" at bounding box center [980, 191] width 65 height 10
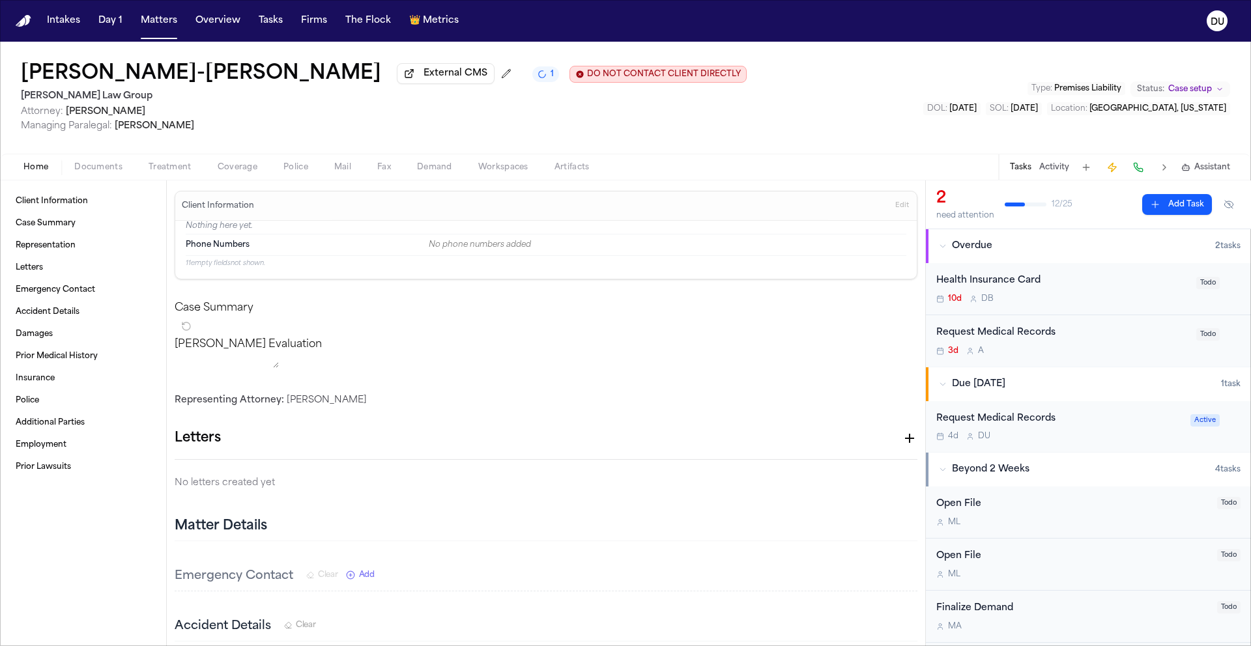
click at [1017, 338] on div "Request Medical Records" at bounding box center [1062, 333] width 252 height 15
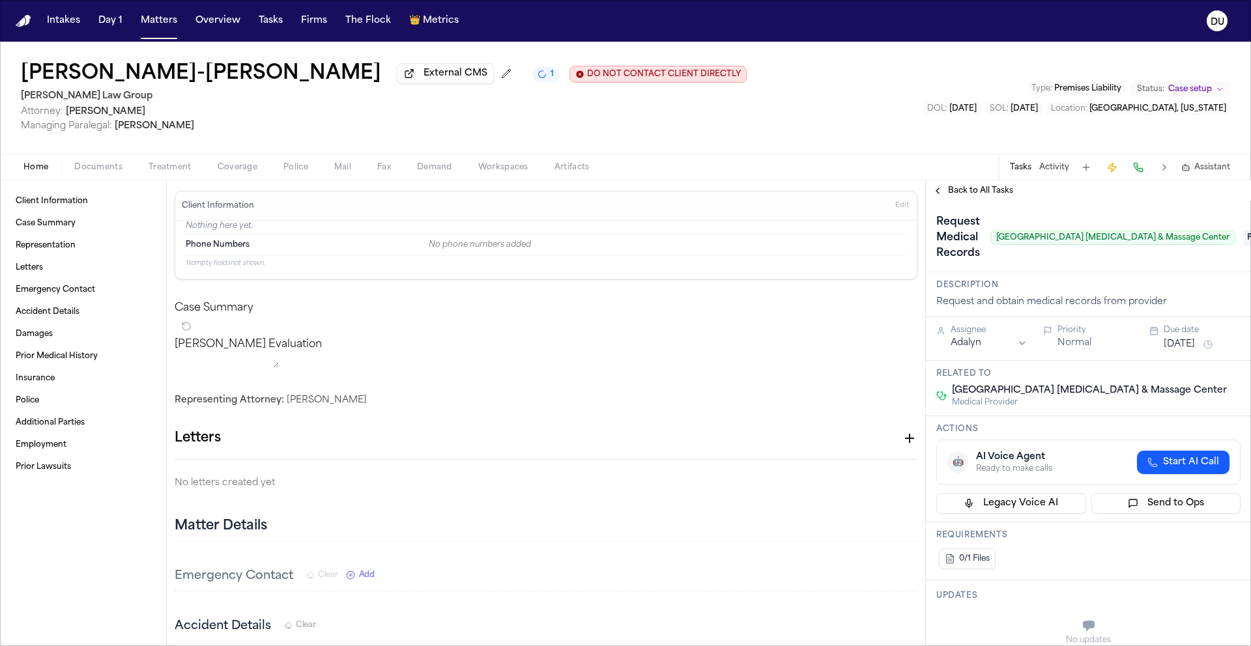
click at [1243, 243] on span "Pending" at bounding box center [1269, 238] width 52 height 16
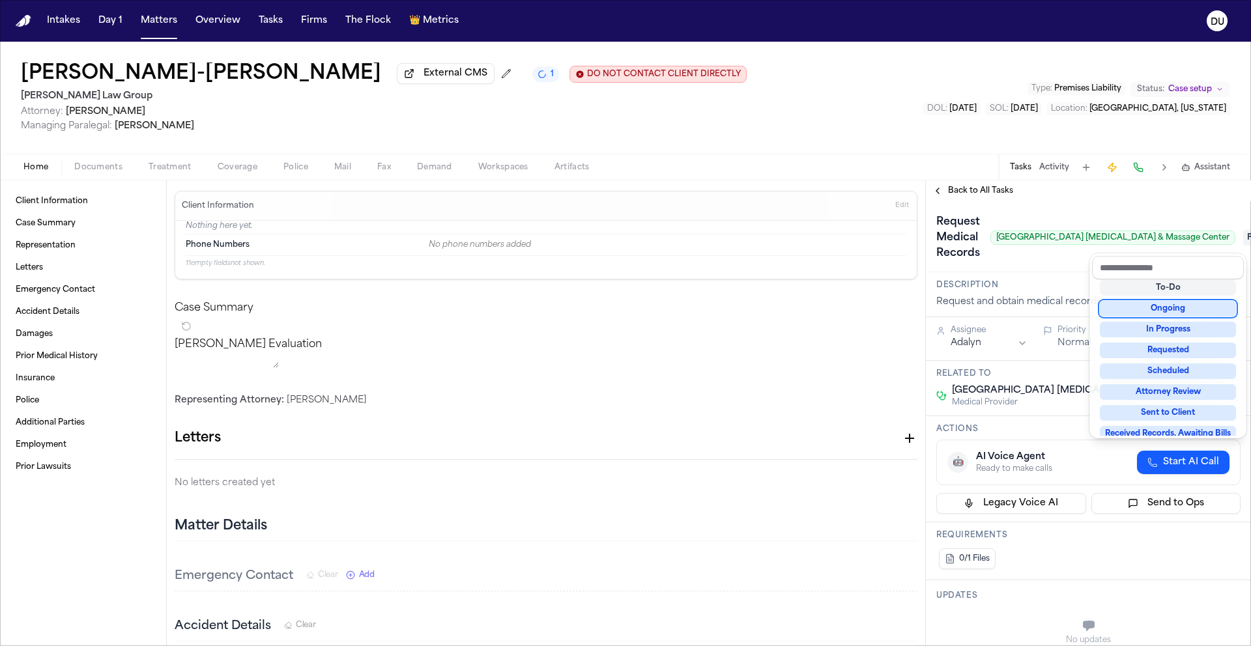
scroll to position [203, 0]
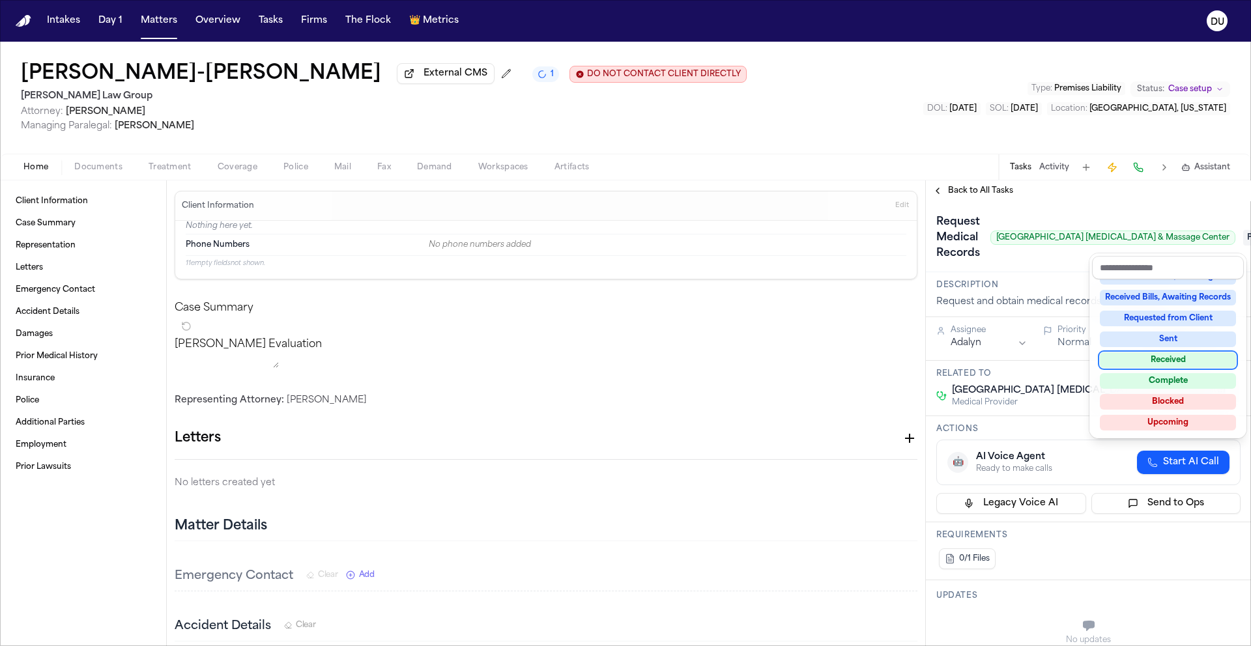
click at [1165, 360] on div "Received" at bounding box center [1168, 361] width 136 height 16
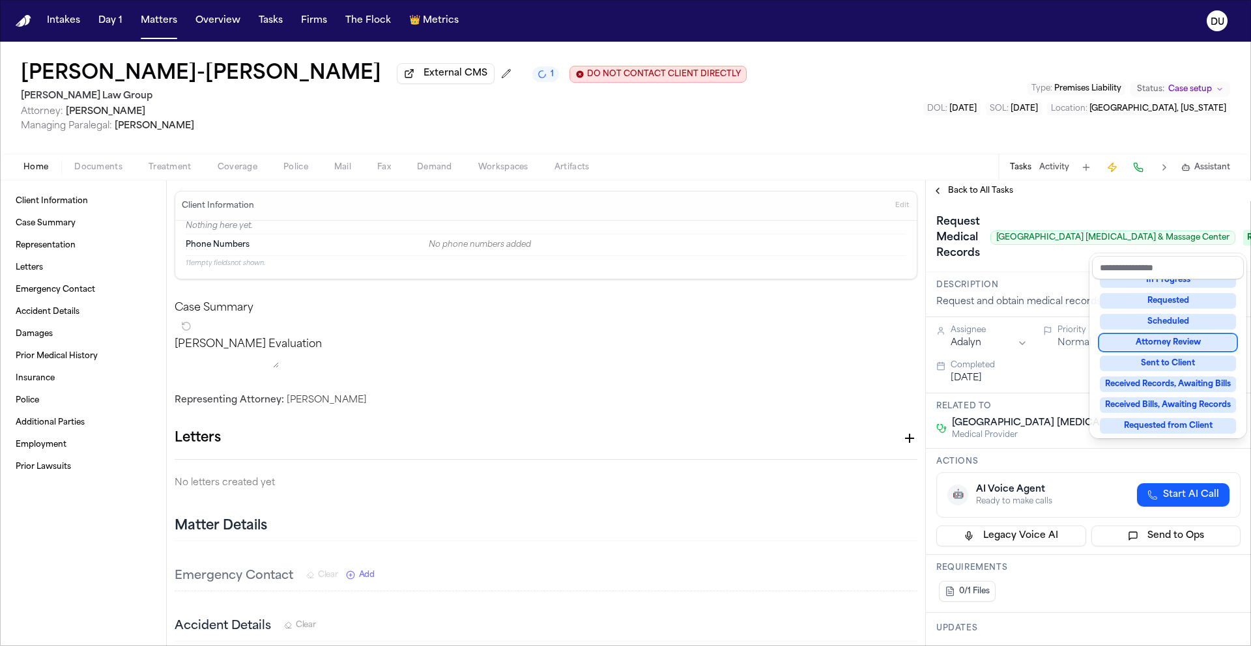
click at [1025, 214] on div "Request Medical Records [GEOGRAPHIC_DATA] [MEDICAL_DATA] & Massage Center Recei…" at bounding box center [1088, 238] width 304 height 52
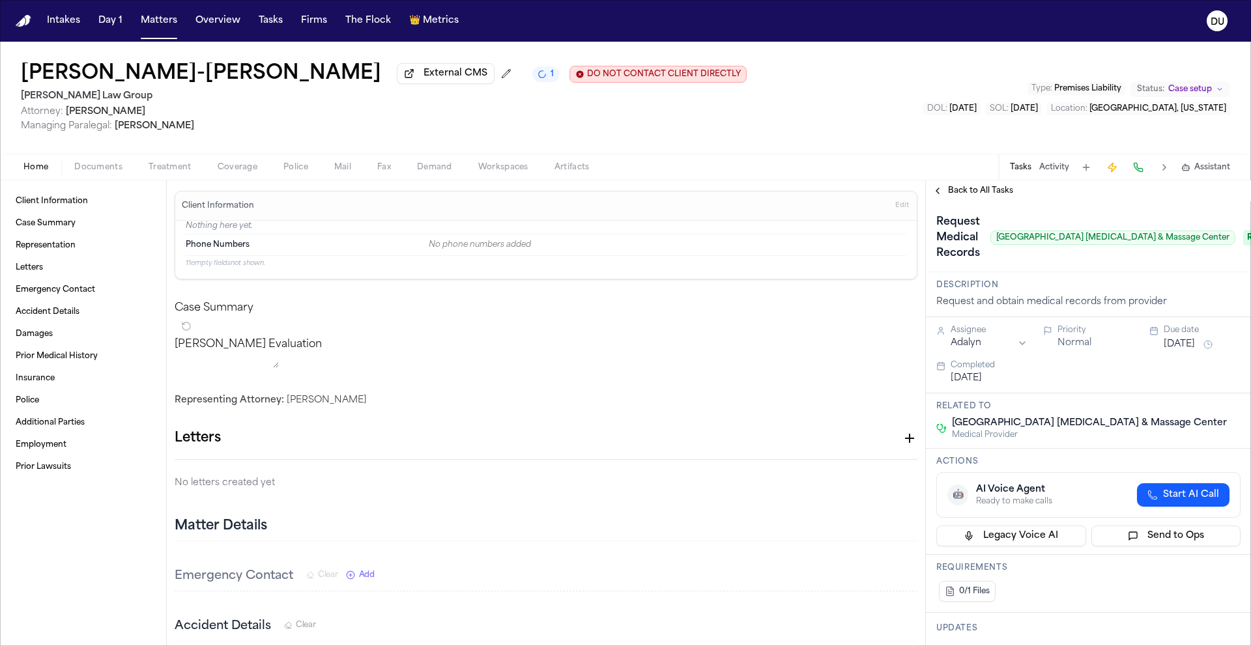
click at [989, 345] on html "Intakes Day 1 Matters Overview Tasks Firms The Flock 👑 Metrics DU [PERSON_NAME]…" at bounding box center [625, 323] width 1251 height 646
click at [981, 195] on span "Back to All Tasks" at bounding box center [980, 191] width 65 height 10
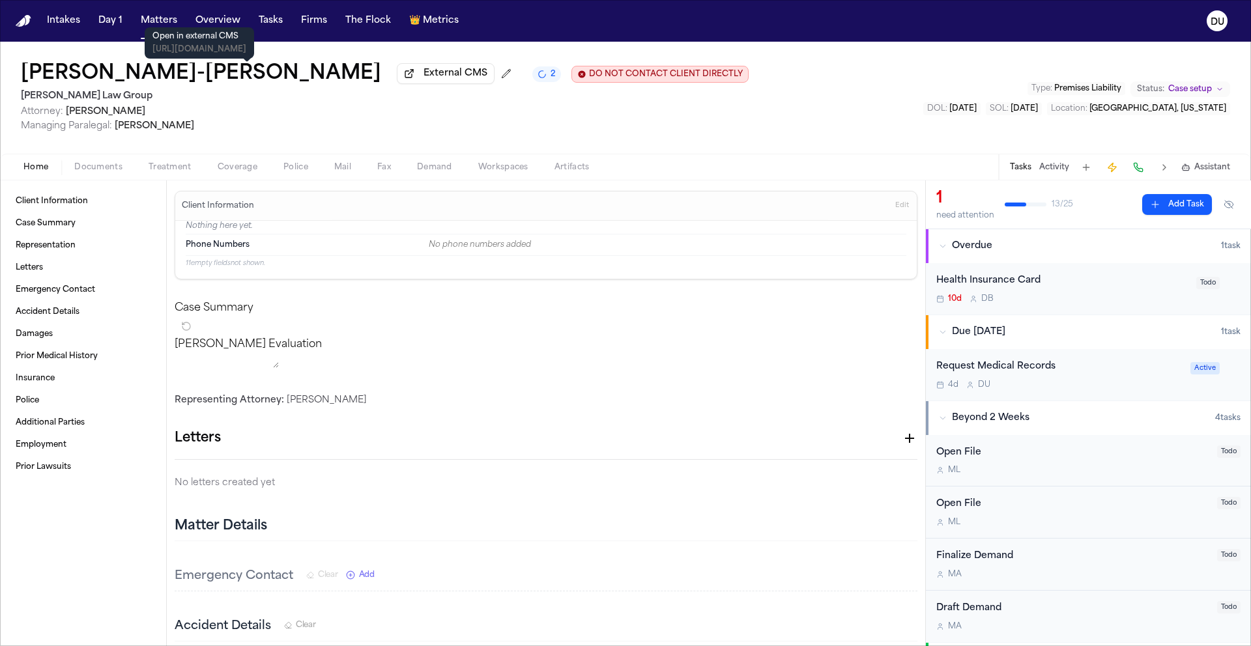
click at [424, 80] on span "External CMS" at bounding box center [456, 73] width 64 height 13
click at [19, 21] on img "Home" at bounding box center [24, 21] width 16 height 12
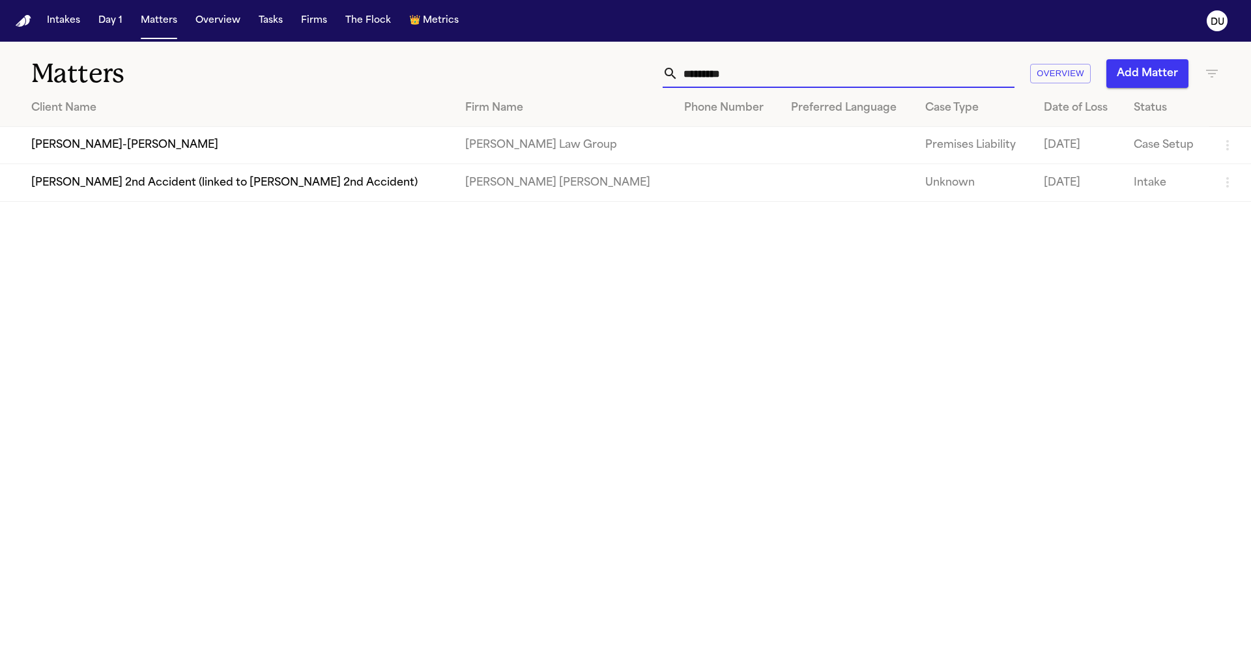
drag, startPoint x: 786, startPoint y: 77, endPoint x: 599, endPoint y: 76, distance: 187.0
click at [600, 76] on div "********* Overview Add Matter" at bounding box center [798, 73] width 843 height 29
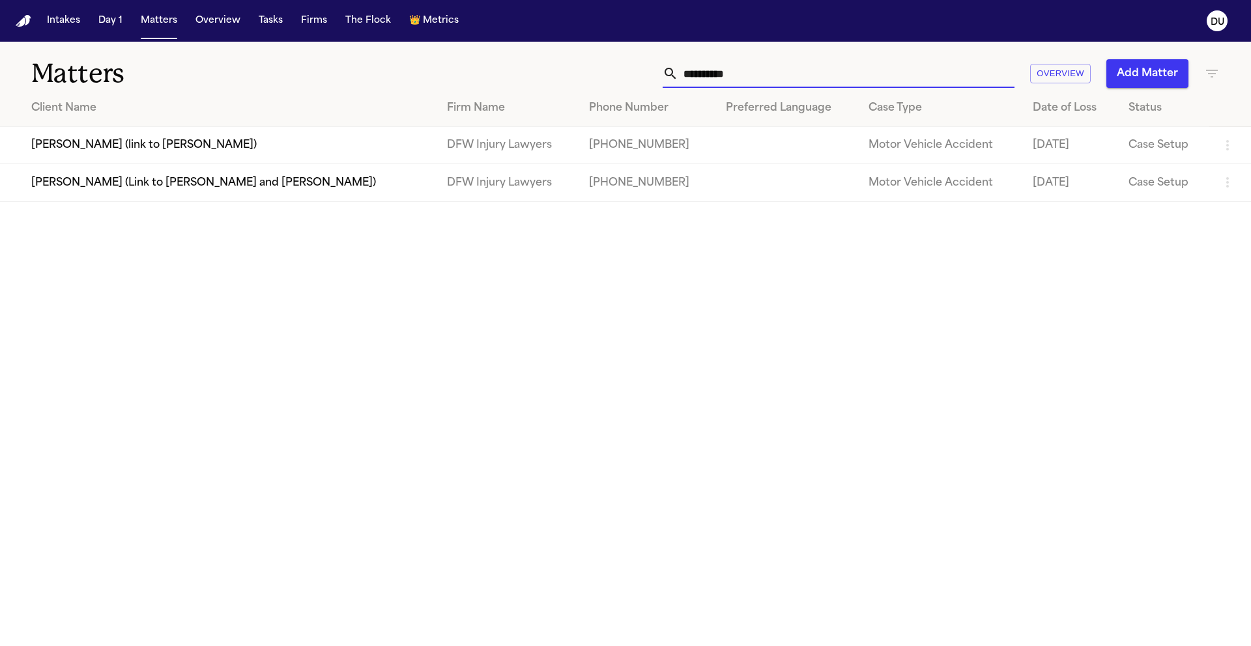
type input "**********"
click at [222, 148] on td "[PERSON_NAME] (link to [PERSON_NAME])" at bounding box center [218, 145] width 437 height 37
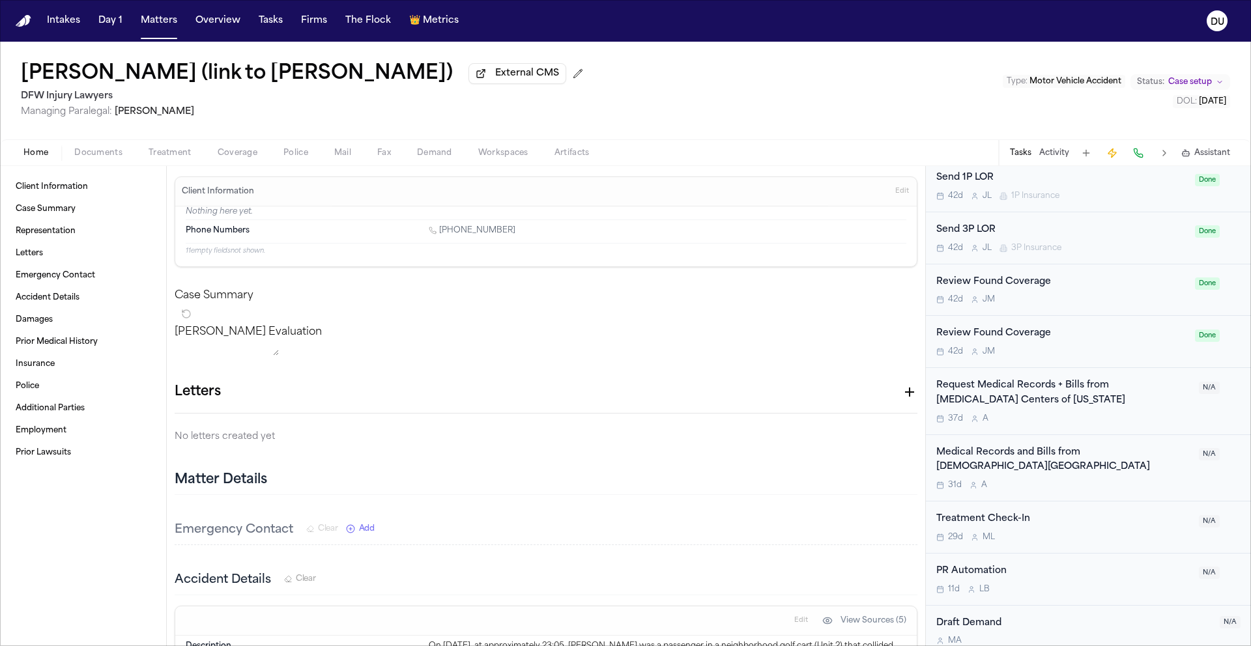
scroll to position [766, 0]
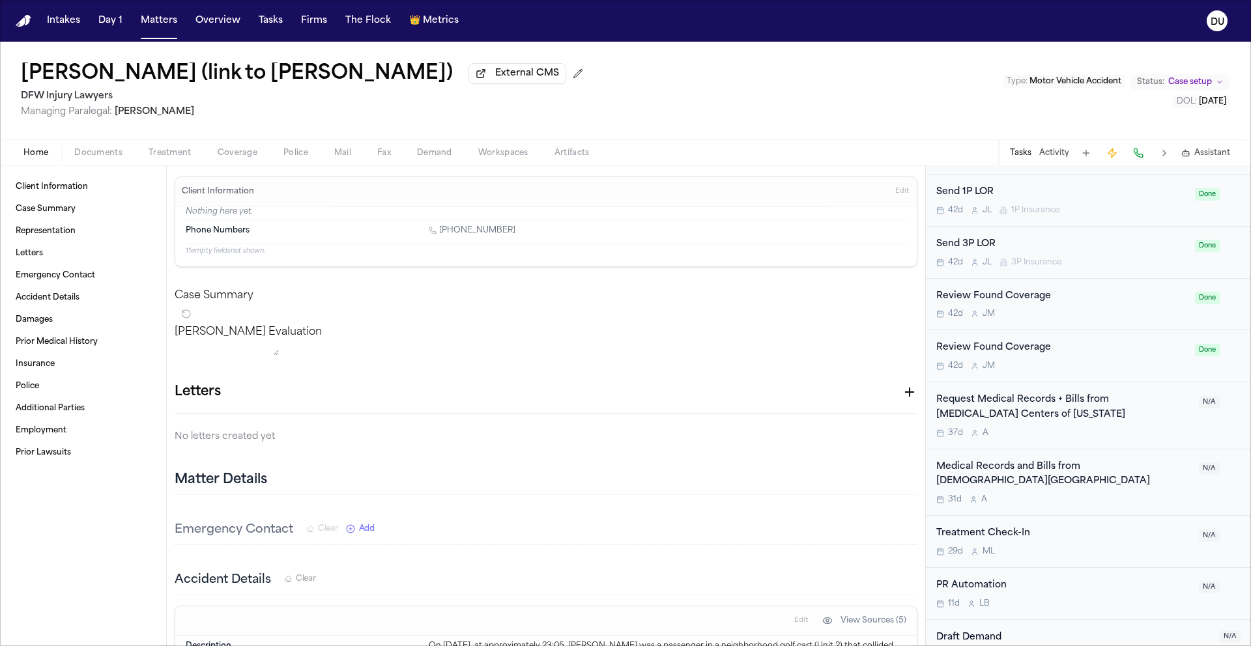
click at [1048, 412] on div "Request Medical Records + Bills from [MEDICAL_DATA] Centers of [US_STATE]" at bounding box center [1063, 408] width 255 height 30
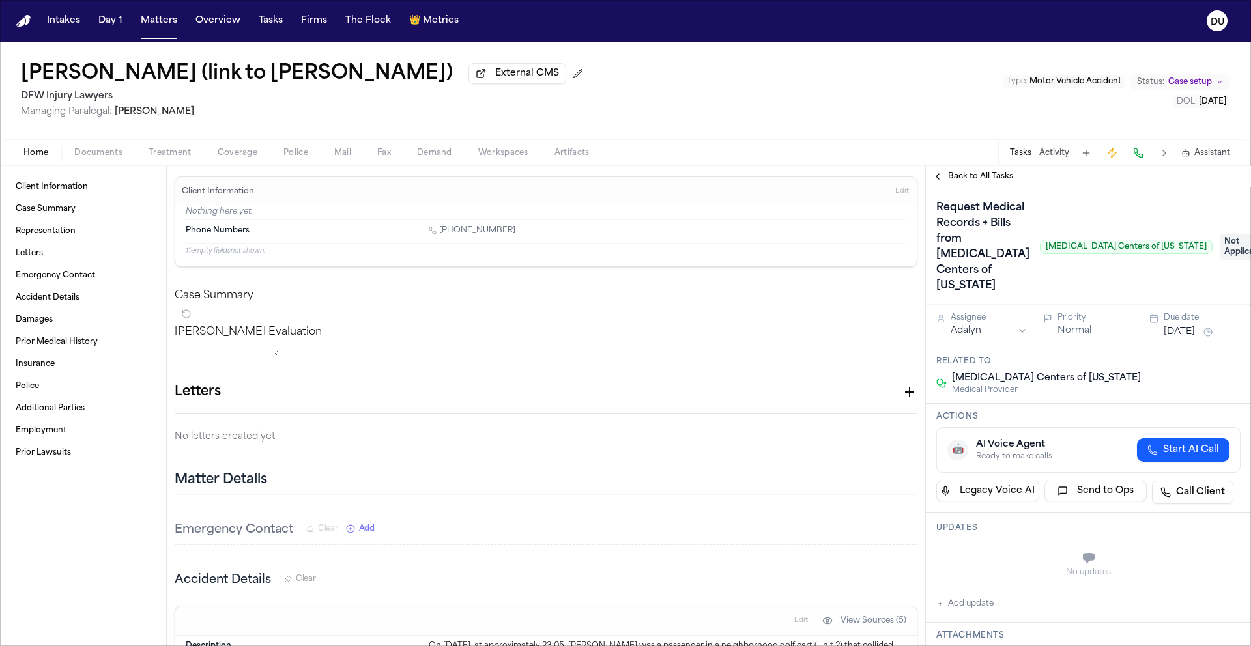
click at [994, 182] on span "Back to All Tasks" at bounding box center [980, 176] width 65 height 10
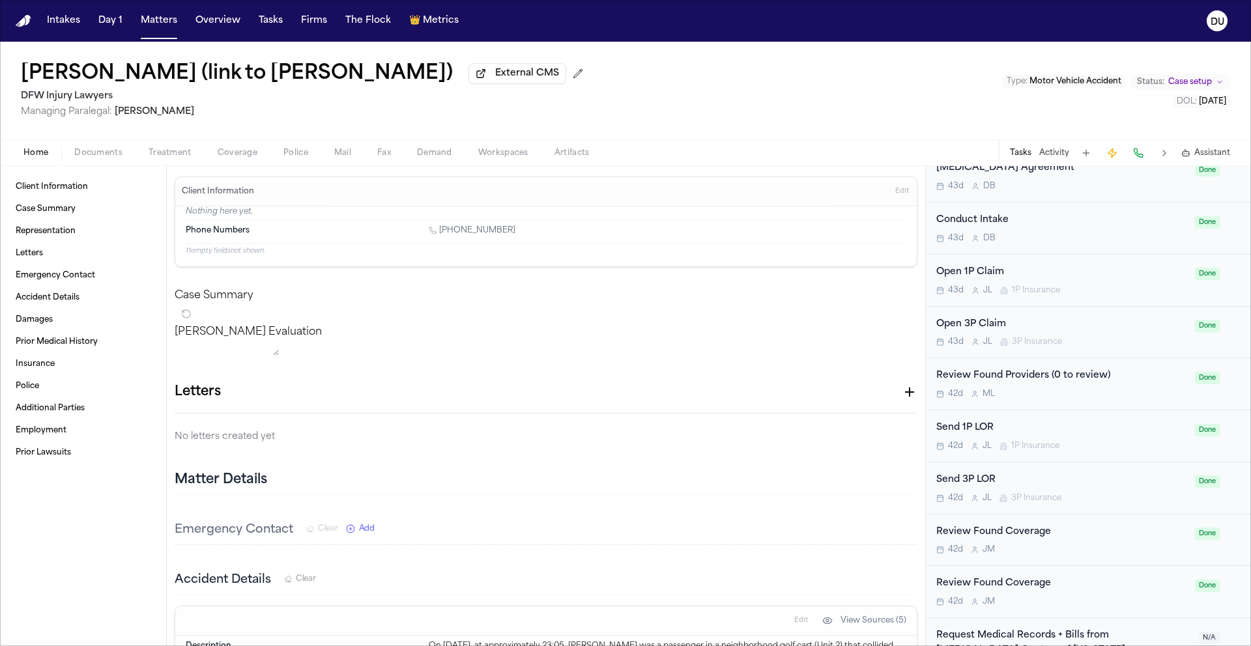
scroll to position [765, 0]
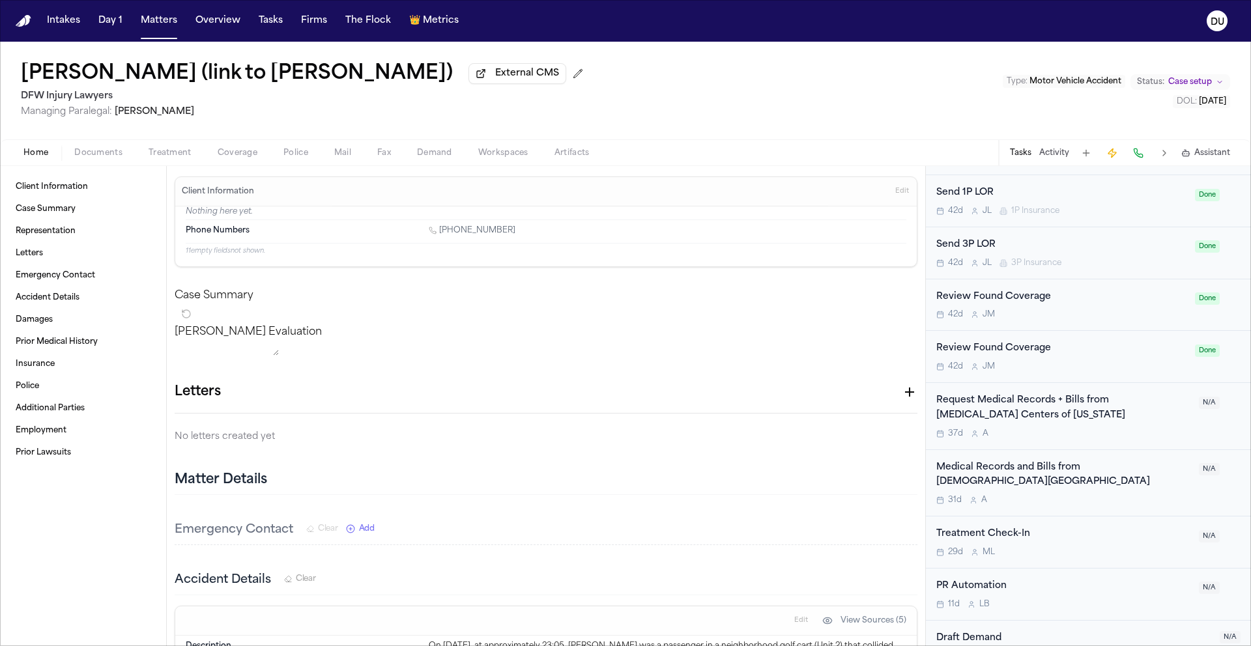
click at [1025, 466] on div "Medical Records and Bills from [DEMOGRAPHIC_DATA][GEOGRAPHIC_DATA]" at bounding box center [1063, 476] width 255 height 30
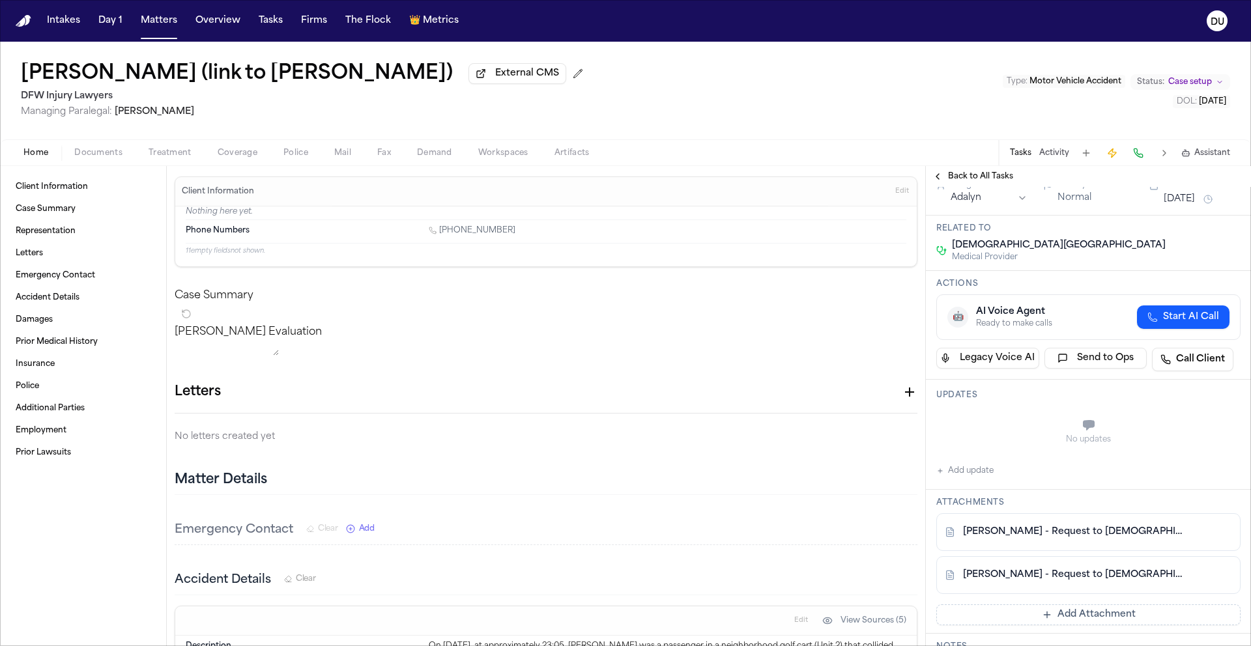
scroll to position [164, 0]
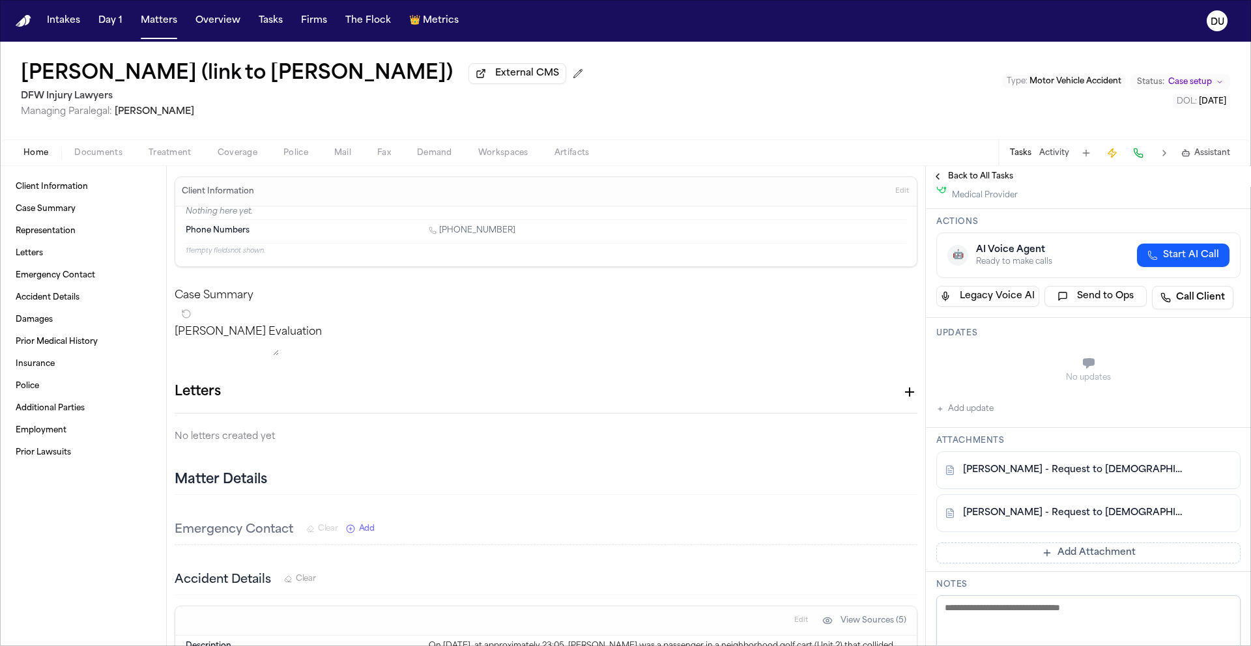
click at [961, 182] on span "Back to All Tasks" at bounding box center [980, 176] width 65 height 10
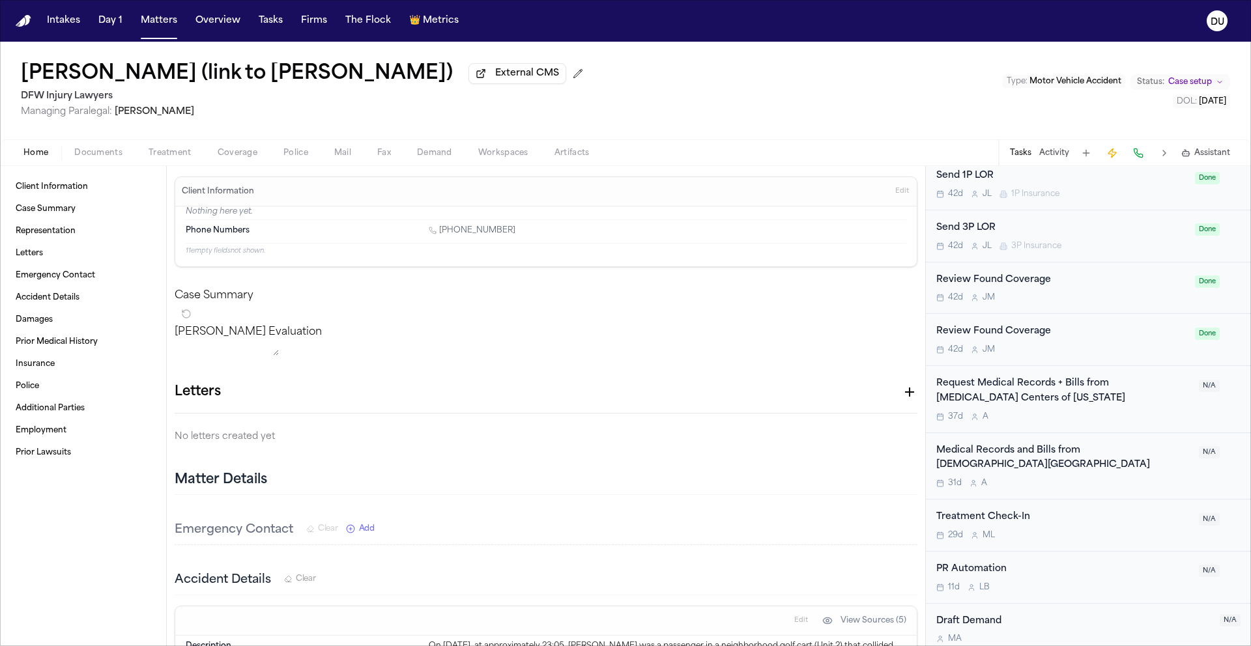
scroll to position [845, 0]
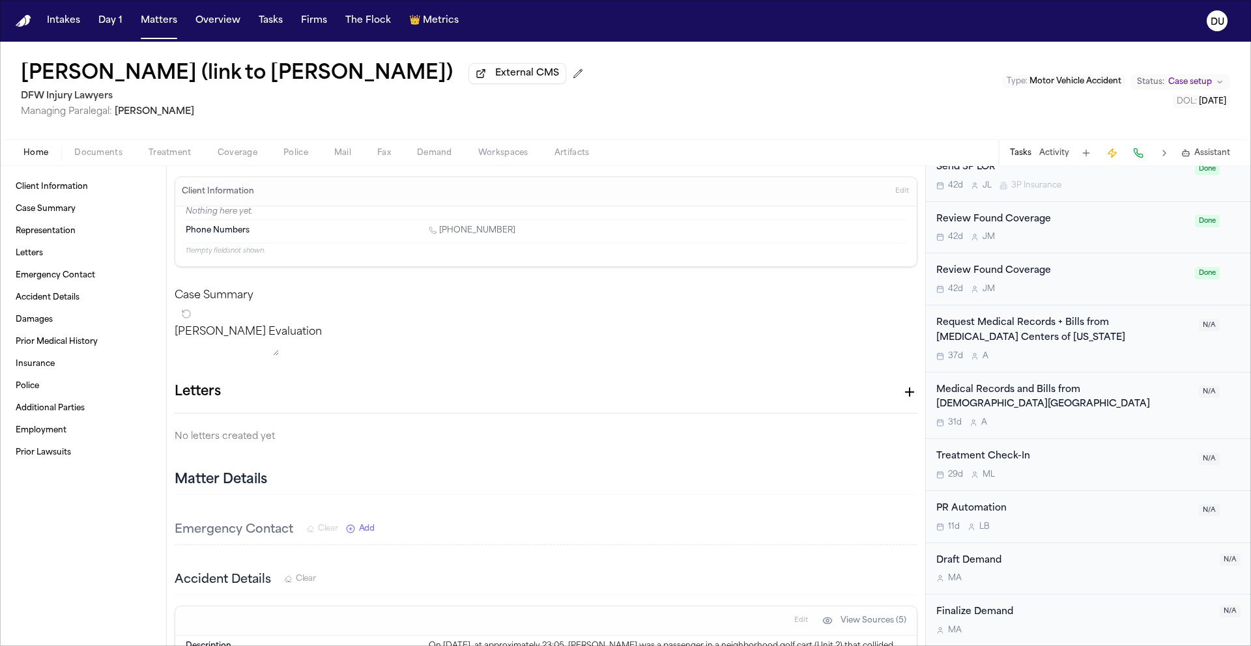
click at [1019, 403] on div "Medical Records and Bills from [DEMOGRAPHIC_DATA][GEOGRAPHIC_DATA]" at bounding box center [1063, 398] width 255 height 30
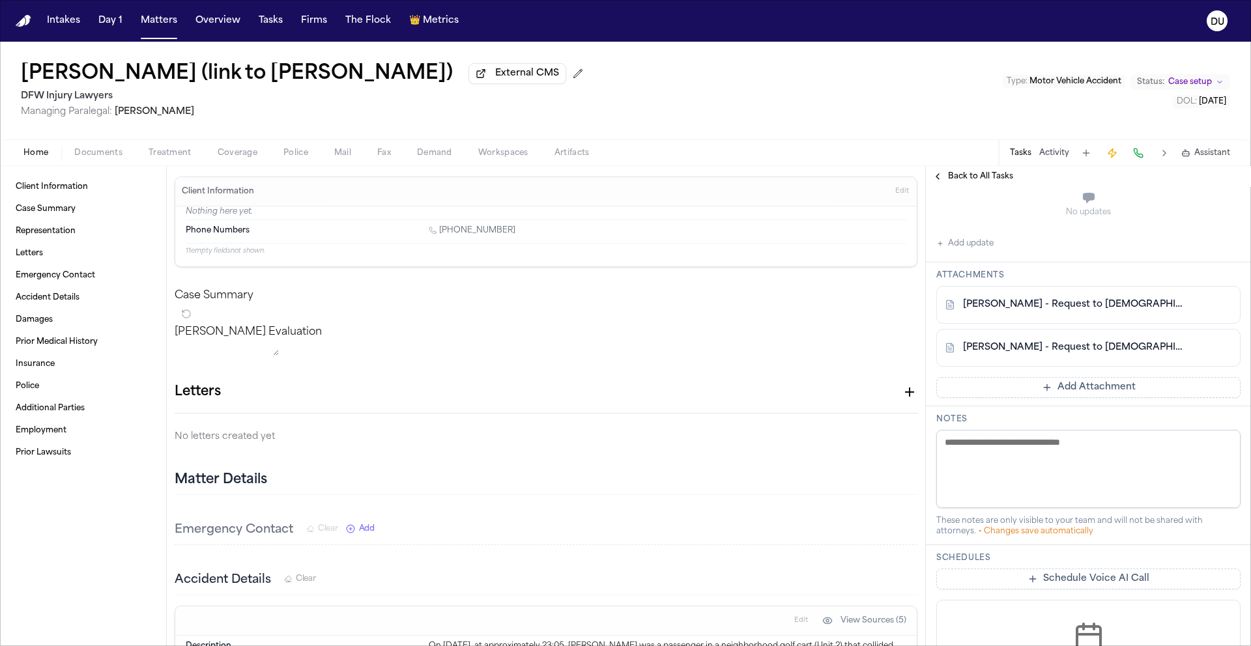
scroll to position [332, 0]
click at [1066, 352] on link "[PERSON_NAME] - Request to [DEMOGRAPHIC_DATA][GEOGRAPHIC_DATA]pdf" at bounding box center [1075, 345] width 225 height 13
click at [935, 178] on button "Back to All Tasks" at bounding box center [973, 176] width 94 height 10
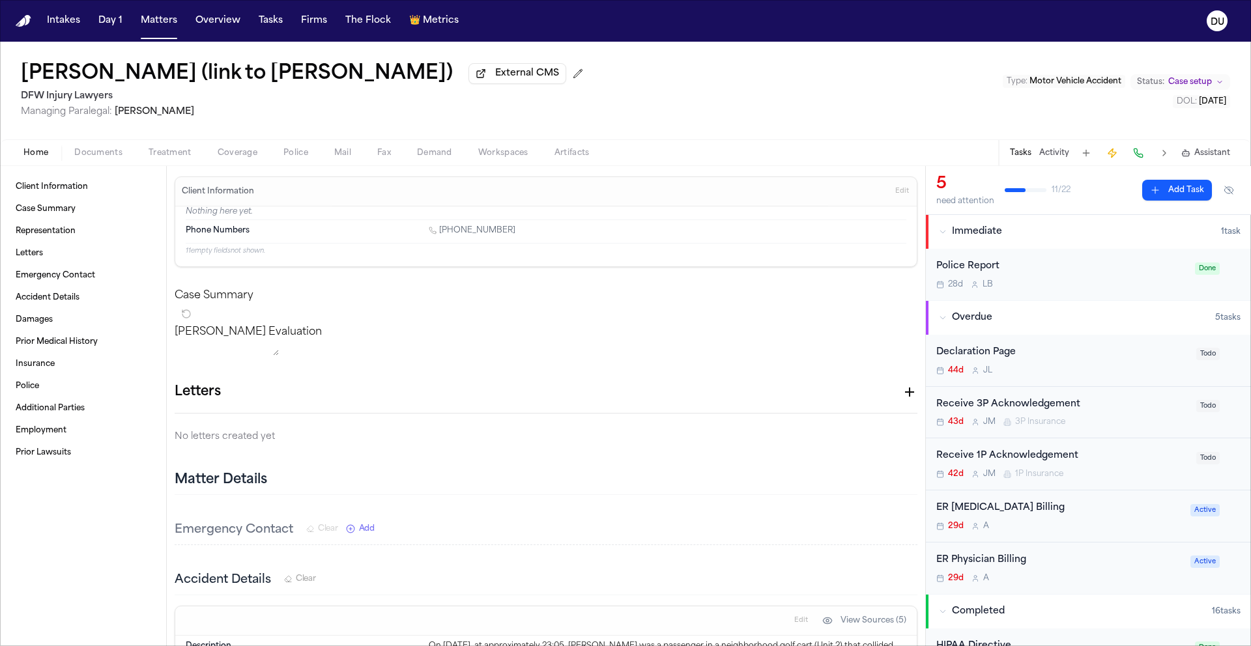
click at [998, 558] on div "ER Physician Billing" at bounding box center [1059, 560] width 246 height 15
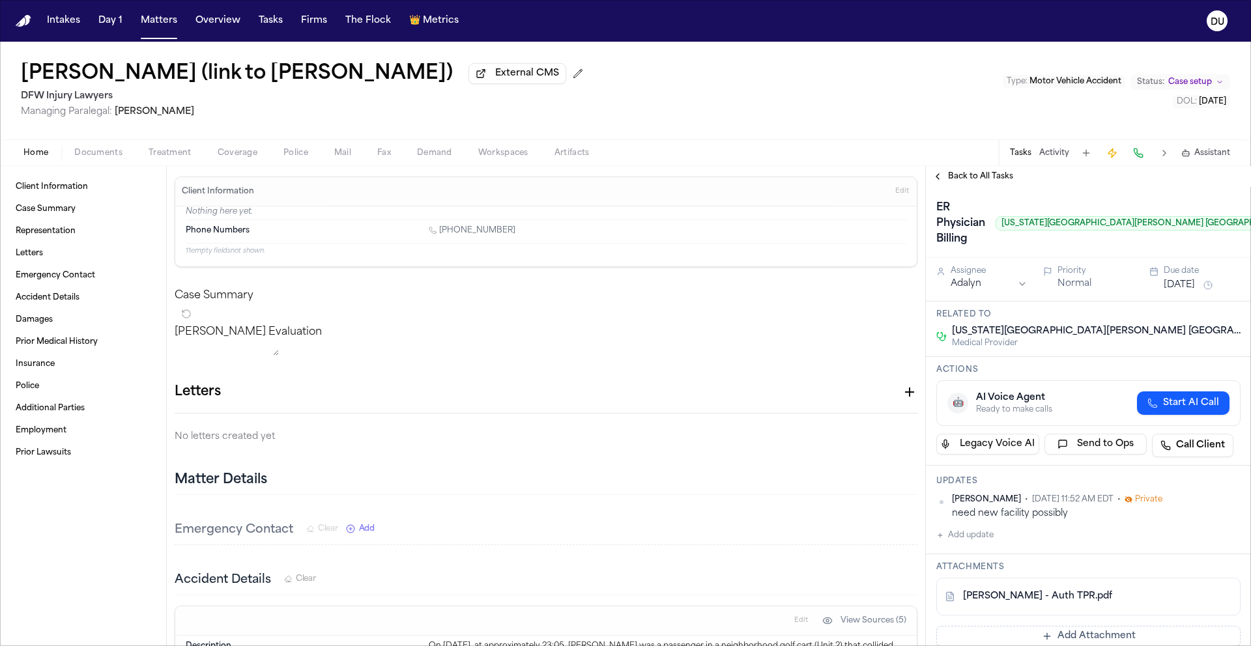
click at [978, 182] on span "Back to All Tasks" at bounding box center [980, 176] width 65 height 10
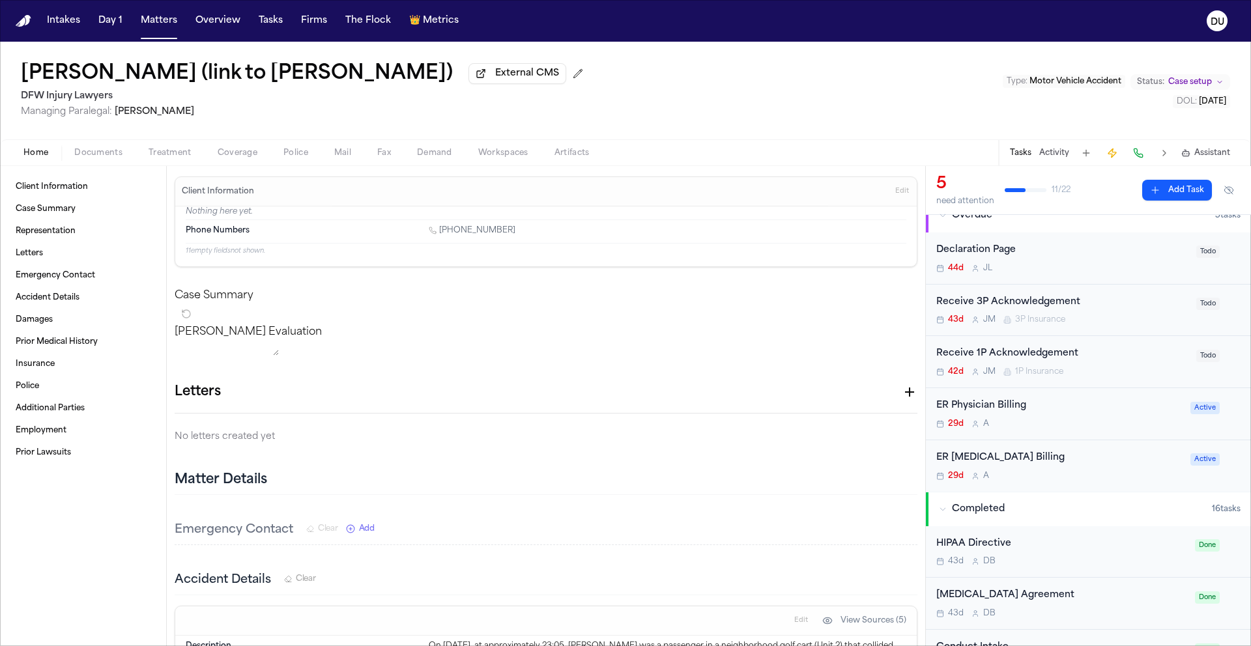
scroll to position [105, 0]
click at [1009, 408] on div "ER Physician Billing" at bounding box center [1059, 403] width 246 height 15
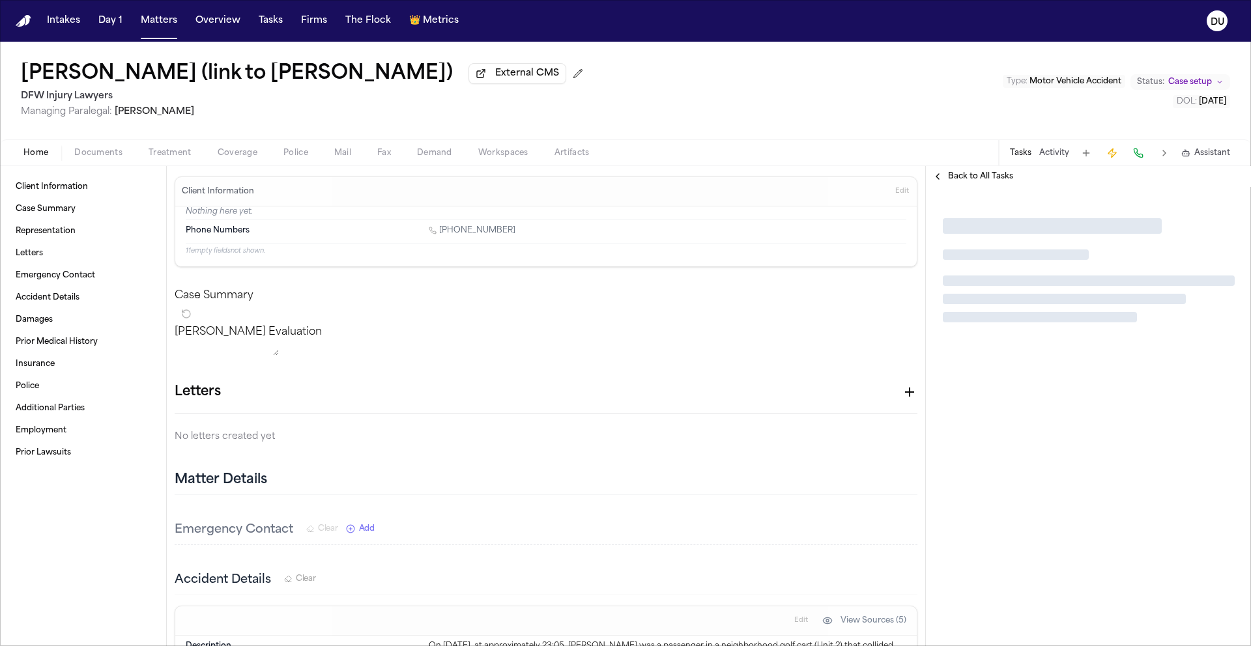
click at [1009, 408] on div at bounding box center [1088, 416] width 325 height 459
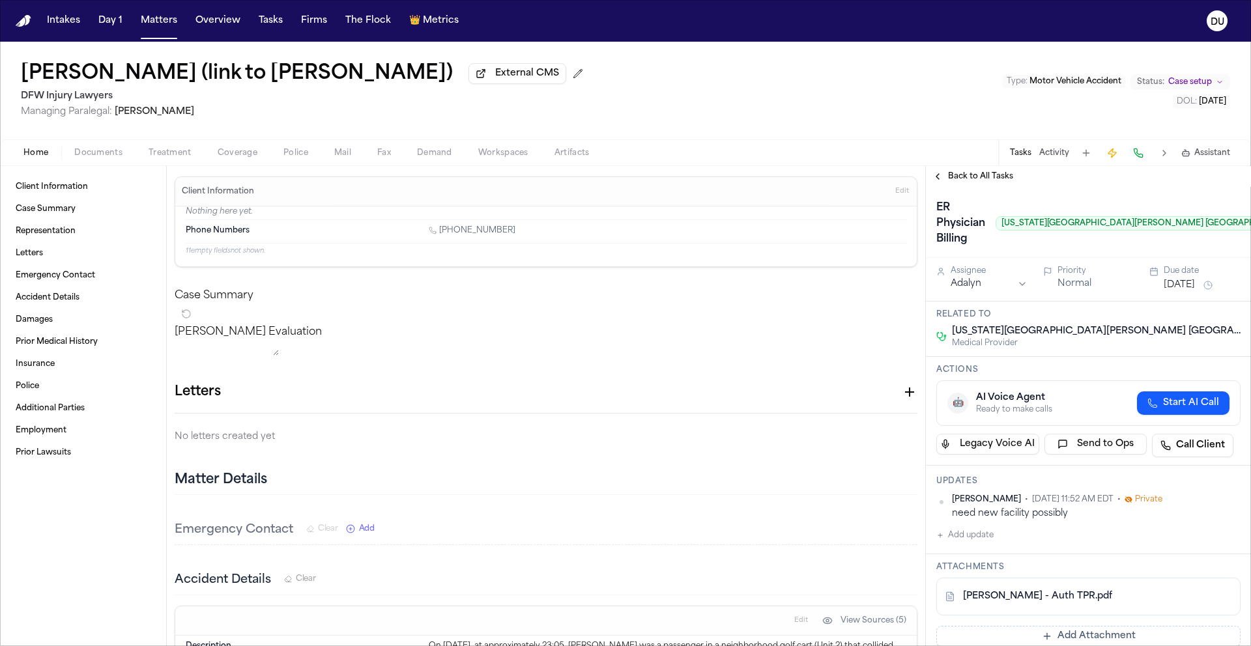
click at [17, 20] on img "Home" at bounding box center [24, 21] width 16 height 12
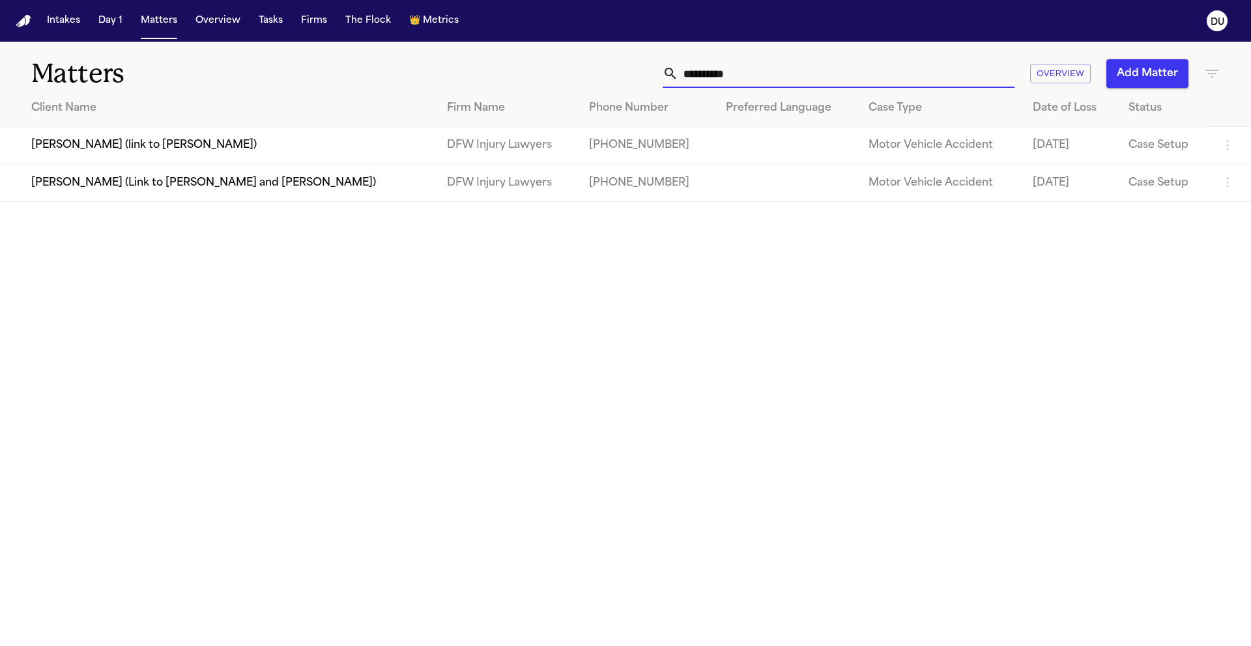
drag, startPoint x: 869, startPoint y: 70, endPoint x: 600, endPoint y: 70, distance: 269.8
click at [600, 70] on div "**********" at bounding box center [798, 73] width 843 height 29
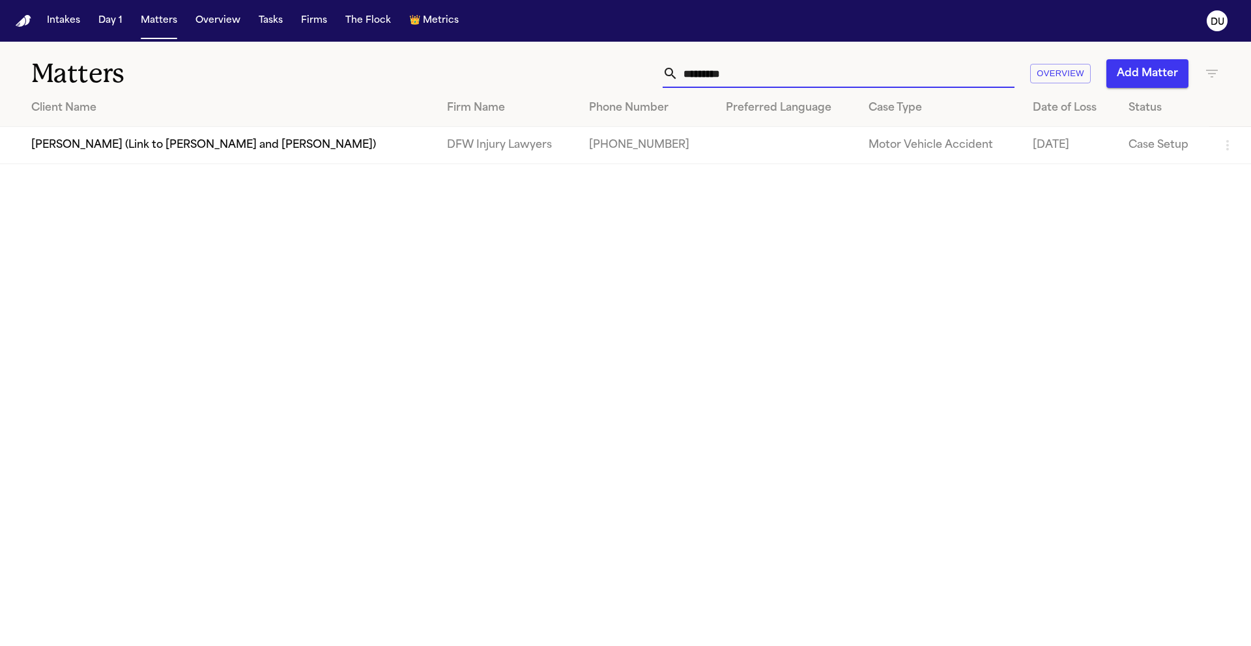
type input "*********"
click at [312, 160] on td "[PERSON_NAME] (Link to [PERSON_NAME] and [PERSON_NAME])" at bounding box center [218, 145] width 437 height 37
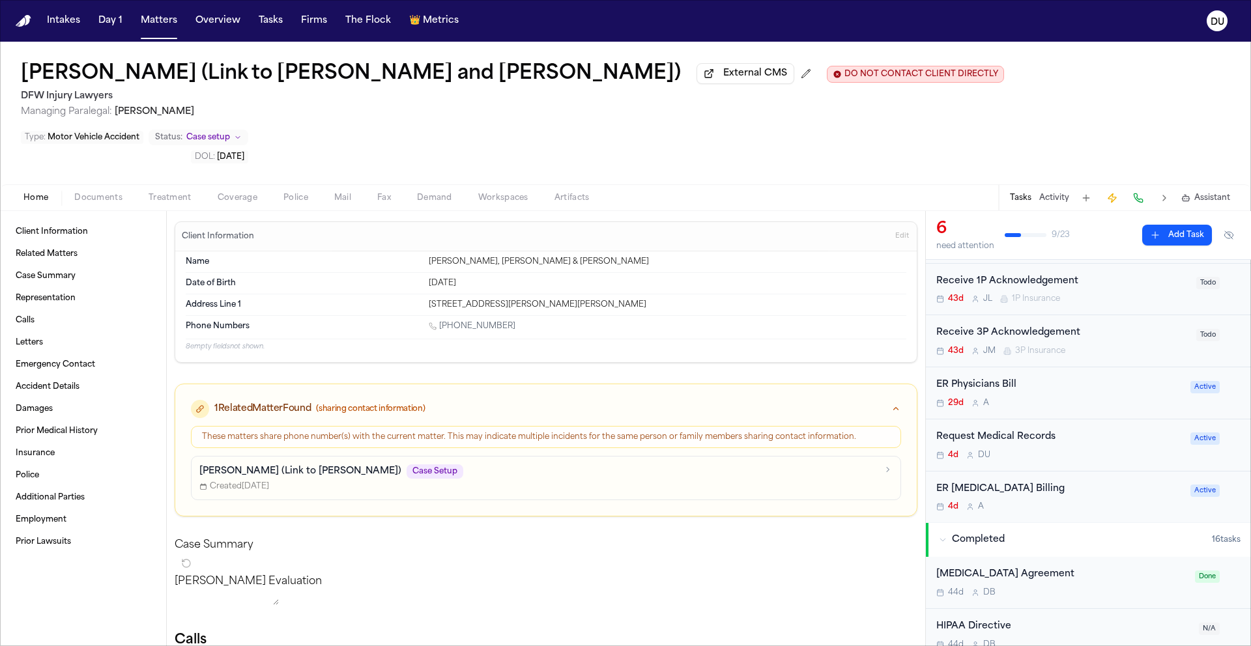
scroll to position [179, 0]
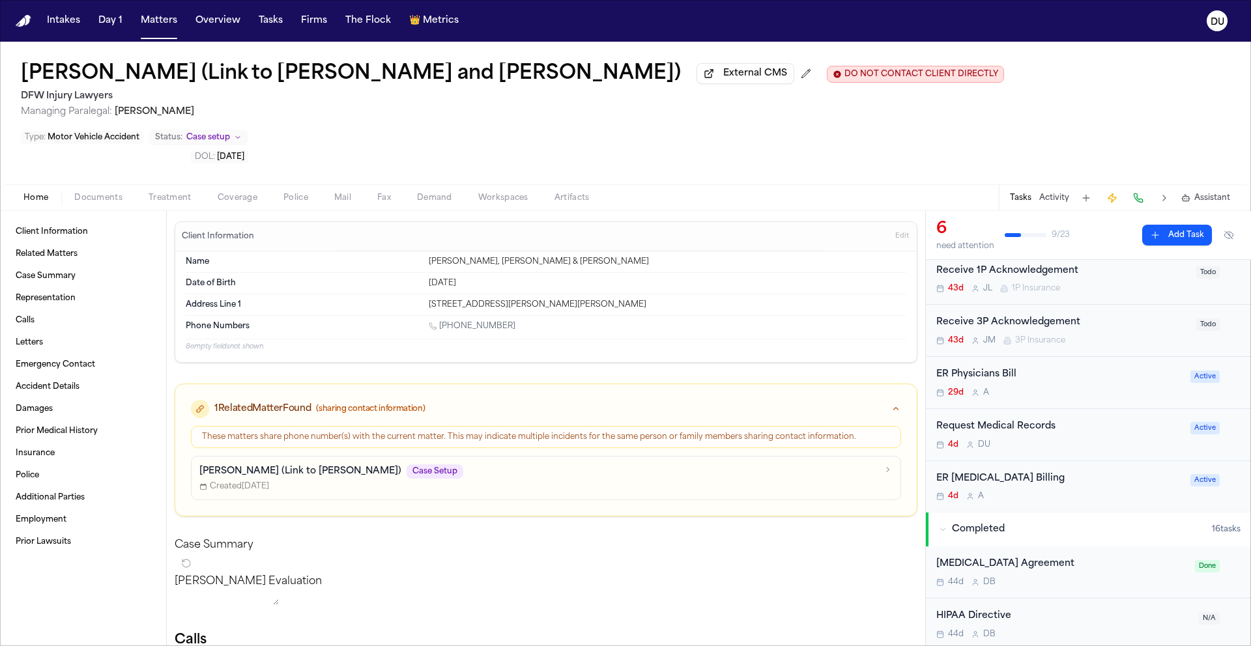
click at [1017, 420] on div "Request Medical Records" at bounding box center [1059, 427] width 246 height 15
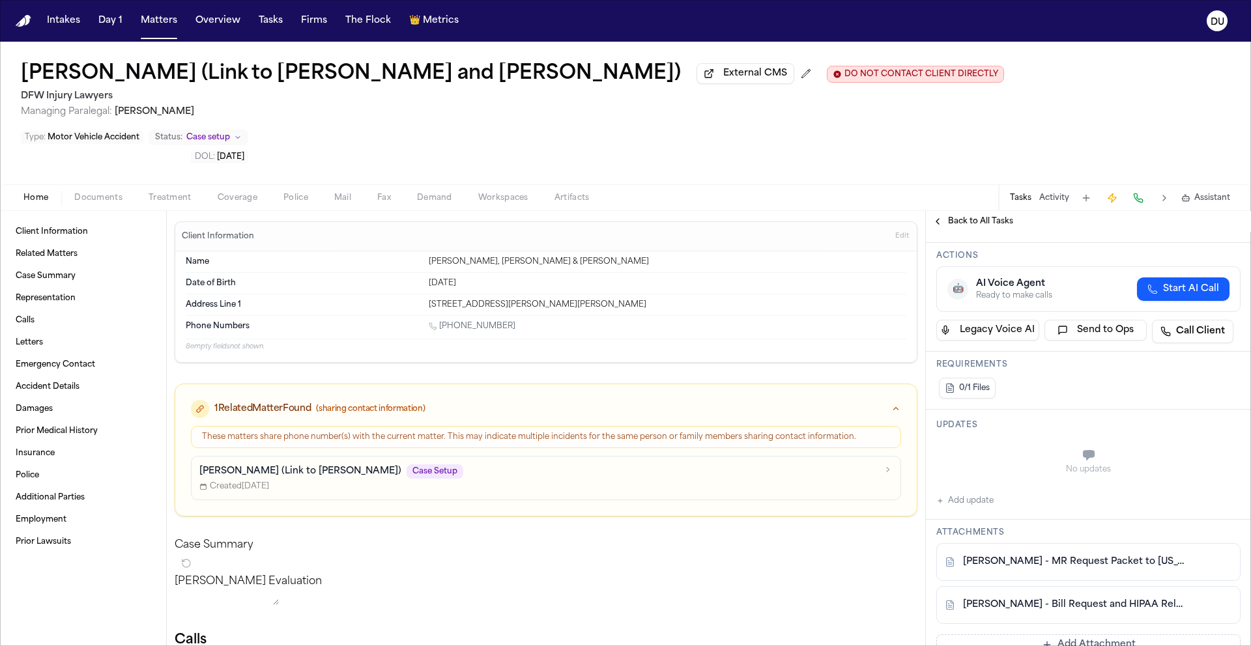
scroll to position [241, 0]
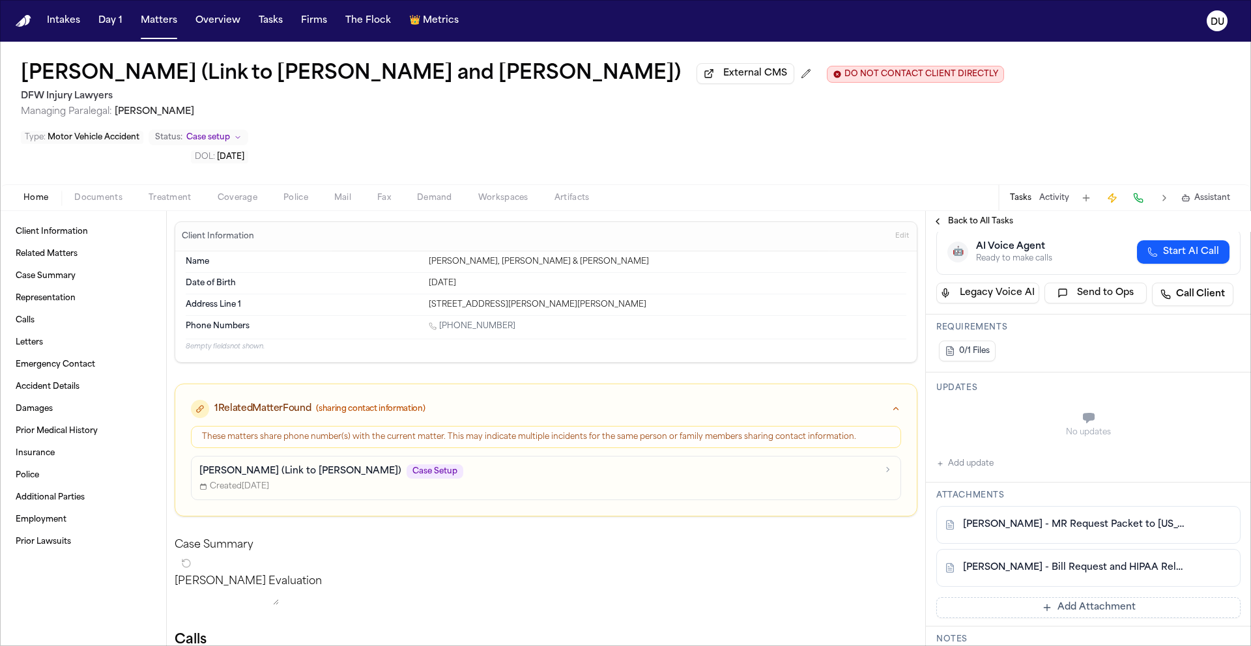
click at [1088, 519] on link "[PERSON_NAME] - MR Request Packet to [US_STATE] Health [PERSON_NAME] Methodist …" at bounding box center [1075, 525] width 225 height 13
click at [1114, 519] on link "[PERSON_NAME] - MR Request Packet to [US_STATE] Health [PERSON_NAME] Methodist …" at bounding box center [1075, 525] width 225 height 13
click at [955, 216] on span "Back to All Tasks" at bounding box center [980, 221] width 65 height 10
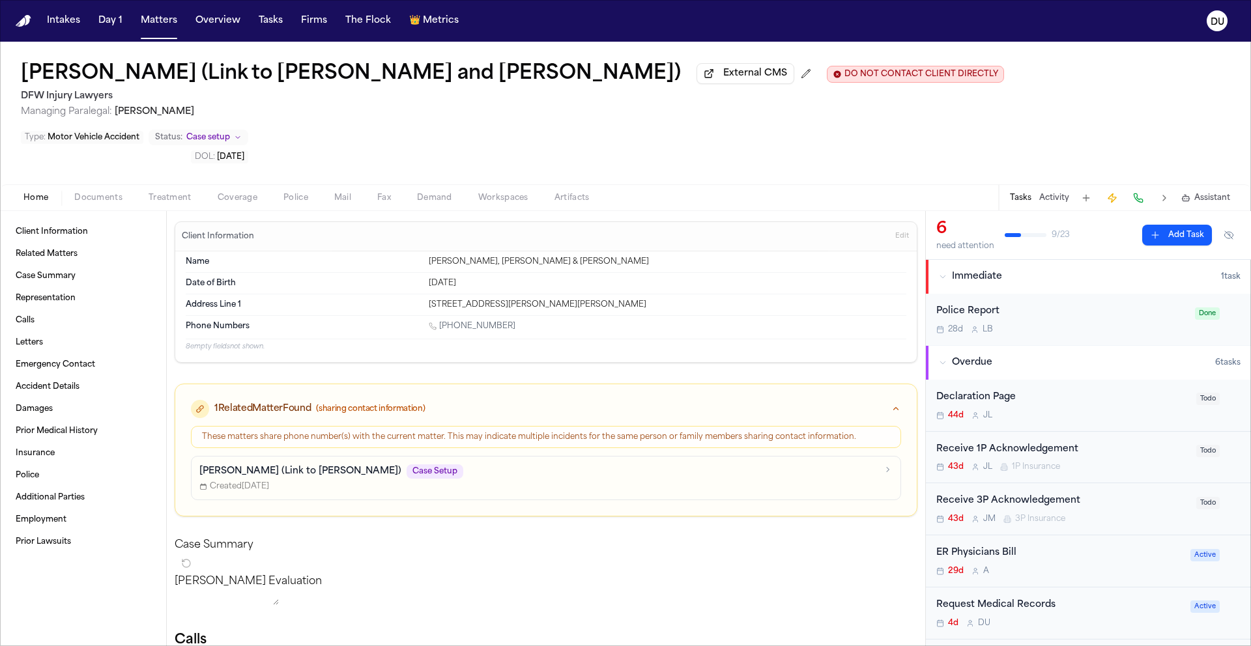
click at [16, 24] on img "Home" at bounding box center [24, 21] width 16 height 12
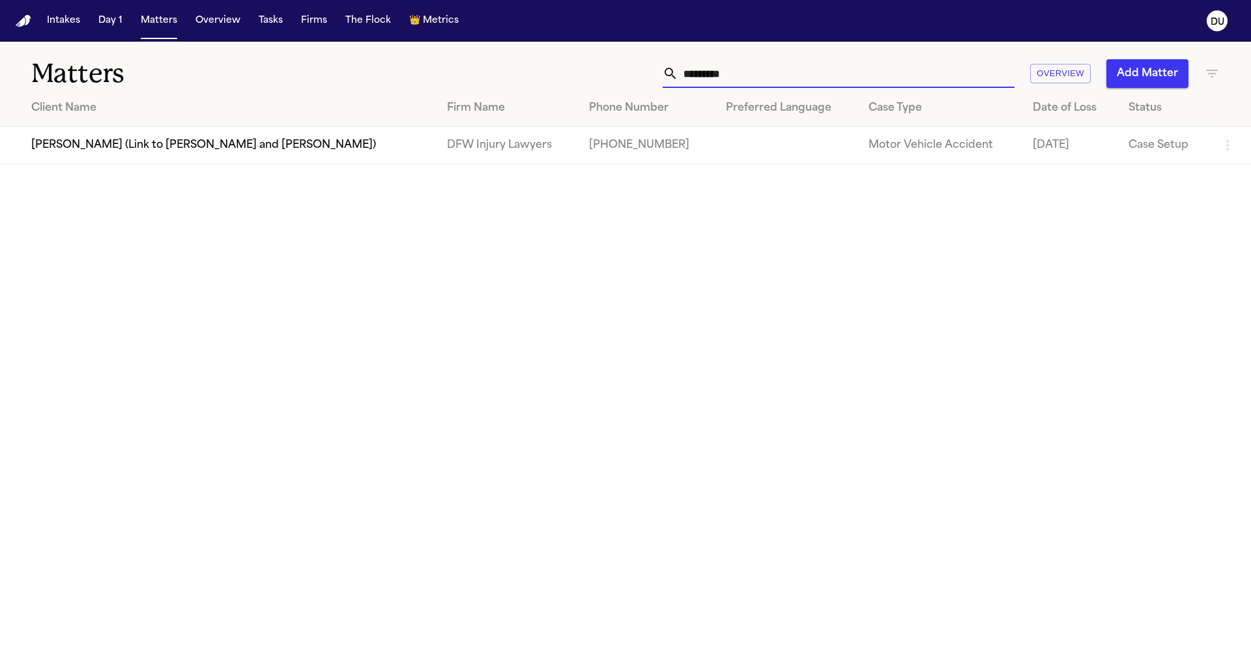
drag, startPoint x: 770, startPoint y: 77, endPoint x: 616, endPoint y: 75, distance: 153.8
click at [616, 75] on div "********* Overview Add Matter" at bounding box center [798, 73] width 843 height 29
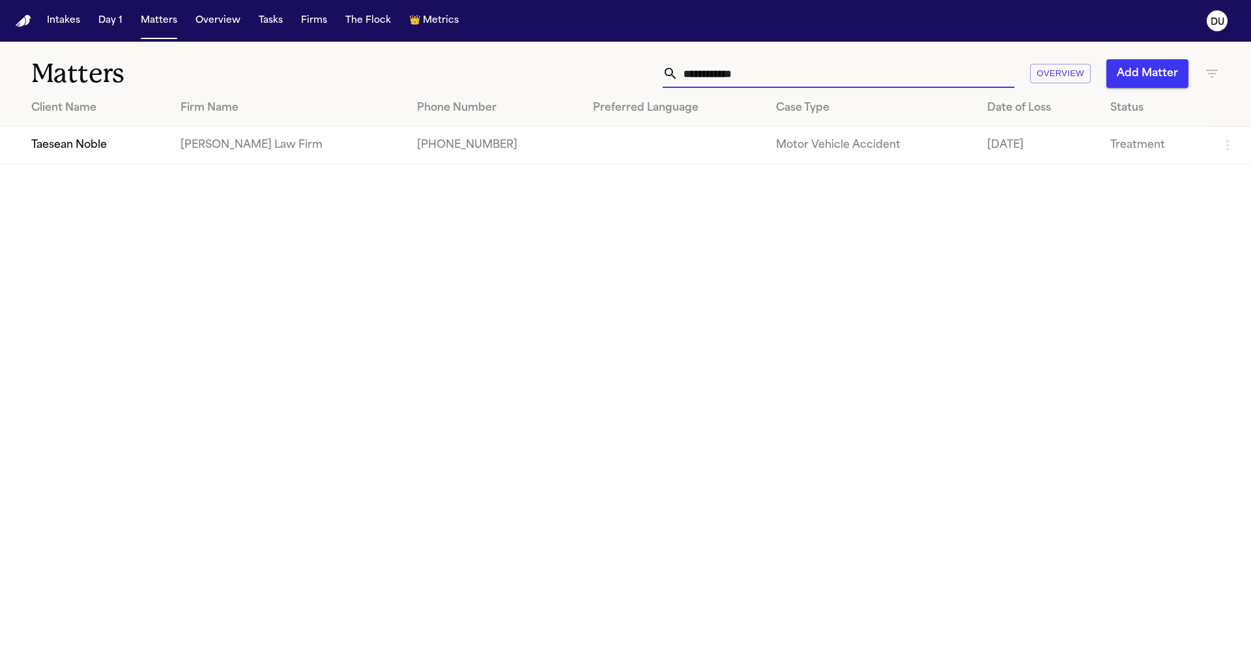
type input "**********"
click at [131, 138] on td "Taesean Noble" at bounding box center [85, 145] width 170 height 37
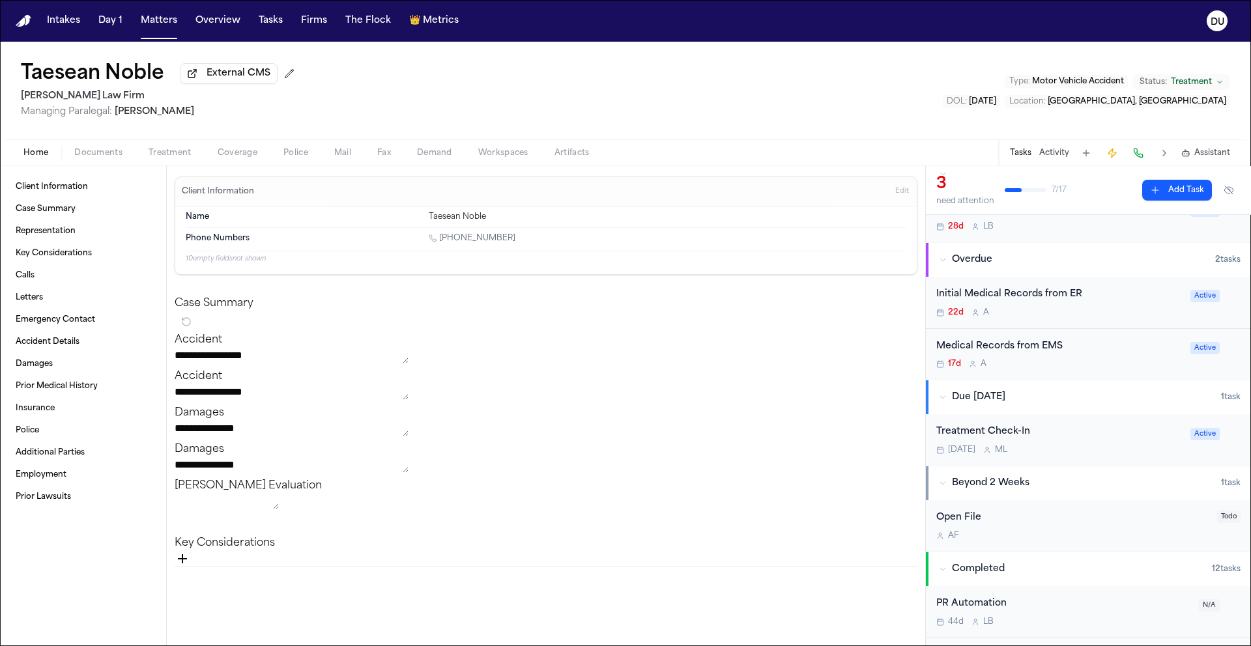
scroll to position [59, 0]
click at [1040, 293] on div "Initial Medical Records from ER" at bounding box center [1059, 294] width 246 height 15
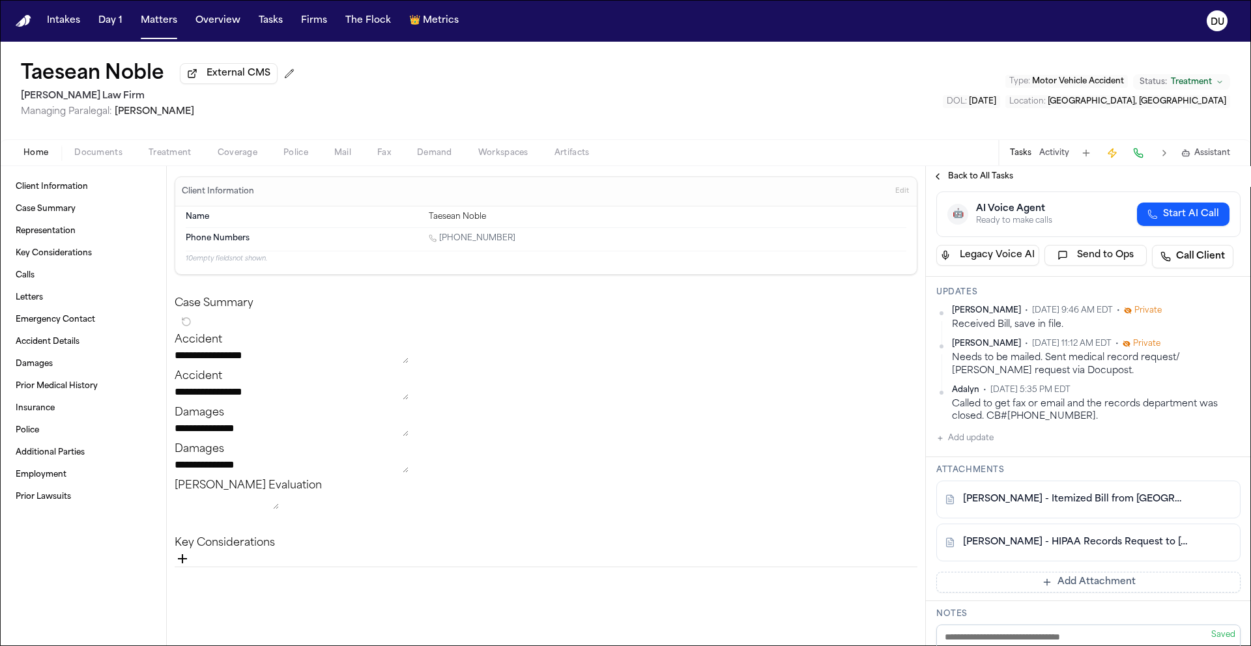
scroll to position [143, 0]
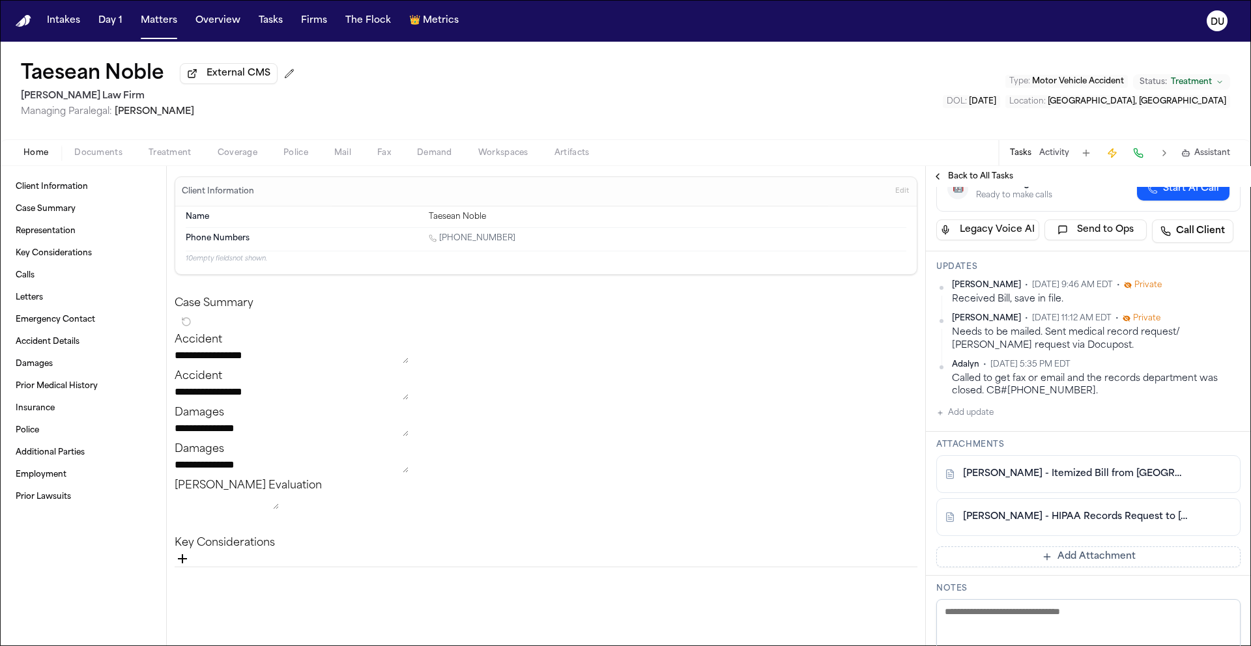
click at [1099, 521] on link "[PERSON_NAME] - HIPAA Records Request to [GEOGRAPHIC_DATA] - [DATE]" at bounding box center [1075, 517] width 225 height 13
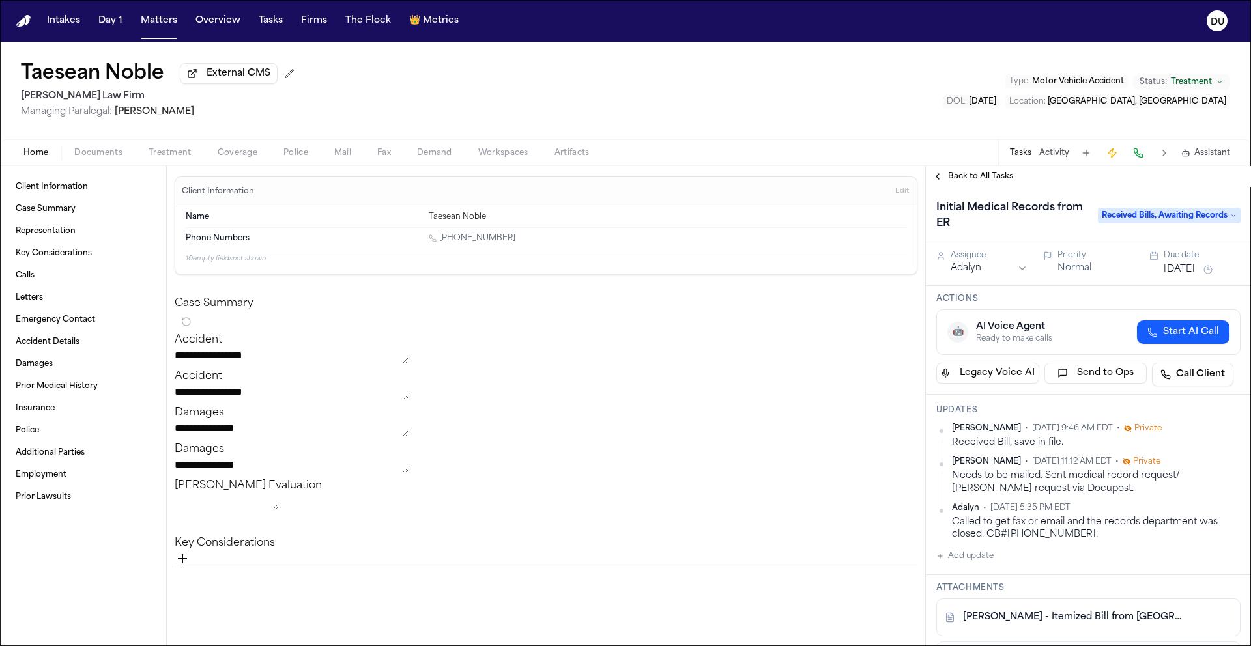
scroll to position [273, 0]
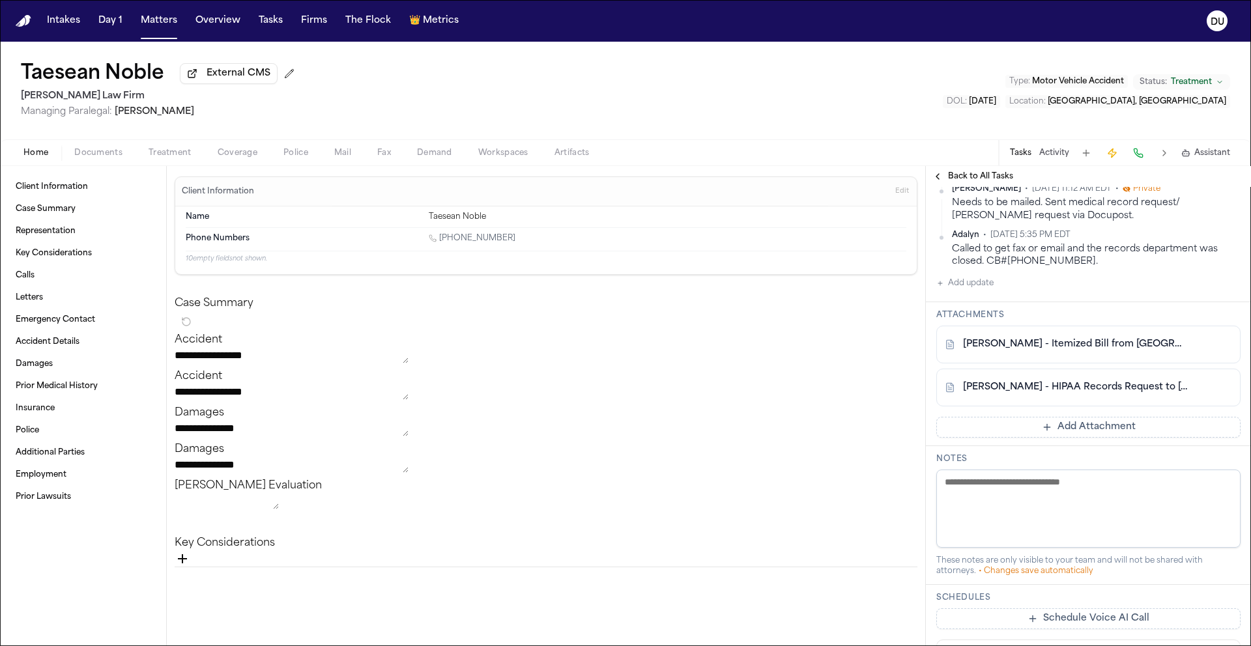
click at [1059, 391] on link "[PERSON_NAME] - HIPAA Records Request to [GEOGRAPHIC_DATA] - [DATE]" at bounding box center [1075, 387] width 225 height 13
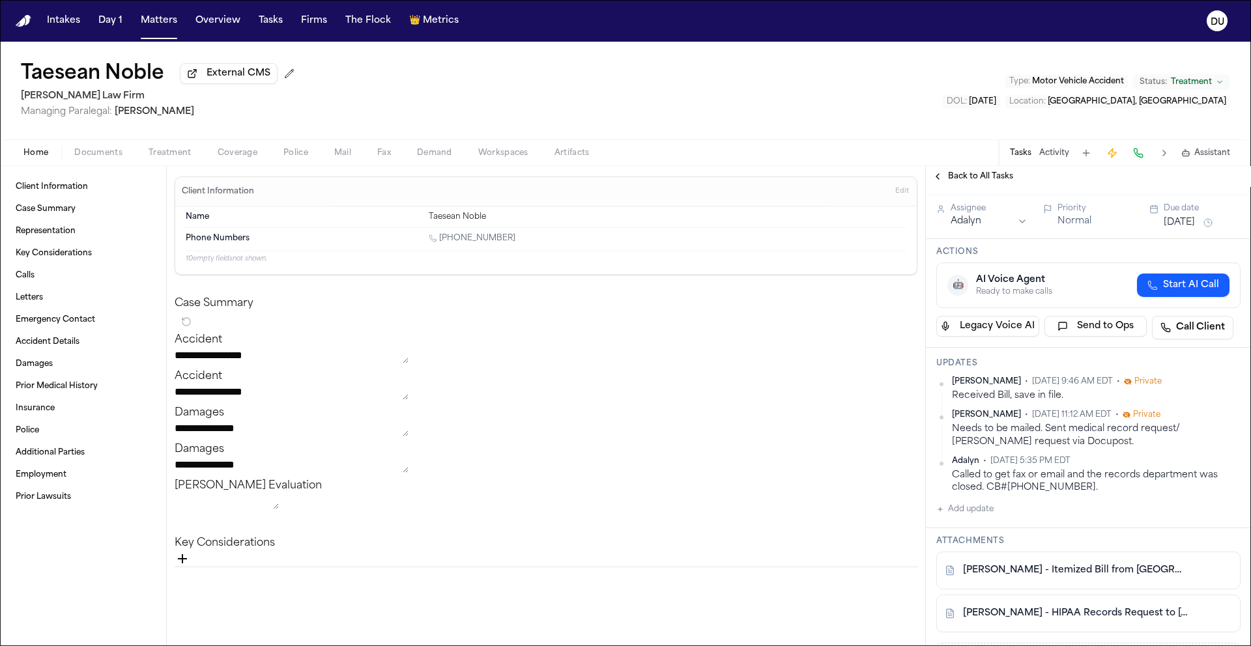
scroll to position [55, 0]
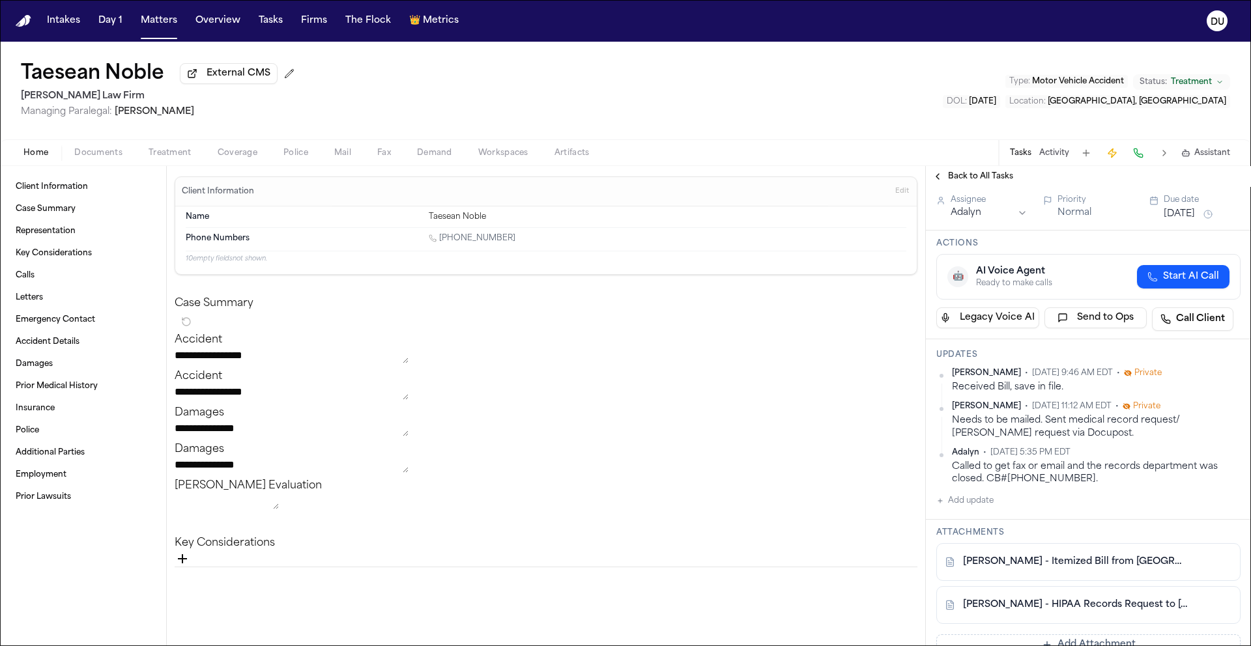
click at [1061, 607] on link "[PERSON_NAME] - HIPAA Records Request to [GEOGRAPHIC_DATA] - [DATE]" at bounding box center [1075, 605] width 225 height 13
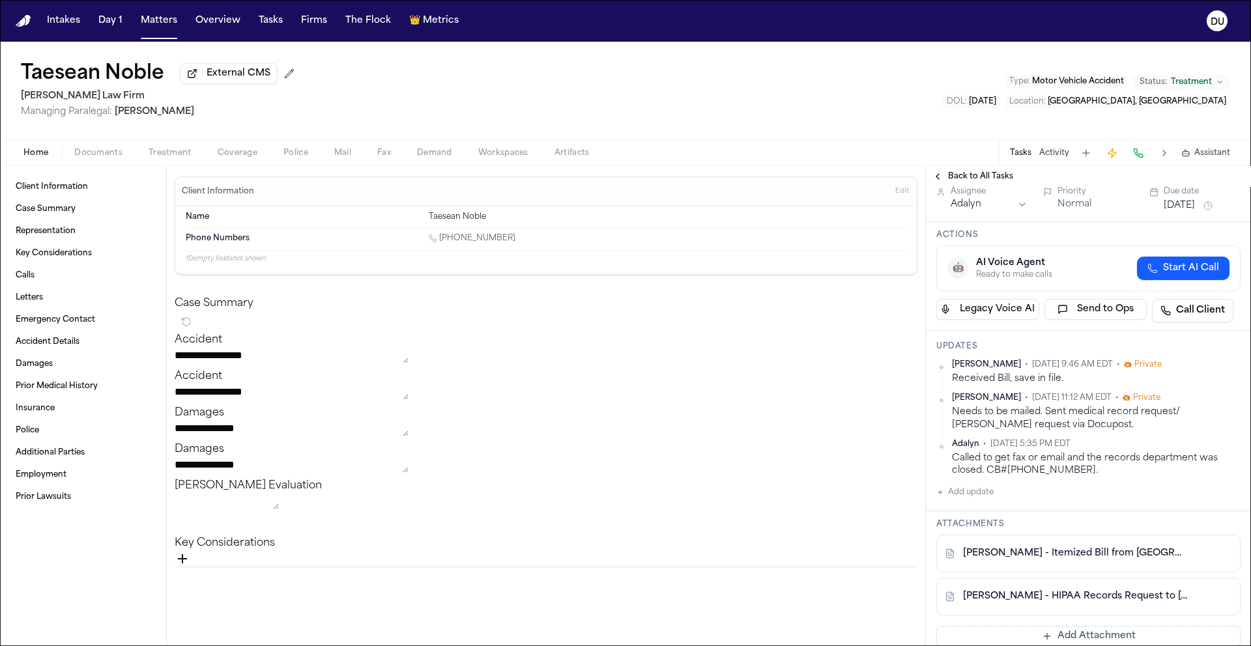
scroll to position [267, 0]
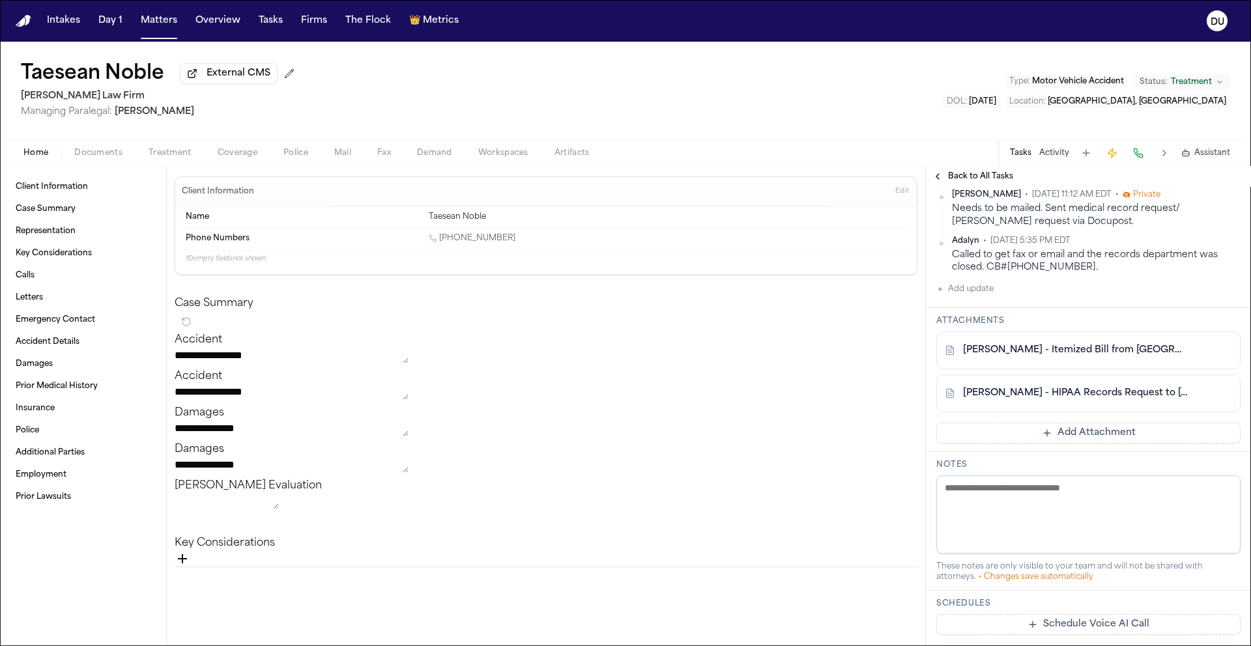
click at [1065, 393] on link "[PERSON_NAME] - HIPAA Records Request to [GEOGRAPHIC_DATA] - [DATE]" at bounding box center [1075, 393] width 225 height 13
click at [1099, 357] on link "[PERSON_NAME] - Itemized Bill from [GEOGRAPHIC_DATA] - [DATE]" at bounding box center [1075, 350] width 225 height 13
click at [971, 295] on button "Add update" at bounding box center [964, 290] width 57 height 16
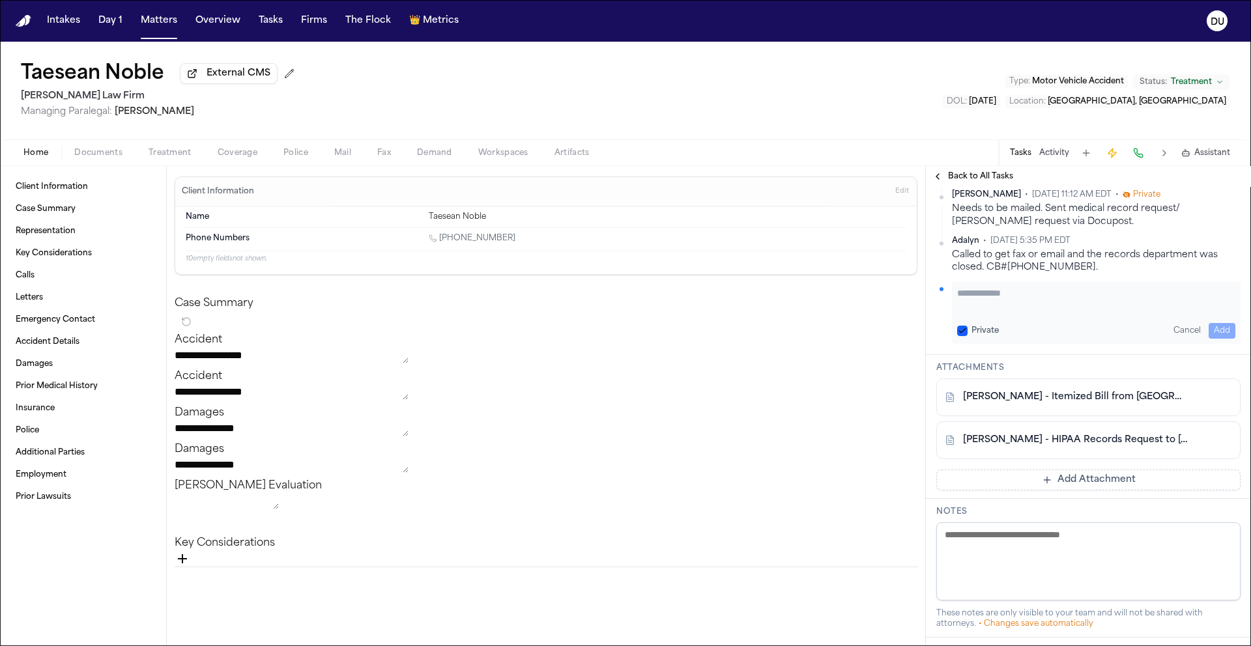
click at [1051, 308] on textarea "Add your update" at bounding box center [1096, 300] width 278 height 26
type textarea "**********"
click at [1209, 330] on button "Add" at bounding box center [1222, 331] width 27 height 16
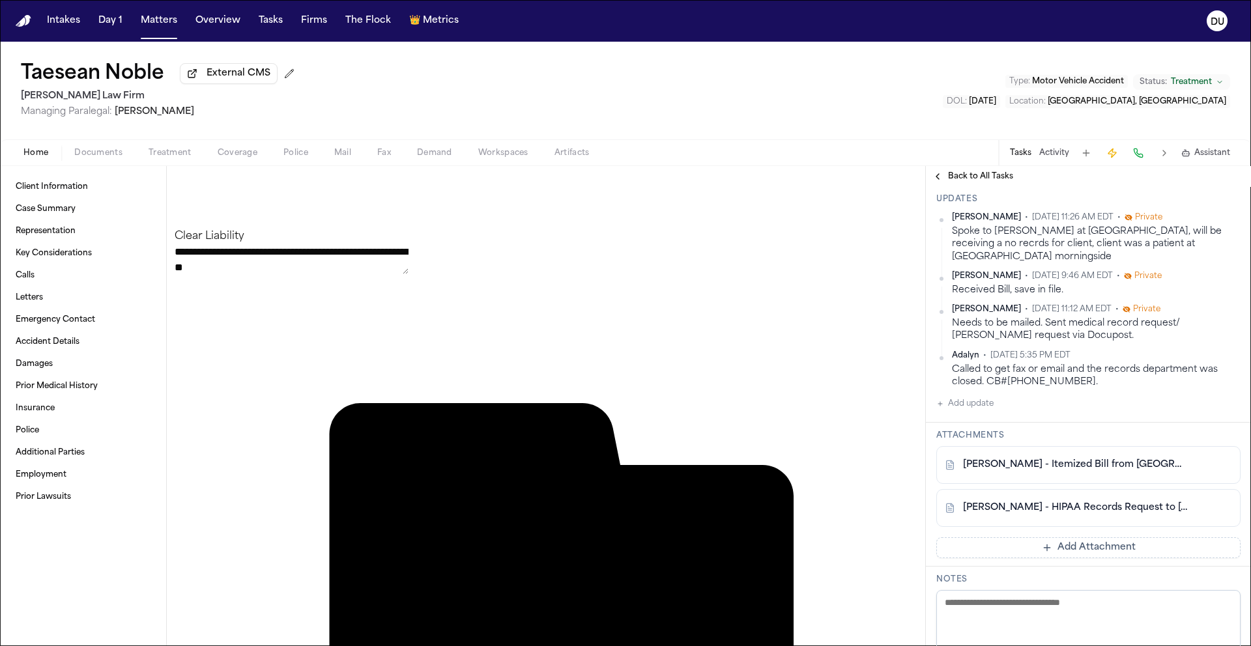
scroll to position [124, 0]
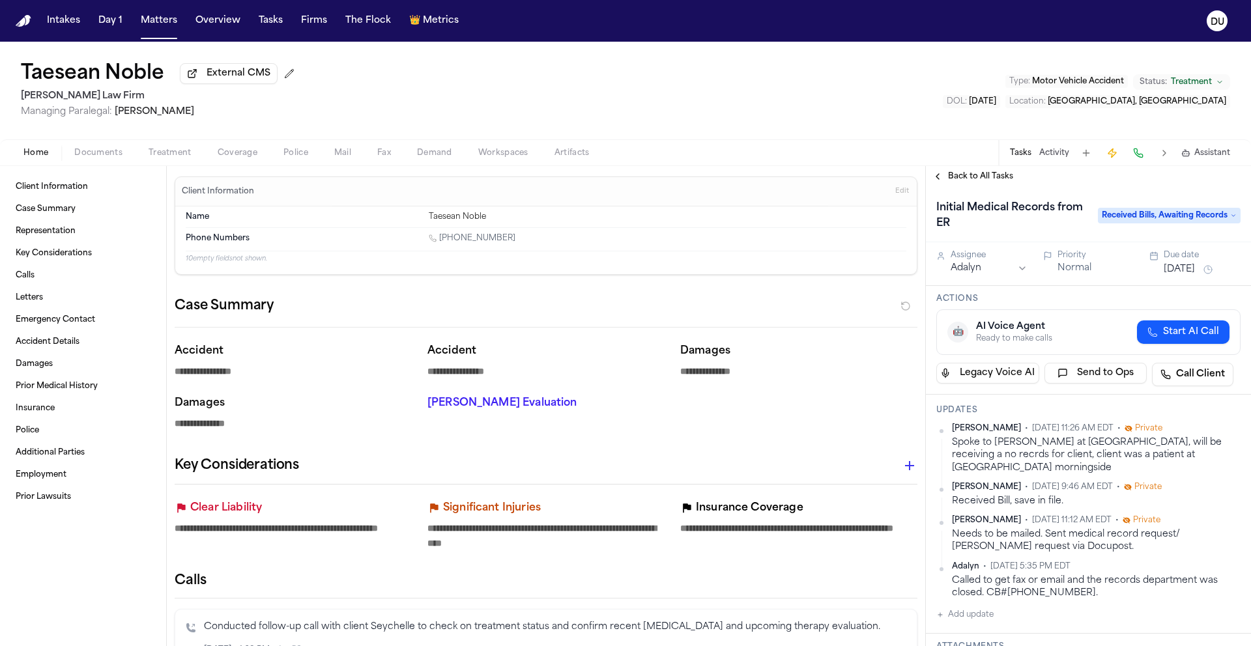
scroll to position [124, 0]
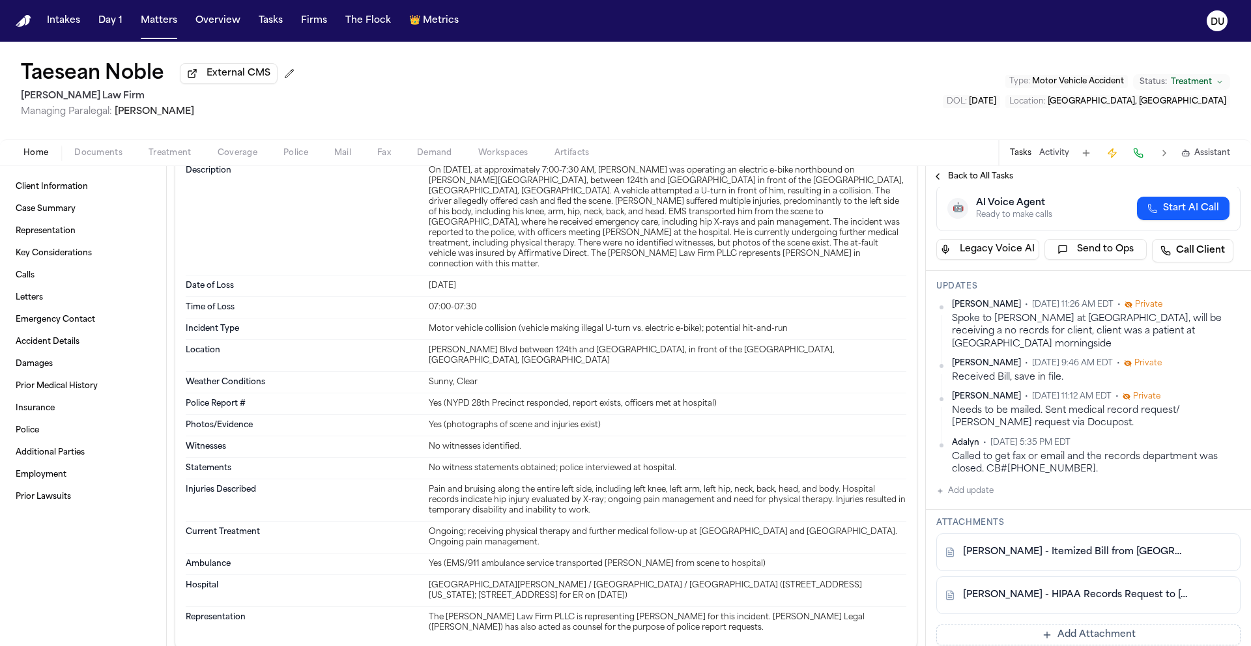
click at [974, 493] on button "Add update" at bounding box center [964, 492] width 57 height 16
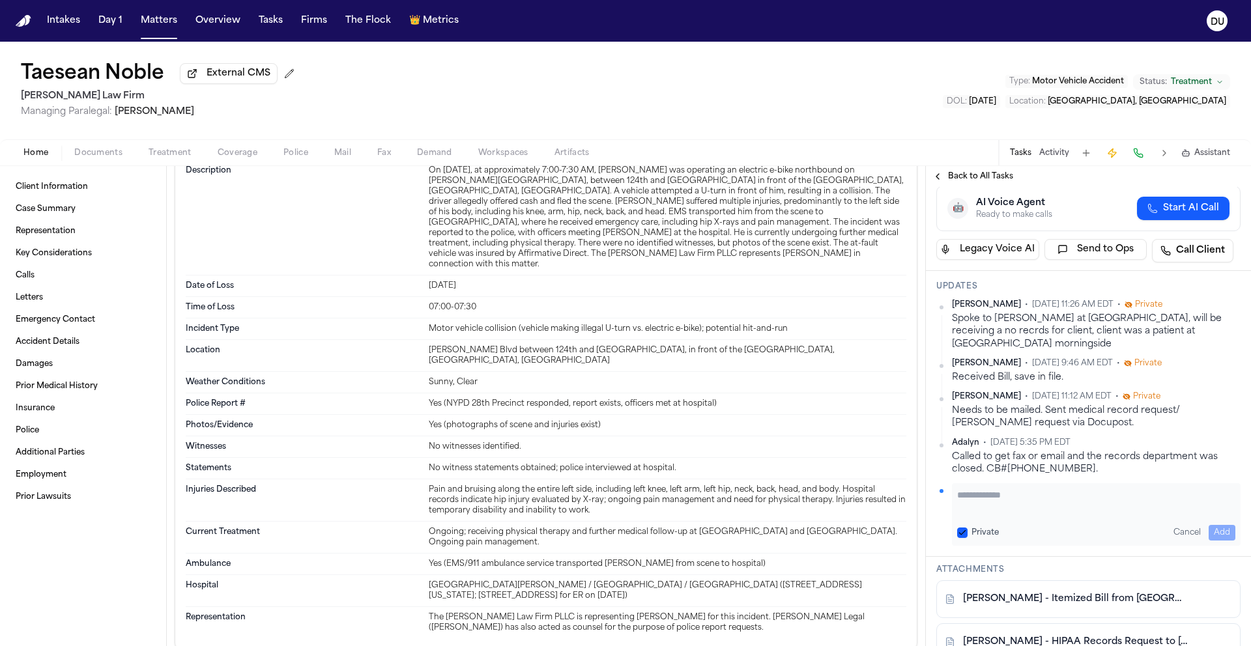
click at [1009, 497] on textarea "Add your update" at bounding box center [1096, 502] width 278 height 26
type textarea "**********"
click at [1216, 536] on button "Add" at bounding box center [1222, 533] width 27 height 16
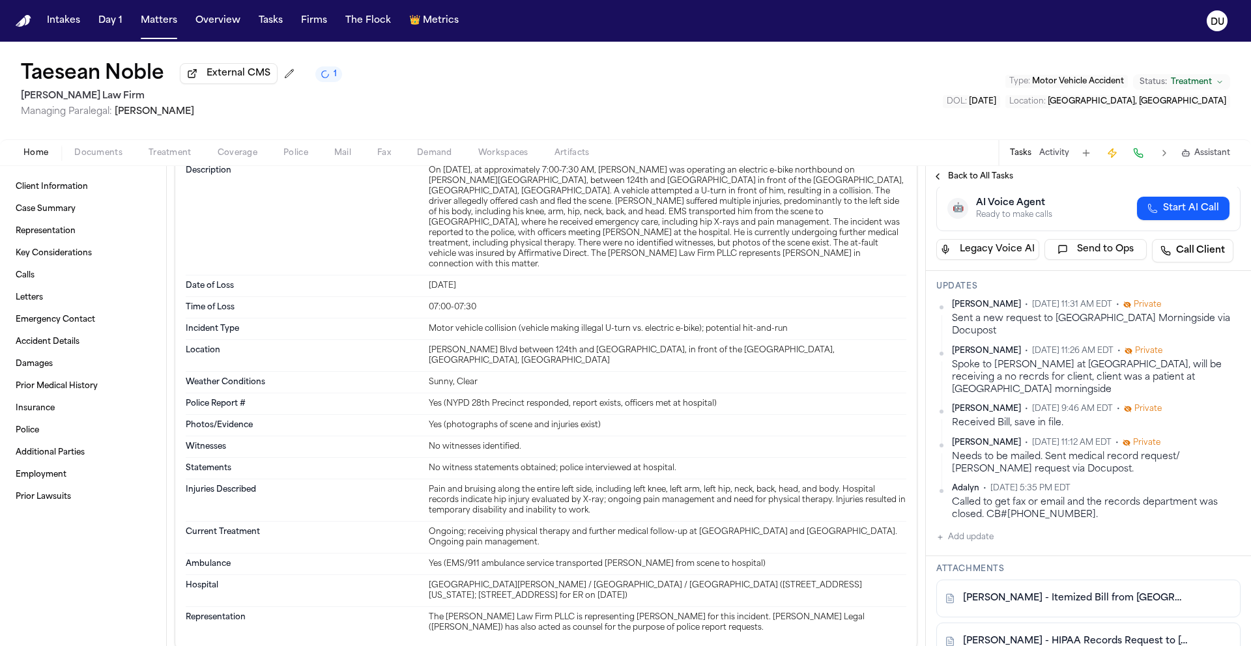
scroll to position [0, 0]
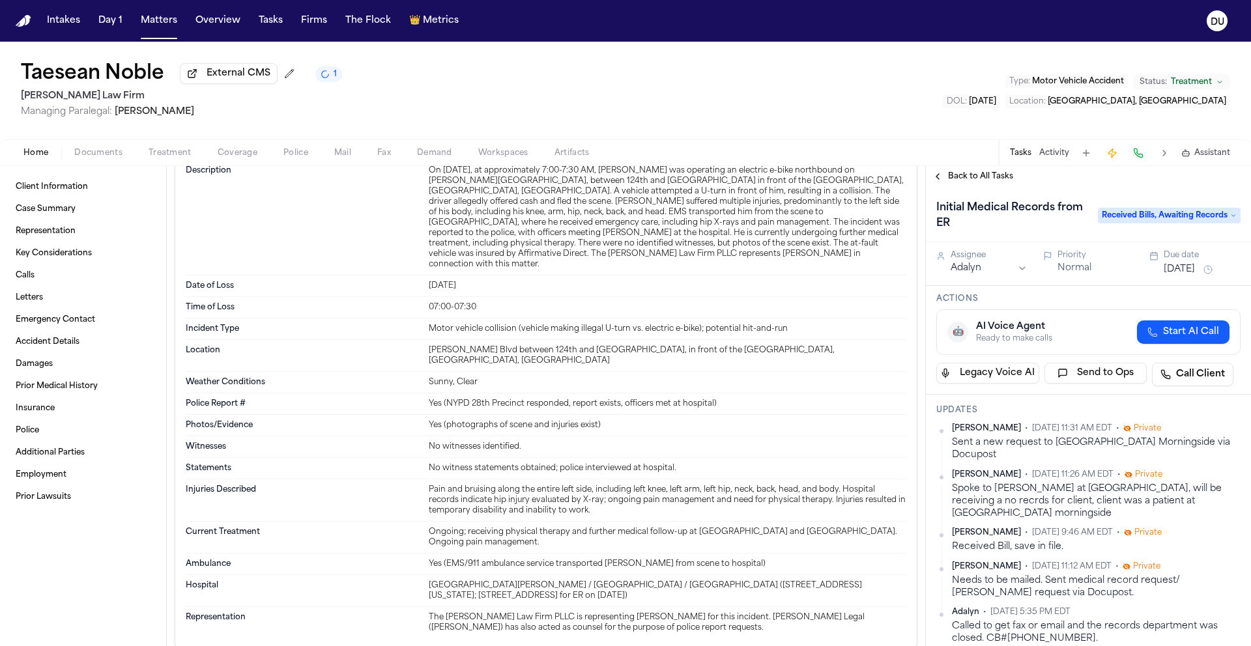
click at [1176, 274] on button "[DATE]" at bounding box center [1179, 269] width 31 height 13
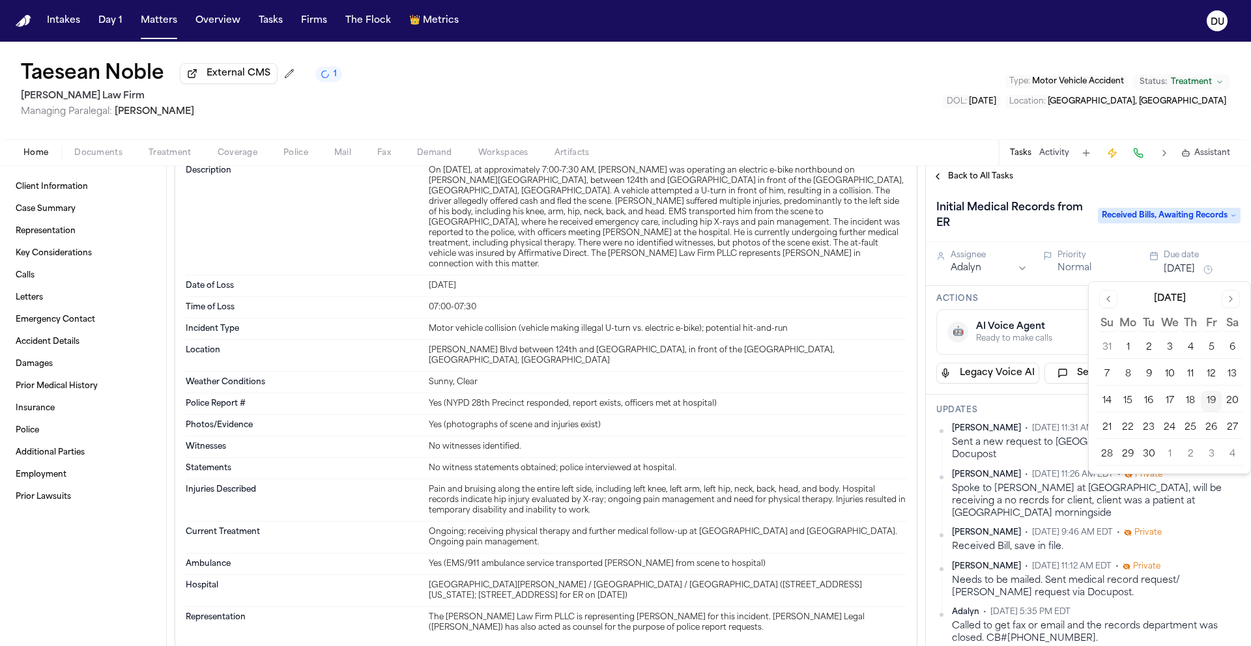
click at [1220, 427] on button "26" at bounding box center [1211, 428] width 21 height 21
click at [1056, 185] on div "Back to All Tasks" at bounding box center [1088, 176] width 325 height 21
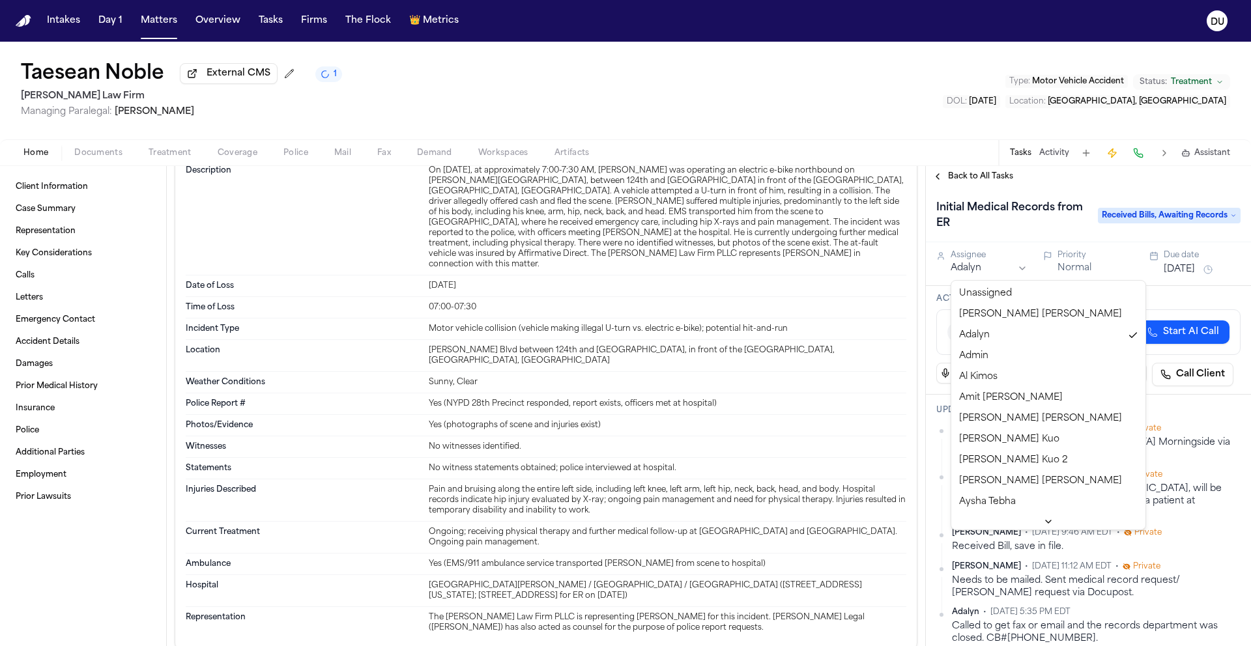
click at [997, 267] on html "**********" at bounding box center [625, 323] width 1251 height 646
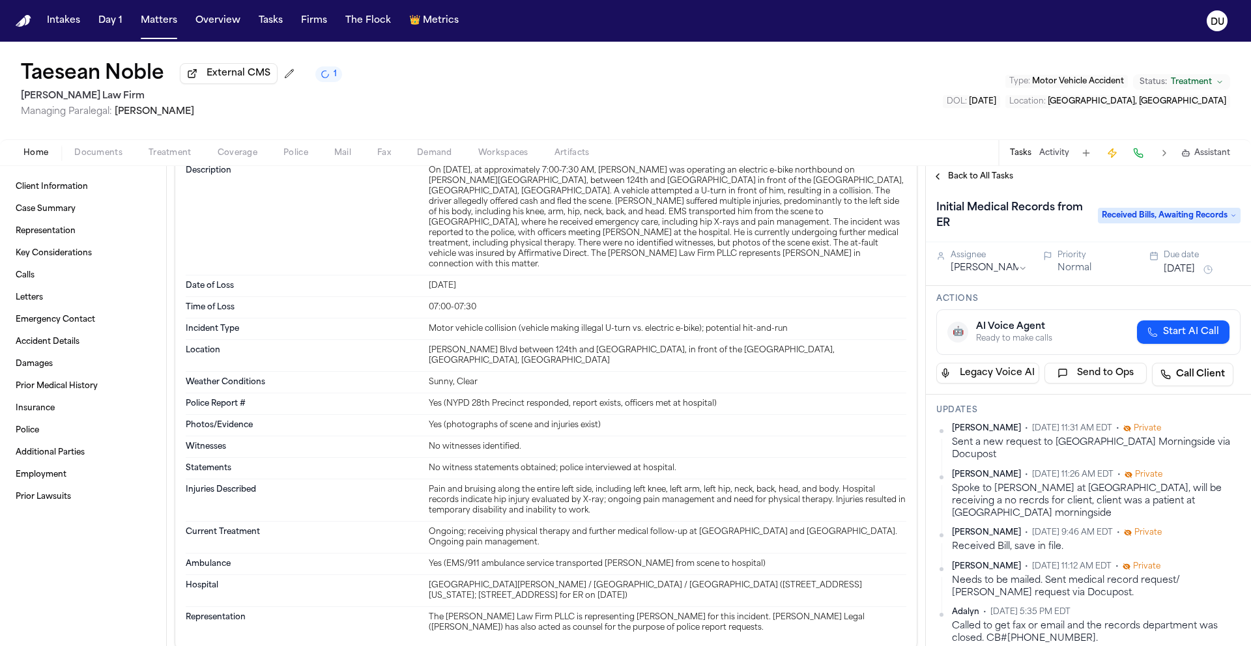
click at [970, 181] on span "Back to All Tasks" at bounding box center [980, 176] width 65 height 10
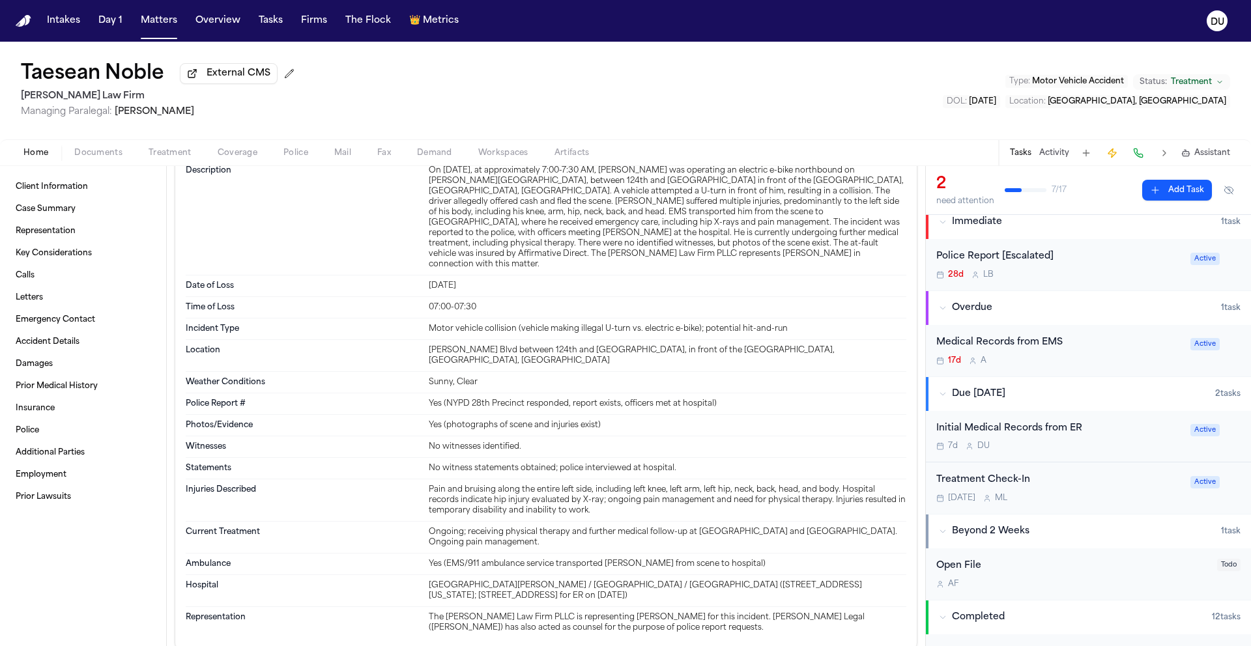
scroll to position [13, 0]
click at [1037, 336] on div "Medical Records from EMS" at bounding box center [1059, 339] width 246 height 15
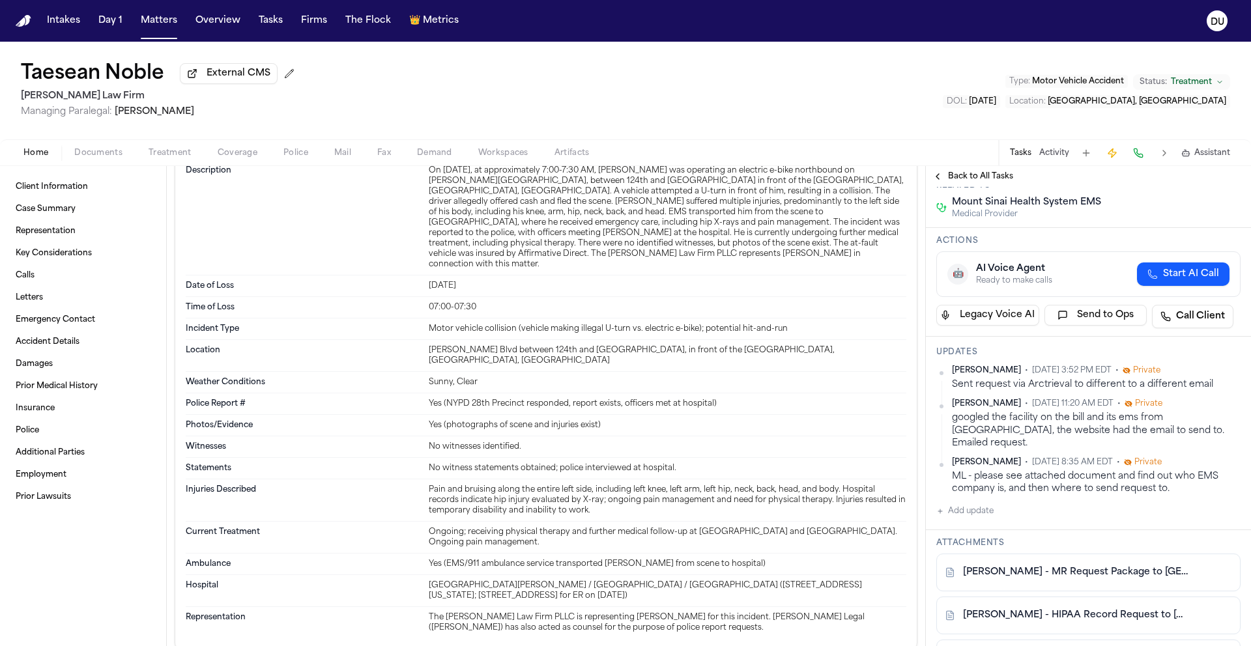
scroll to position [248, 0]
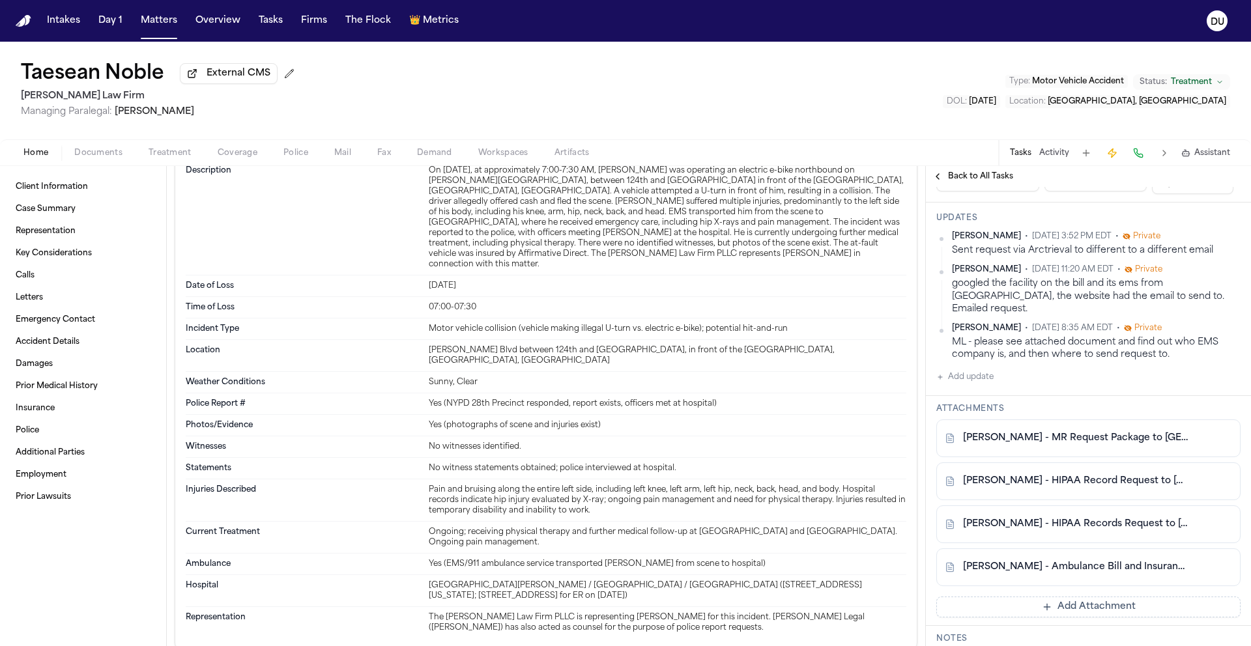
click at [1087, 573] on link "T. Noble - Ambulance Bill and Insurance Auth Form from MSHS 911 Ambulance - 5.2…" at bounding box center [1075, 567] width 225 height 13
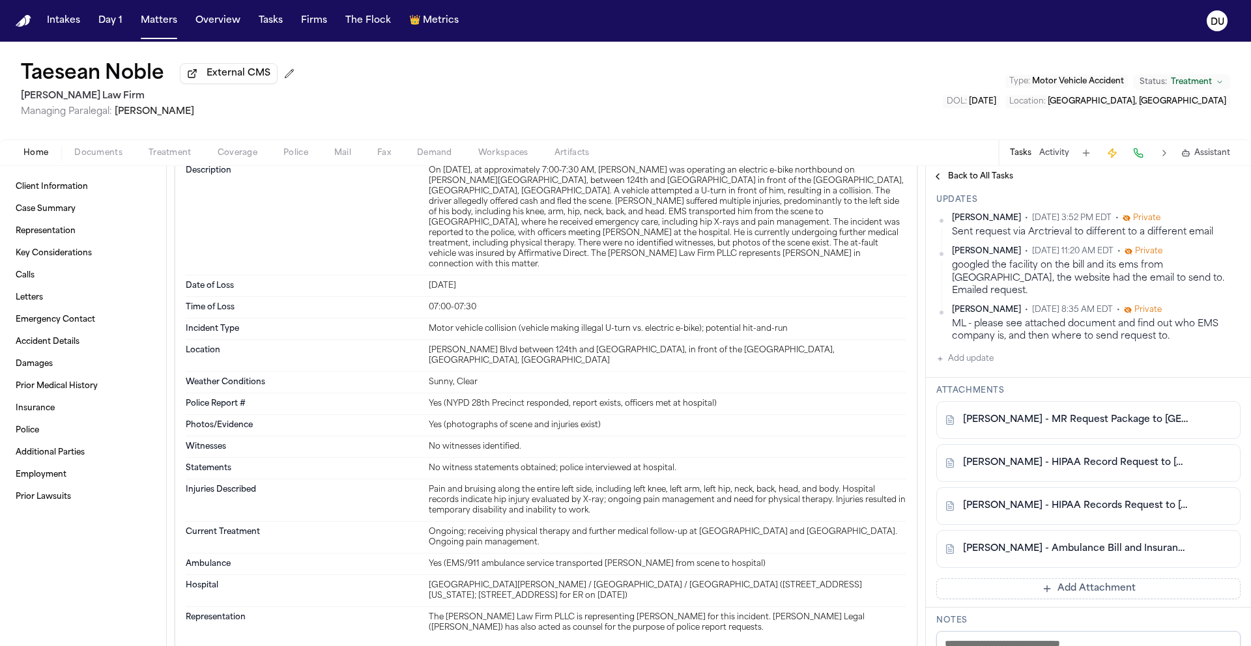
scroll to position [341, 0]
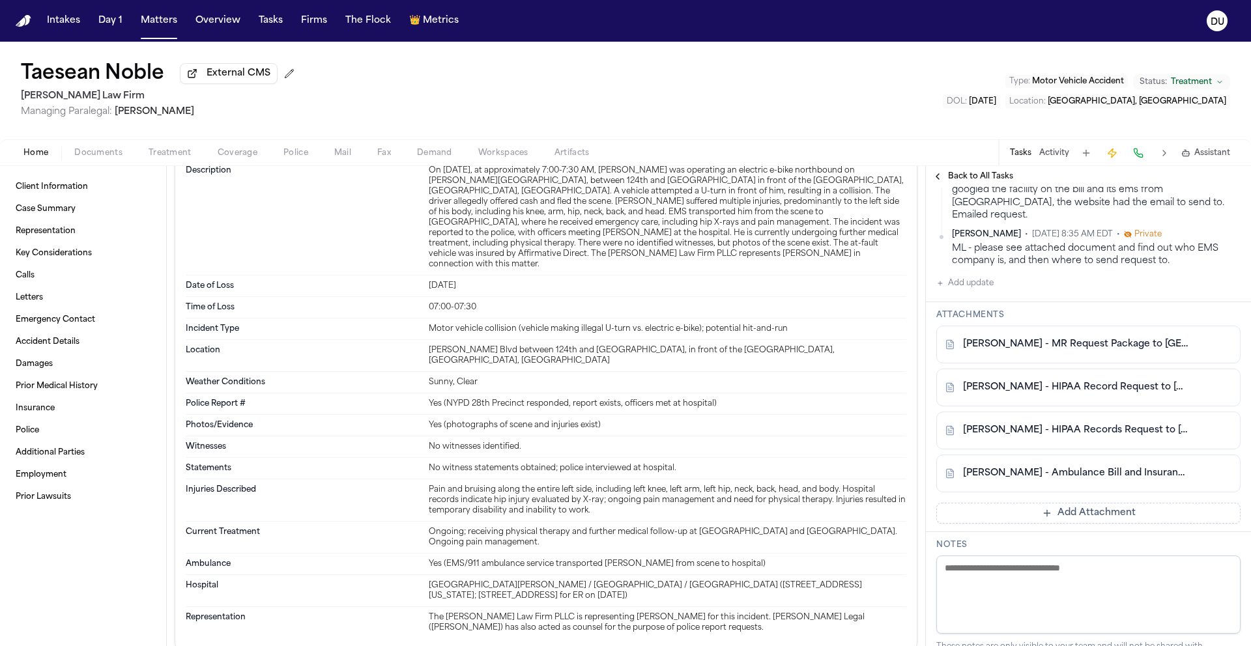
click at [1048, 349] on link "T. Noble - MR Request Package to Mount Sinai West - 6.24.25 to 8.28.25" at bounding box center [1075, 344] width 225 height 13
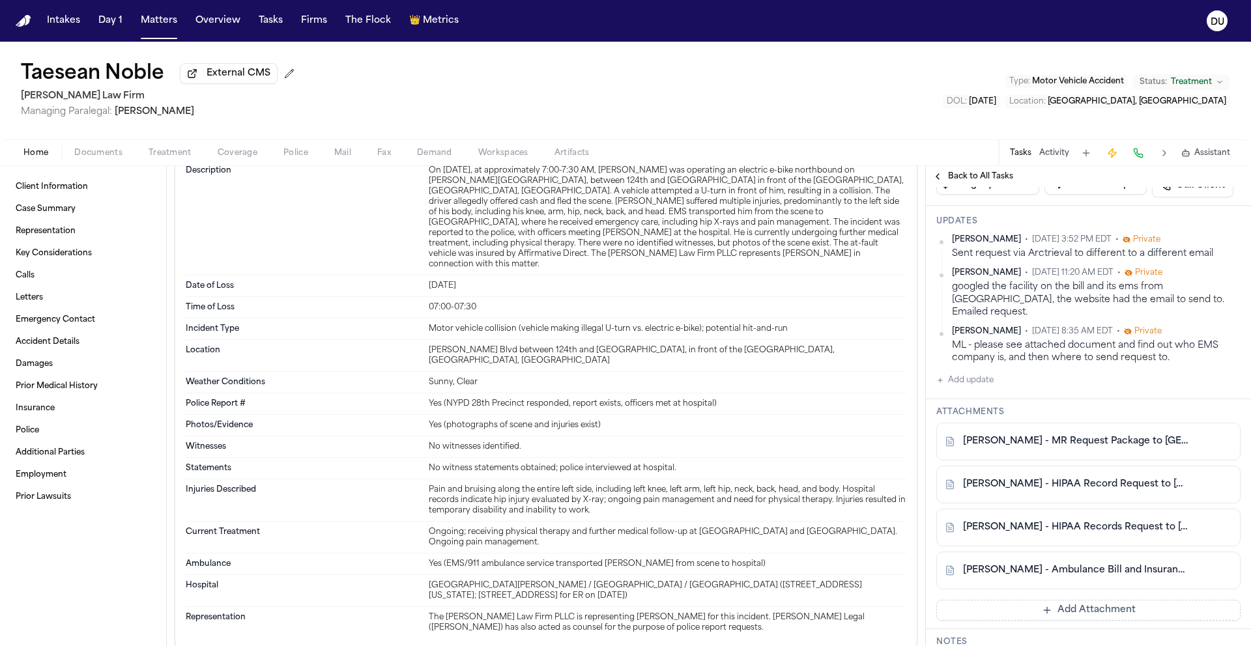
scroll to position [282, 0]
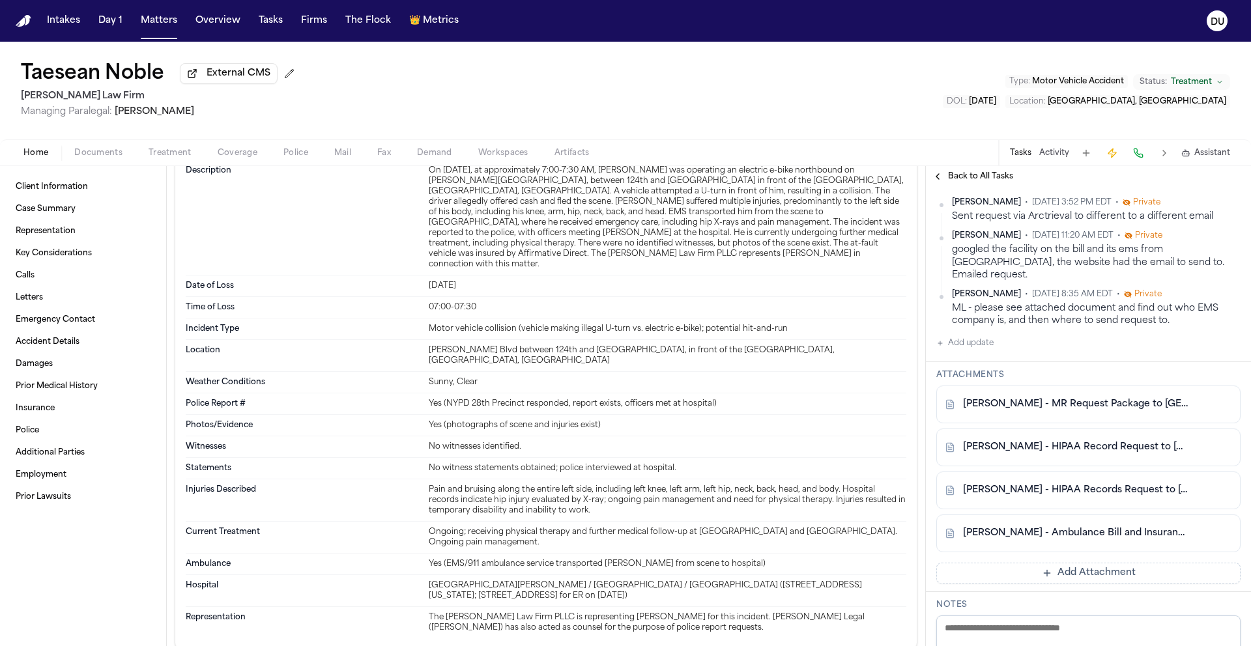
click at [1116, 540] on link "T. Noble - Ambulance Bill and Insurance Auth Form from MSHS 911 Ambulance - 5.2…" at bounding box center [1075, 533] width 225 height 13
click at [1066, 494] on link "T. Noble - HIPAA Records Request to Mount Sinai West - 8.20.25" at bounding box center [1075, 490] width 225 height 13
click at [1088, 452] on link "T. Noble - HIPAA Record Request to Mount Sinai West - 6.24.25 to 8.28.25" at bounding box center [1075, 447] width 225 height 13
click at [1103, 410] on link "T. Noble - MR Request Package to Mount Sinai West - 6.24.25 to 8.28.25" at bounding box center [1075, 404] width 225 height 13
click at [27, 18] on img "Home" at bounding box center [24, 21] width 16 height 12
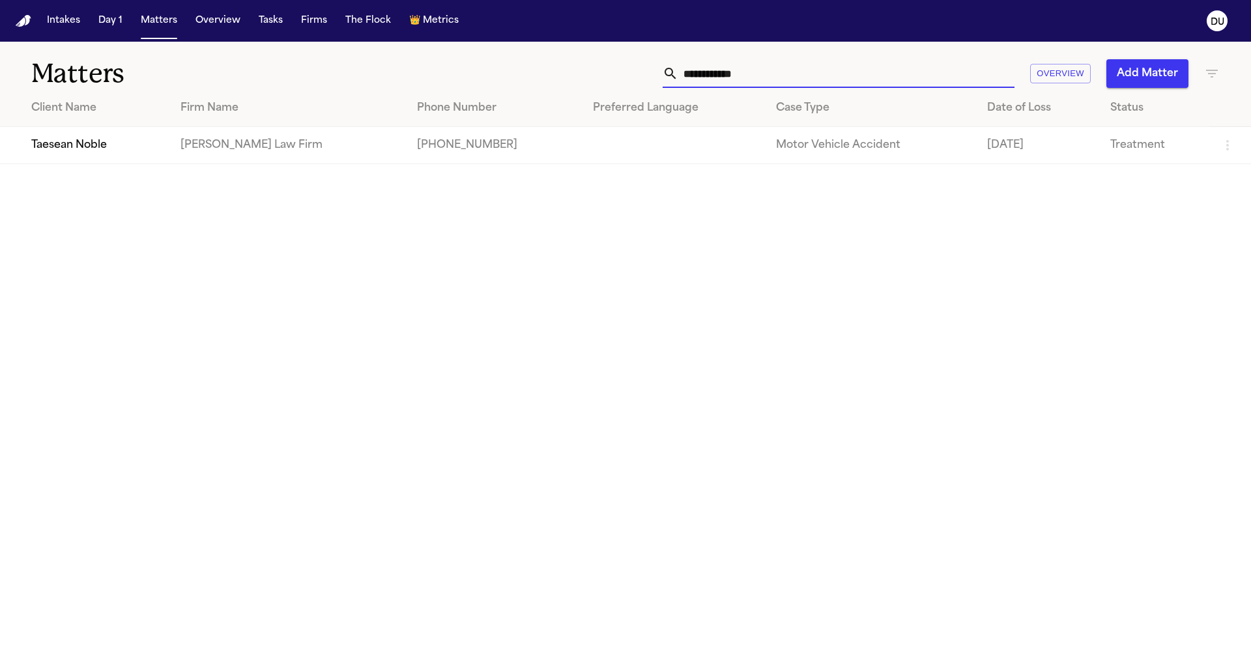
drag, startPoint x: 850, startPoint y: 73, endPoint x: 592, endPoint y: 71, distance: 258.7
click at [592, 71] on div "**********" at bounding box center [798, 73] width 843 height 29
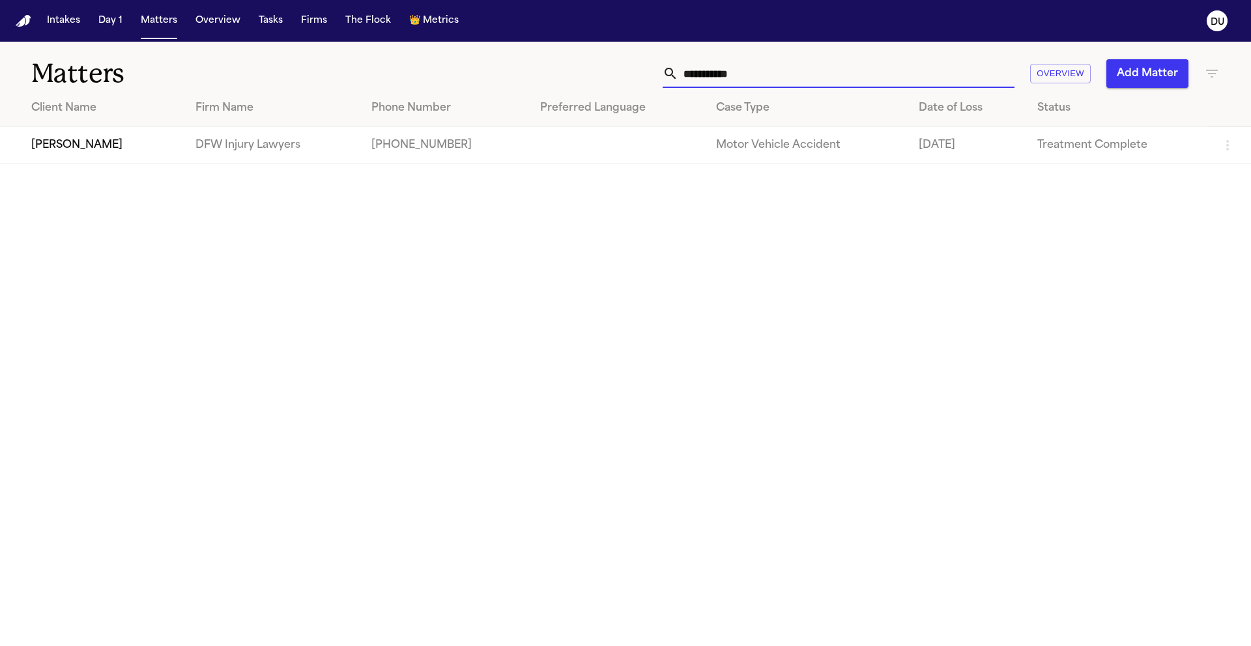
type input "**********"
click at [222, 143] on td "DFW Injury Lawyers" at bounding box center [272, 145] width 175 height 37
click at [72, 152] on td "[PERSON_NAME]" at bounding box center [92, 145] width 185 height 37
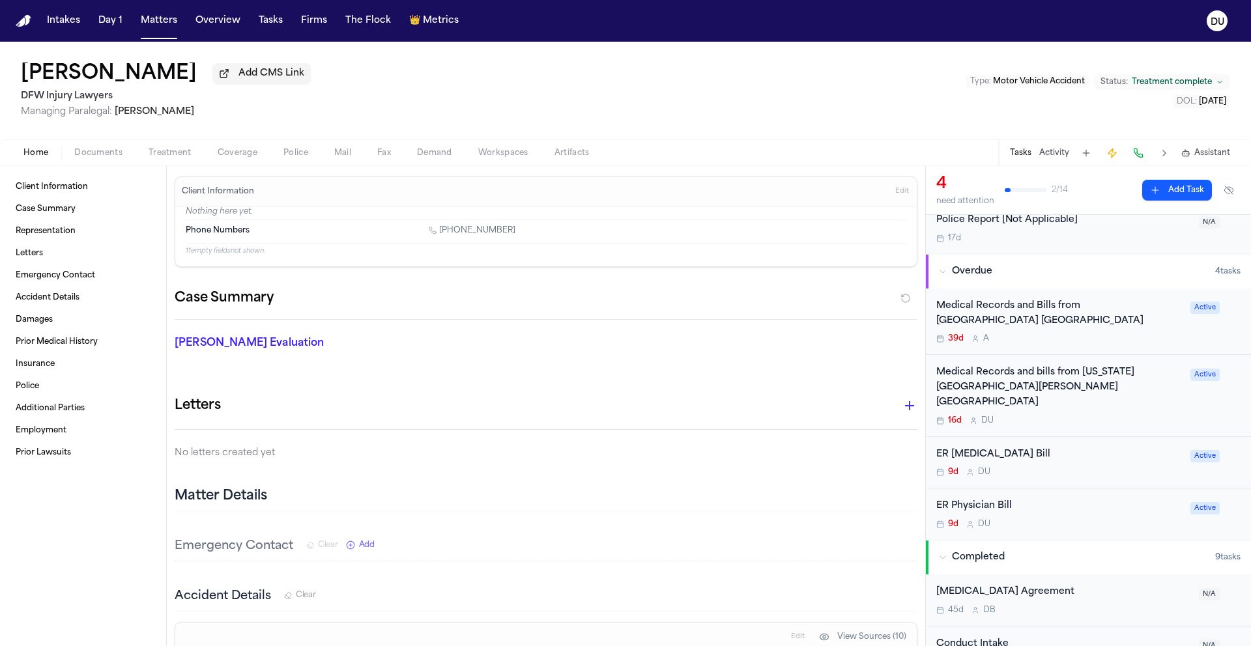
scroll to position [66, 0]
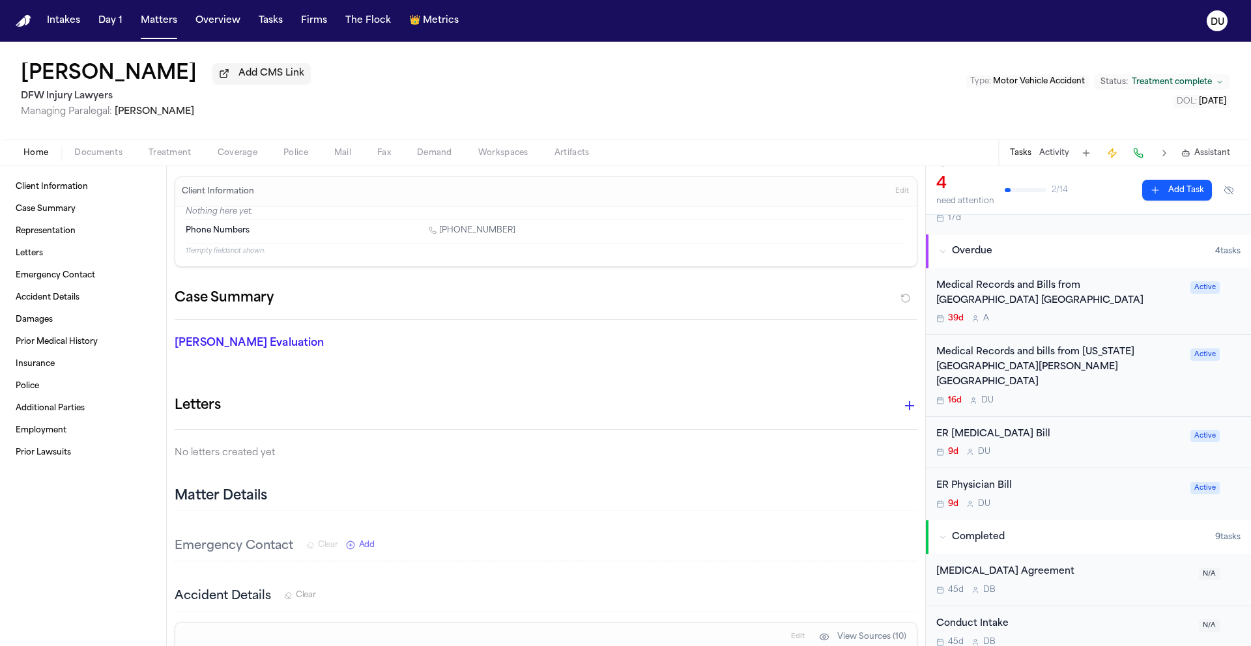
click at [1080, 313] on div "Medical Records and Bills from Kindred Hospital Tarrant County Fort Worth South…" at bounding box center [1059, 302] width 246 height 46
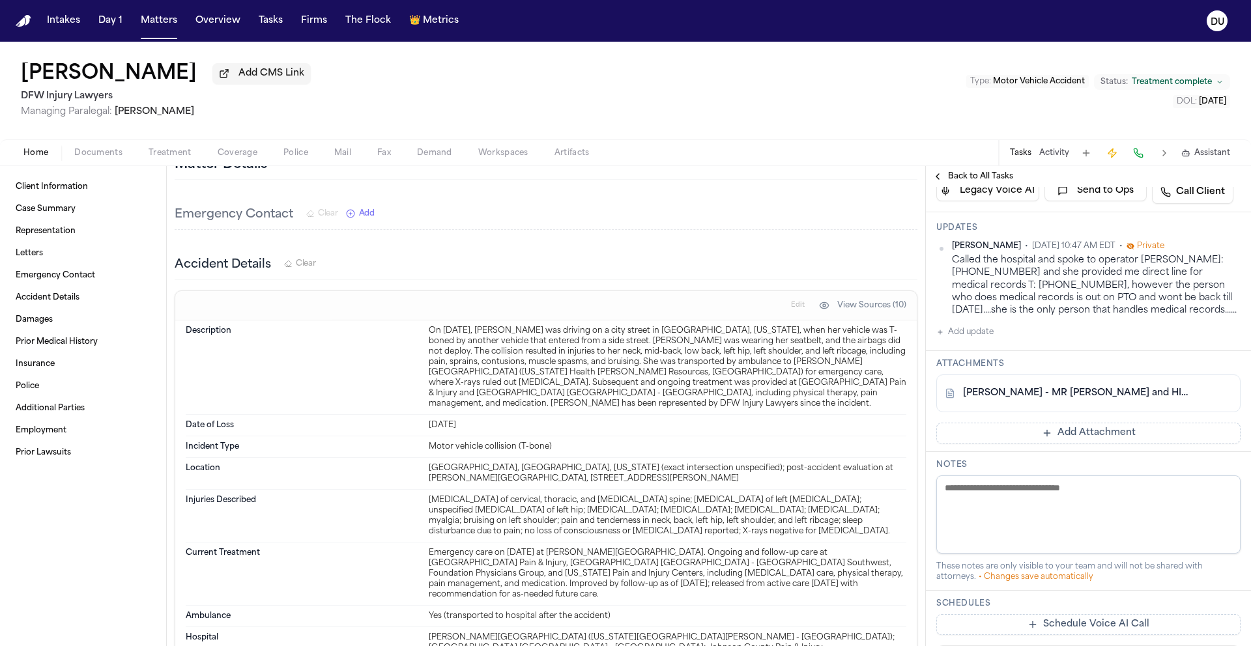
scroll to position [274, 0]
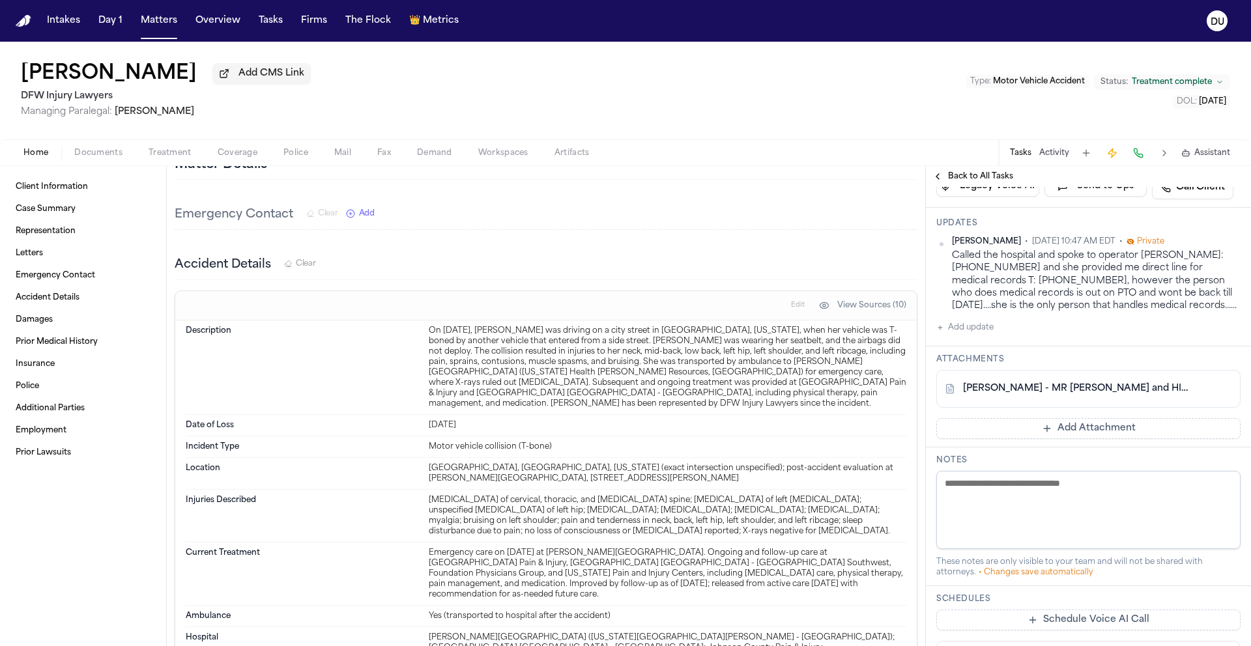
click at [1082, 396] on link "J. Lowe - MR Request and HIPAA Release to Kindred Hospital - 7.17.25" at bounding box center [1075, 389] width 225 height 13
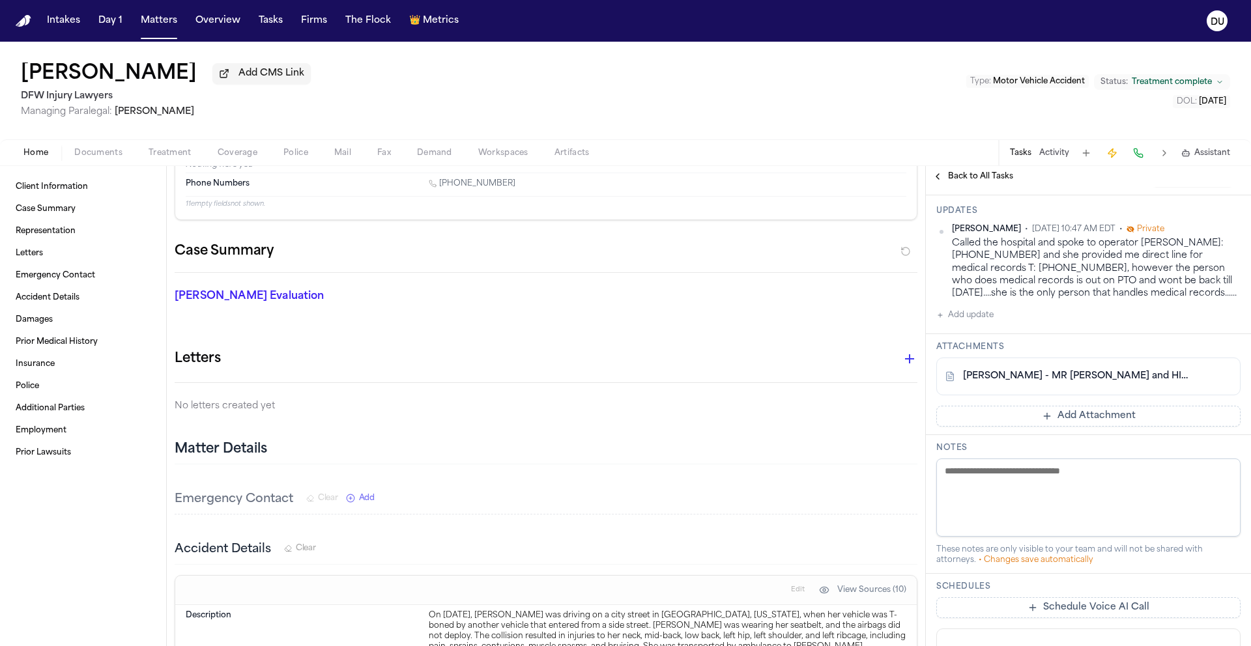
scroll to position [287, 0]
click at [1069, 383] on link "J. Lowe - MR Request and HIPAA Release to Kindred Hospital - 7.17.25" at bounding box center [1075, 376] width 225 height 13
click at [972, 323] on button "Add update" at bounding box center [964, 315] width 57 height 16
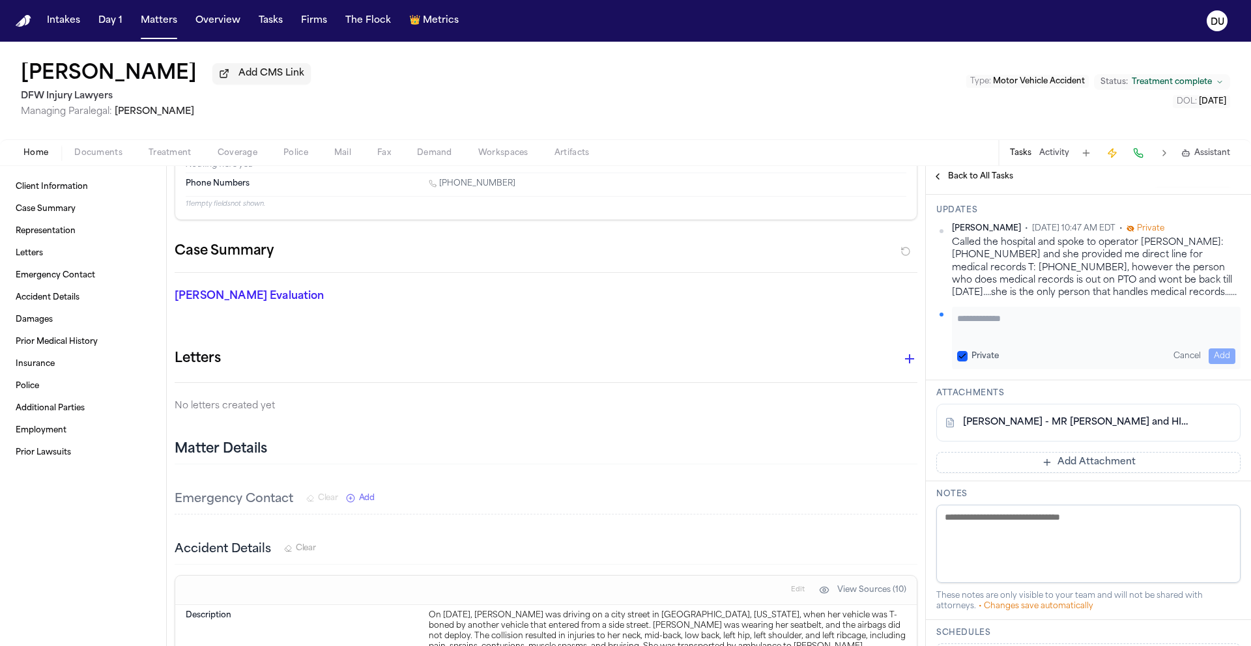
click at [1011, 338] on textarea "Add your update" at bounding box center [1096, 325] width 278 height 26
type textarea "**********"
click at [1215, 364] on button "Add" at bounding box center [1222, 357] width 27 height 16
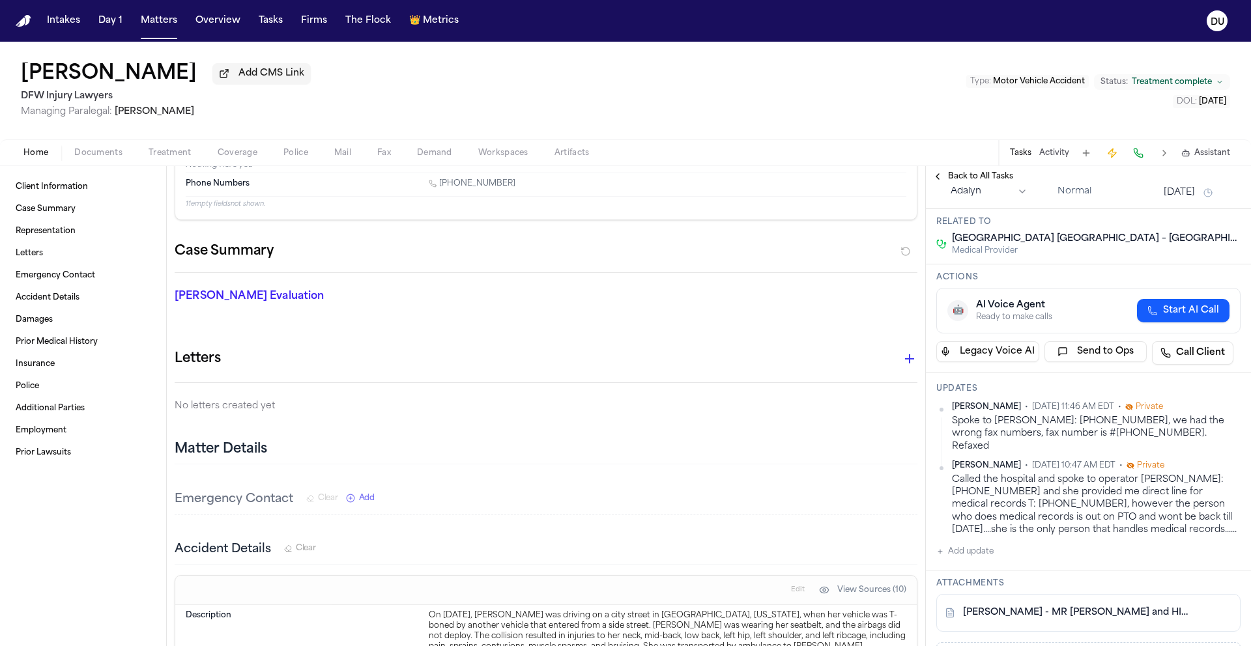
scroll to position [0, 0]
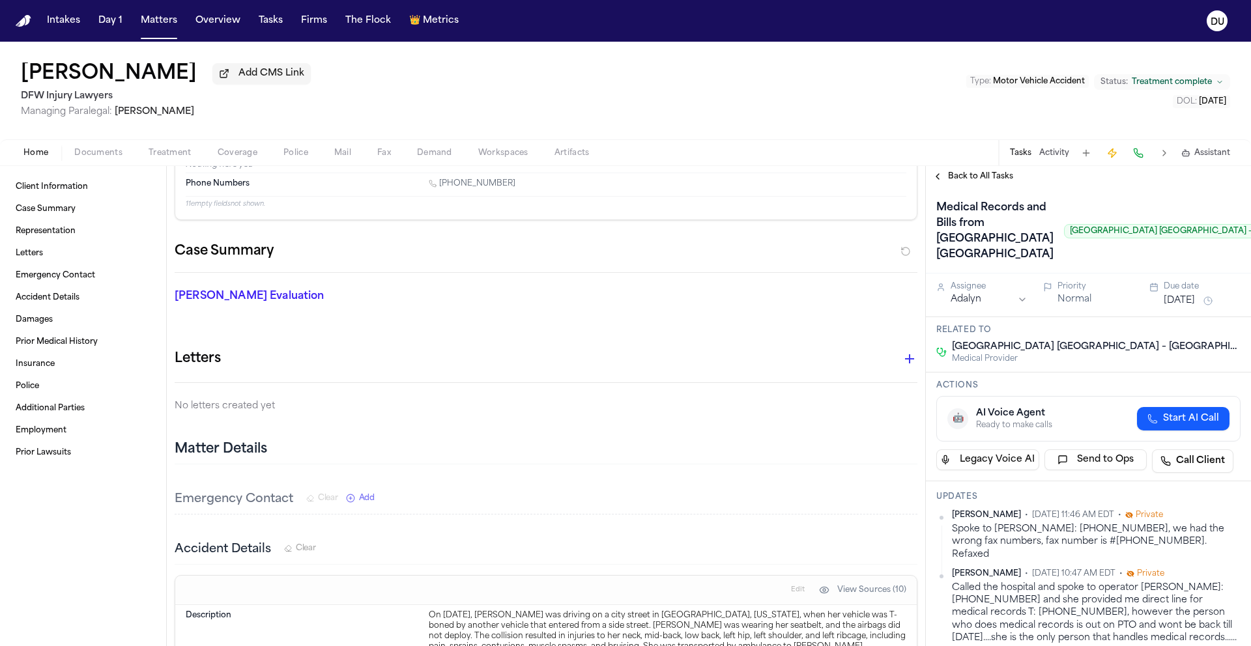
click at [1200, 309] on div "Aug 11, 2025" at bounding box center [1202, 301] width 77 height 16
click at [1195, 308] on button "Aug 11, 2025" at bounding box center [1179, 301] width 31 height 13
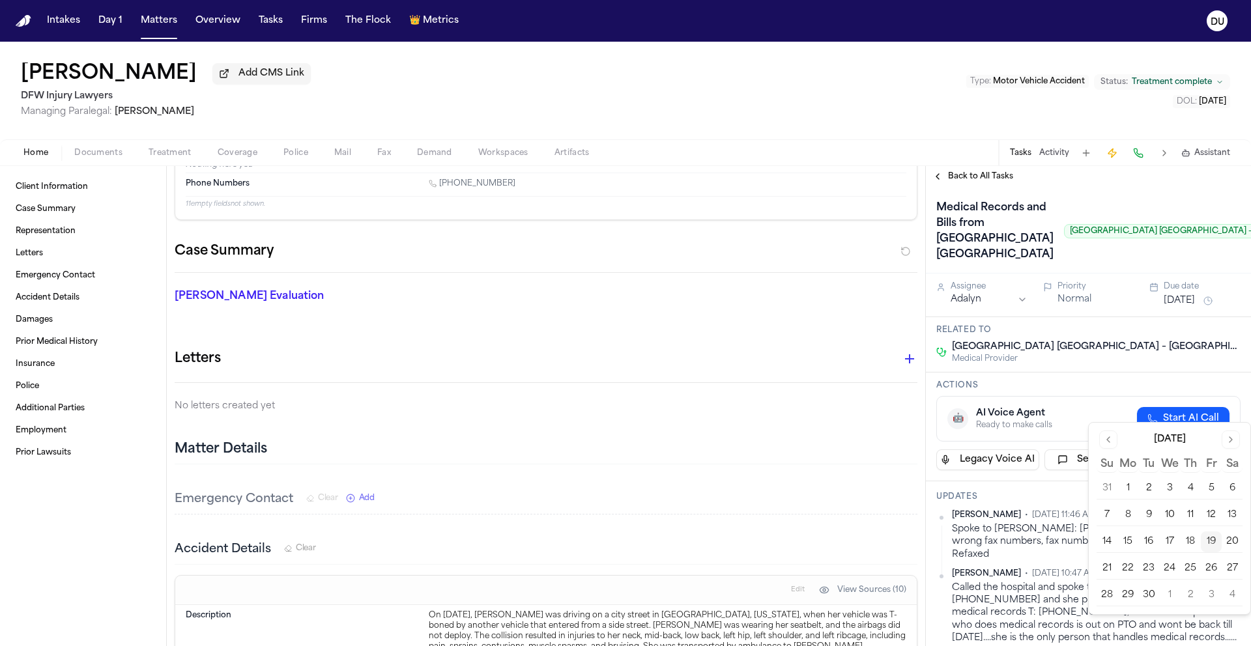
click at [1146, 572] on button "23" at bounding box center [1148, 568] width 21 height 21
click at [1090, 265] on div "Medical Records and Bills from Kindred Hospital Tarrant County Fort Worth South…" at bounding box center [1141, 231] width 411 height 68
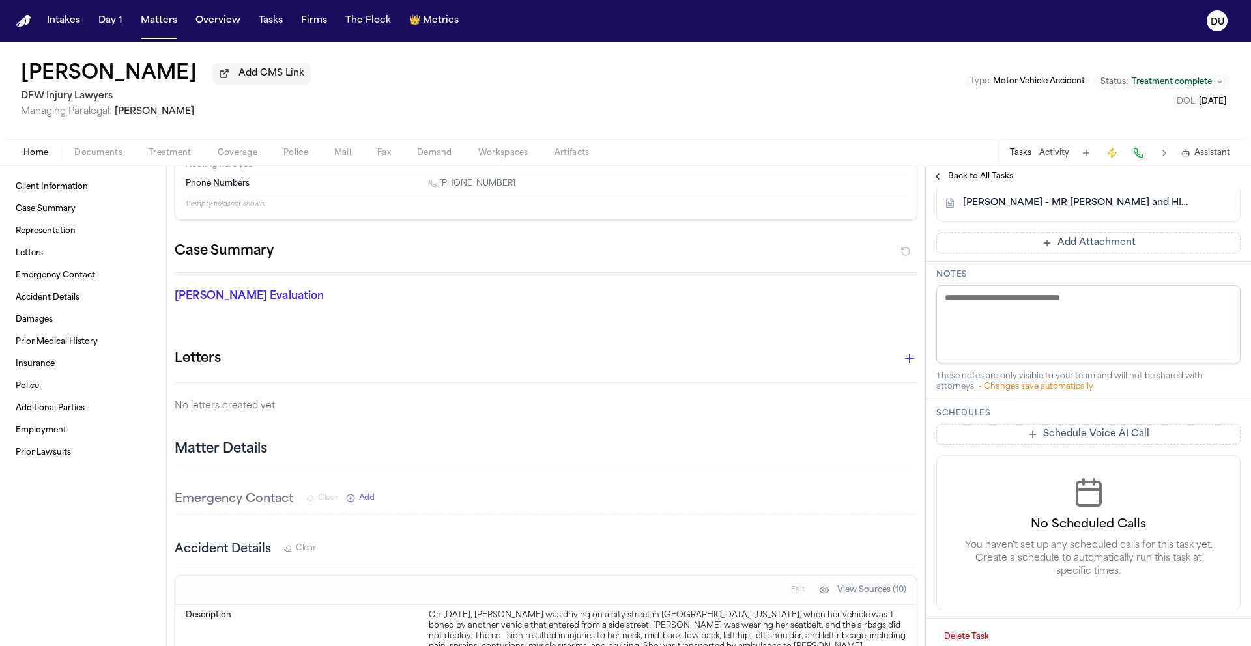
scroll to position [399, 0]
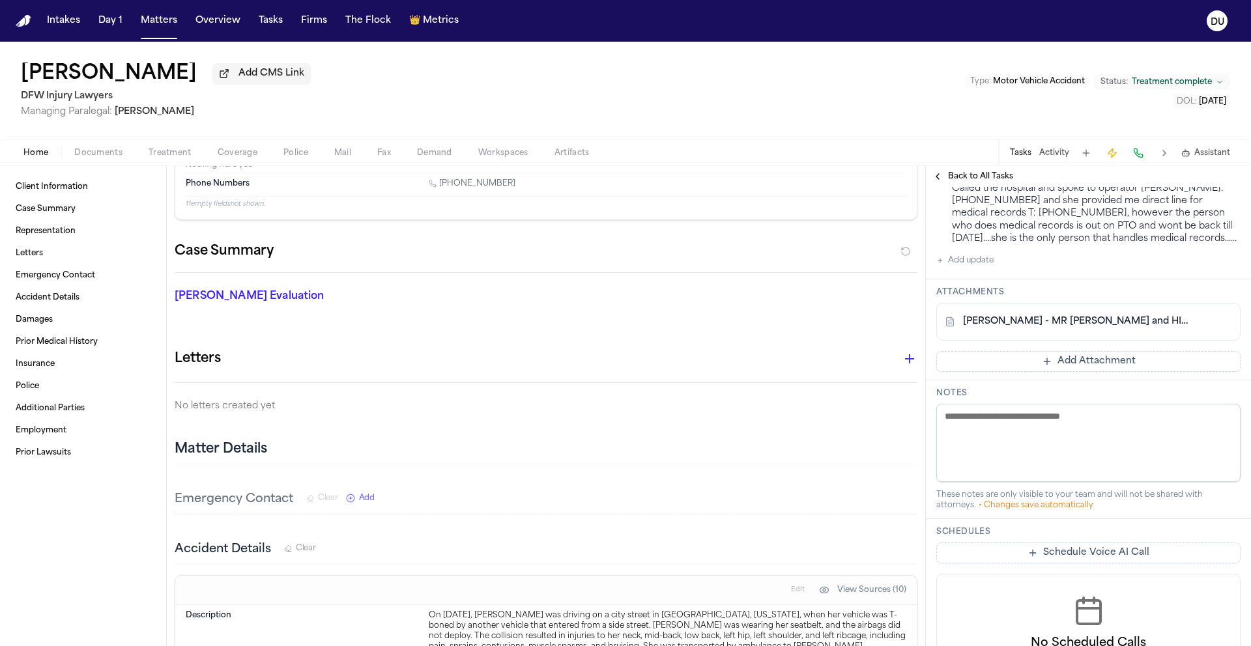
click at [1065, 372] on button "Add Attachment" at bounding box center [1088, 361] width 304 height 21
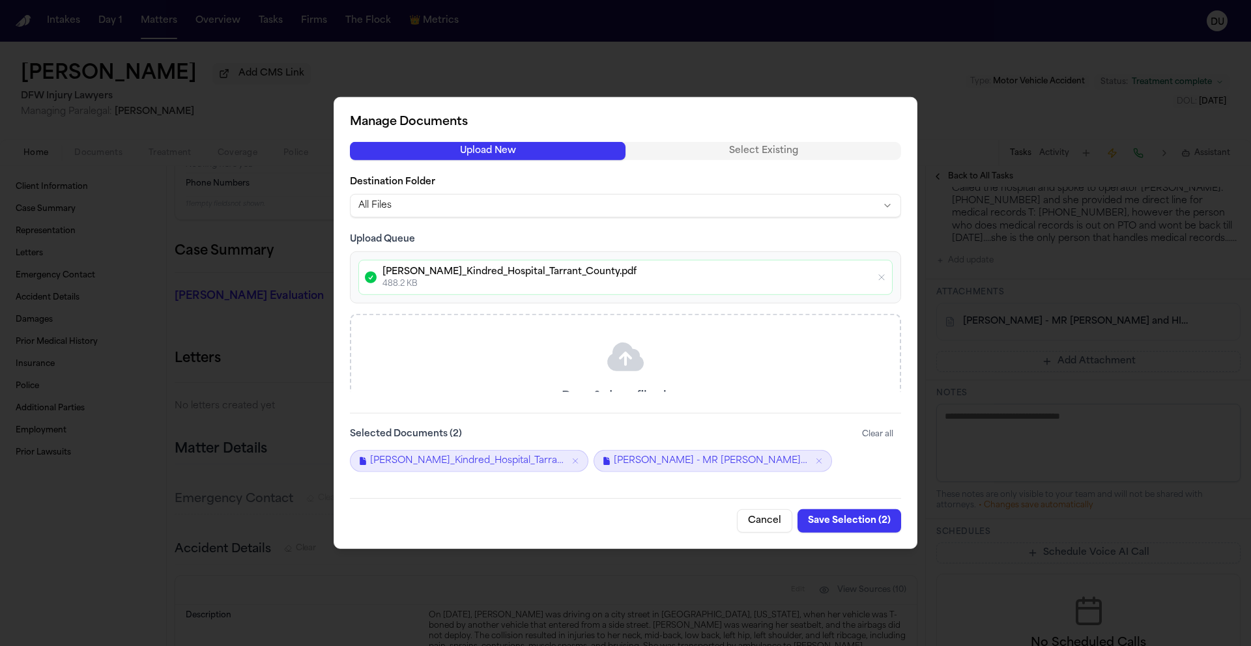
click at [857, 525] on button "Save Selection ( 2 )" at bounding box center [850, 521] width 104 height 23
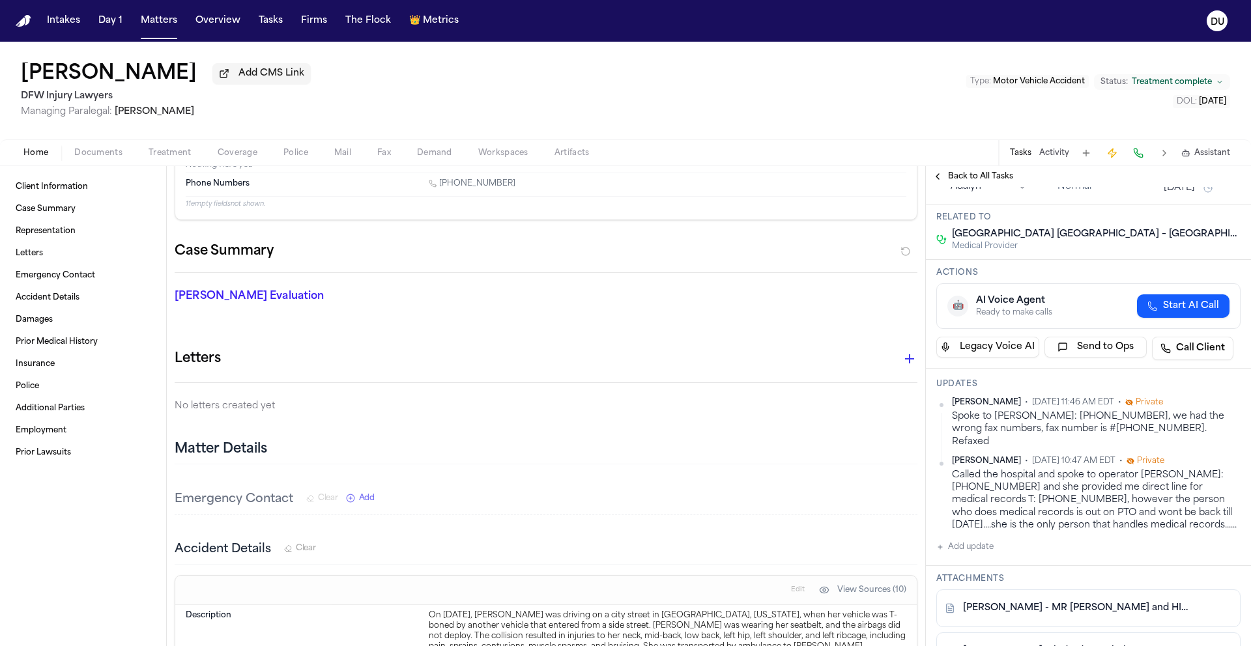
scroll to position [0, 0]
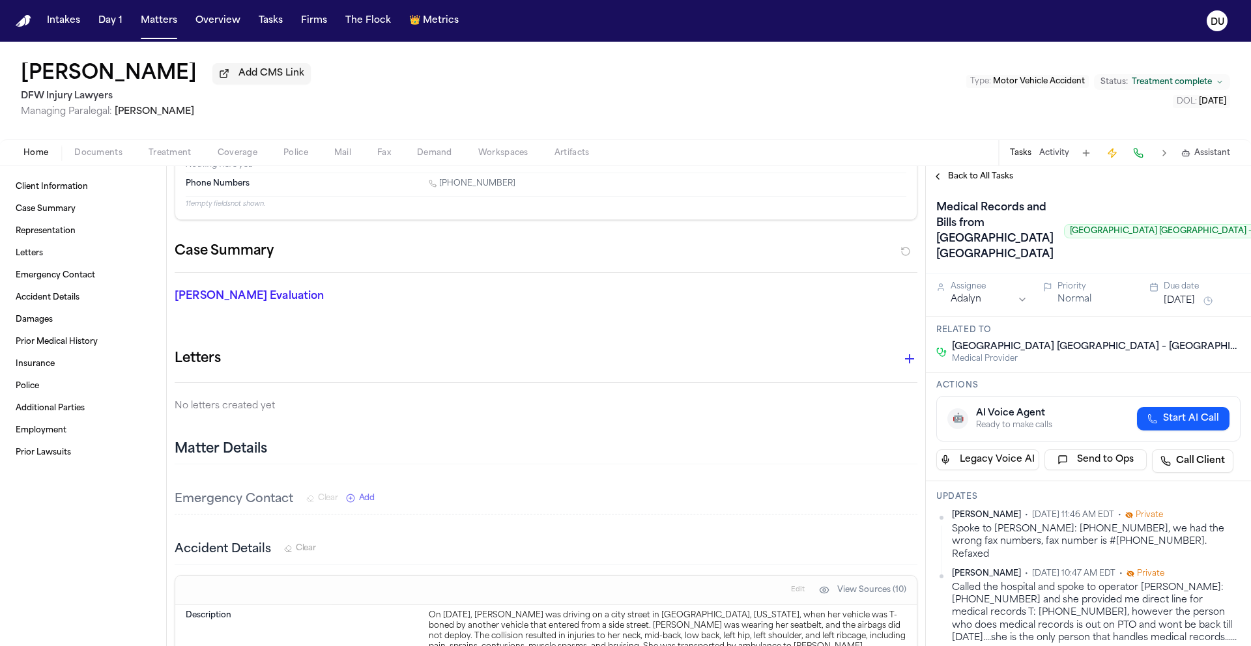
click at [968, 179] on span "Back to All Tasks" at bounding box center [980, 176] width 65 height 10
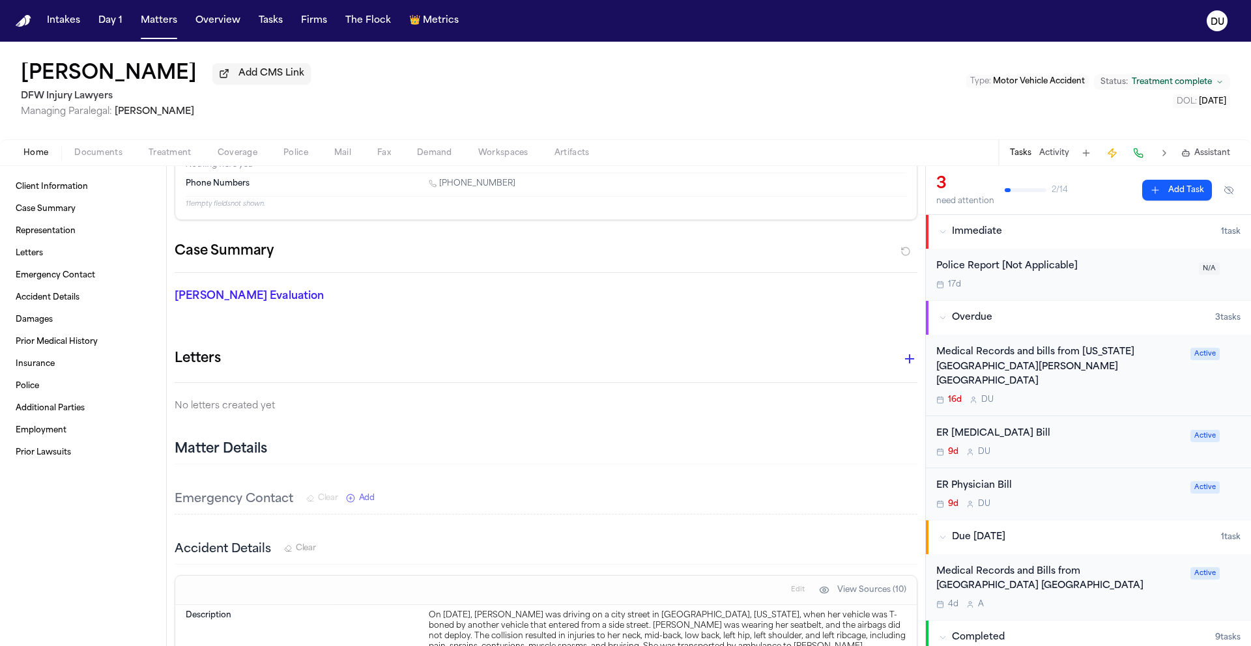
click at [1073, 371] on div "Medical Records and bills from Texas Health Harris Methodist Hospital Southwest…" at bounding box center [1059, 367] width 246 height 44
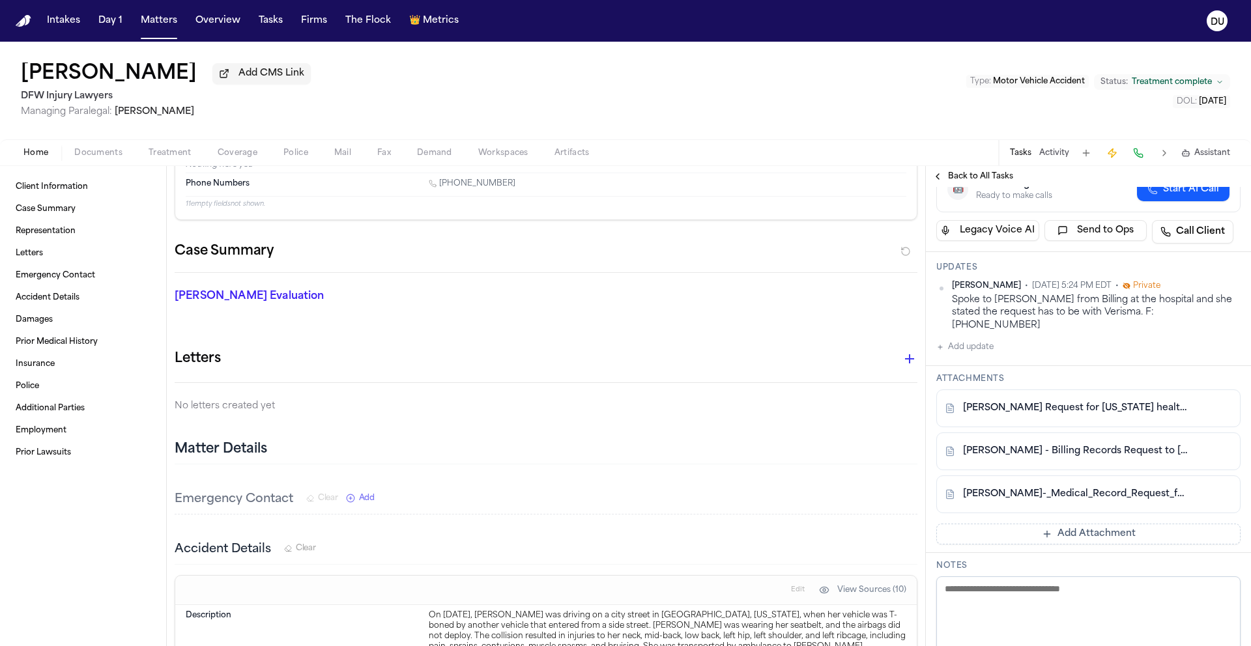
scroll to position [299, 0]
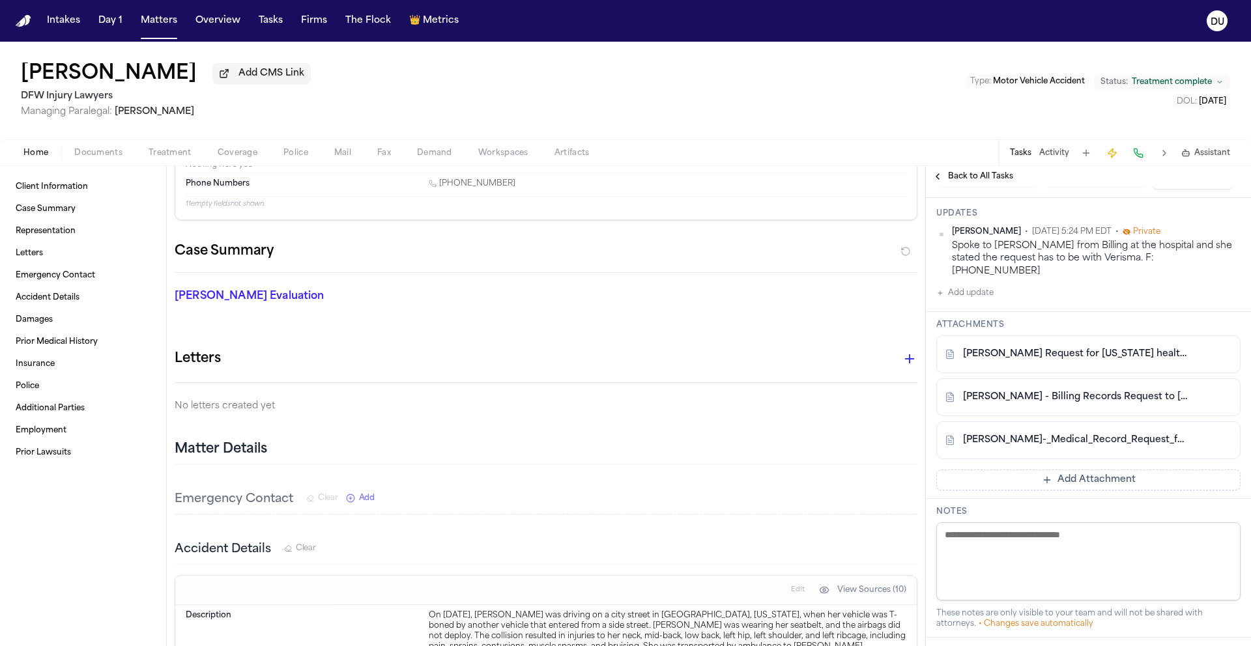
click at [1056, 447] on link "J.L-_Medical_Record_Request_for_Texas_health.pdf" at bounding box center [1075, 440] width 225 height 13
click at [968, 301] on button "Add update" at bounding box center [964, 293] width 57 height 16
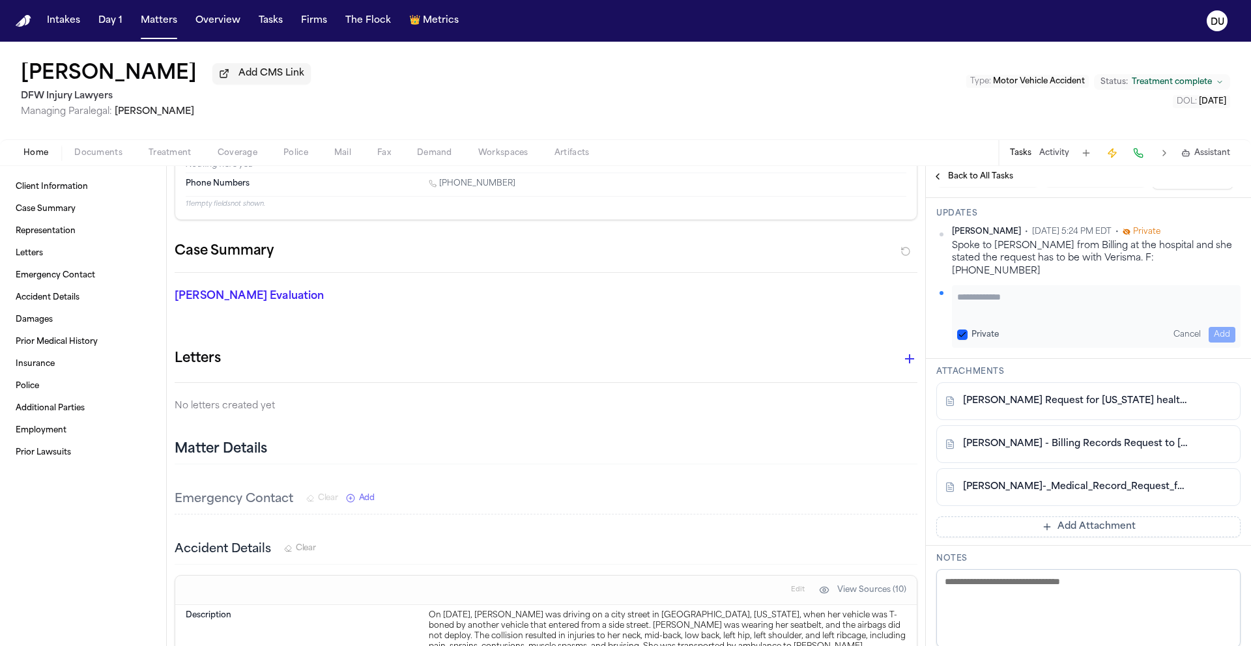
click at [1040, 317] on textarea "Add your update" at bounding box center [1096, 304] width 278 height 26
type textarea "**********"
click at [1211, 343] on button "Add" at bounding box center [1222, 335] width 27 height 16
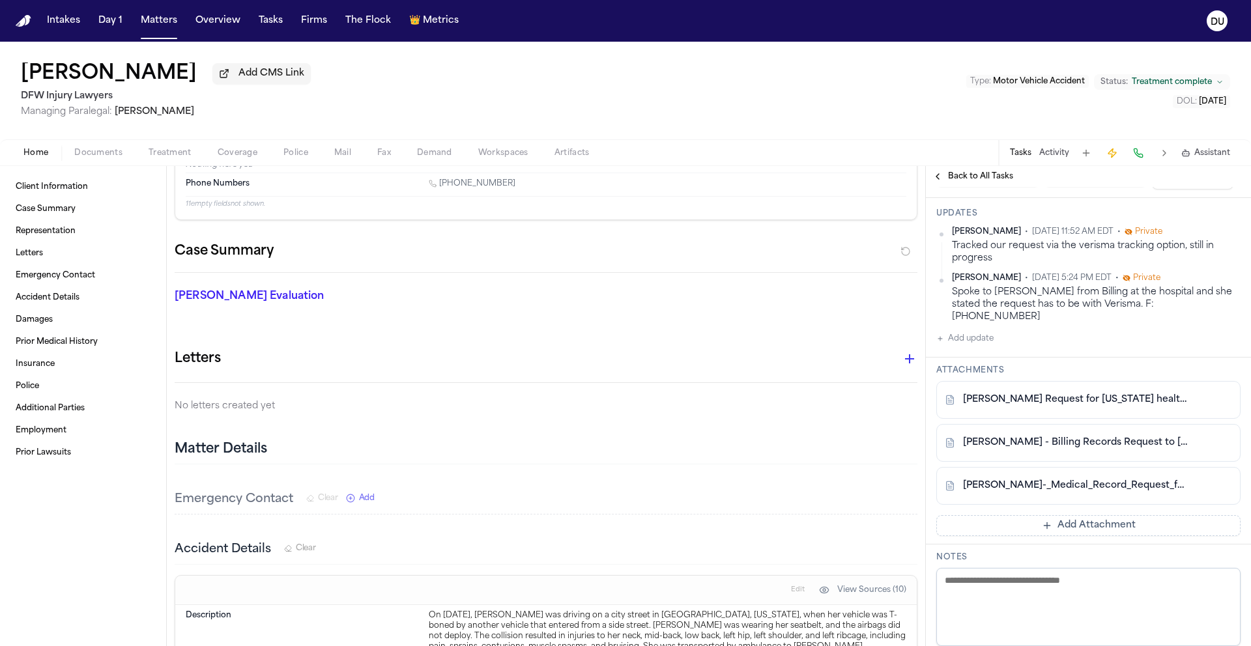
scroll to position [42, 0]
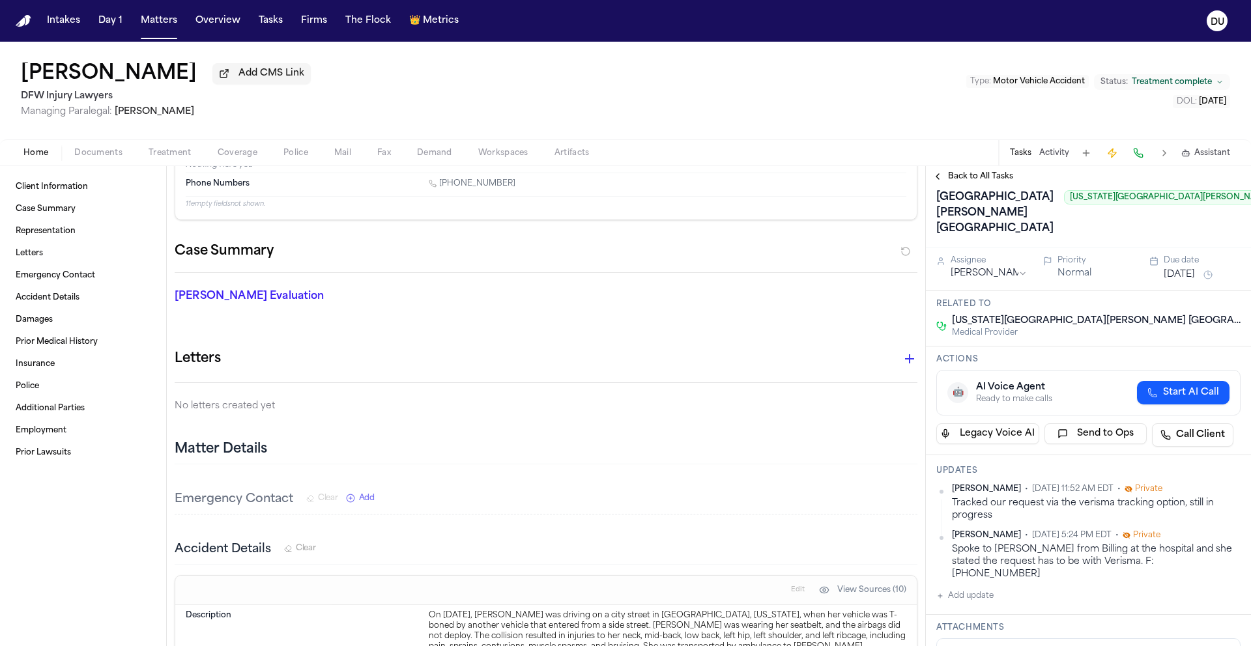
click at [1191, 282] on button "Sep 3, 2025" at bounding box center [1179, 274] width 31 height 13
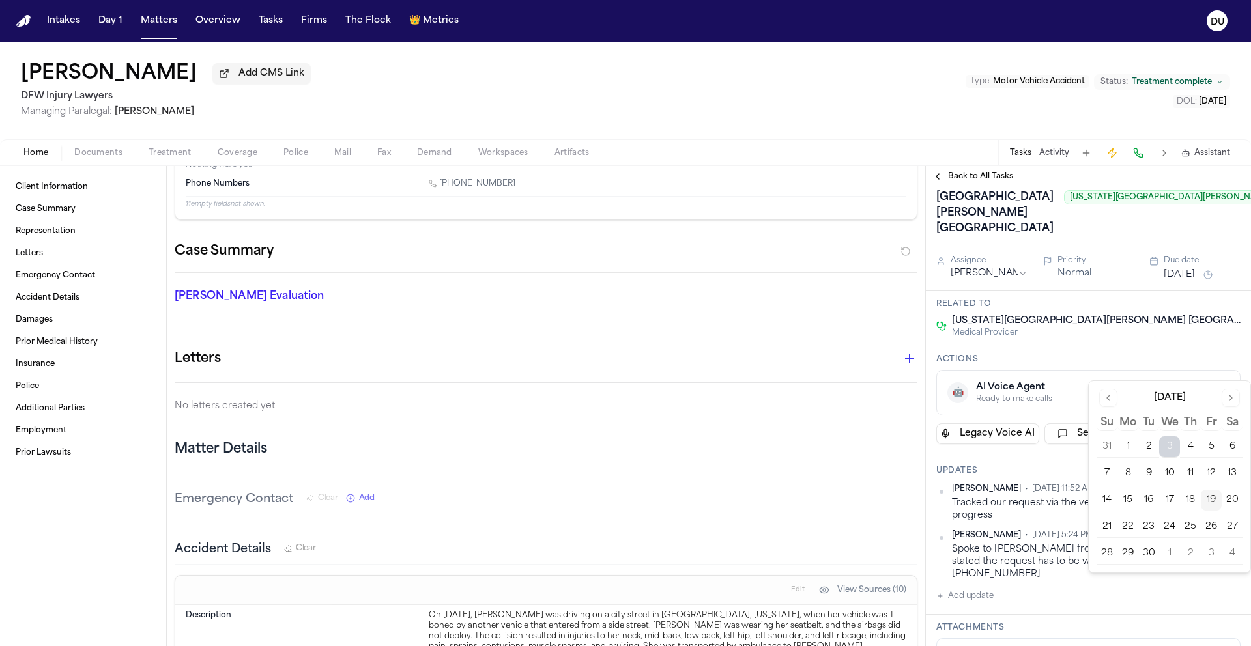
click at [1146, 531] on button "23" at bounding box center [1148, 527] width 21 height 21
click at [1148, 525] on button "23" at bounding box center [1148, 527] width 21 height 21
click at [1095, 239] on div "Medical Records and bills from Texas Health Harris Methodist Hospital Southwest…" at bounding box center [1151, 197] width 431 height 83
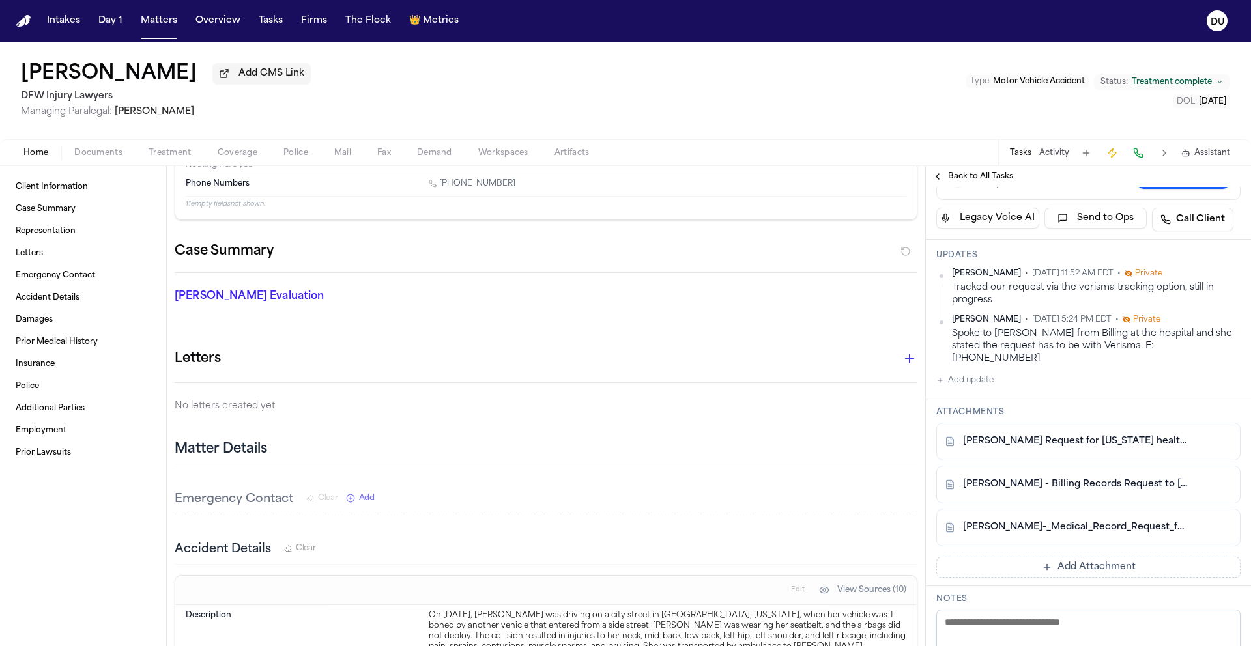
scroll to position [0, 0]
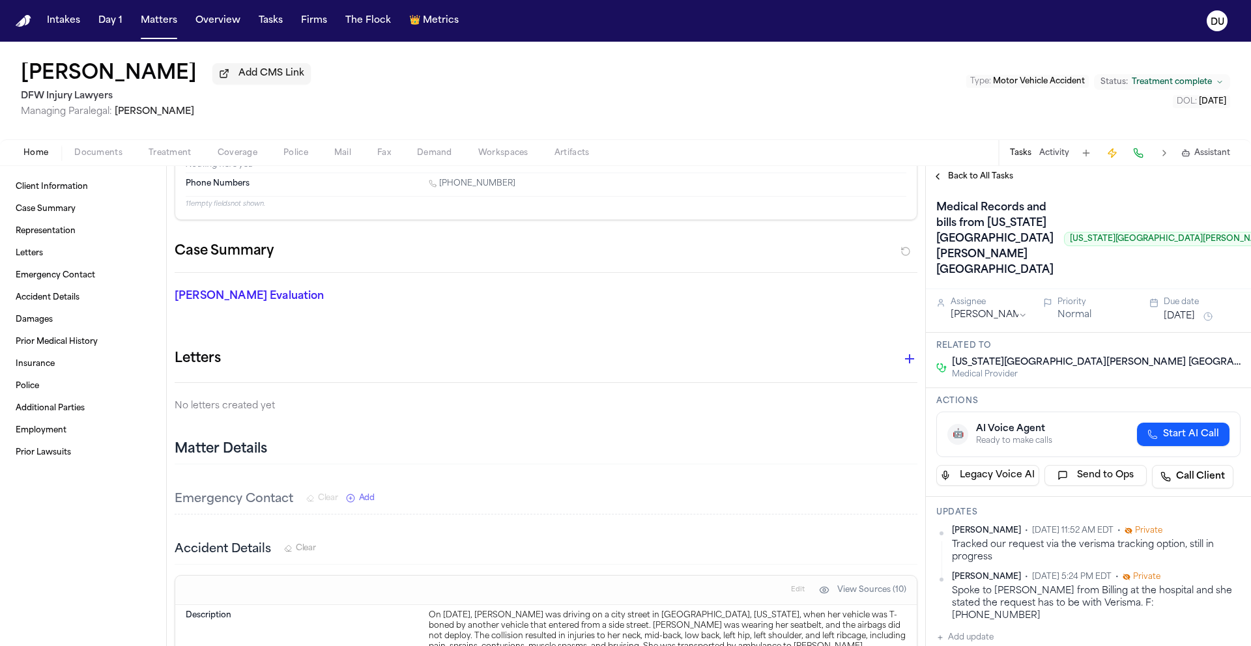
click at [987, 177] on span "Back to All Tasks" at bounding box center [980, 176] width 65 height 10
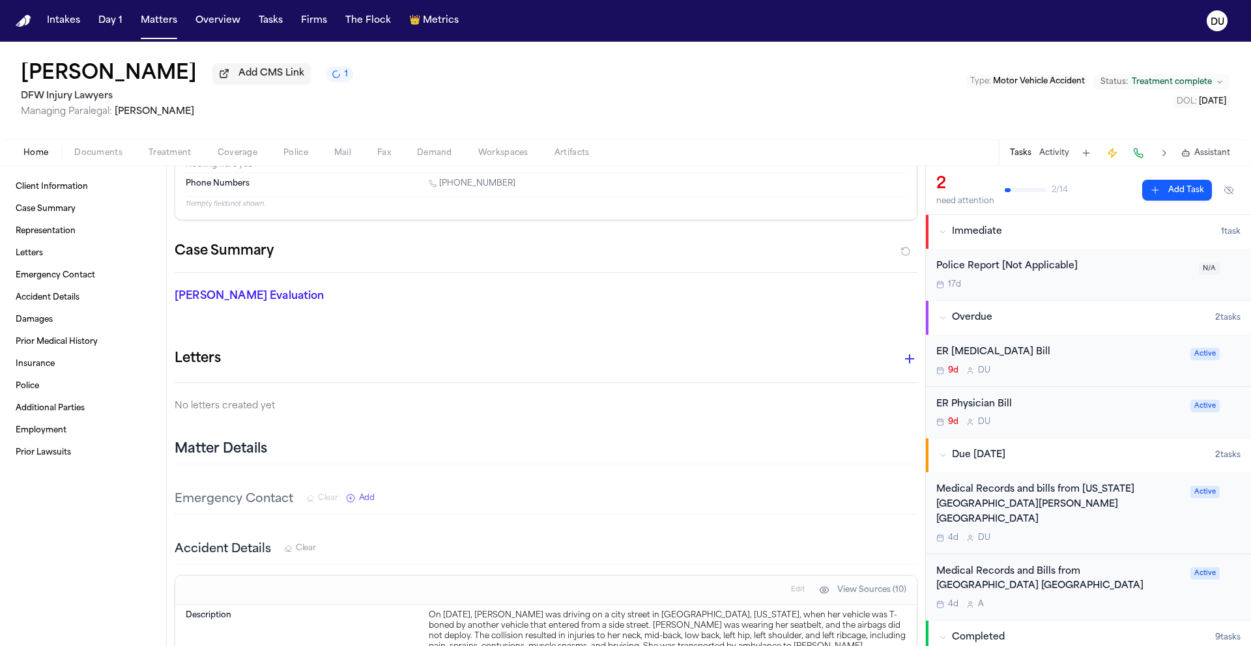
click at [989, 349] on div "ER Radiology Bill" at bounding box center [1059, 352] width 246 height 15
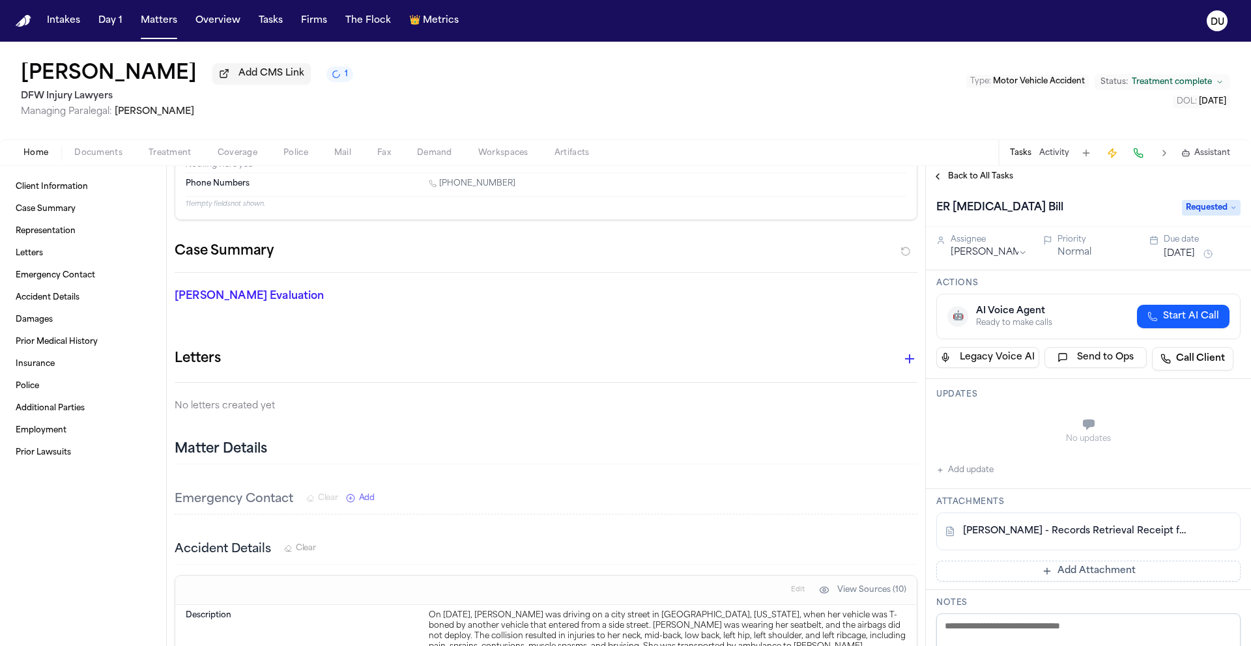
click at [1099, 528] on link "J. Lowe - Records Retrieval Receipt from ChartSwap - 9.3.25" at bounding box center [1075, 531] width 225 height 13
click at [964, 475] on button "Add update" at bounding box center [964, 471] width 57 height 16
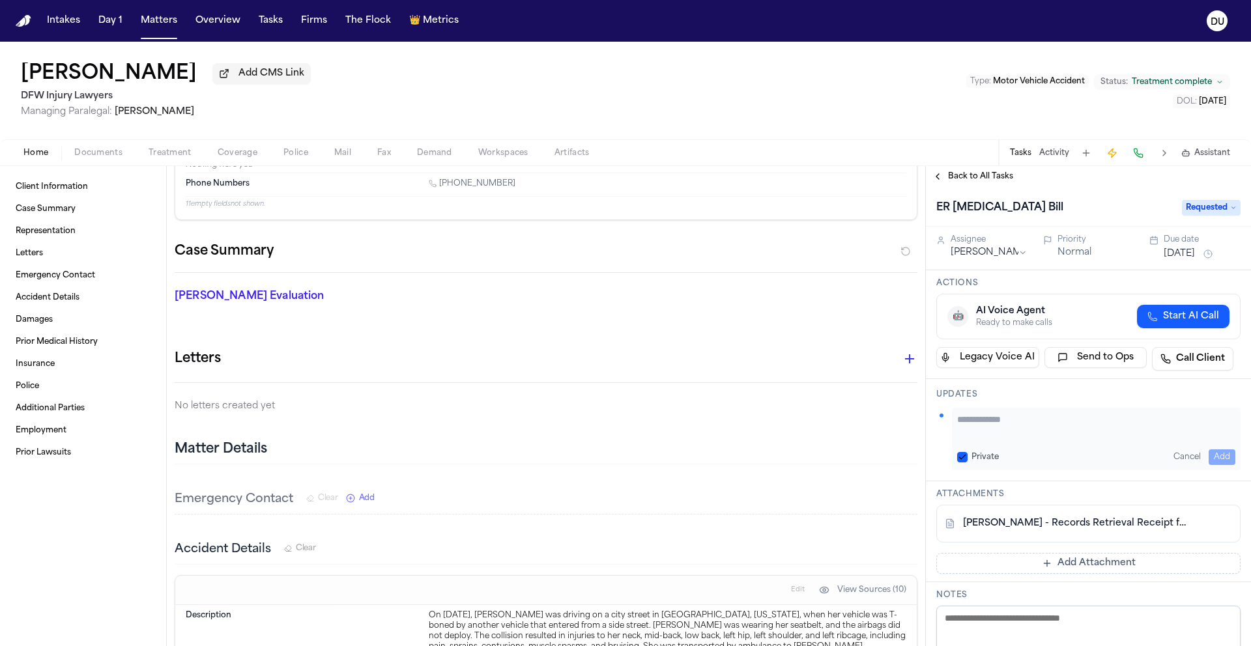
click at [998, 435] on textarea "Add your update" at bounding box center [1096, 426] width 278 height 26
type textarea "**********"
click at [1219, 456] on button "Add" at bounding box center [1222, 458] width 27 height 16
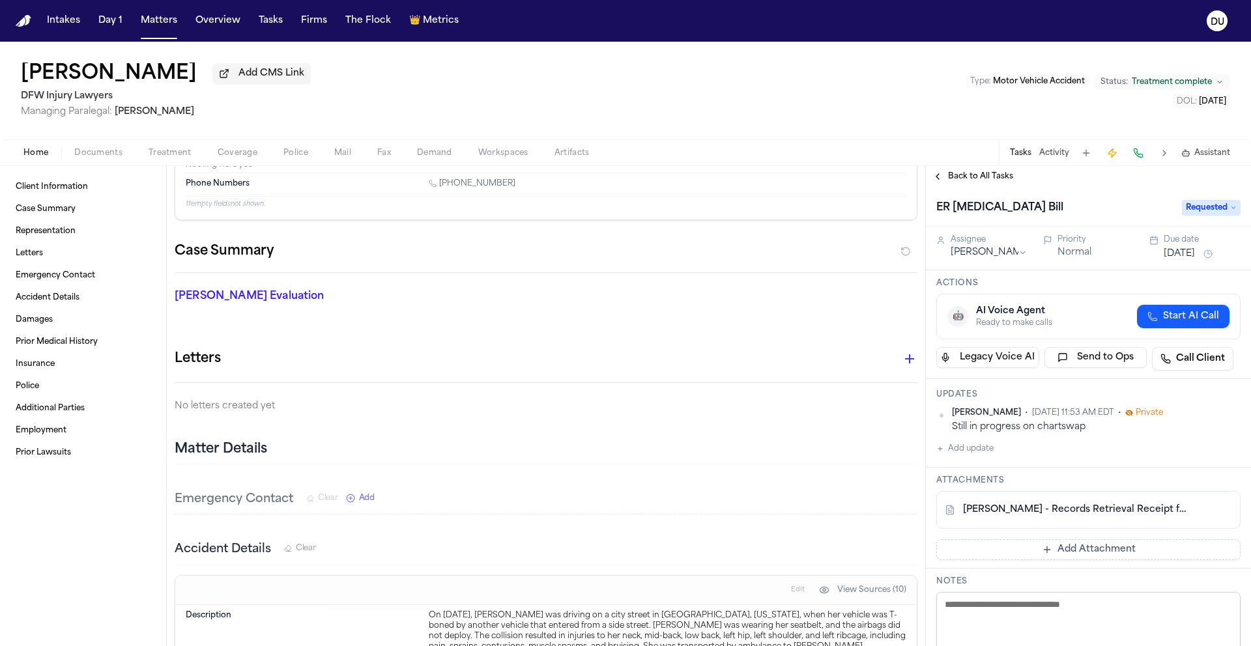
click at [1170, 261] on button "Sep 10, 2025" at bounding box center [1179, 254] width 31 height 13
click at [1175, 411] on button "24" at bounding box center [1169, 412] width 21 height 21
click at [985, 176] on span "Back to All Tasks" at bounding box center [980, 176] width 65 height 10
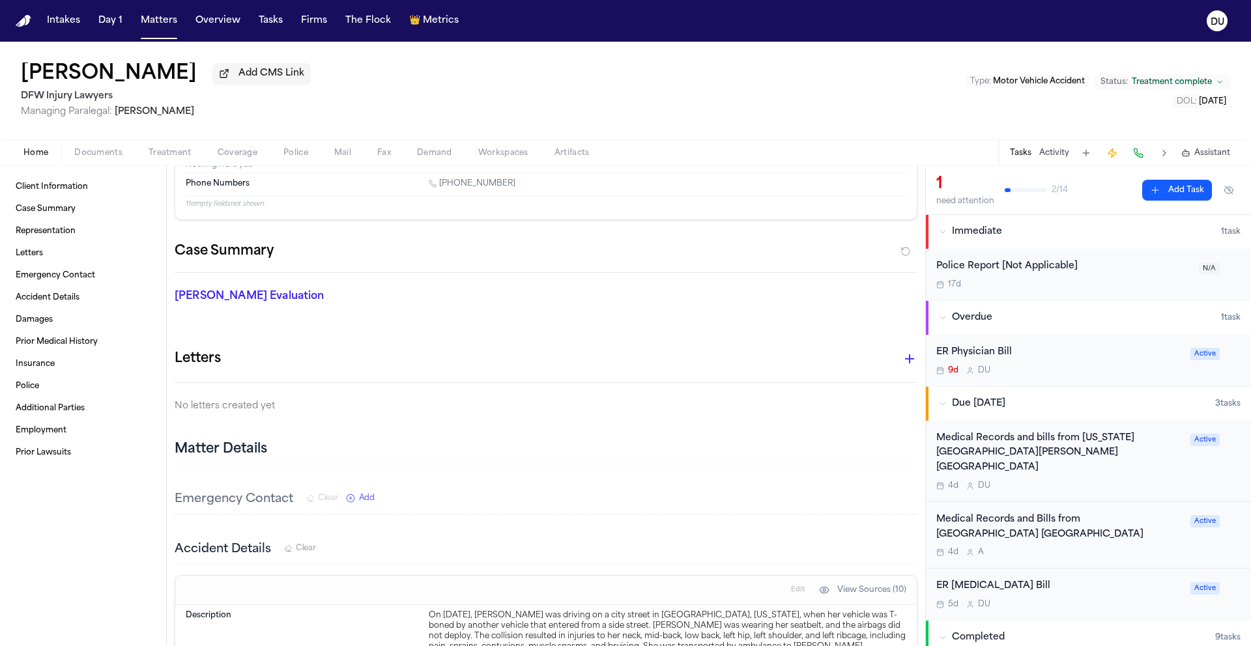
click at [979, 350] on div "ER Physician Bill" at bounding box center [1059, 352] width 246 height 15
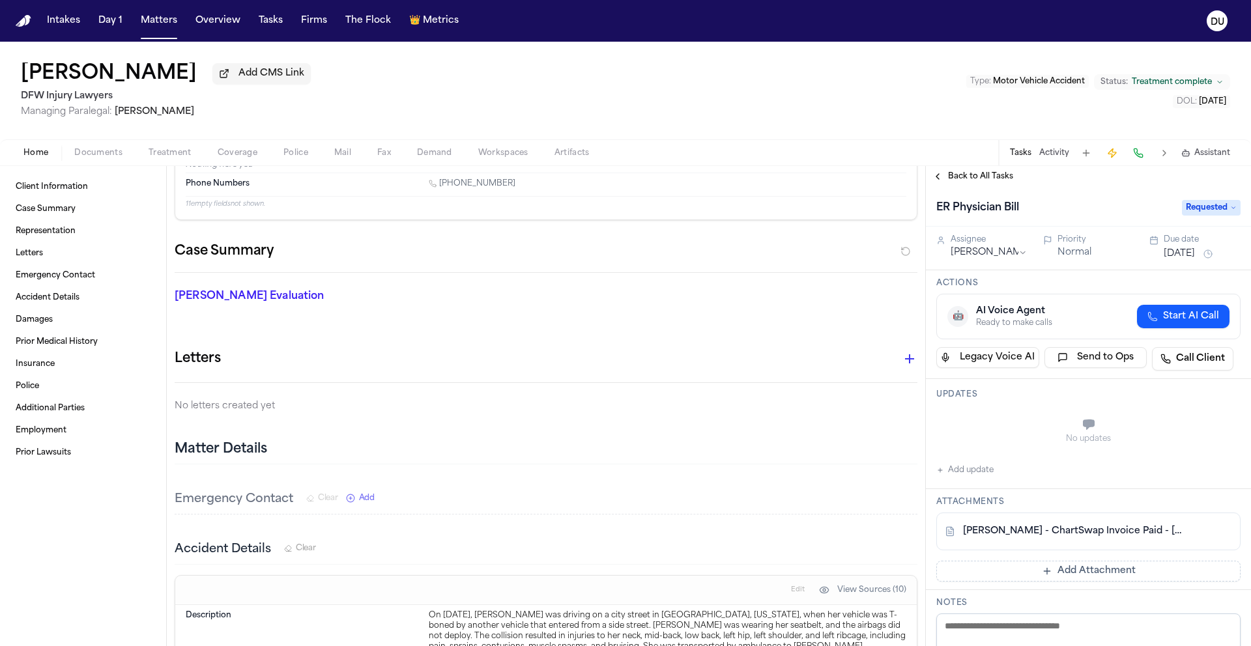
click at [953, 476] on button "Add update" at bounding box center [964, 471] width 57 height 16
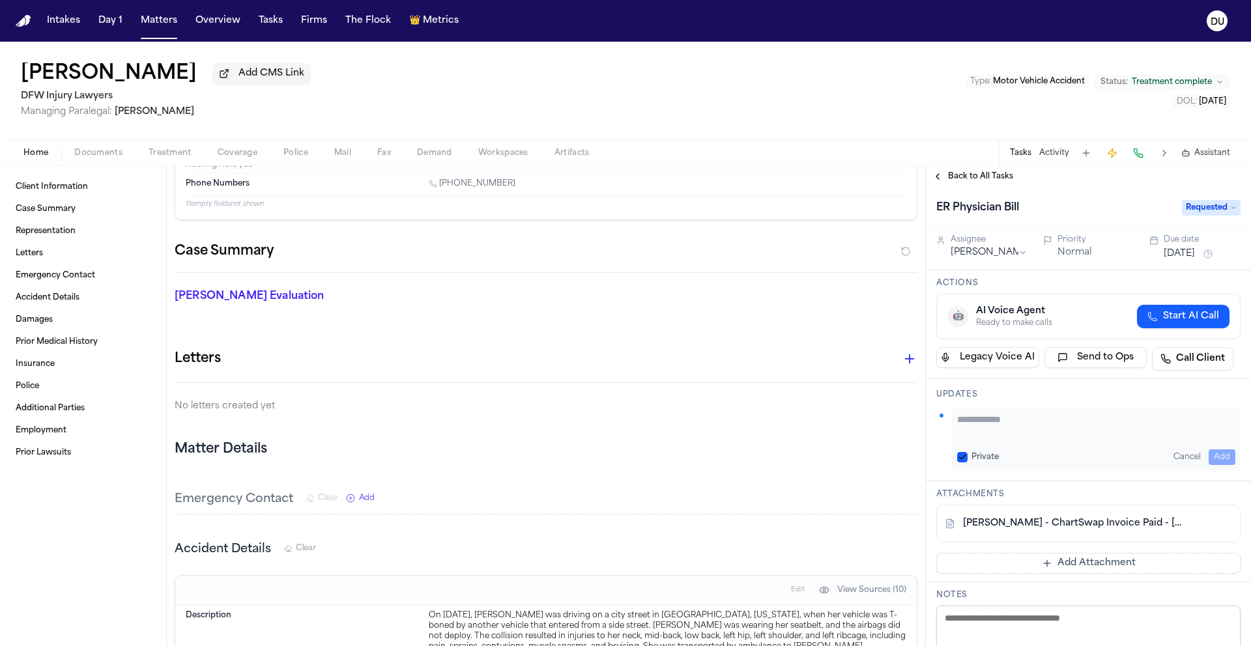
click at [1062, 431] on textarea "Add your update" at bounding box center [1096, 426] width 278 height 26
type textarea "**********"
click at [1209, 456] on button "Add" at bounding box center [1222, 458] width 27 height 16
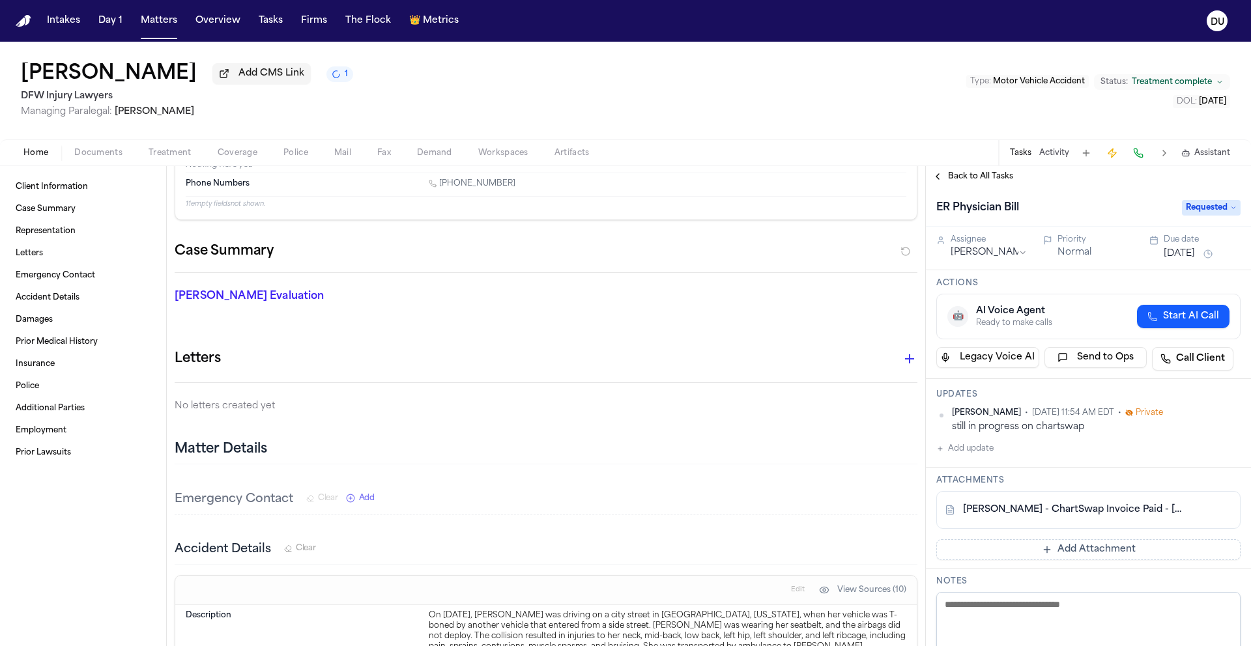
click at [1195, 256] on button "Sep 10, 2025" at bounding box center [1179, 254] width 31 height 13
click at [1166, 410] on button "24" at bounding box center [1169, 412] width 21 height 21
click at [1091, 191] on div "ER Physician Bill Requested" at bounding box center [1088, 207] width 325 height 40
click at [996, 175] on span "Back to All Tasks" at bounding box center [980, 176] width 65 height 10
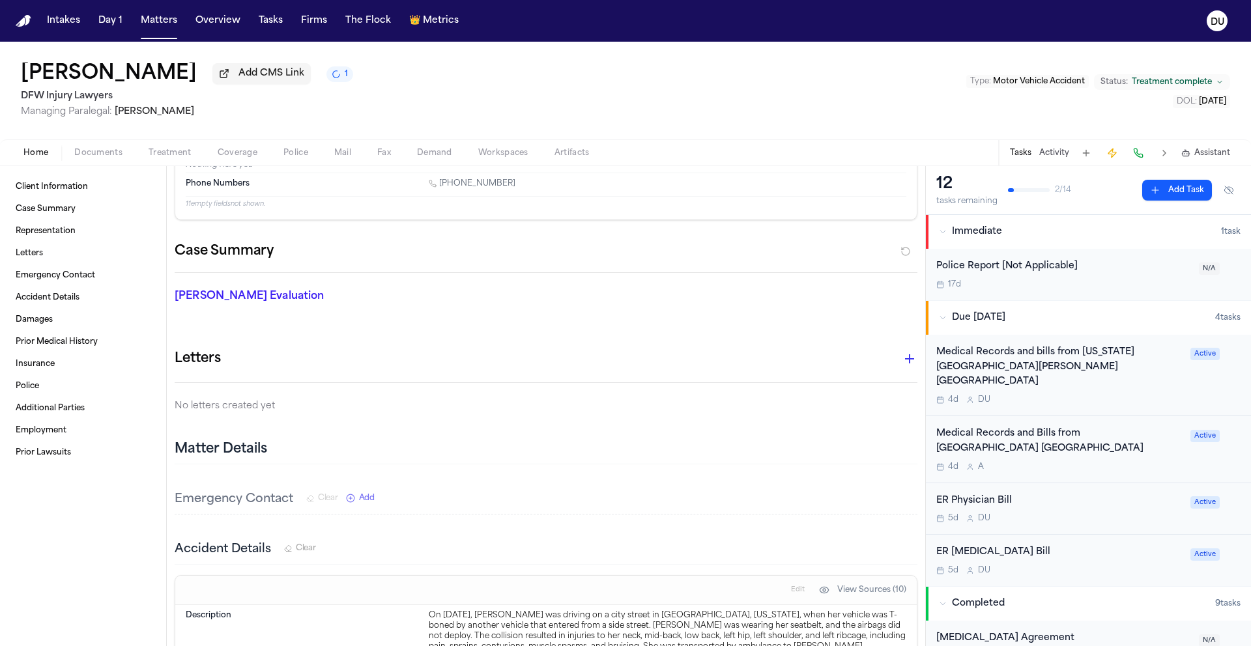
click at [29, 21] on img "Home" at bounding box center [24, 21] width 16 height 12
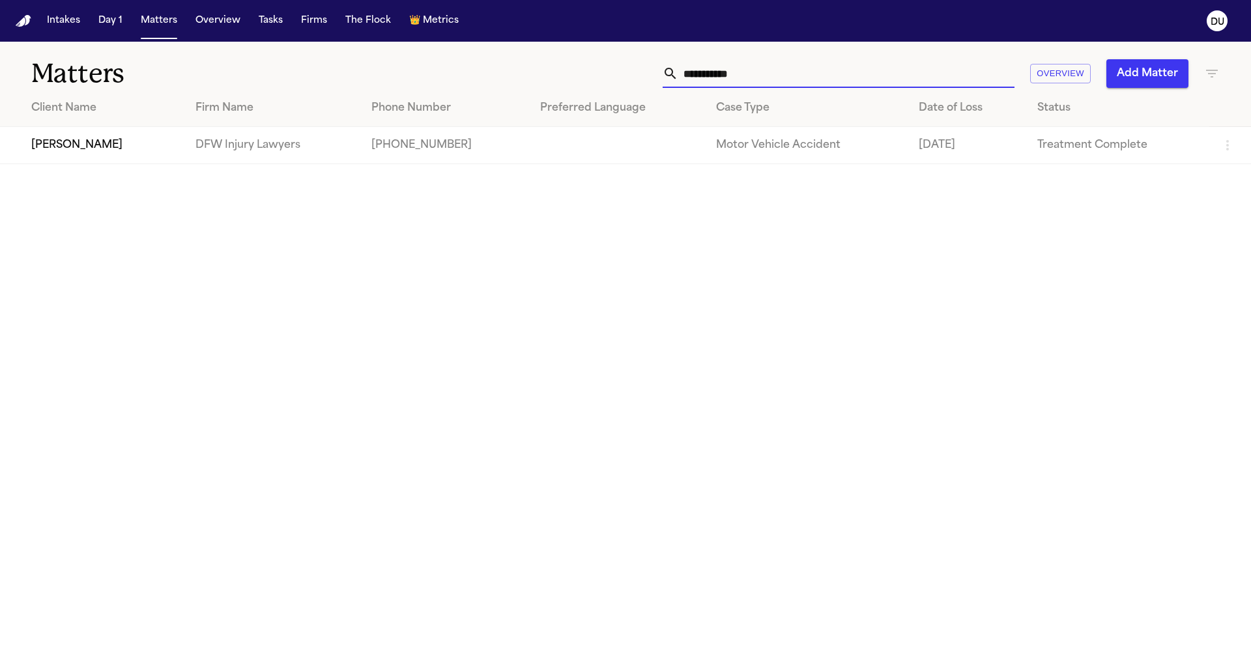
drag, startPoint x: 785, startPoint y: 82, endPoint x: 601, endPoint y: 72, distance: 184.7
click at [601, 72] on div "**********" at bounding box center [798, 73] width 843 height 29
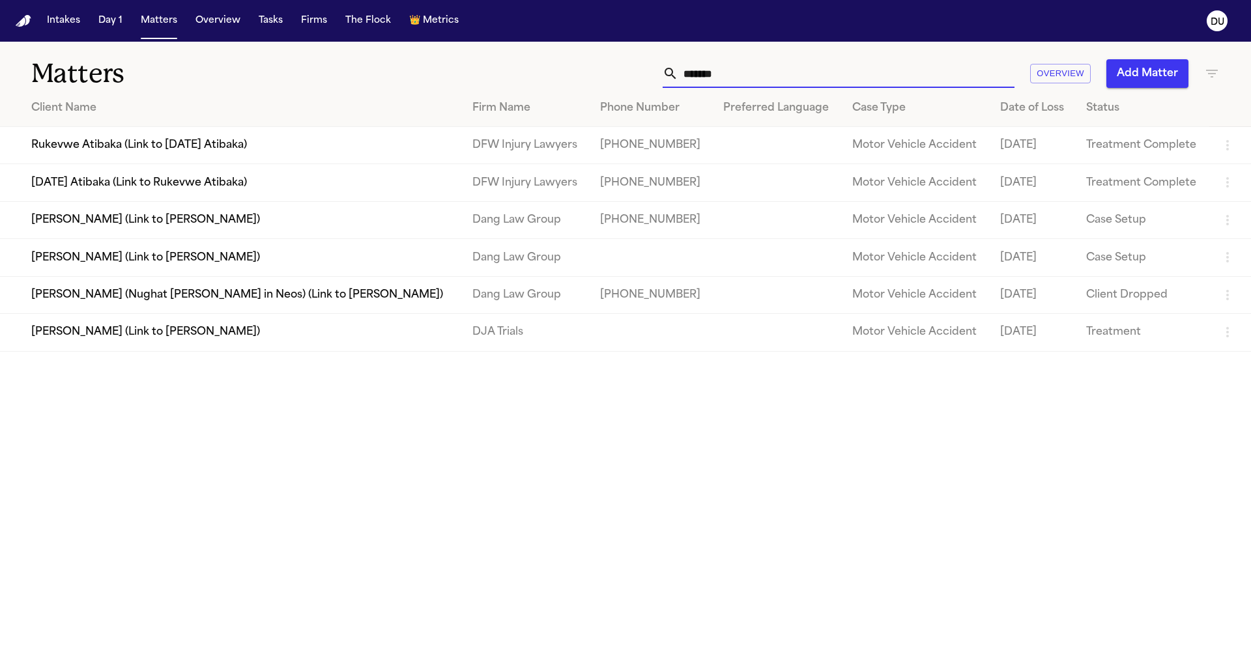
type input "*******"
click at [172, 149] on td "Rukevwe Atibaka (Link to [DATE] Atibaka)" at bounding box center [231, 145] width 462 height 37
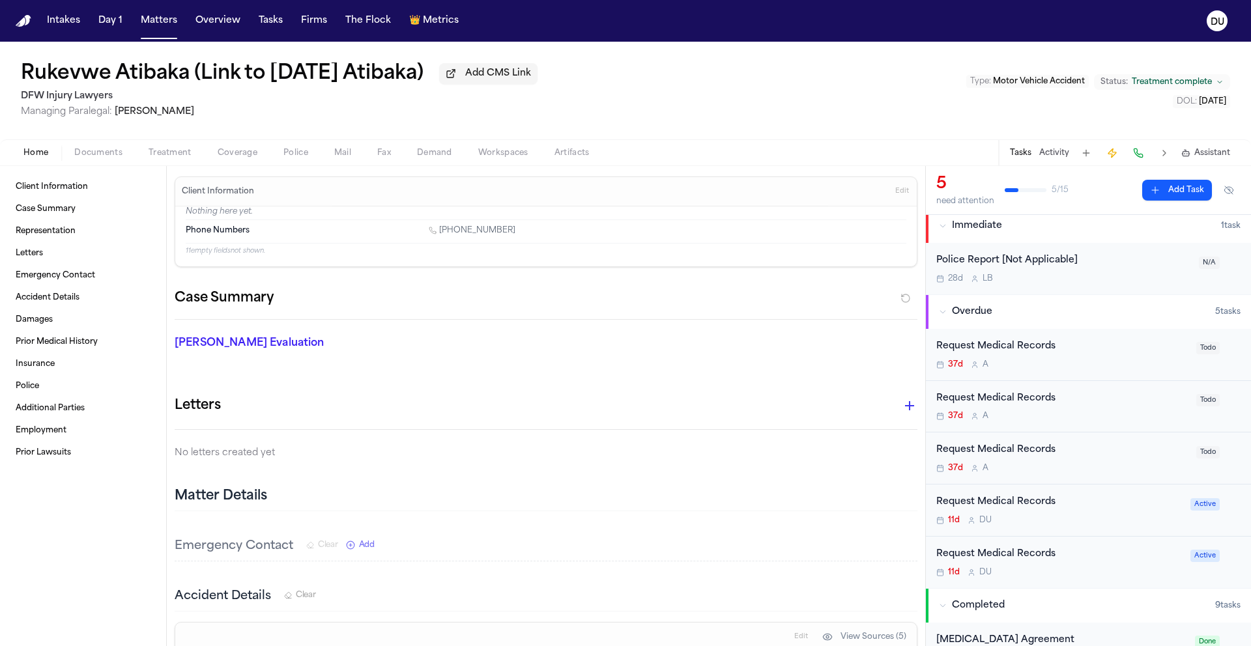
scroll to position [14, 0]
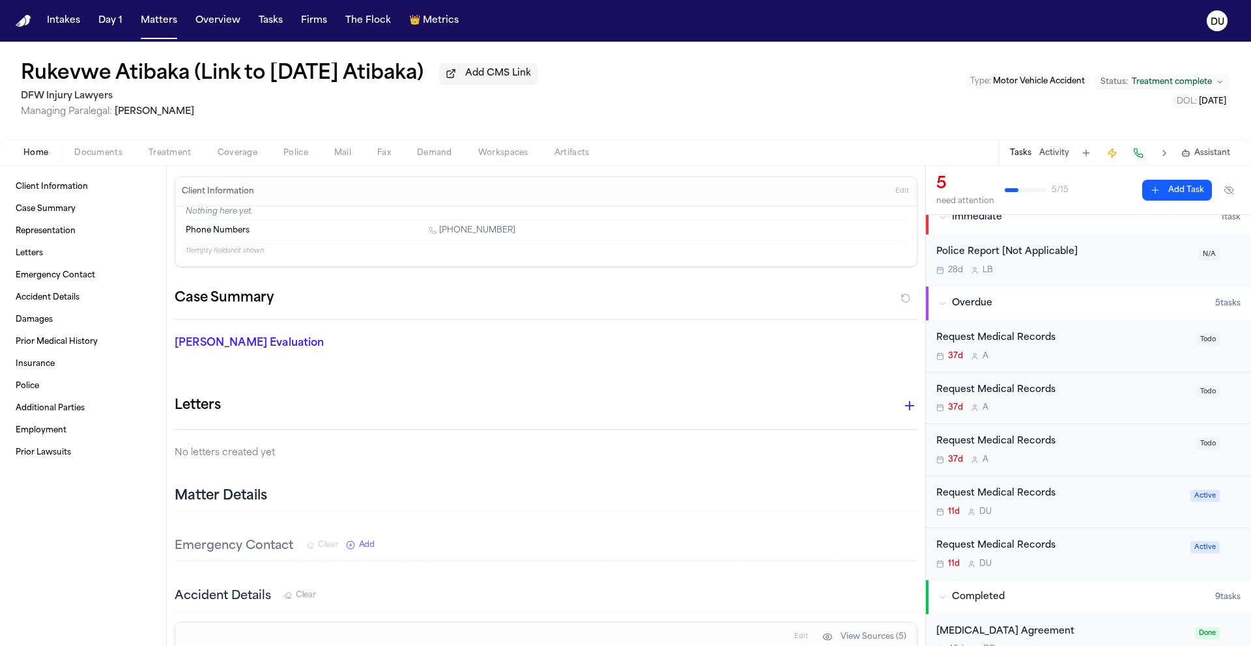
click at [1002, 346] on div "Request Medical Records" at bounding box center [1062, 338] width 252 height 15
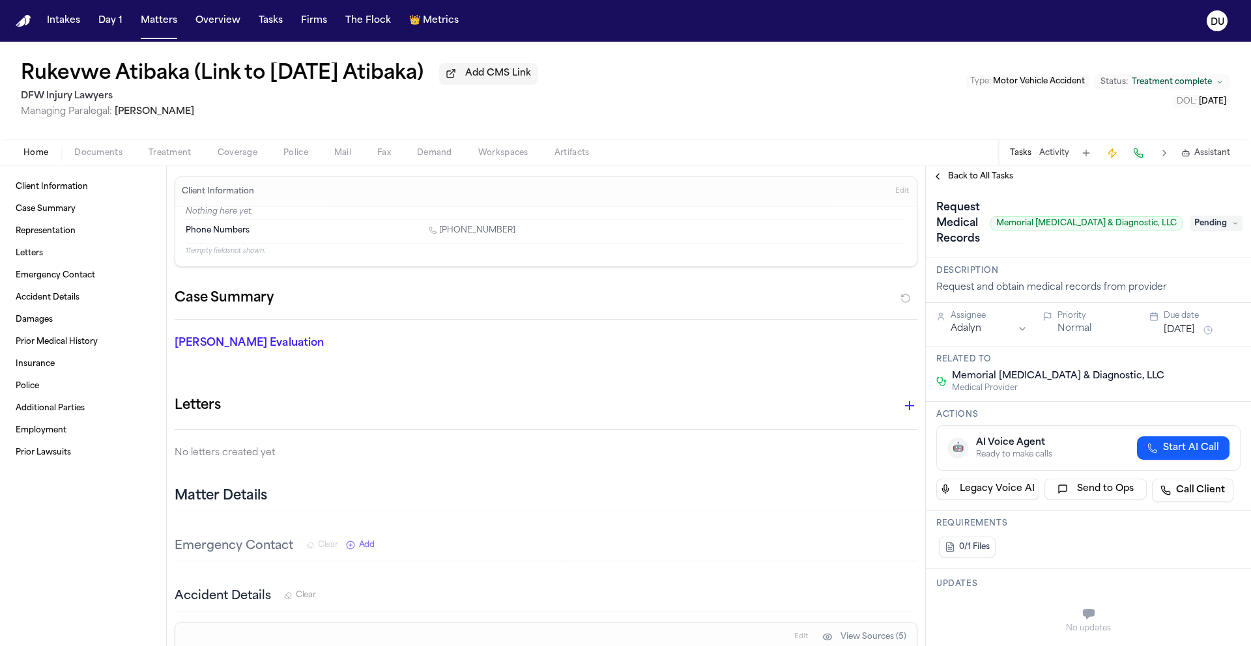
click at [994, 182] on span "Back to All Tasks" at bounding box center [980, 176] width 65 height 10
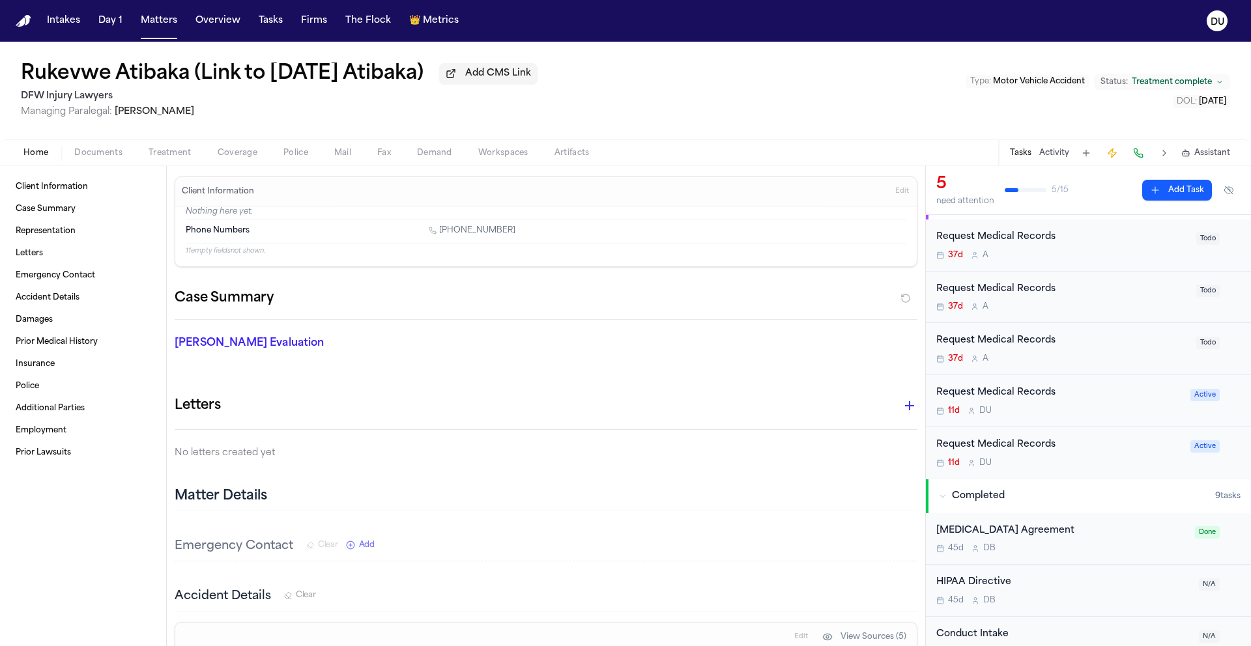
scroll to position [126, 0]
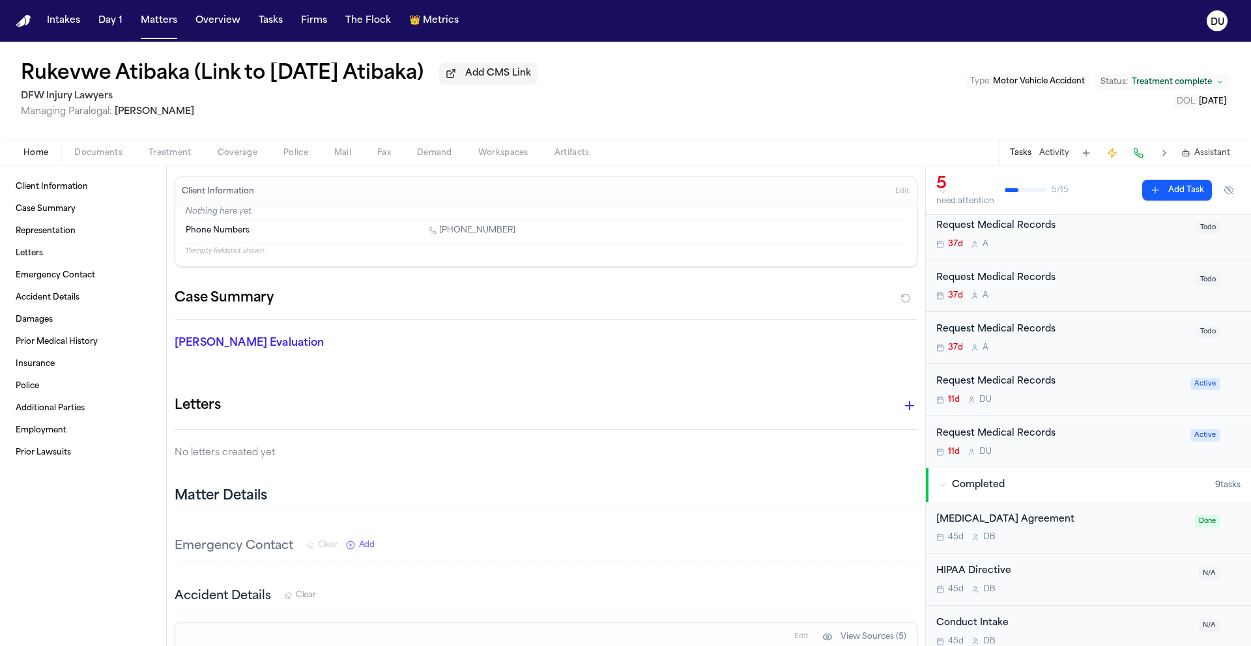
click at [1028, 437] on div "Request Medical Records" at bounding box center [1059, 434] width 246 height 15
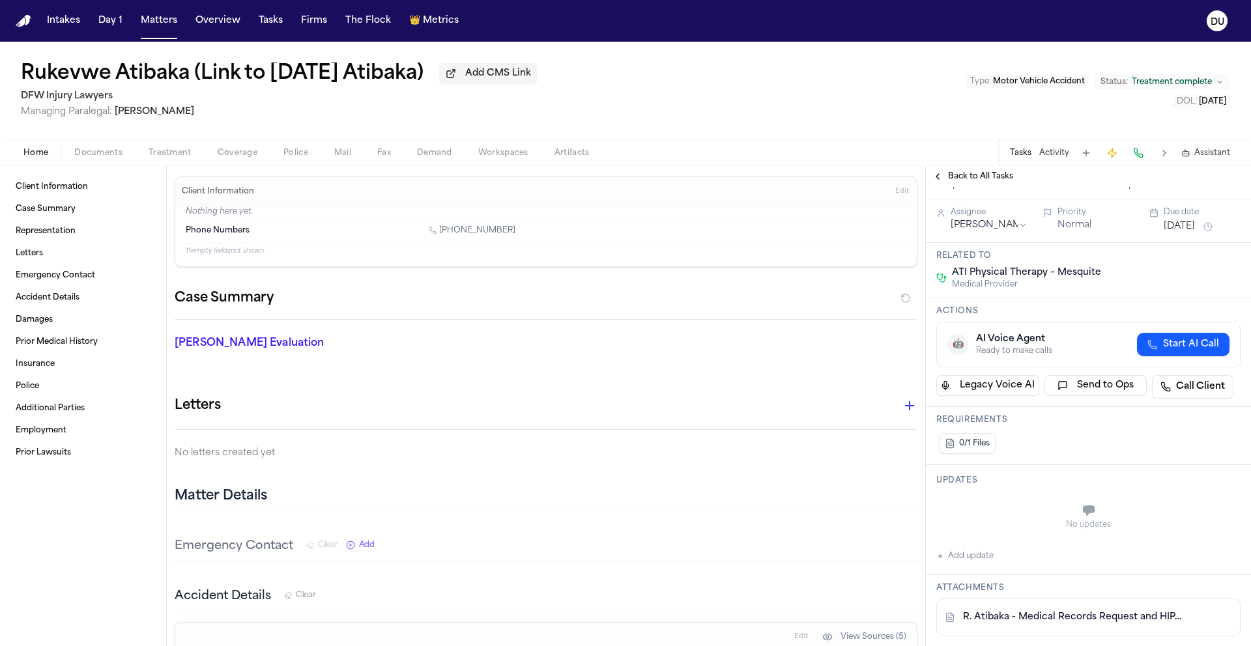
scroll to position [108, 0]
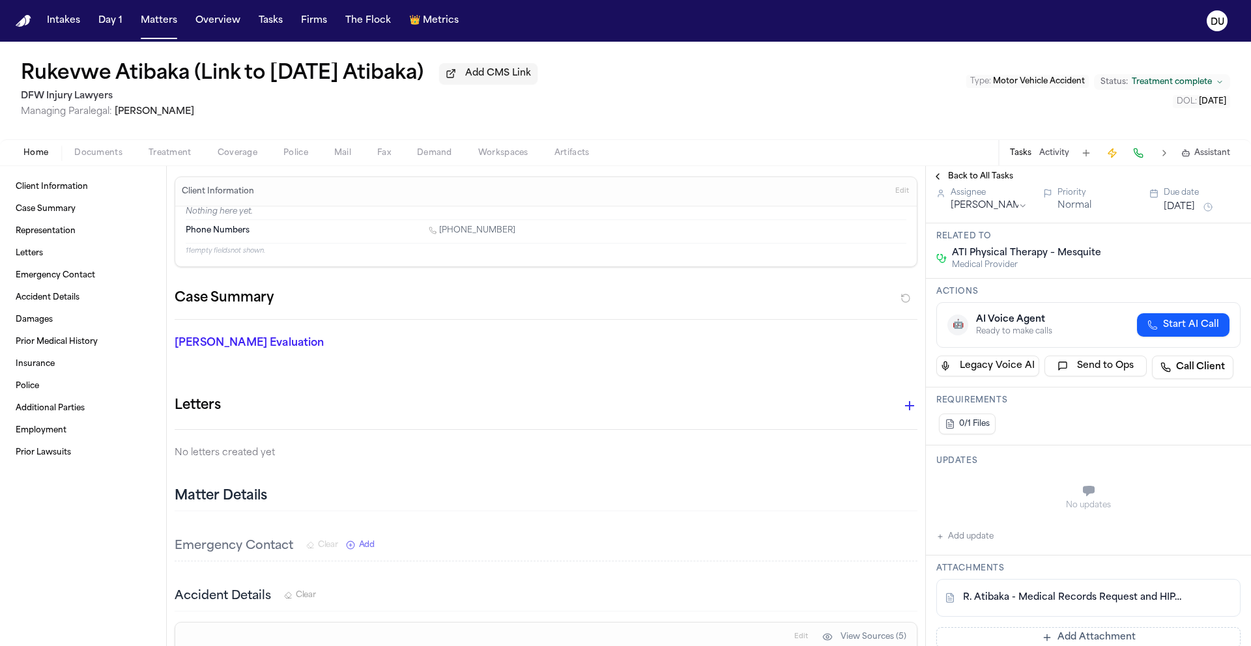
click at [1027, 605] on link "R. Atibaka - Medical Records Request and HIPAA Release to ATI Physical Therapy …" at bounding box center [1075, 598] width 225 height 13
click at [27, 29] on nav "Intakes Day 1 Matters Overview Tasks Firms The Flock 👑 Metrics DU" at bounding box center [625, 21] width 1251 height 42
click at [12, 18] on nav "Intakes Day 1 Matters Overview Tasks Firms The Flock 👑 Metrics DU" at bounding box center [625, 21] width 1251 height 42
click at [23, 18] on img "Home" at bounding box center [24, 21] width 16 height 12
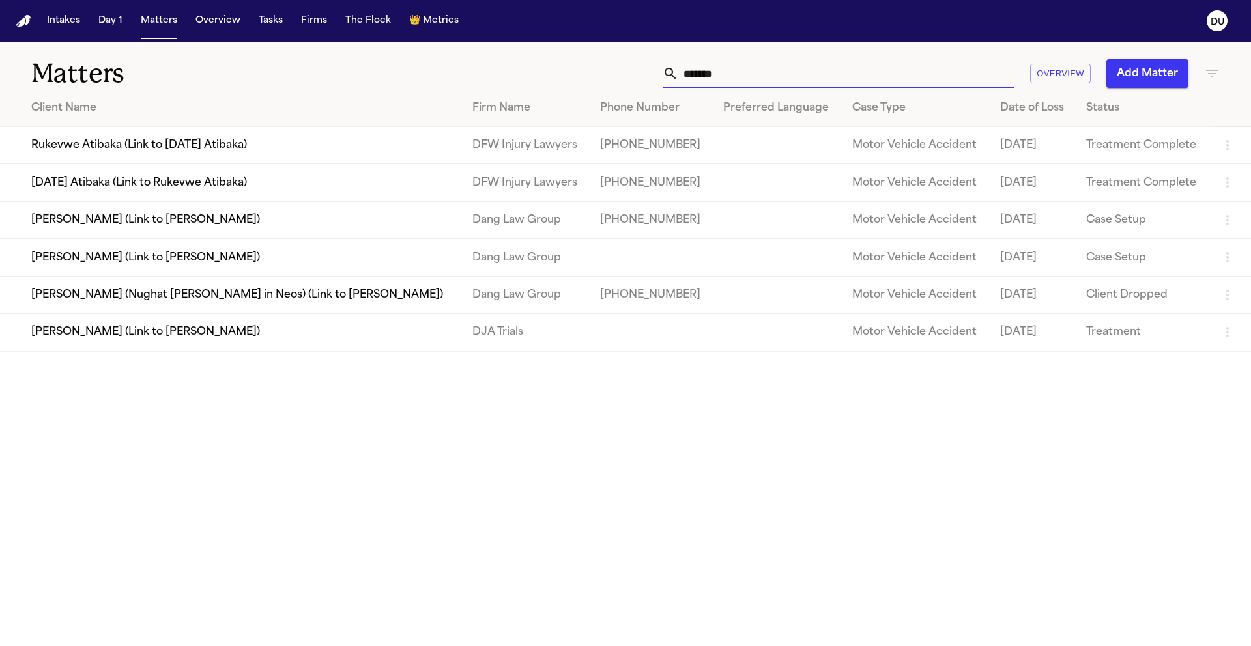
drag, startPoint x: 778, startPoint y: 78, endPoint x: 595, endPoint y: 68, distance: 183.4
click at [596, 68] on div "******* Overview Add Matter" at bounding box center [798, 73] width 843 height 29
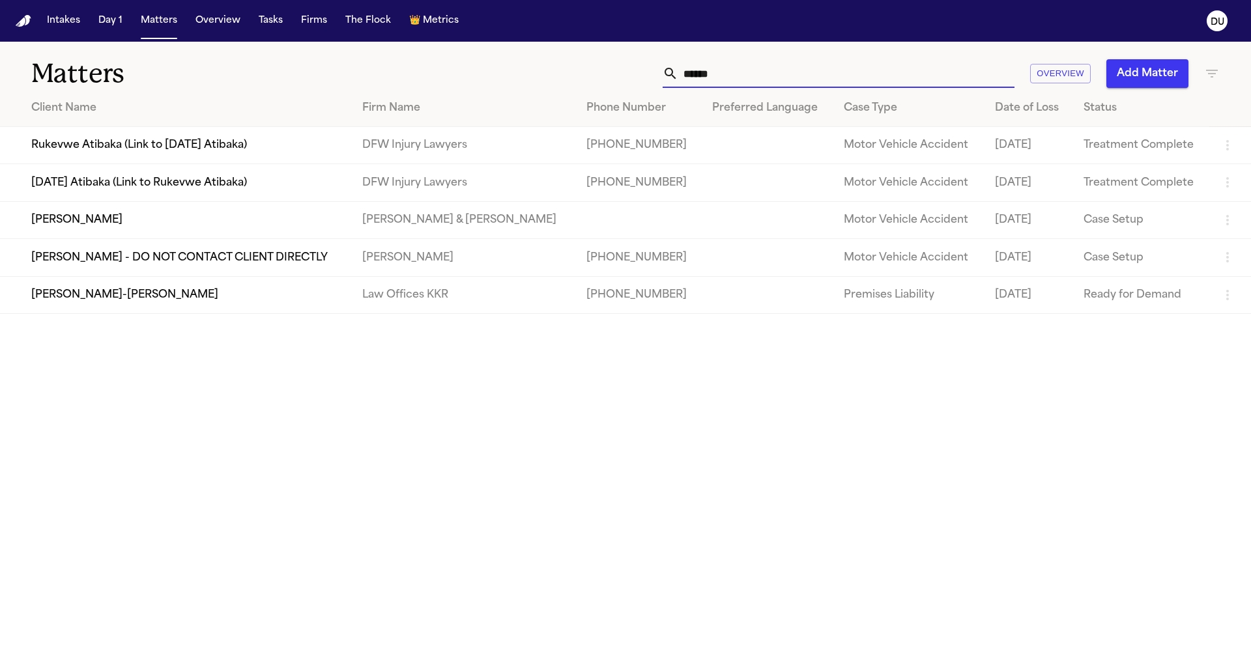
type input "******"
click at [306, 182] on td "[DATE] Atibaka (Link to Rukevwe Atibaka)" at bounding box center [176, 182] width 352 height 37
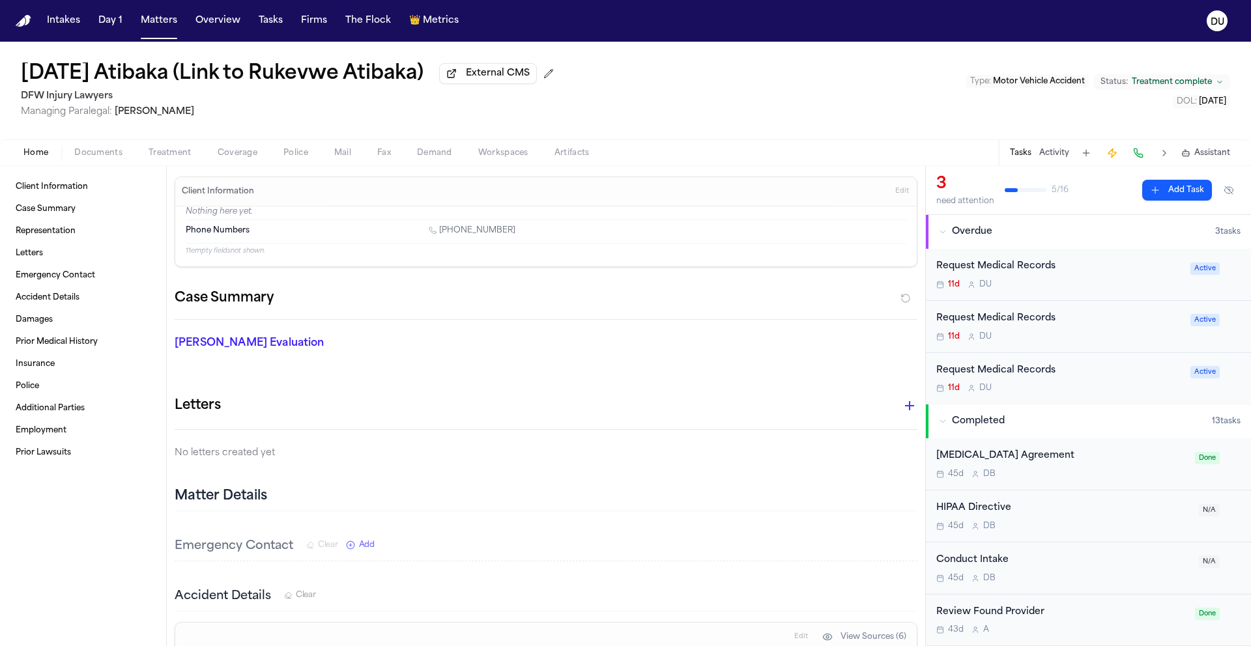
click at [999, 269] on div "Request Medical Records" at bounding box center [1059, 266] width 246 height 15
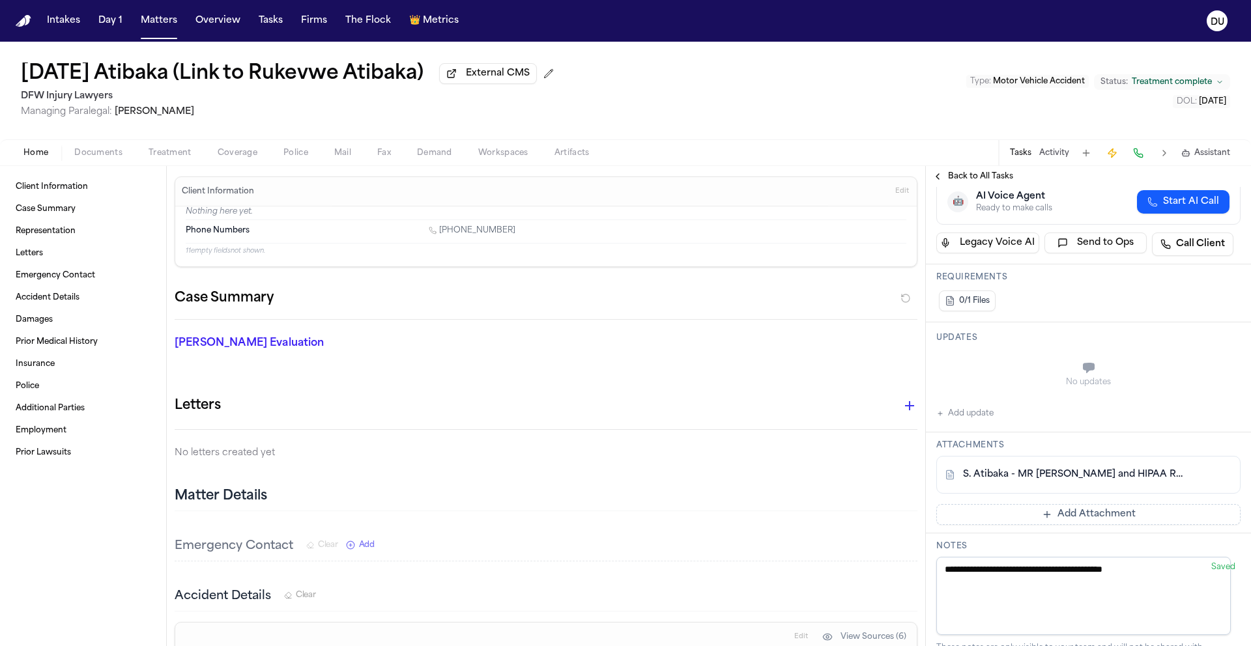
scroll to position [242, 0]
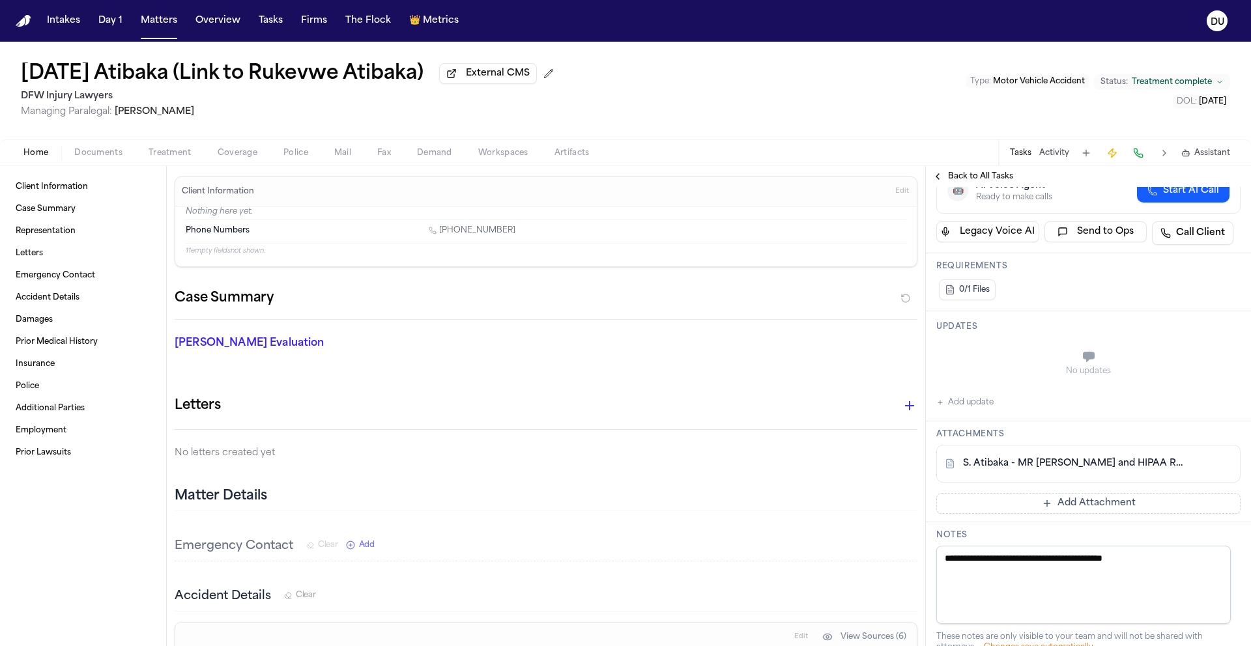
click at [1053, 508] on button "Add Attachment" at bounding box center [1088, 503] width 304 height 21
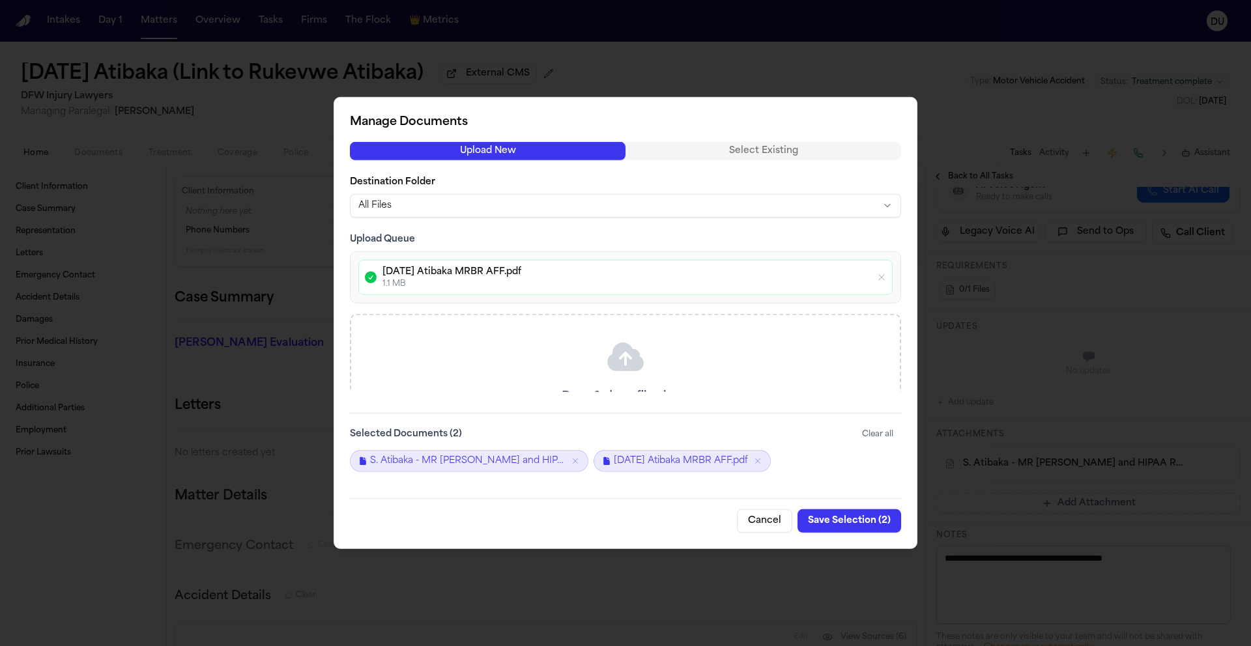
click at [854, 525] on button "Save Selection ( 2 )" at bounding box center [850, 521] width 104 height 23
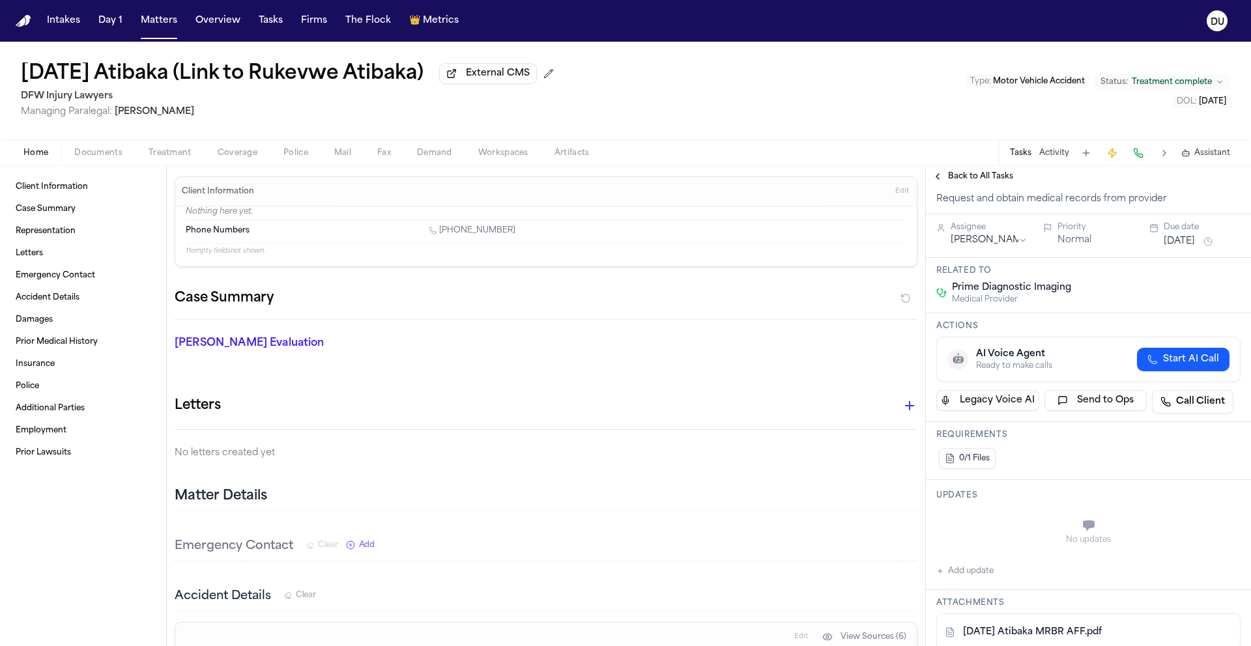
scroll to position [0, 0]
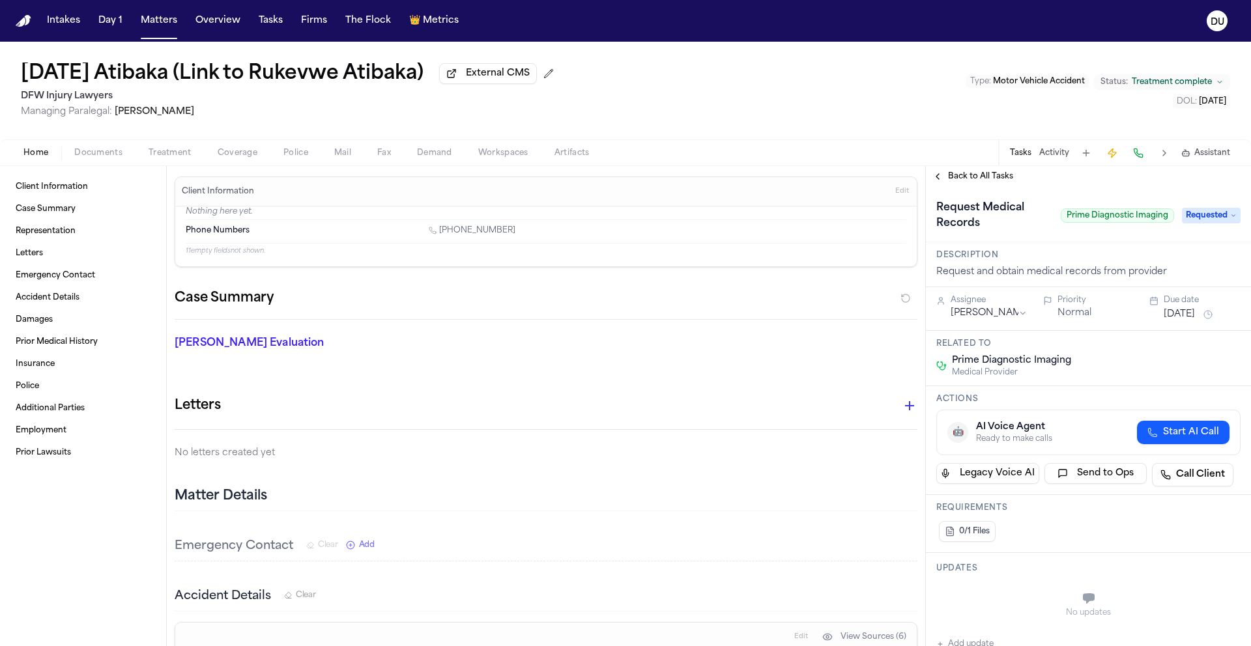
click at [1194, 218] on span "Requested" at bounding box center [1211, 216] width 59 height 16
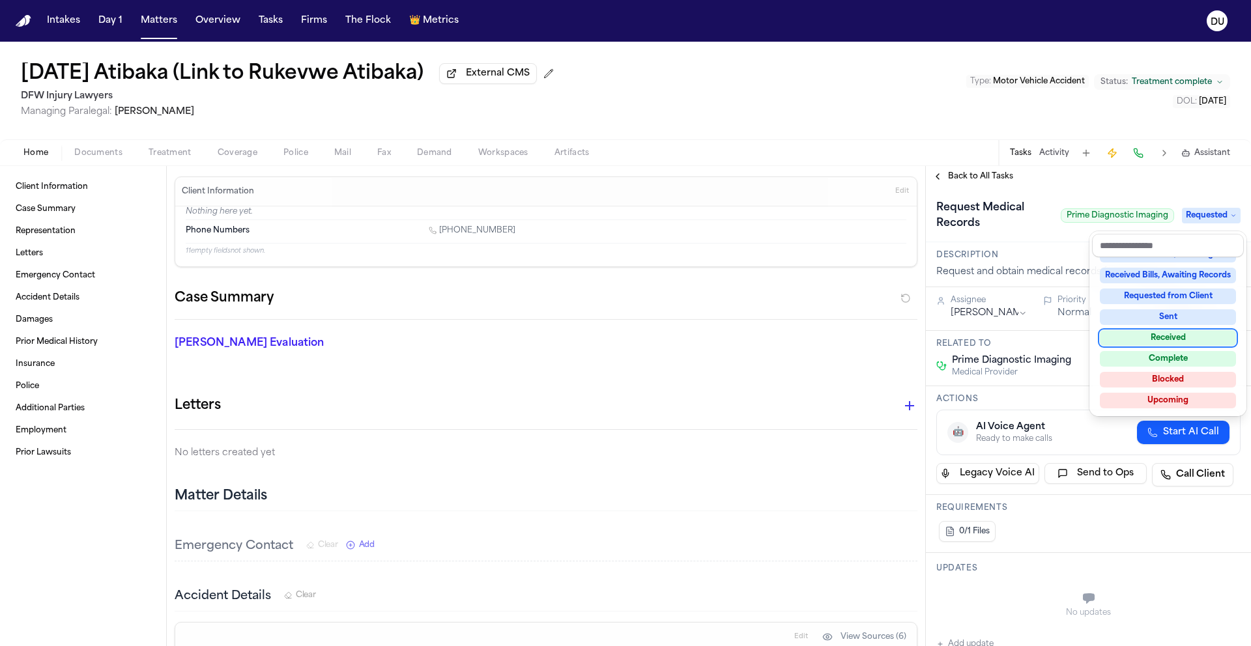
click at [1172, 341] on div "Received" at bounding box center [1168, 338] width 136 height 16
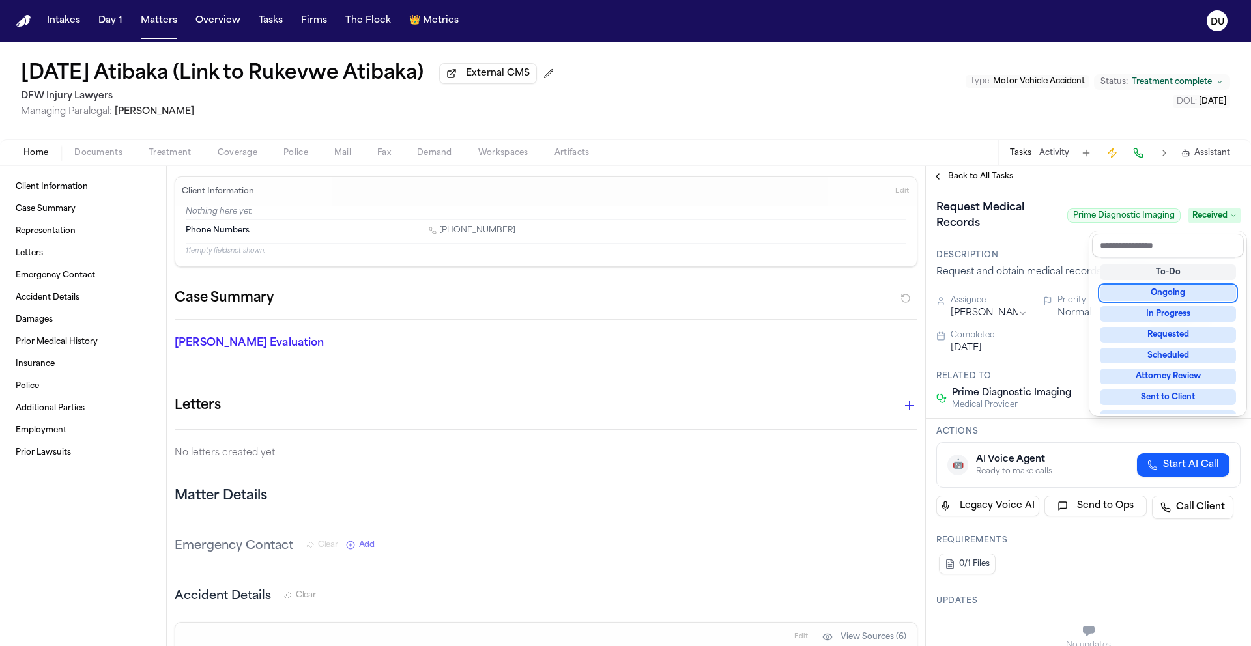
scroll to position [40, 0]
click at [1159, 186] on div "**********" at bounding box center [1088, 406] width 325 height 480
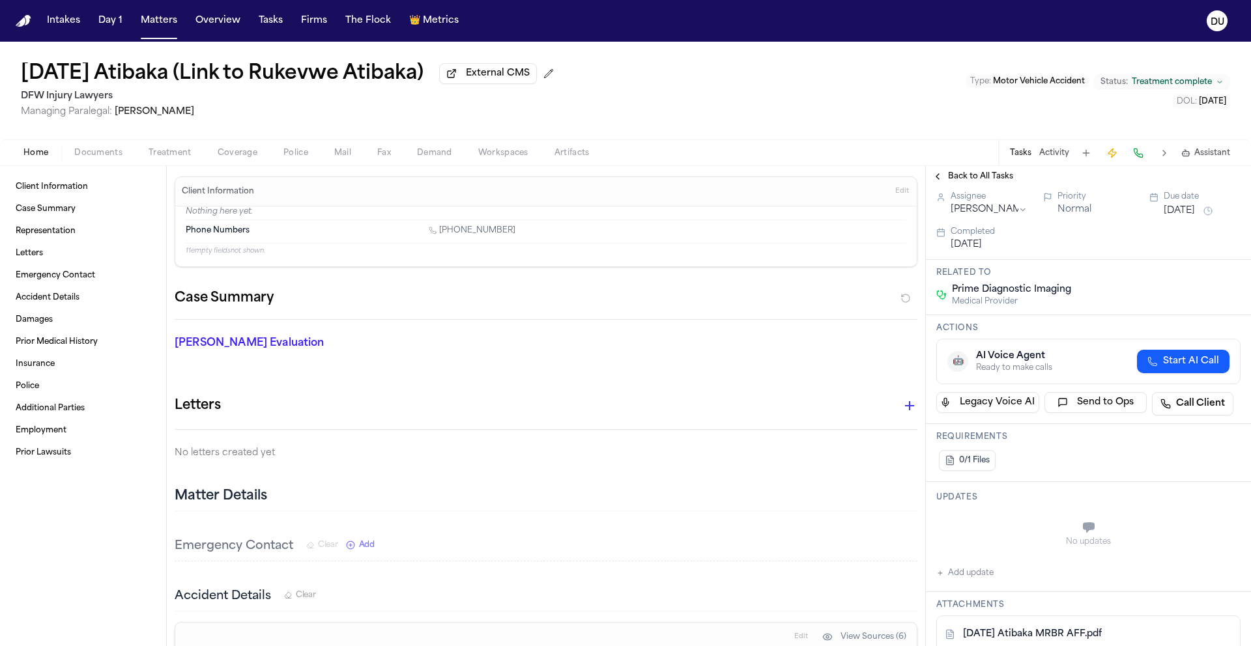
scroll to position [0, 0]
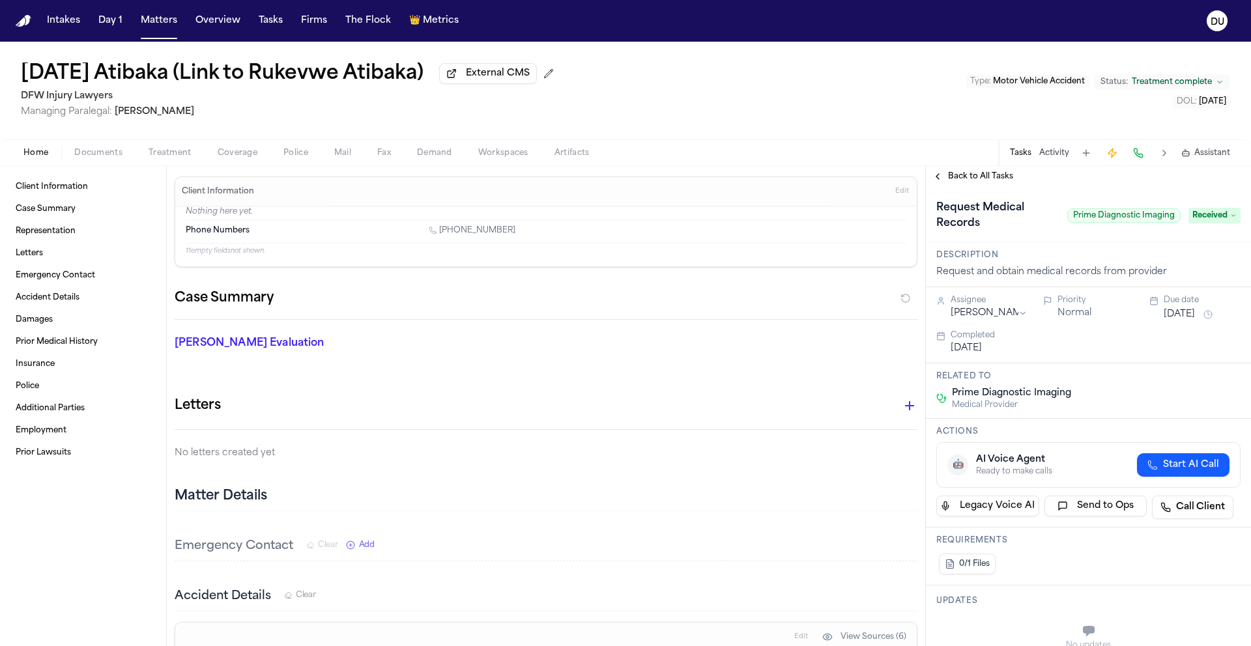
click at [969, 180] on span "Back to All Tasks" at bounding box center [980, 176] width 65 height 10
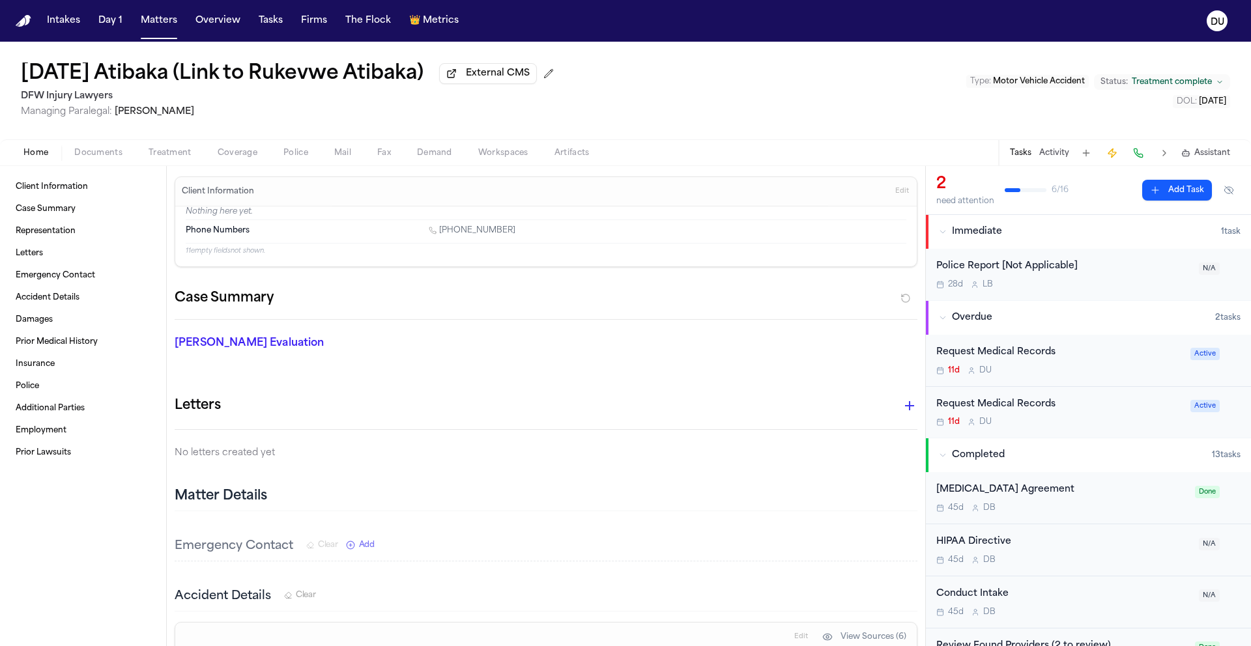
click at [1022, 360] on div "Request Medical Records" at bounding box center [1059, 352] width 246 height 15
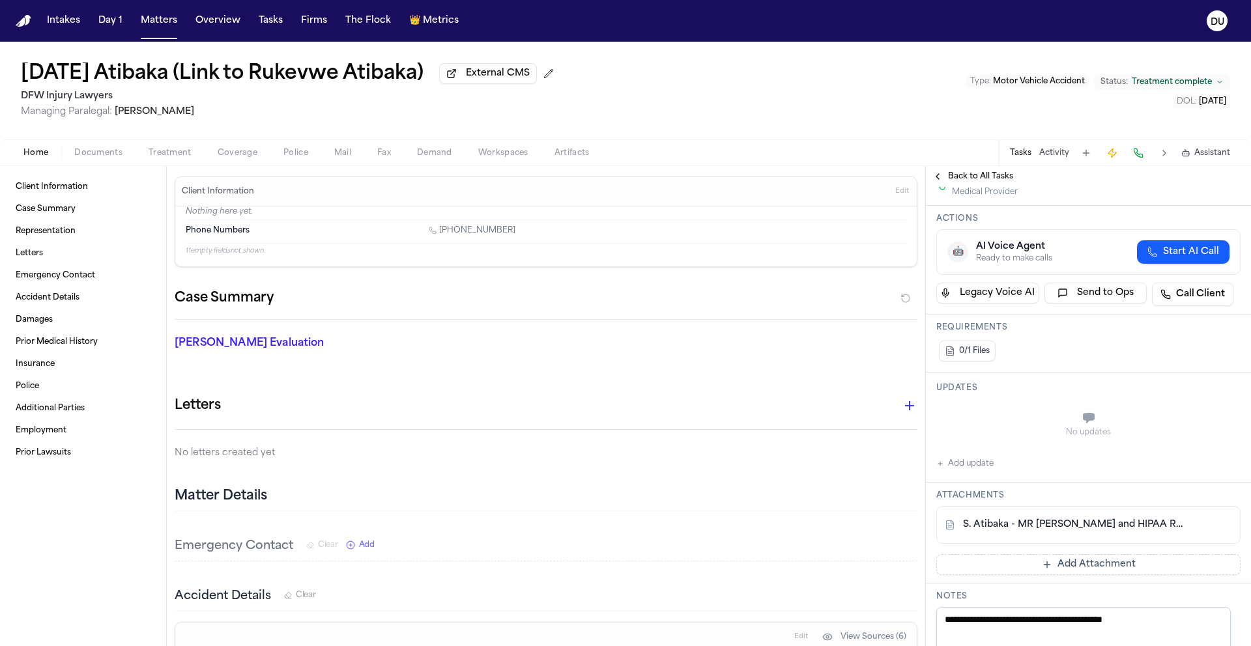
scroll to position [202, 0]
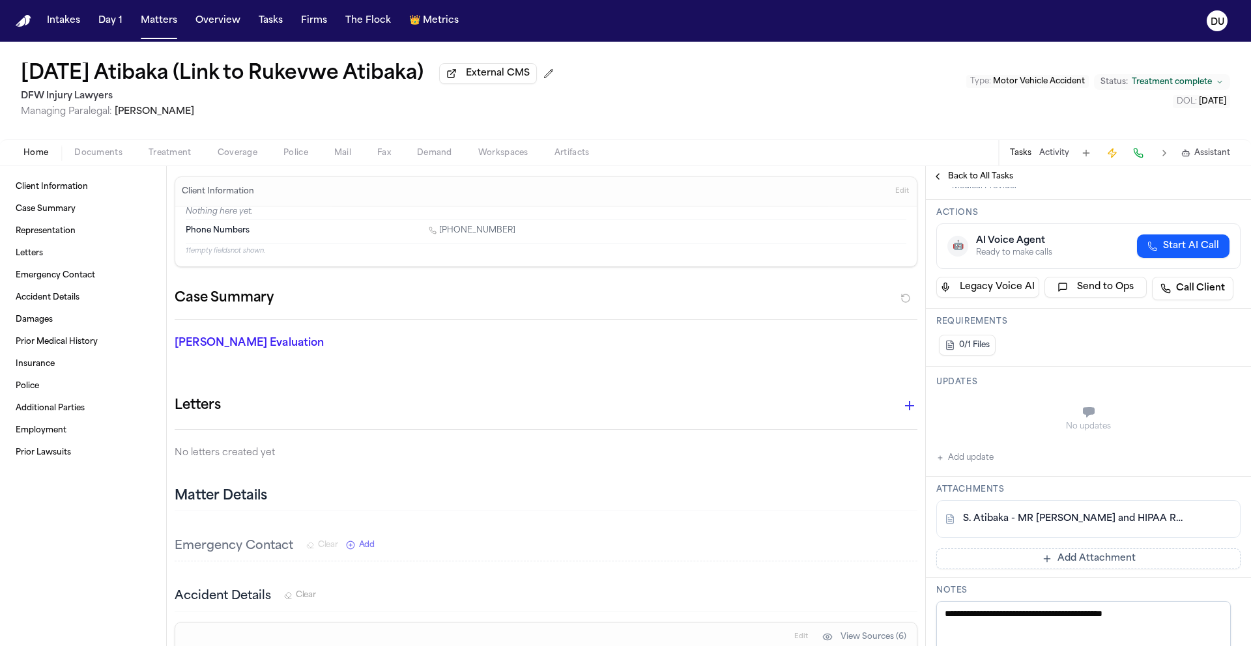
click at [1071, 520] on link "S. Atibaka - MR Request and HIPAA Release to Foundation Physicians Group - 9.4.…" at bounding box center [1075, 519] width 225 height 13
click at [222, 25] on button "Overview" at bounding box center [217, 20] width 55 height 23
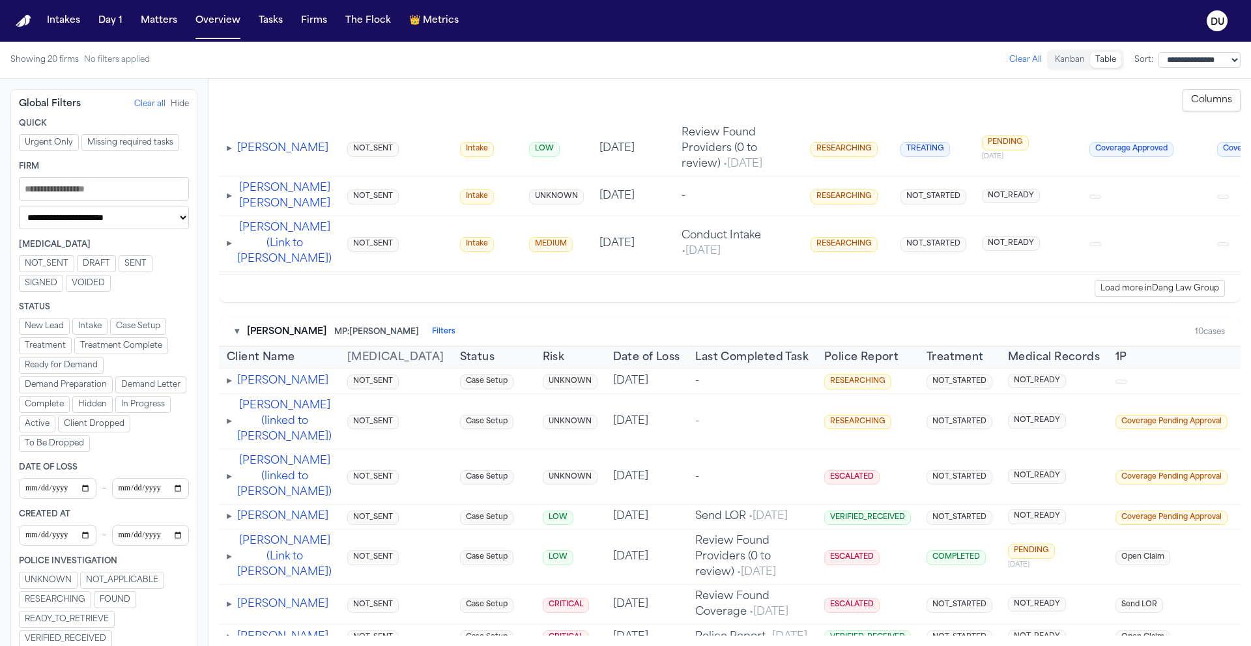
scroll to position [9215, 0]
click at [18, 18] on img "Home" at bounding box center [24, 21] width 16 height 12
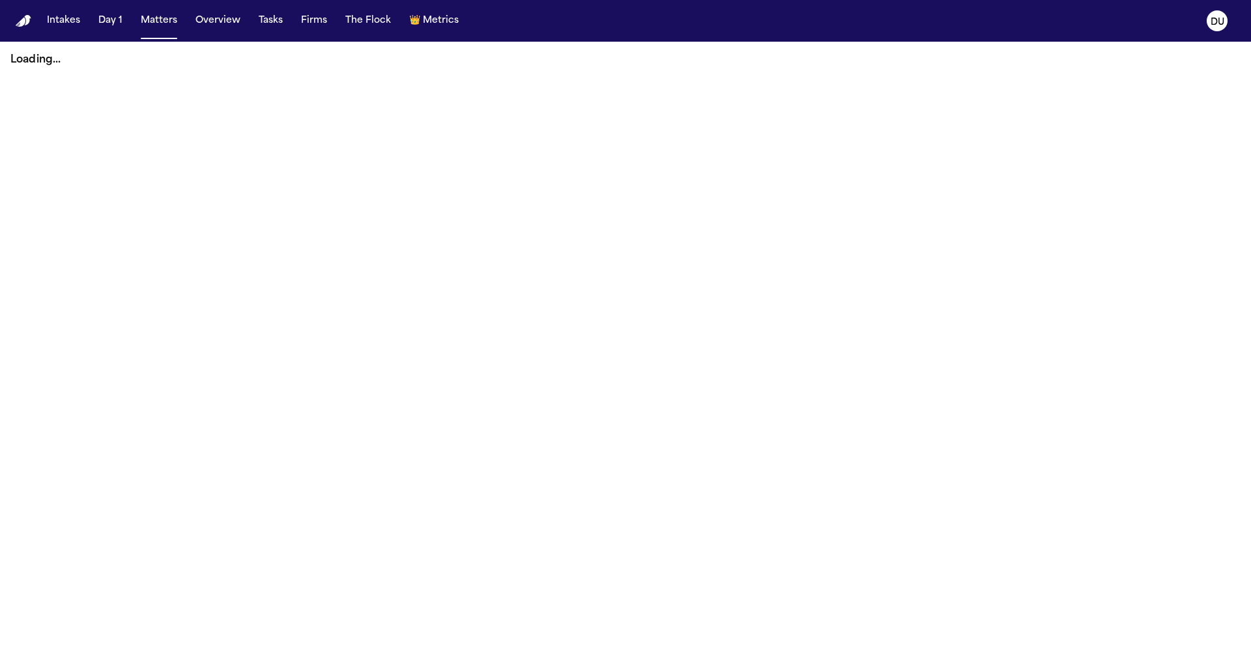
click at [20, 25] on img "Home" at bounding box center [24, 21] width 16 height 12
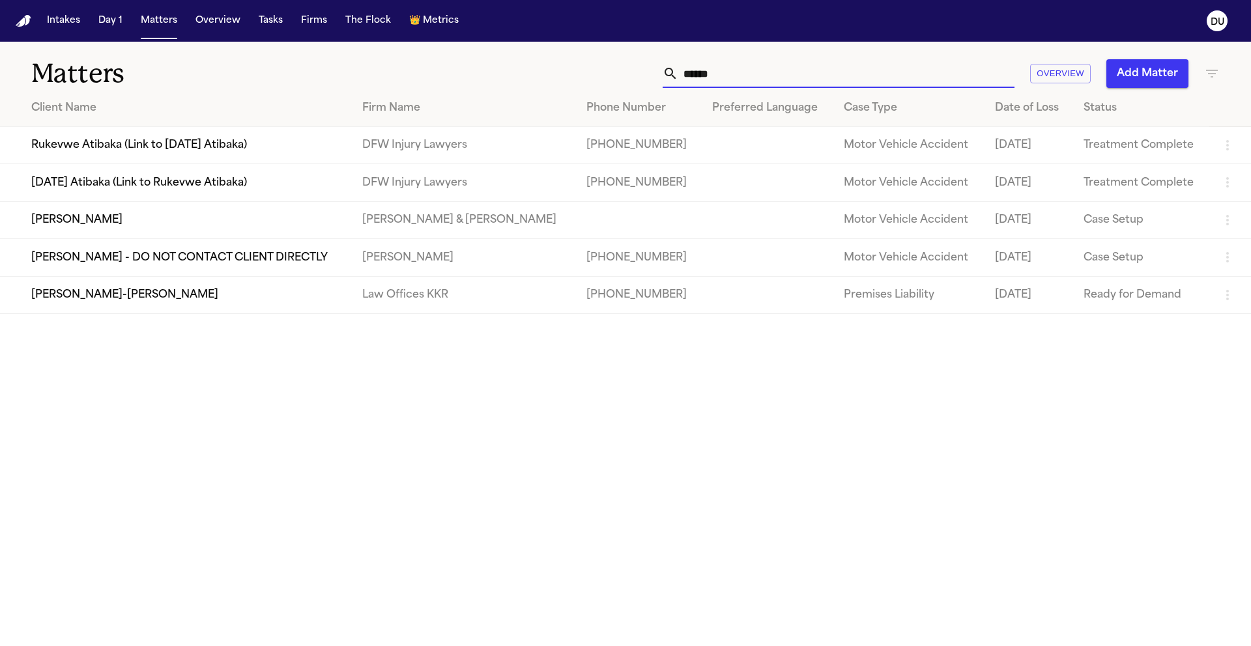
drag, startPoint x: 756, startPoint y: 68, endPoint x: 675, endPoint y: 75, distance: 81.1
click at [675, 75] on div "******" at bounding box center [839, 73] width 352 height 29
click at [332, 141] on td "Rukevwe Atibaka (Link to [DATE] Atibaka)" at bounding box center [176, 145] width 352 height 37
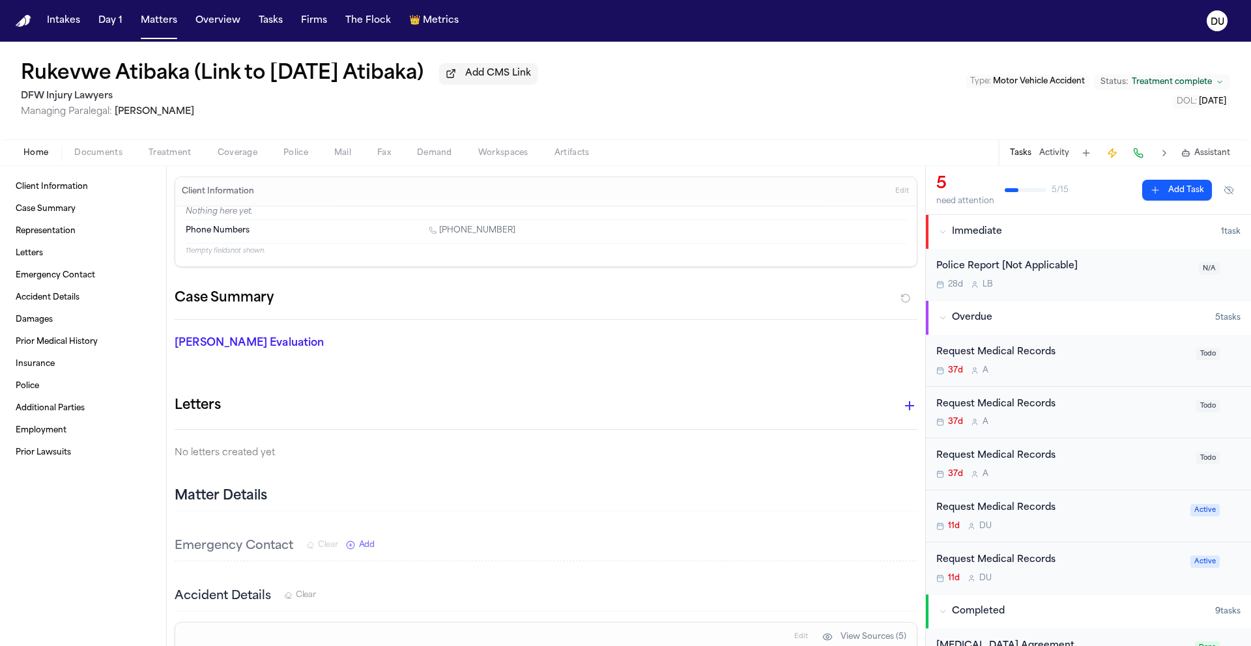
click at [1033, 355] on div "Request Medical Records" at bounding box center [1062, 352] width 252 height 15
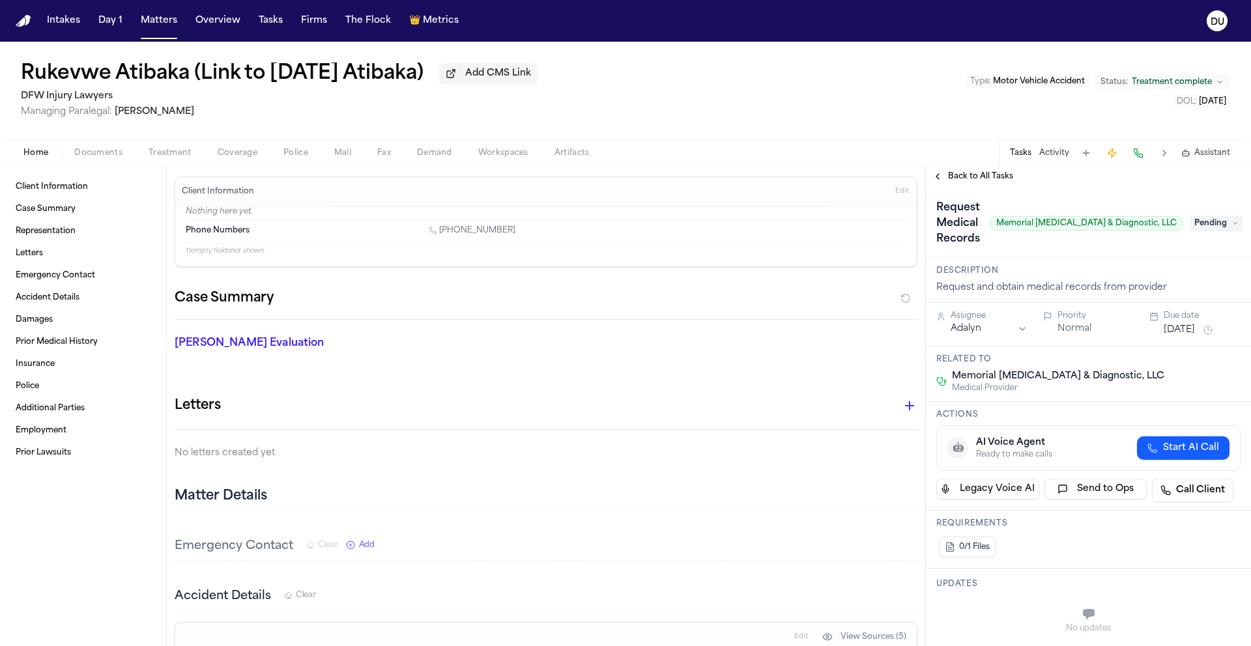
click at [971, 179] on span "Back to All Tasks" at bounding box center [980, 176] width 65 height 10
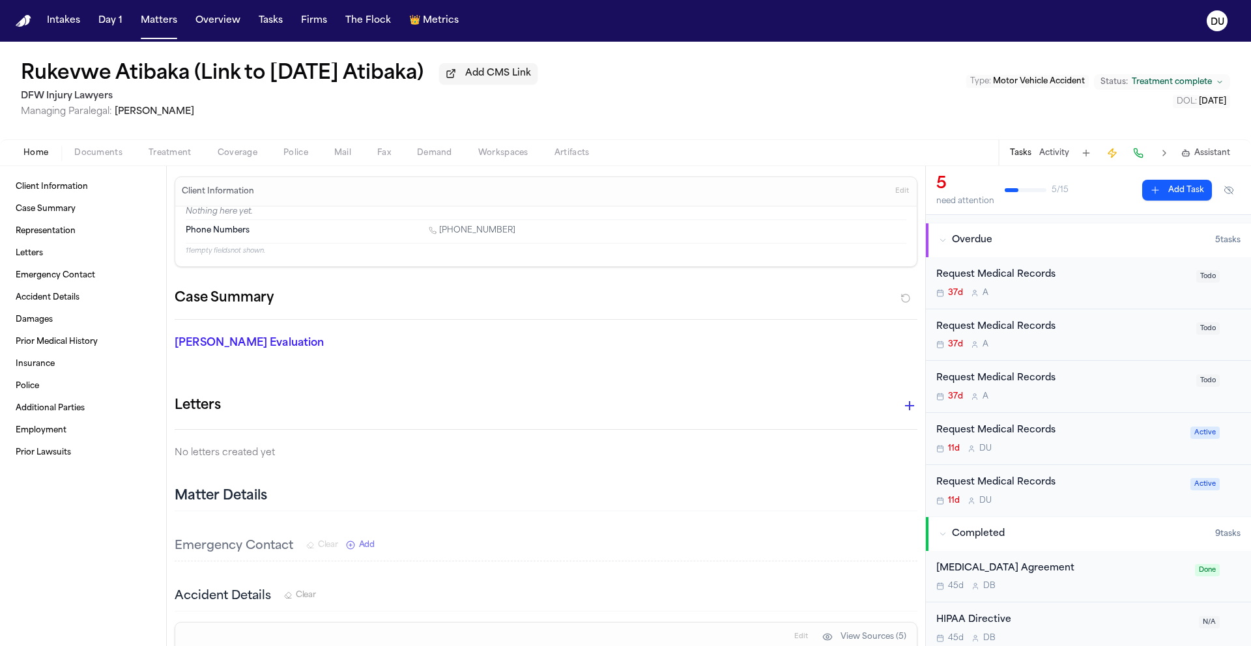
scroll to position [80, 0]
click at [1017, 434] on div "Request Medical Records" at bounding box center [1059, 428] width 246 height 15
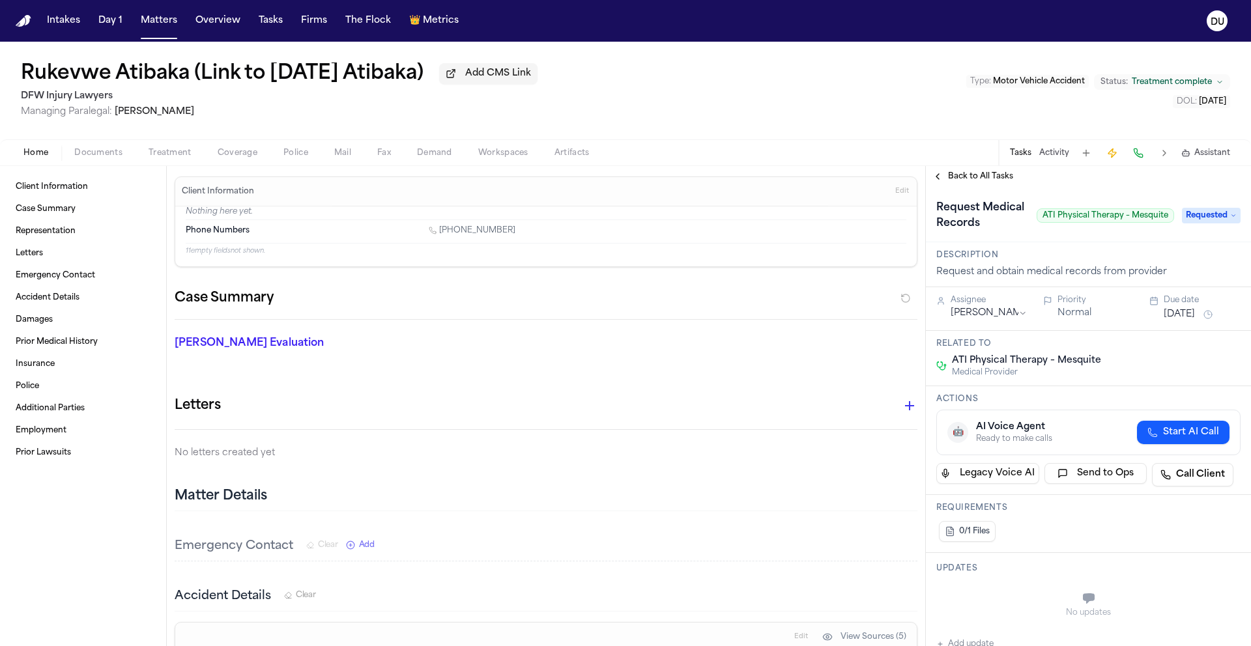
click at [993, 182] on span "Back to All Tasks" at bounding box center [980, 176] width 65 height 10
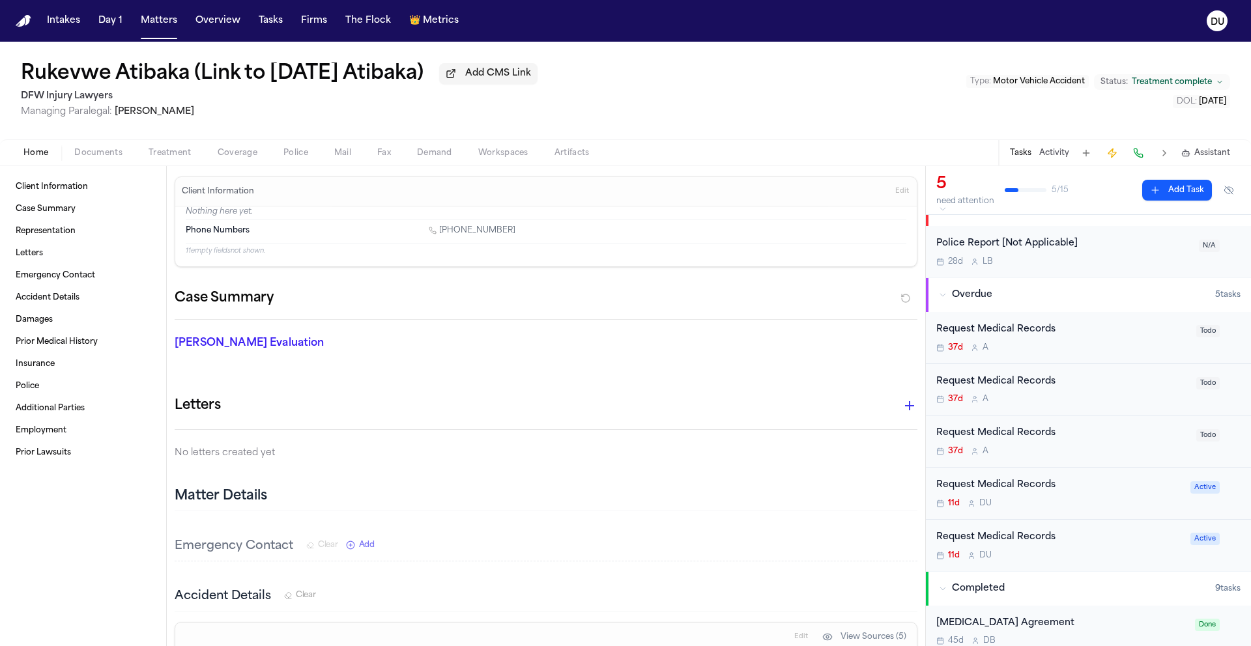
scroll to position [23, 0]
click at [1018, 545] on div "Request Medical Records" at bounding box center [1059, 537] width 246 height 15
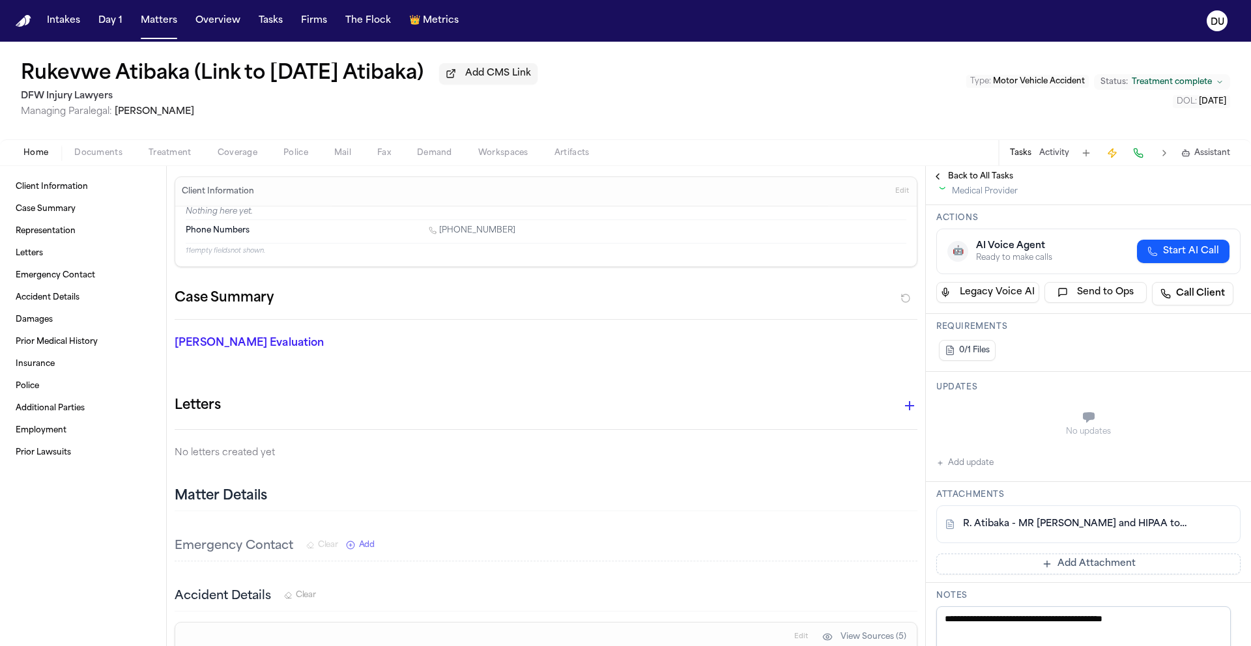
scroll to position [197, 0]
click at [1058, 526] on link "R. Atibaka - MR Request and HIPAA to Foundations Physicians Group - 9.4.25" at bounding box center [1075, 523] width 225 height 13
